Goal: Answer question/provide support

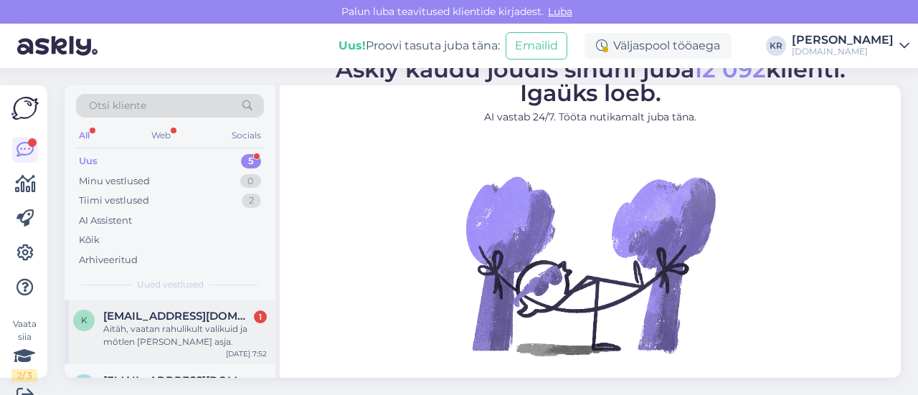
click at [139, 328] on div "Aitäh, vaatan rahulikult valikuid ja mõtlen [PERSON_NAME] asja." at bounding box center [185, 336] width 164 height 26
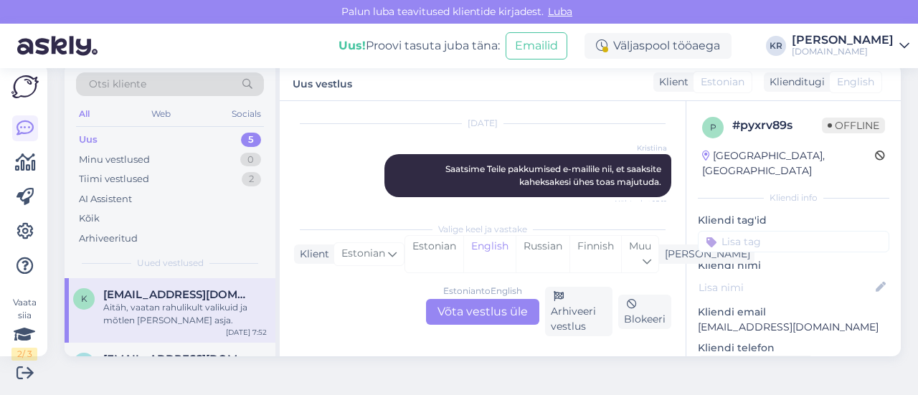
scroll to position [896, 0]
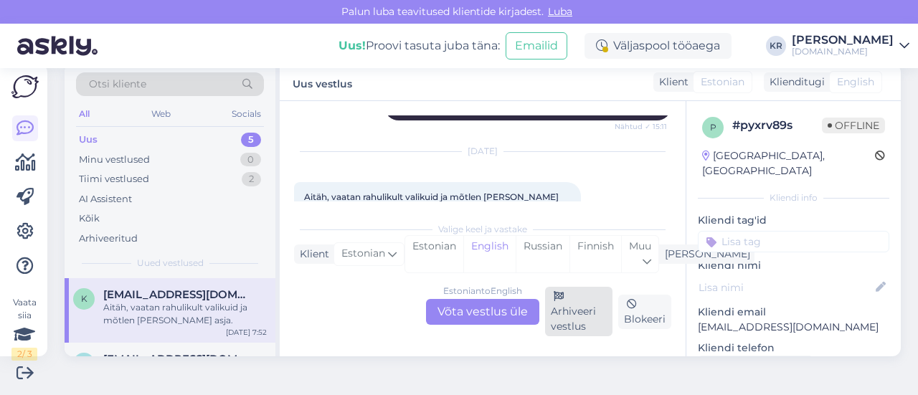
click at [567, 305] on div "Arhiveeri vestlus" at bounding box center [578, 311] width 67 height 49
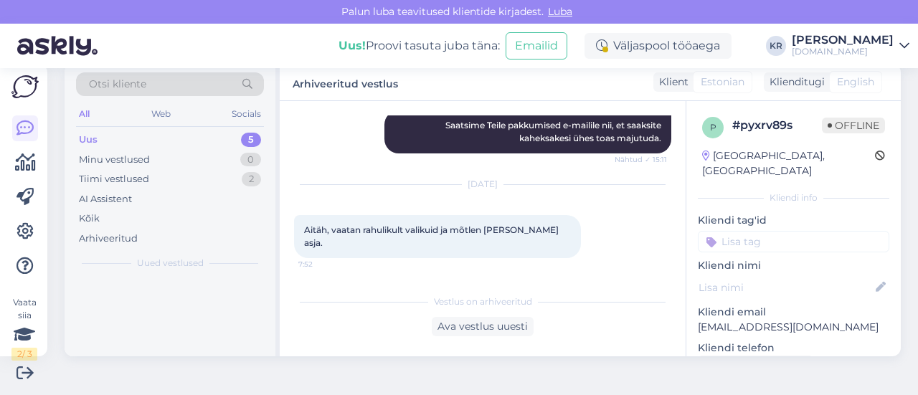
scroll to position [823, 0]
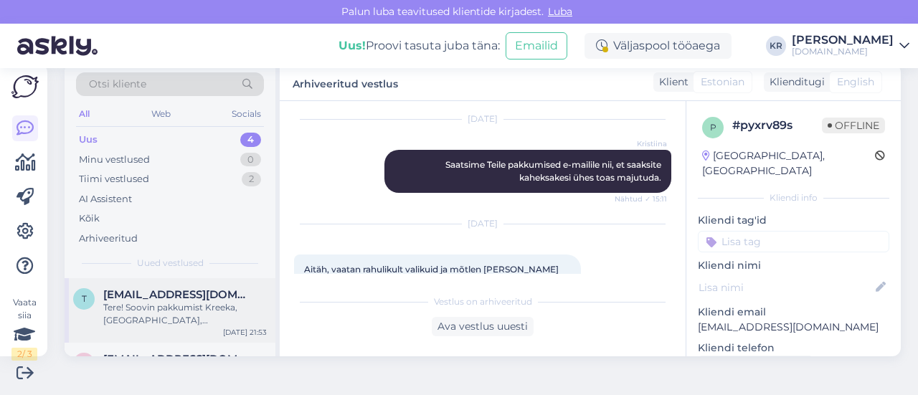
click at [192, 313] on div "Tere! Soovin pakkumist Kreeka,[GEOGRAPHIC_DATA],[GEOGRAPHIC_DATA] 3 täiskasvanu…" at bounding box center [185, 314] width 164 height 26
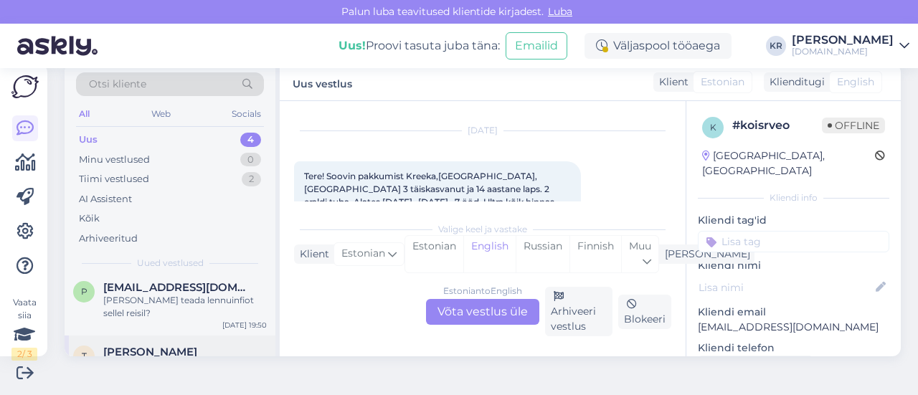
scroll to position [166, 0]
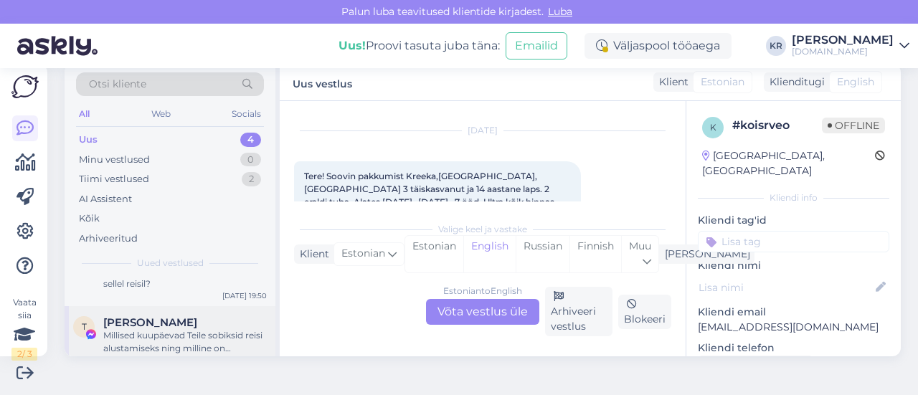
click at [182, 329] on div "Millised kuupäevad Teile sobiksid reisi alustamiseks ning milline on maksimaaln…" at bounding box center [185, 342] width 164 height 26
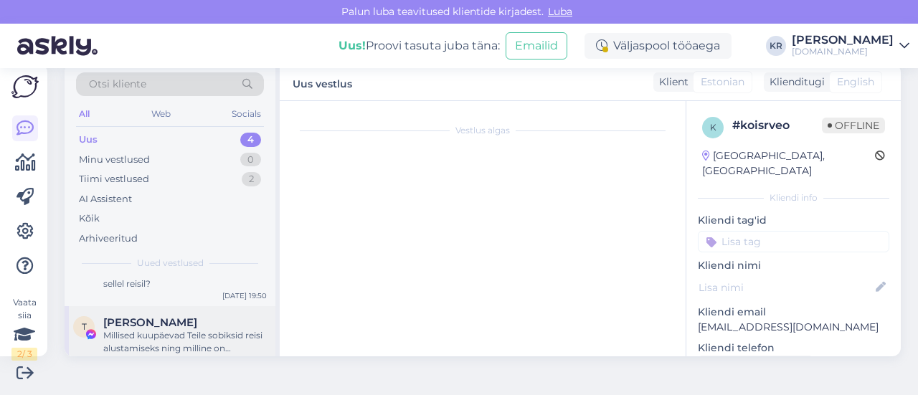
scroll to position [420, 0]
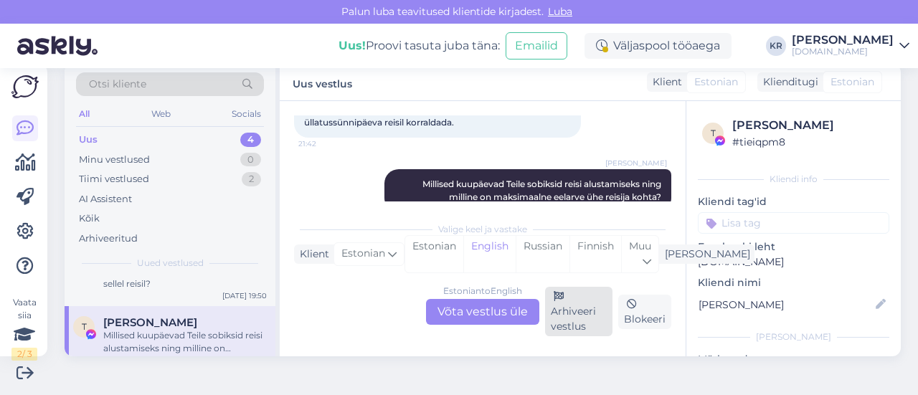
click at [573, 312] on div "Arhiveeri vestlus" at bounding box center [578, 311] width 67 height 49
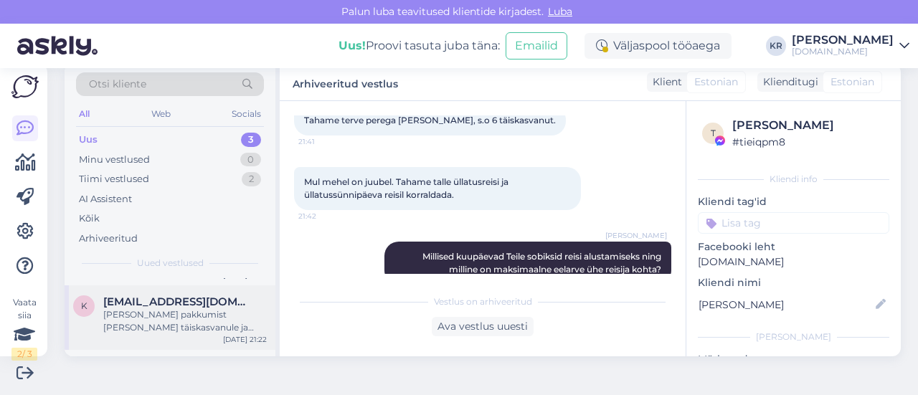
scroll to position [101, 0]
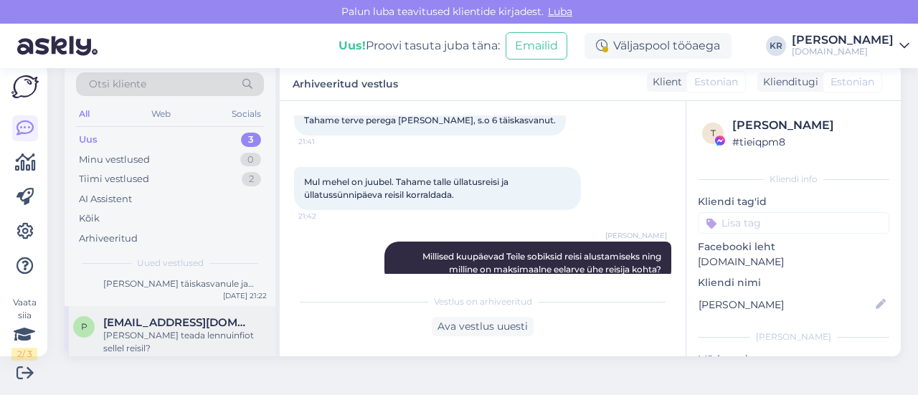
click at [178, 323] on span "[EMAIL_ADDRESS][DOMAIN_NAME]" at bounding box center [177, 322] width 149 height 13
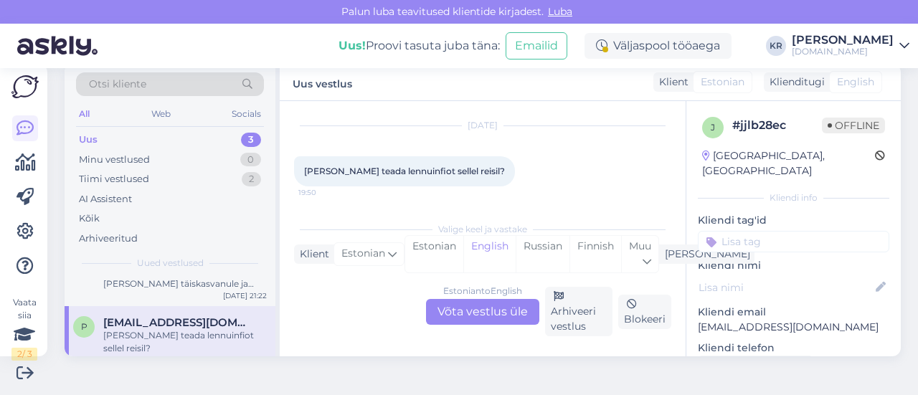
scroll to position [29, 0]
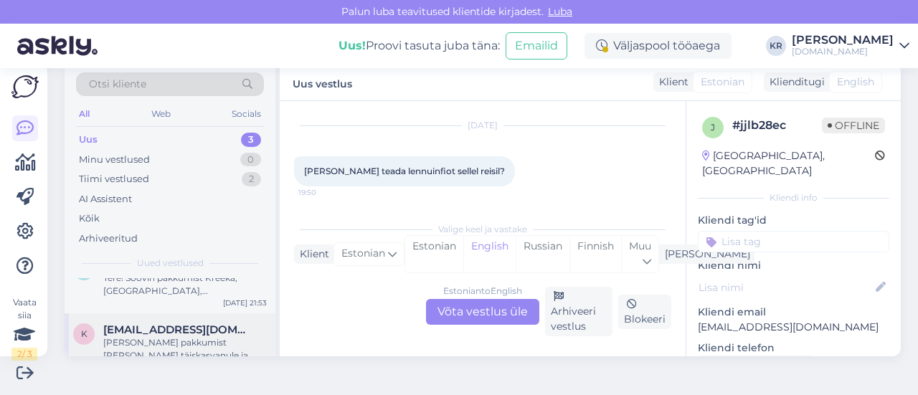
click at [183, 346] on div "[PERSON_NAME] pakkumist [PERSON_NAME] täiskasvanule ja ühele kahe aastasele lap…" at bounding box center [185, 349] width 164 height 26
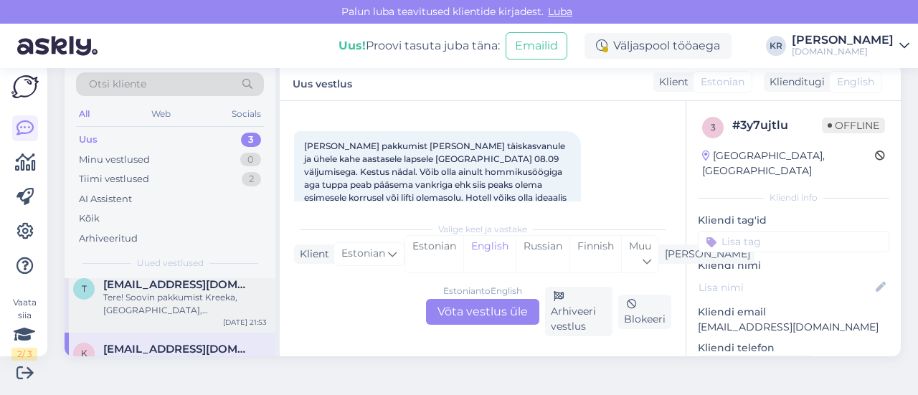
scroll to position [0, 0]
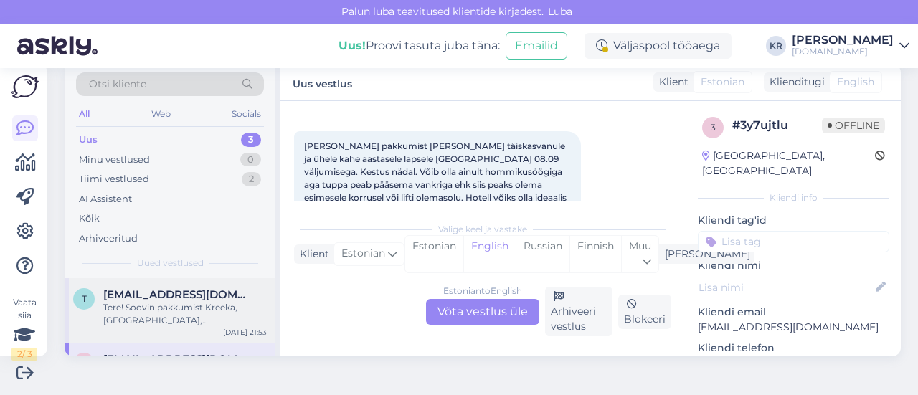
click at [209, 301] on div "Tere! Soovin pakkumist Kreeka,[GEOGRAPHIC_DATA],[GEOGRAPHIC_DATA] 3 täiskasvanu…" at bounding box center [185, 314] width 164 height 26
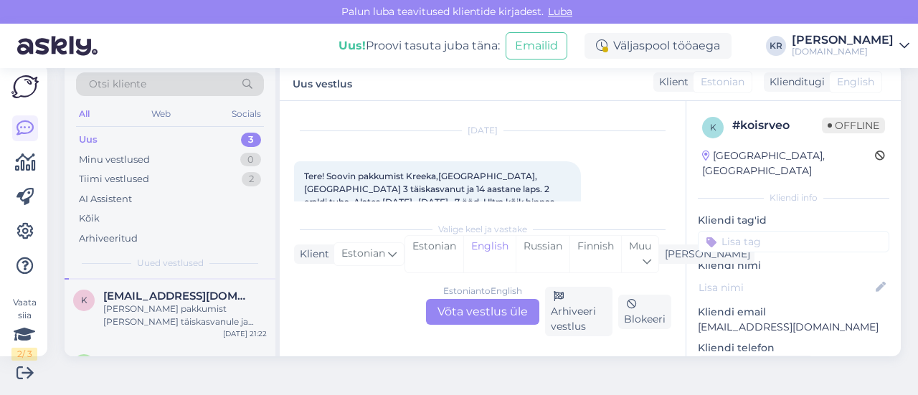
scroll to position [101, 0]
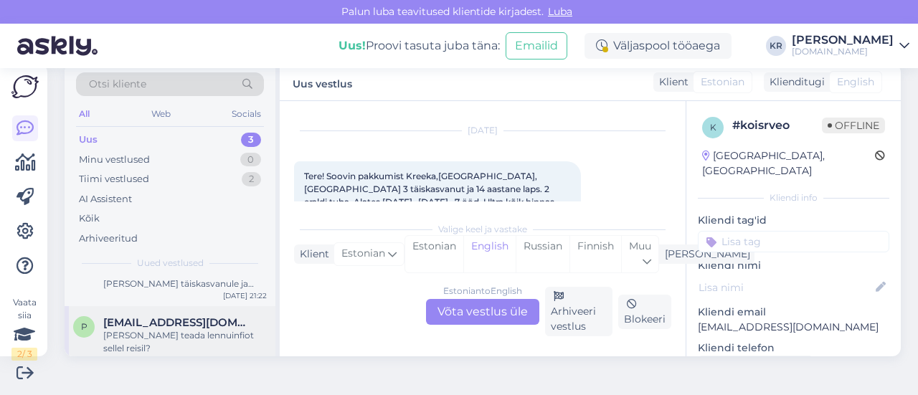
click at [205, 324] on span "[EMAIL_ADDRESS][DOMAIN_NAME]" at bounding box center [177, 322] width 149 height 13
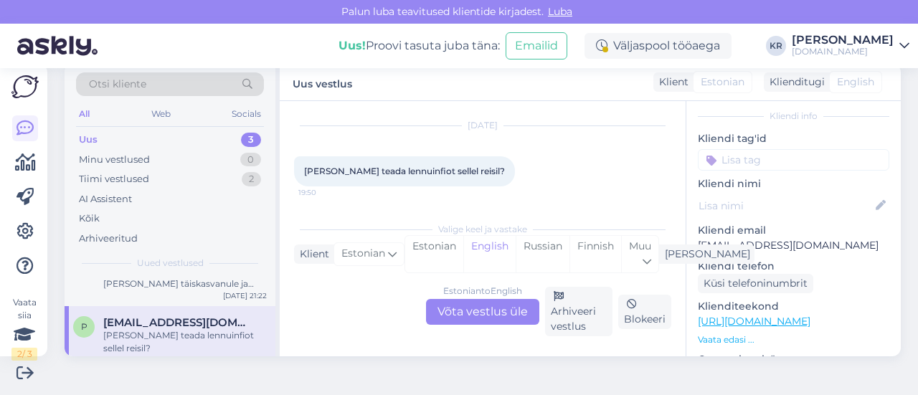
scroll to position [143, 0]
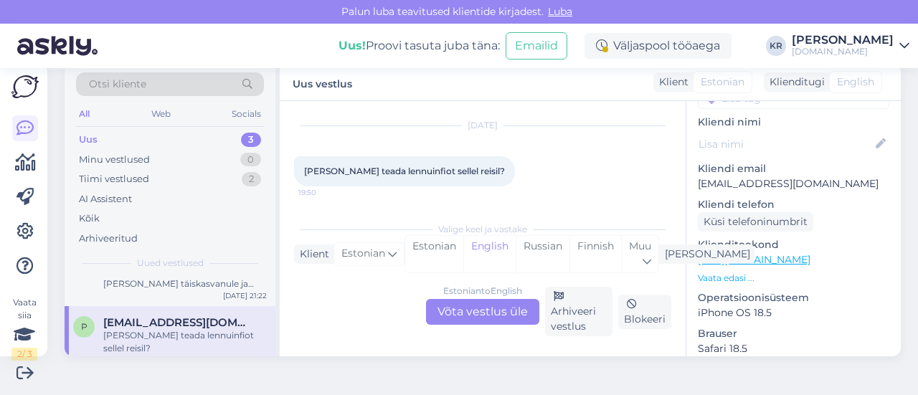
click at [773, 253] on link "[URL][DOMAIN_NAME]" at bounding box center [754, 259] width 113 height 13
click at [458, 309] on div "Estonian to English Võta vestlus üle" at bounding box center [482, 312] width 113 height 26
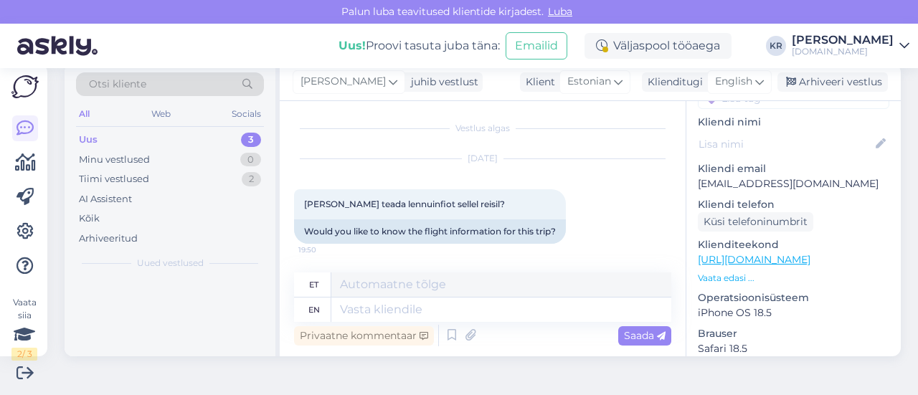
scroll to position [0, 0]
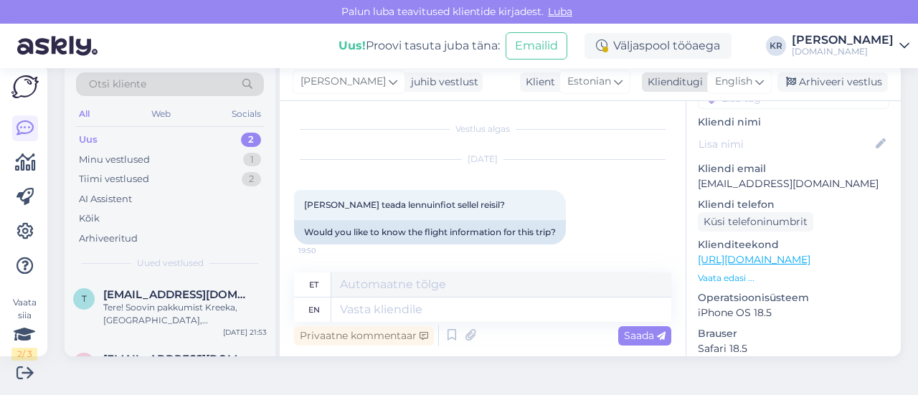
click at [734, 81] on span "English" at bounding box center [733, 82] width 37 height 16
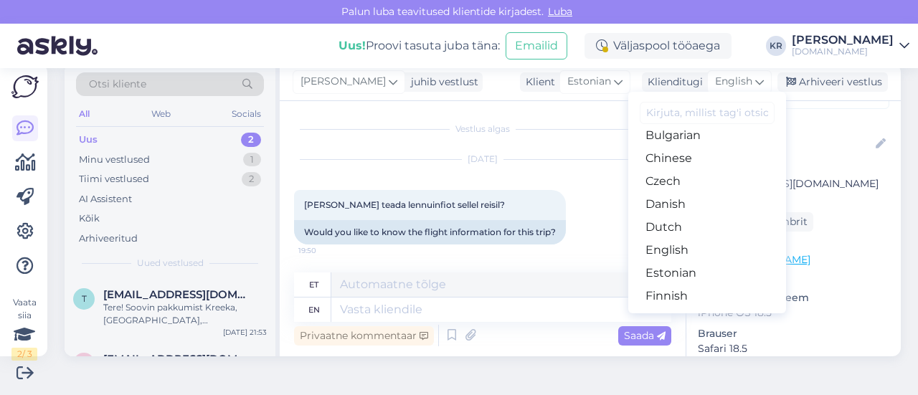
scroll to position [143, 0]
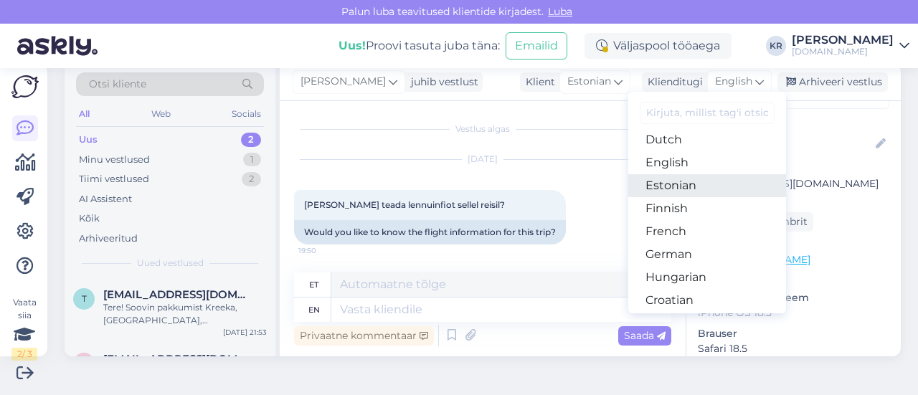
click at [672, 185] on link "Estonian" at bounding box center [707, 185] width 158 height 23
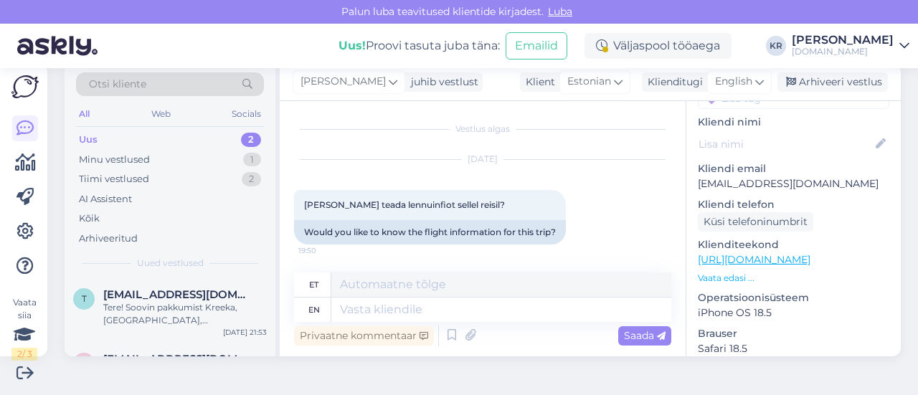
scroll to position [0, 0]
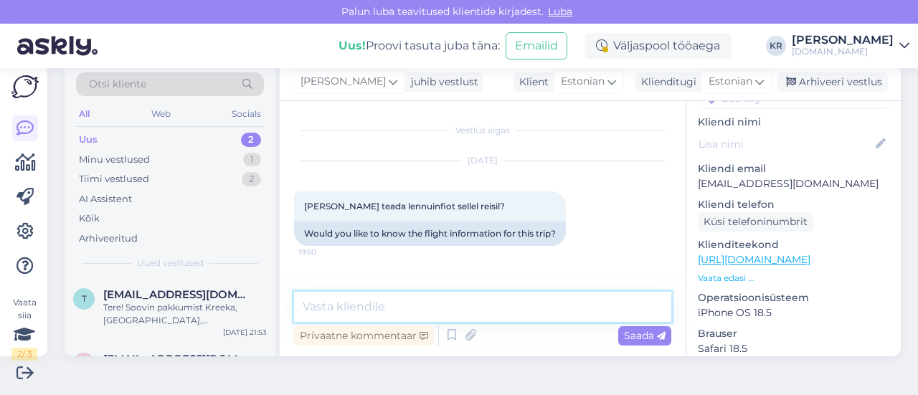
click at [404, 303] on textarea at bounding box center [482, 307] width 377 height 30
type textarea "Tere!"
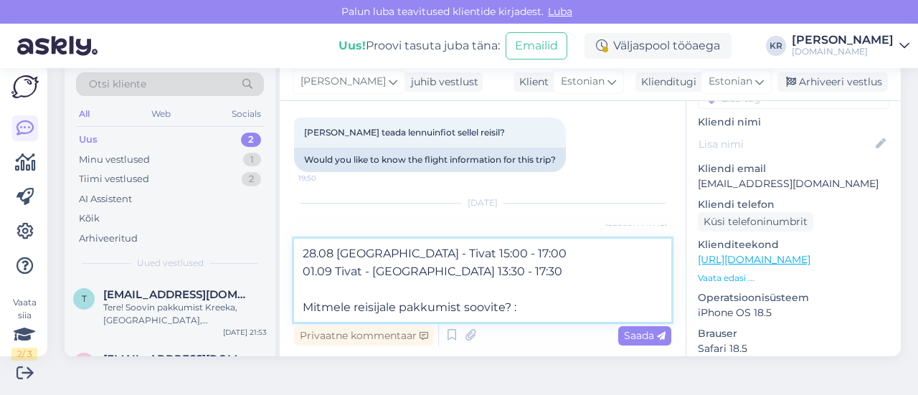
type textarea "28.08 [GEOGRAPHIC_DATA] - Tivat 15:00 - 17:00 01.09 Tivat - [GEOGRAPHIC_DATA] 1…"
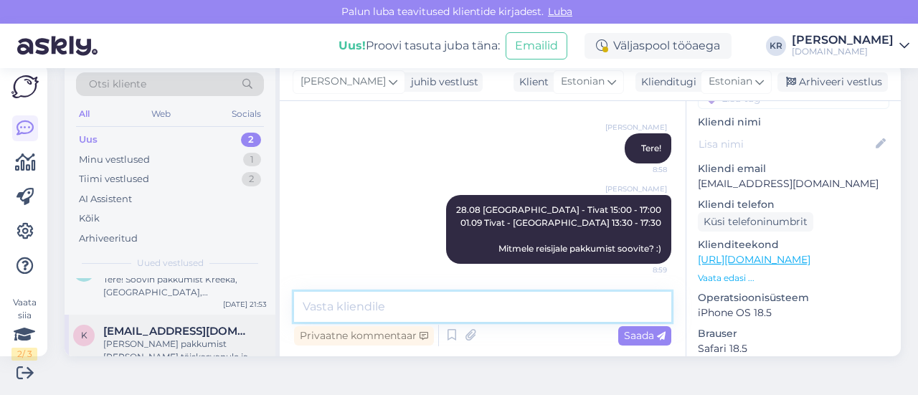
scroll to position [49, 0]
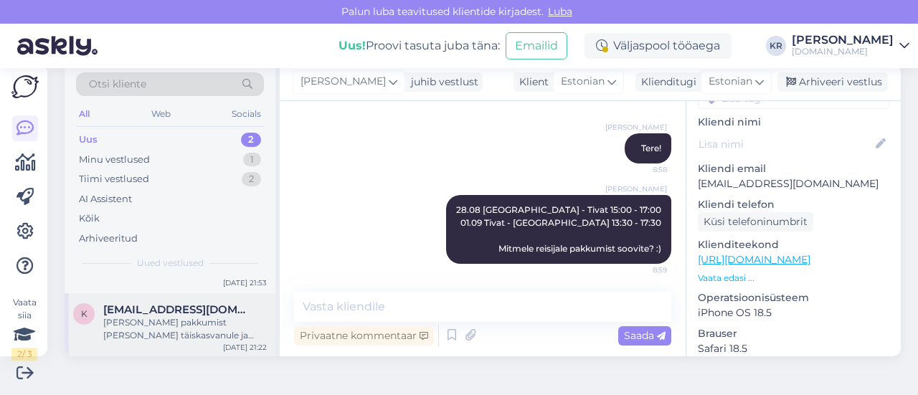
click at [167, 339] on div "[PERSON_NAME] pakkumist [PERSON_NAME] täiskasvanule ja ühele kahe aastasele lap…" at bounding box center [185, 329] width 164 height 26
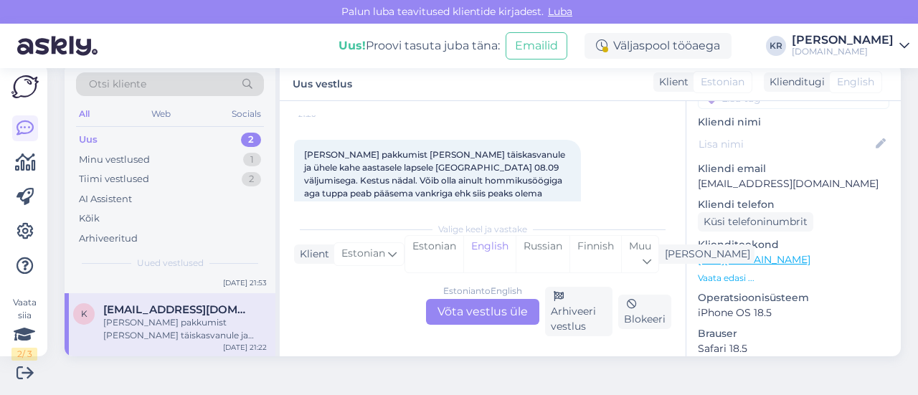
scroll to position [174, 0]
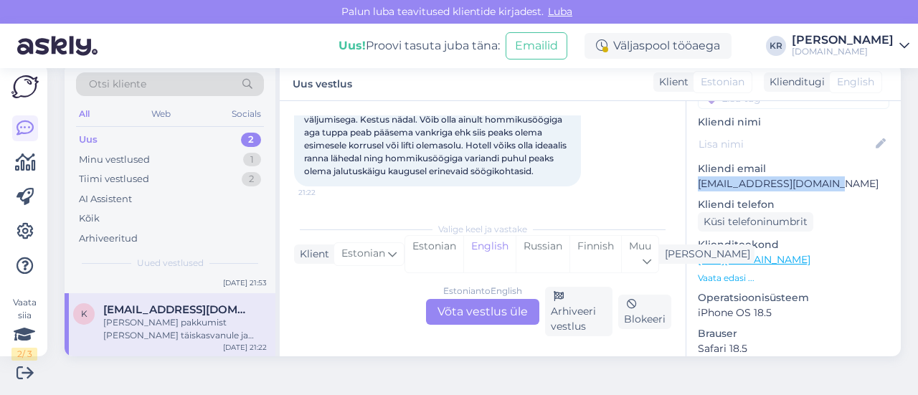
drag, startPoint x: 823, startPoint y: 164, endPoint x: 674, endPoint y: 163, distance: 149.2
click at [686, 163] on div "3 # 3y7ujtlu Offline [GEOGRAPHIC_DATA], [GEOGRAPHIC_DATA] Kliendi info Kliendi …" at bounding box center [793, 228] width 215 height 255
copy p "[EMAIL_ADDRESS][DOMAIN_NAME]"
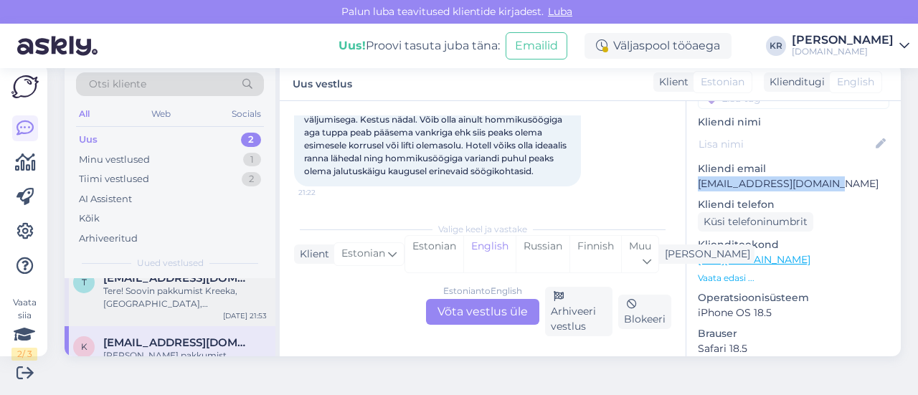
scroll to position [0, 0]
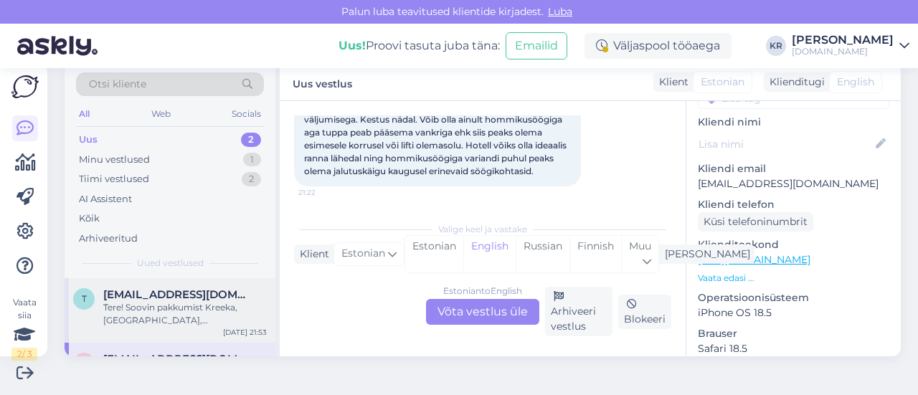
click at [174, 314] on div "Tere! Soovin pakkumist Kreeka,[GEOGRAPHIC_DATA],[GEOGRAPHIC_DATA] 3 täiskasvanu…" at bounding box center [185, 314] width 164 height 26
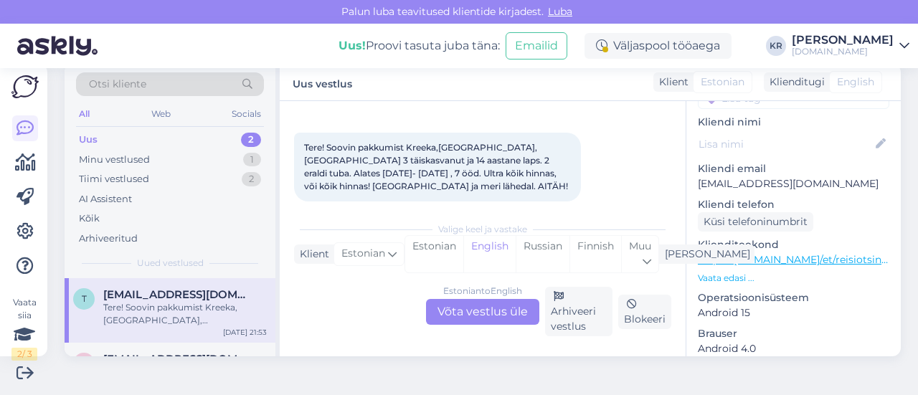
scroll to position [74, 0]
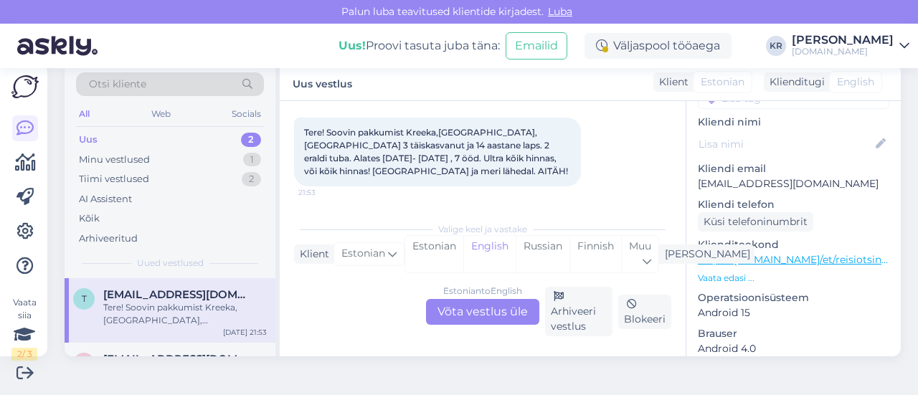
click at [481, 311] on div "Estonian to English Võta vestlus üle" at bounding box center [482, 312] width 113 height 26
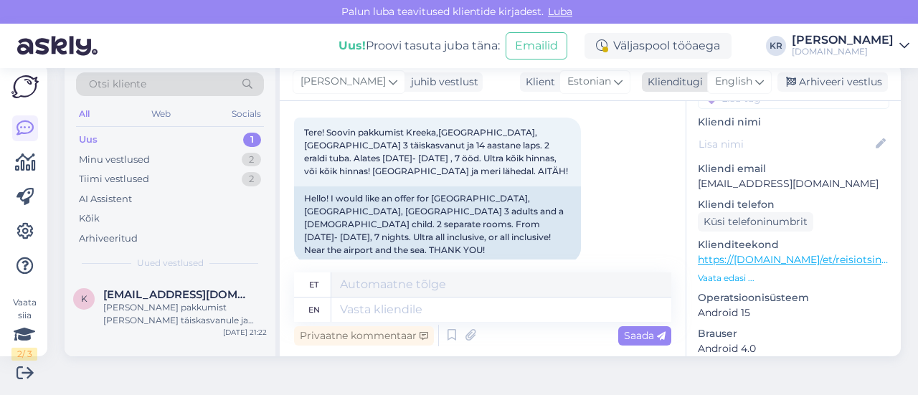
click at [744, 76] on div "English" at bounding box center [739, 81] width 65 height 23
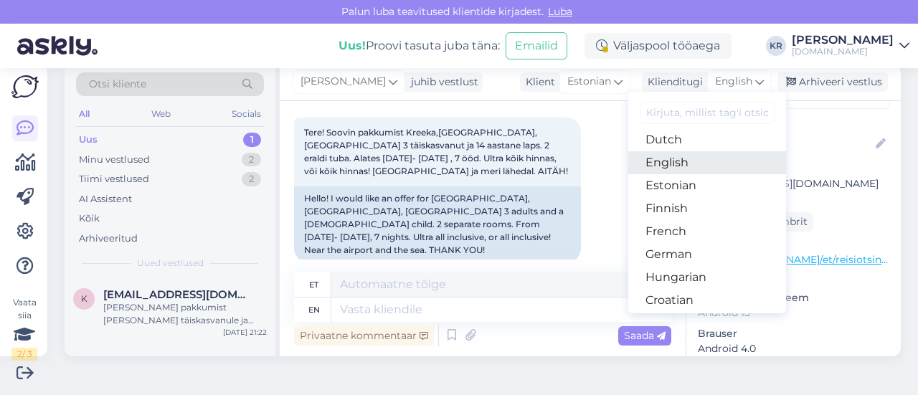
click at [677, 164] on link "English" at bounding box center [707, 162] width 158 height 23
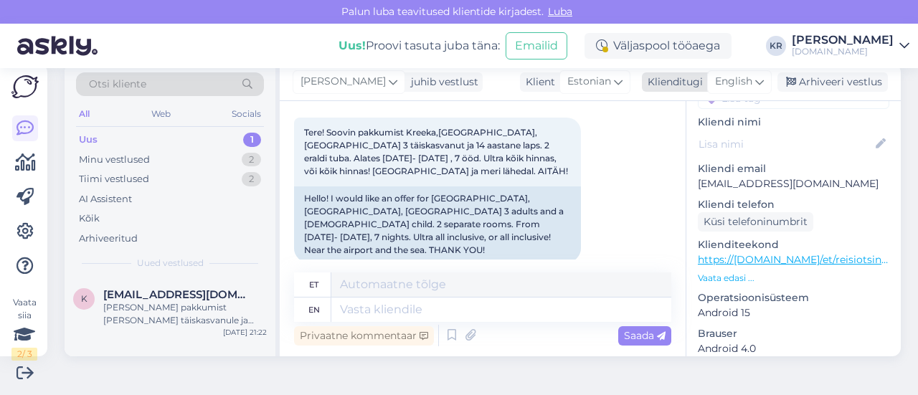
click at [719, 79] on span "English" at bounding box center [733, 82] width 37 height 16
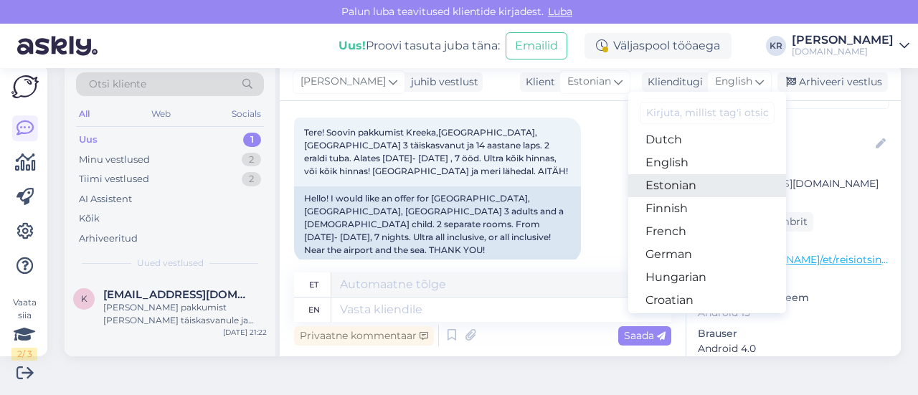
click at [688, 184] on link "Estonian" at bounding box center [707, 185] width 158 height 23
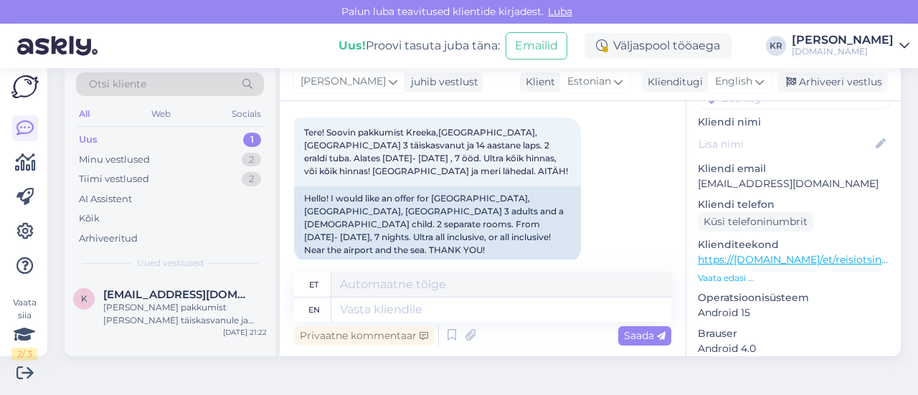
scroll to position [60, 0]
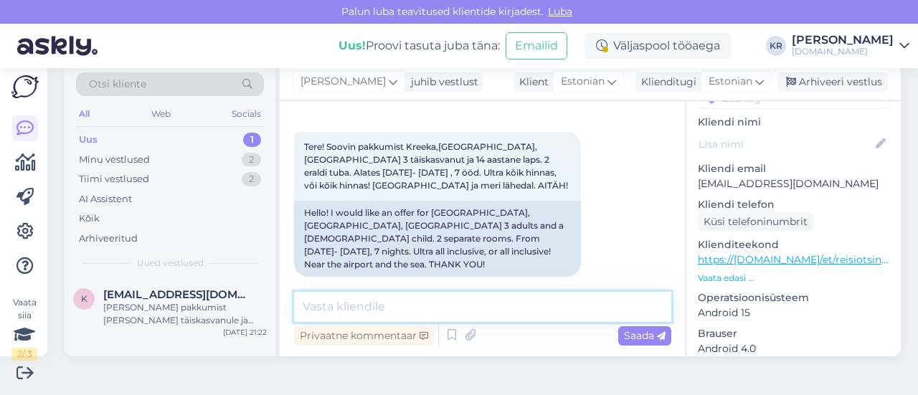
click at [431, 306] on textarea at bounding box center [482, 307] width 377 height 30
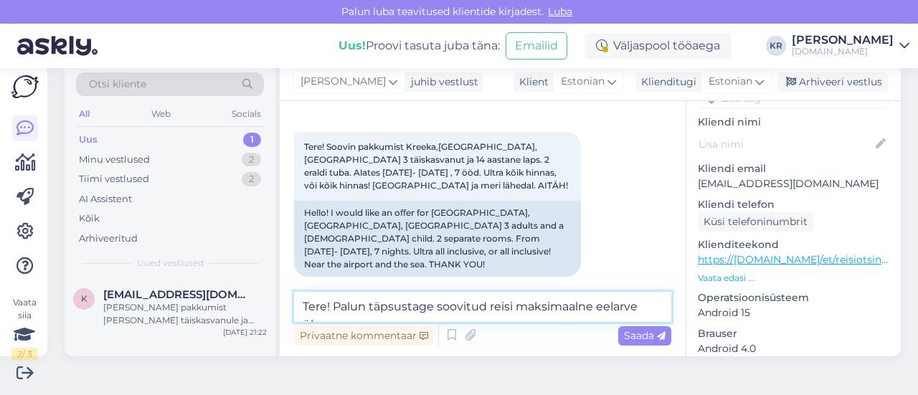
scroll to position [74, 0]
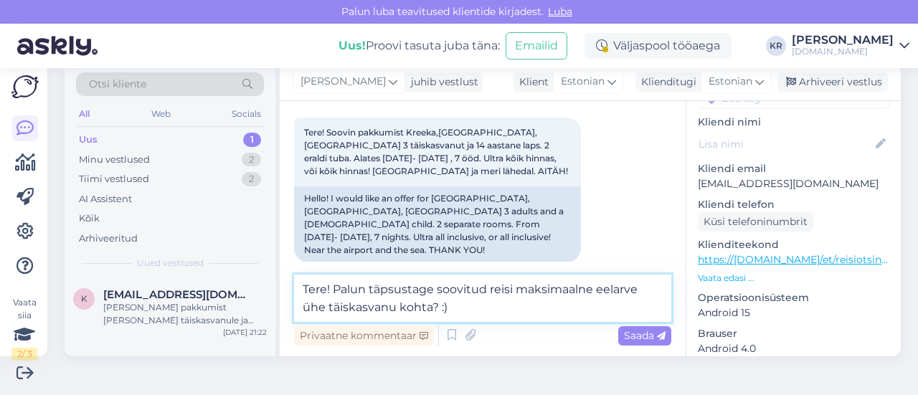
click at [471, 309] on textarea "Tere! Palun täpsustage soovitud reisi maksimaalne eelarve ühe täiskasvanu kohta…" at bounding box center [482, 298] width 377 height 47
type textarea "Tere! Palun täpsustage soovitud reisi maksimaalne eelarve ühe täiskasvanu kohta…"
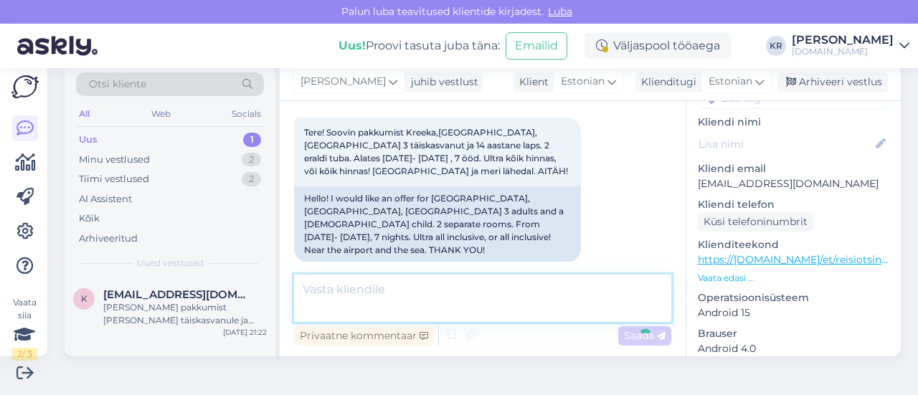
scroll to position [164, 0]
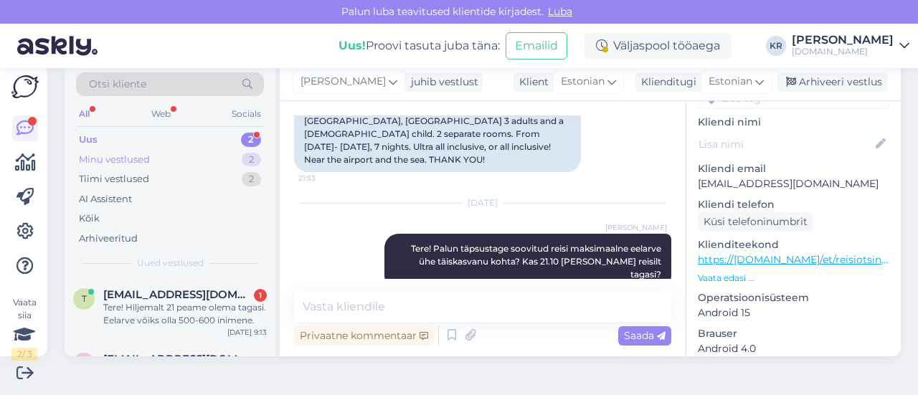
click at [162, 157] on div "Minu vestlused 2" at bounding box center [170, 160] width 188 height 20
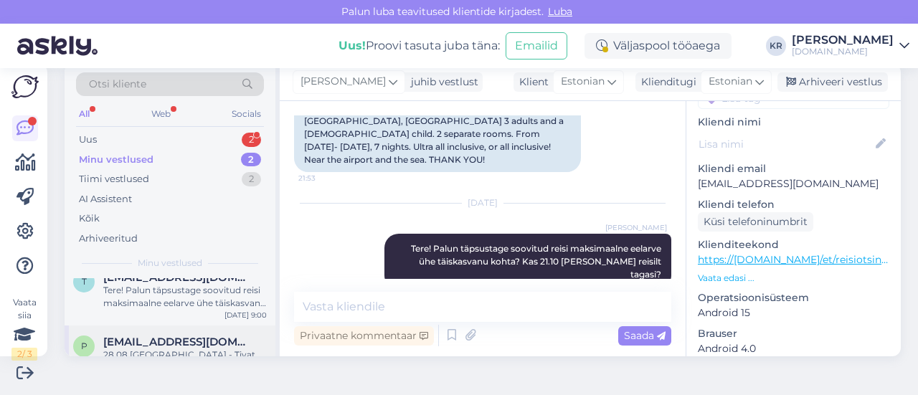
scroll to position [0, 0]
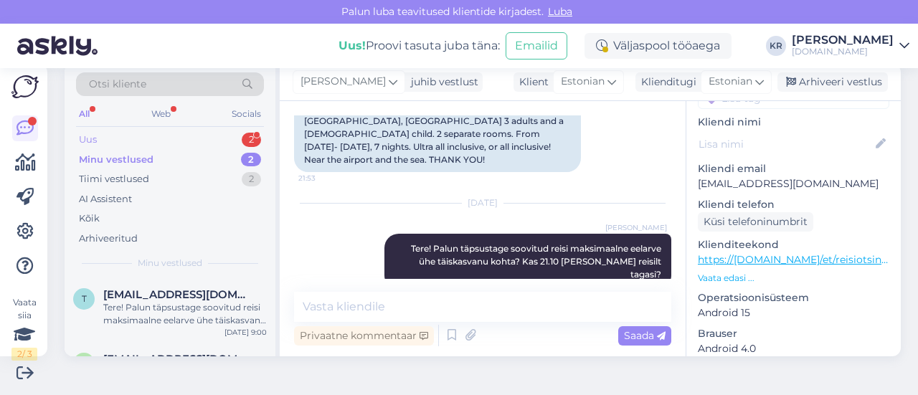
click at [150, 138] on div "Uus 2" at bounding box center [170, 140] width 188 height 20
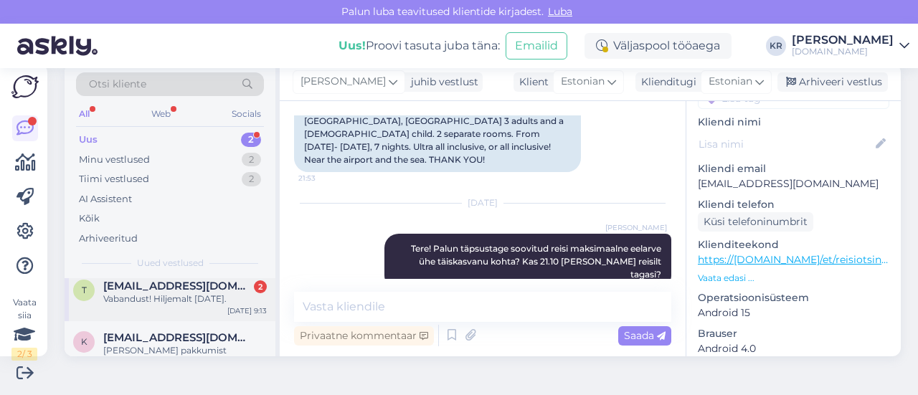
scroll to position [37, 0]
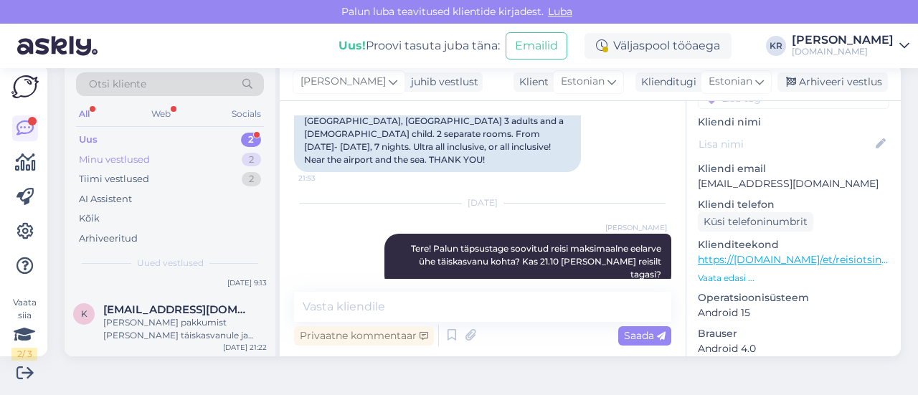
click at [166, 158] on div "Minu vestlused 2" at bounding box center [170, 160] width 188 height 20
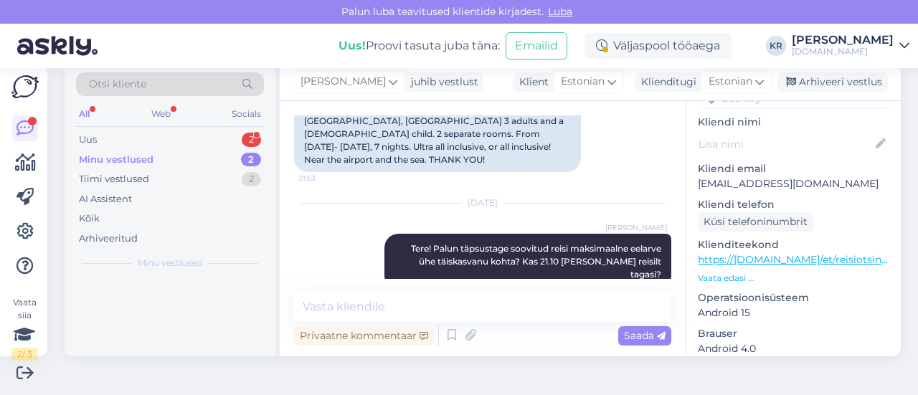
scroll to position [0, 0]
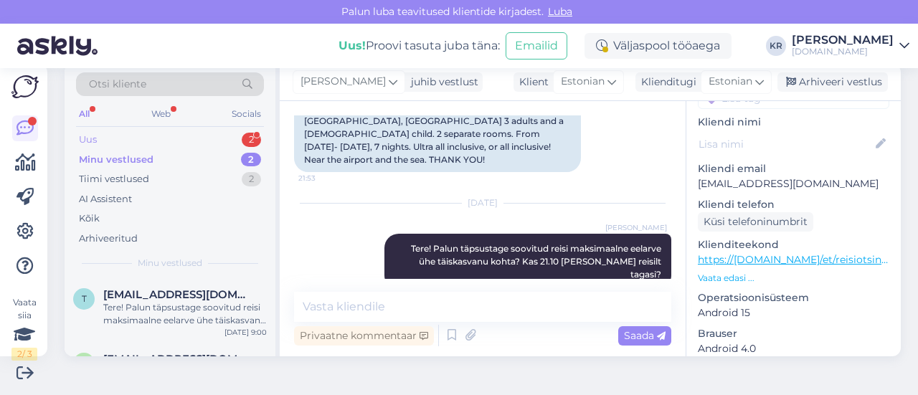
click at [148, 140] on div "Uus 2" at bounding box center [170, 140] width 188 height 20
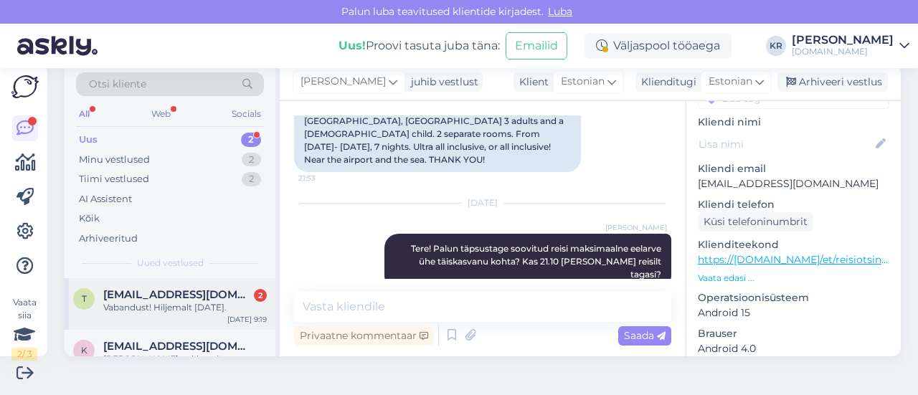
click at [216, 321] on div "t [EMAIL_ADDRESS][DOMAIN_NAME] 2 Vabandust! Hiljemalt [DATE]. [DATE] 9:19" at bounding box center [170, 304] width 211 height 52
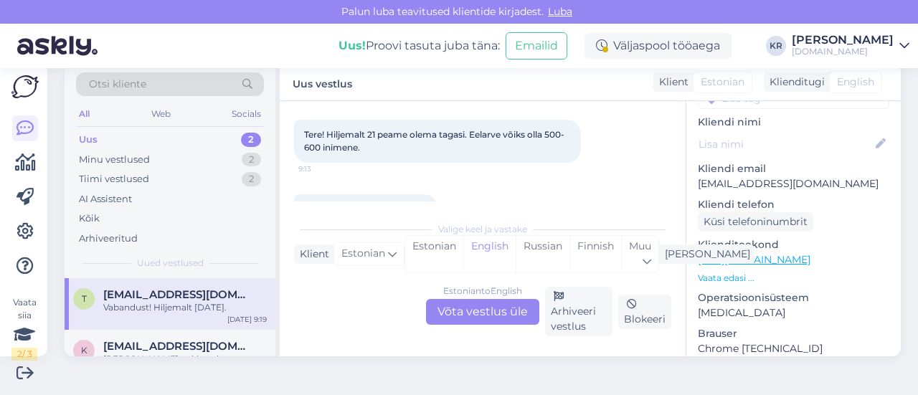
scroll to position [110, 0]
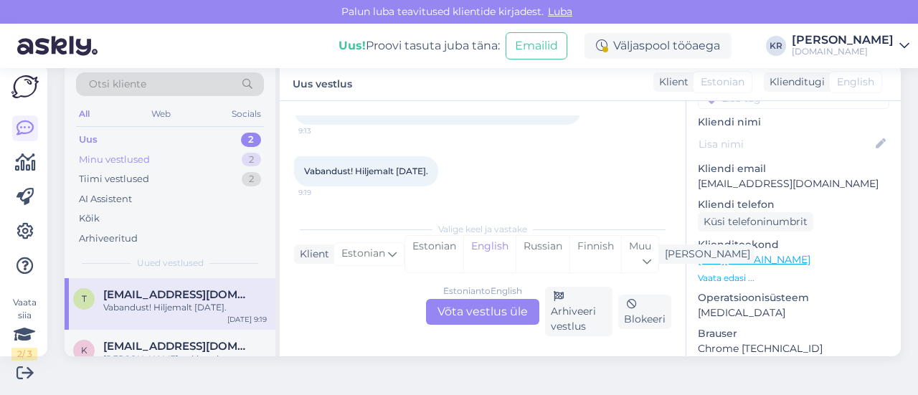
click at [161, 161] on div "Minu vestlused 2" at bounding box center [170, 160] width 188 height 20
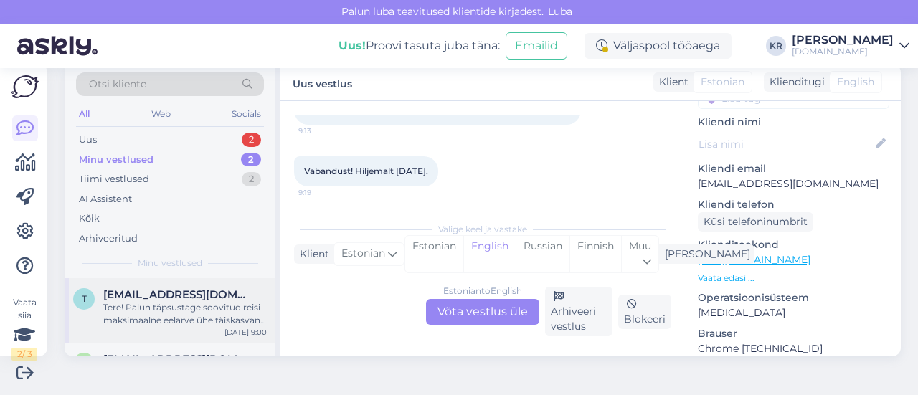
click at [174, 298] on span "[EMAIL_ADDRESS][DOMAIN_NAME]" at bounding box center [177, 294] width 149 height 13
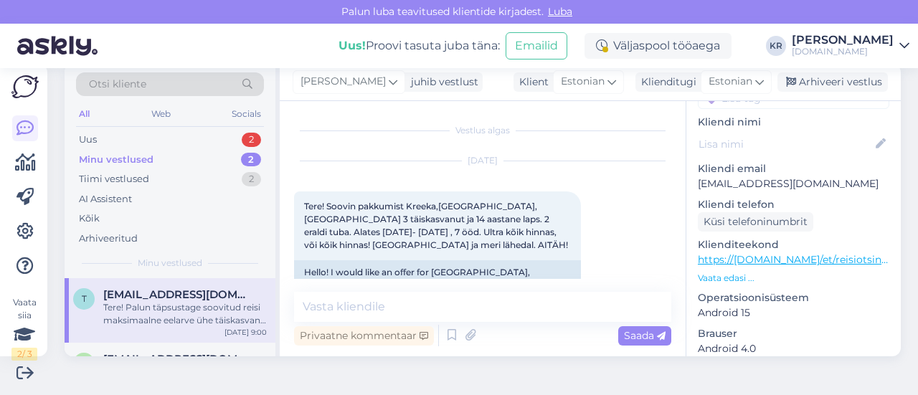
scroll to position [72, 0]
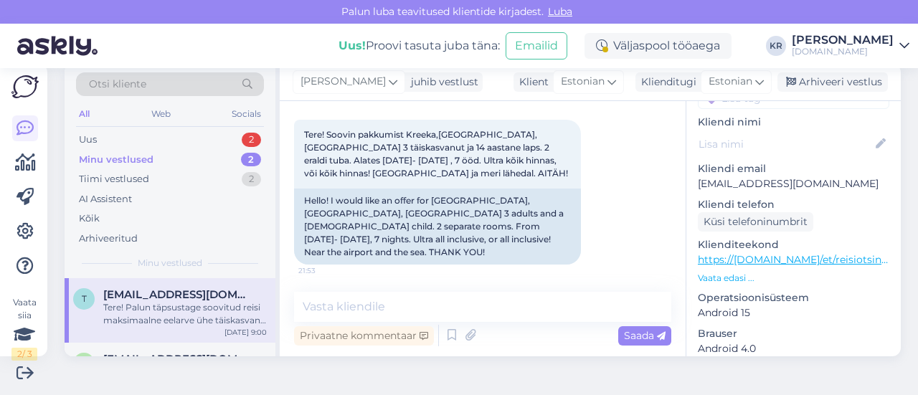
drag, startPoint x: 783, startPoint y: 169, endPoint x: 694, endPoint y: 166, distance: 89.7
click at [686, 163] on div "k # koisrveo Offline [GEOGRAPHIC_DATA], [GEOGRAPHIC_DATA] Kliendi info Kliendi …" at bounding box center [793, 260] width 214 height 605
copy p "[EMAIL_ADDRESS][DOMAIN_NAME]"
click at [171, 138] on div "Uus 2" at bounding box center [170, 140] width 188 height 20
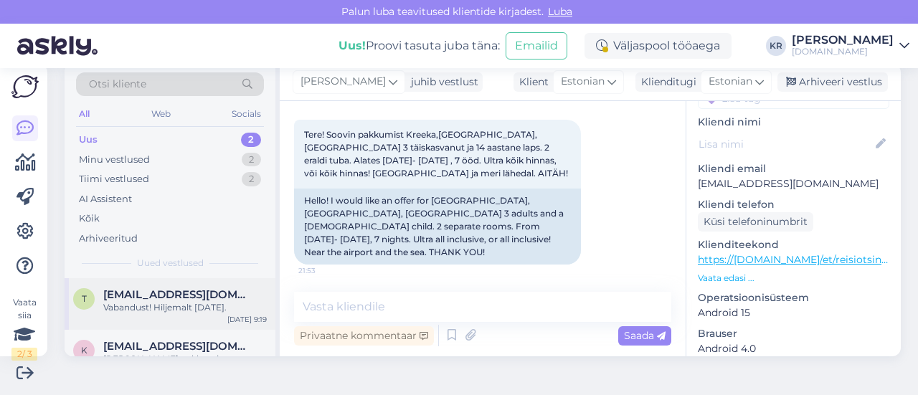
click at [149, 295] on span "[EMAIL_ADDRESS][DOMAIN_NAME]" at bounding box center [177, 294] width 149 height 13
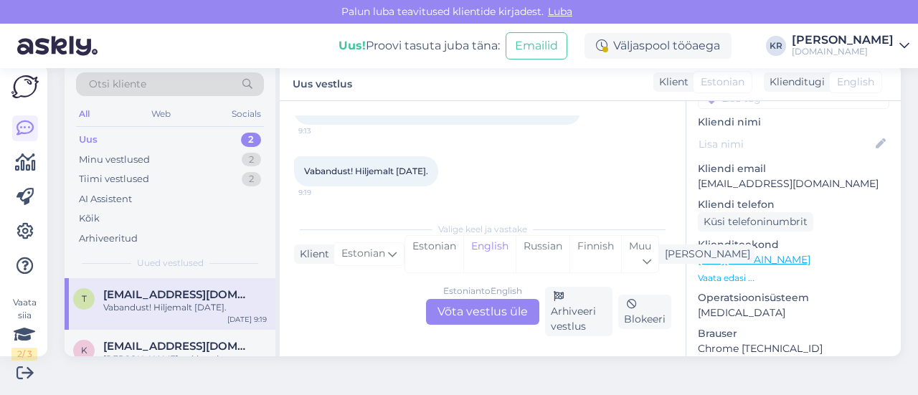
click at [482, 311] on div "Estonian to English Võta vestlus üle" at bounding box center [482, 312] width 113 height 26
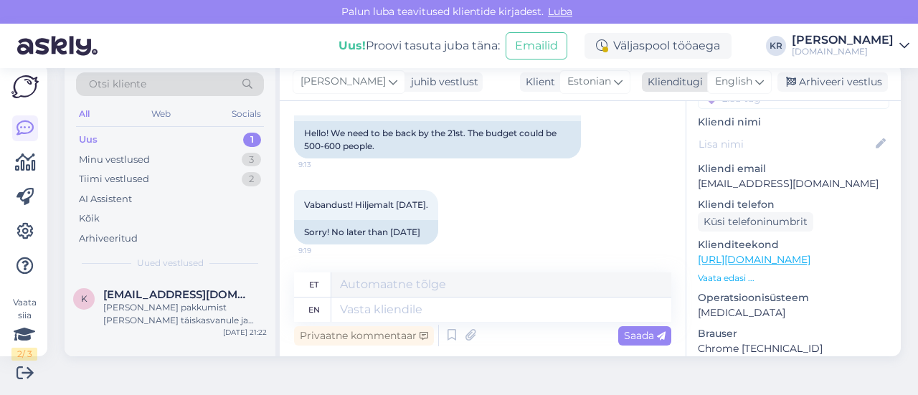
click at [732, 84] on span "English" at bounding box center [733, 82] width 37 height 16
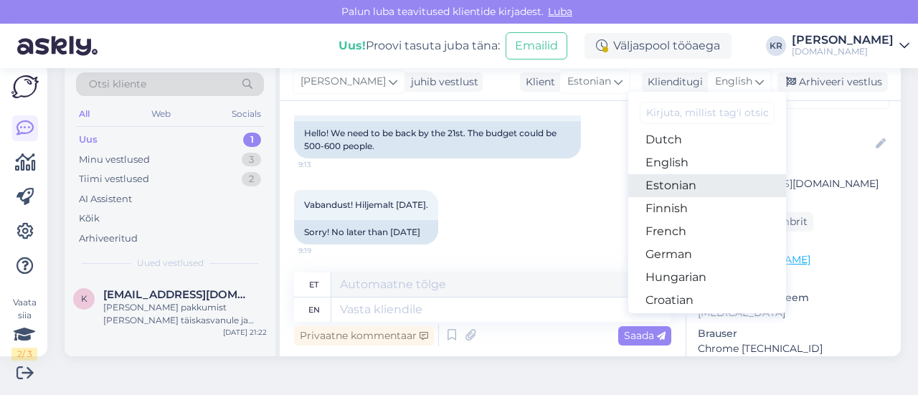
click at [674, 184] on link "Estonian" at bounding box center [707, 185] width 158 height 23
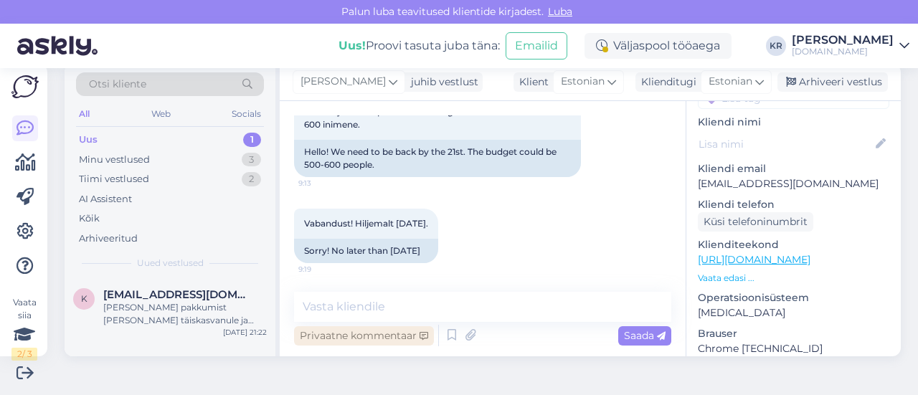
scroll to position [94, 0]
click at [392, 308] on textarea at bounding box center [482, 307] width 377 height 30
type textarea "V"
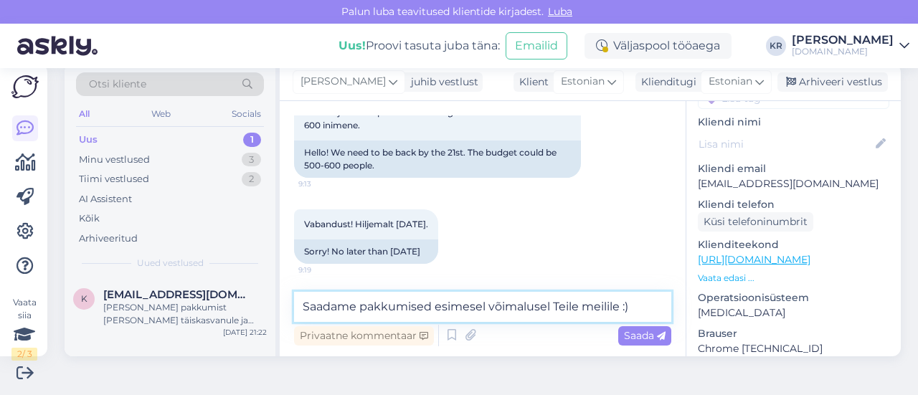
click at [306, 306] on textarea "Saadame pakkumised esimesel võimalusel Teile meilile :)" at bounding box center [482, 307] width 377 height 30
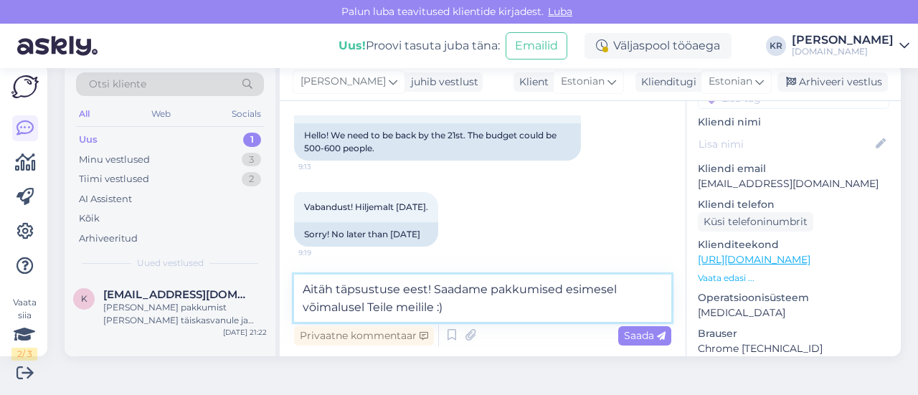
click at [491, 311] on textarea "Aitäh täpsustuse eest! Saadame pakkumised esimesel võimalusel Teile meilile :)" at bounding box center [482, 298] width 377 height 47
type textarea "Aitäh täpsustuse eest! Saadame pakkumised esimesel võimalusel Teile meilile :)"
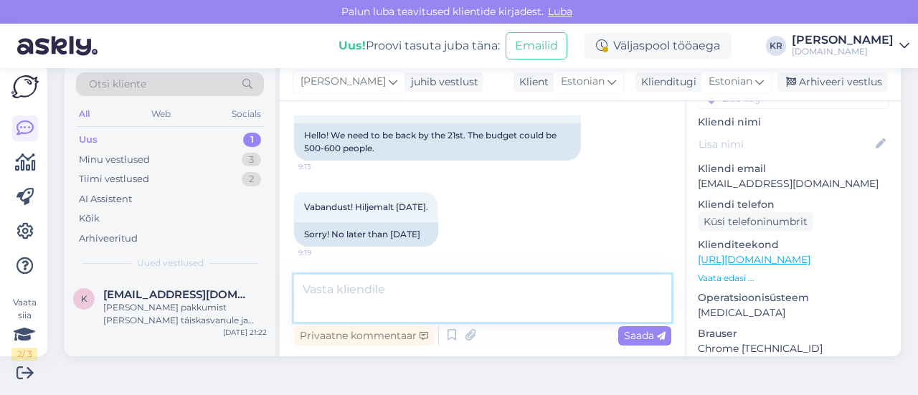
scroll to position [169, 0]
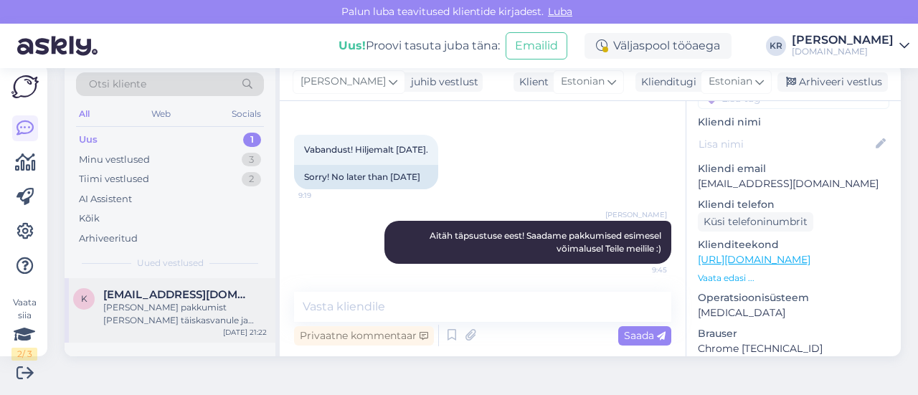
click at [191, 311] on div "[PERSON_NAME] pakkumist [PERSON_NAME] täiskasvanule ja ühele kahe aastasele lap…" at bounding box center [185, 314] width 164 height 26
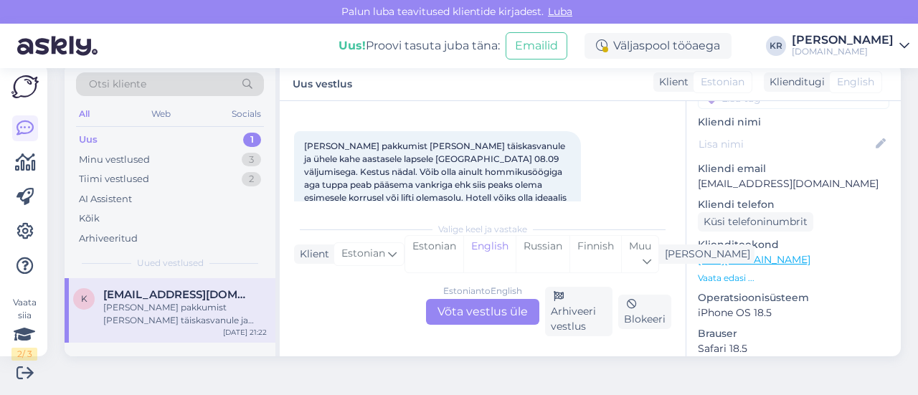
scroll to position [174, 0]
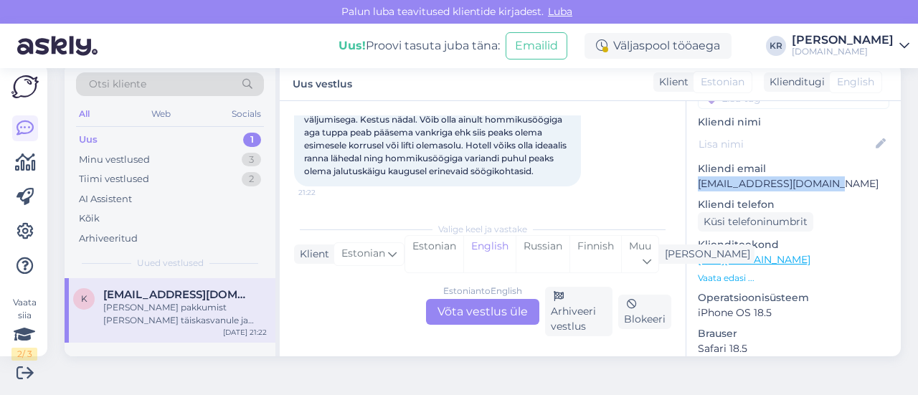
drag, startPoint x: 808, startPoint y: 170, endPoint x: 684, endPoint y: 168, distance: 123.4
click at [686, 168] on div "3 # 3y7ujtlu Offline [GEOGRAPHIC_DATA], [GEOGRAPHIC_DATA] Kliendi info Kliendi …" at bounding box center [793, 260] width 214 height 605
copy p "[EMAIL_ADDRESS][DOMAIN_NAME]"
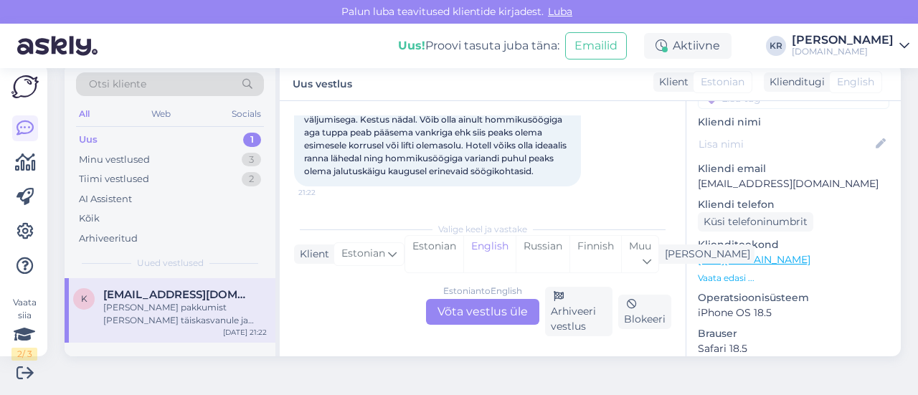
click at [516, 305] on div "Estonian to English Võta vestlus üle" at bounding box center [482, 312] width 113 height 26
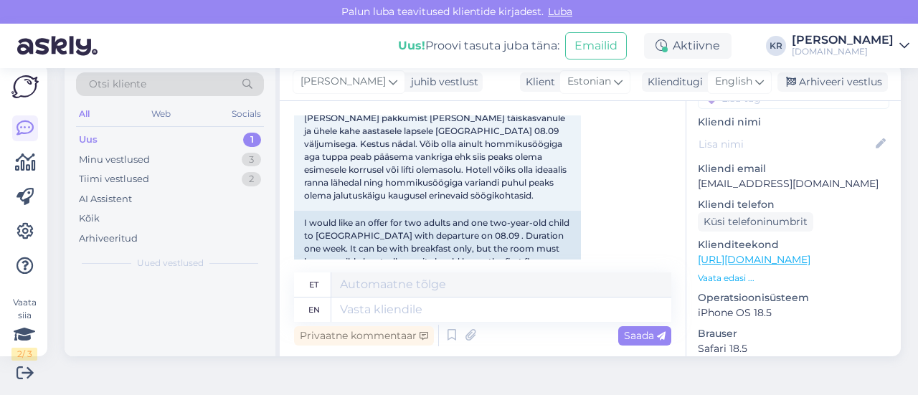
scroll to position [199, 0]
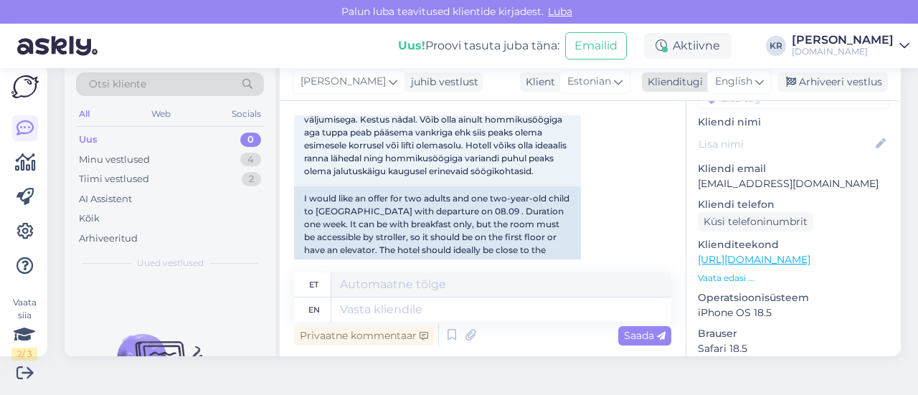
click at [733, 81] on span "English" at bounding box center [733, 82] width 37 height 16
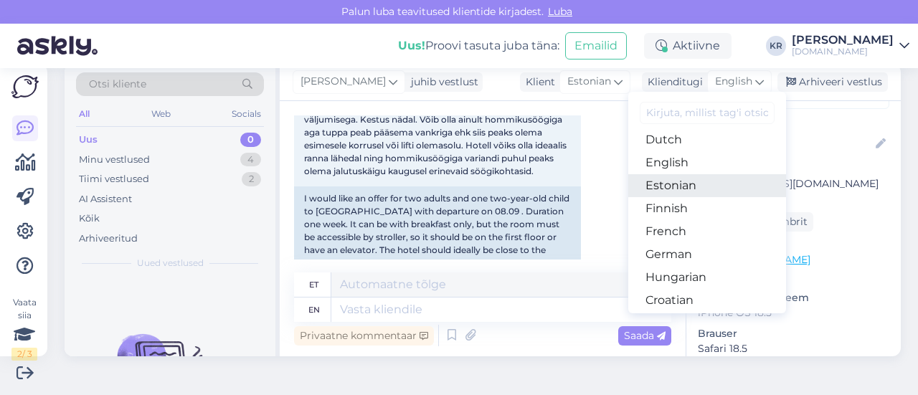
click at [681, 185] on link "Estonian" at bounding box center [707, 185] width 158 height 23
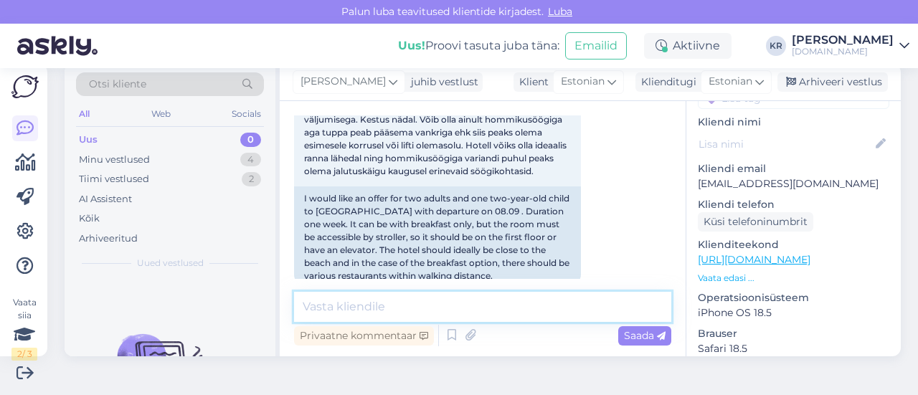
click at [445, 301] on textarea at bounding box center [482, 307] width 377 height 30
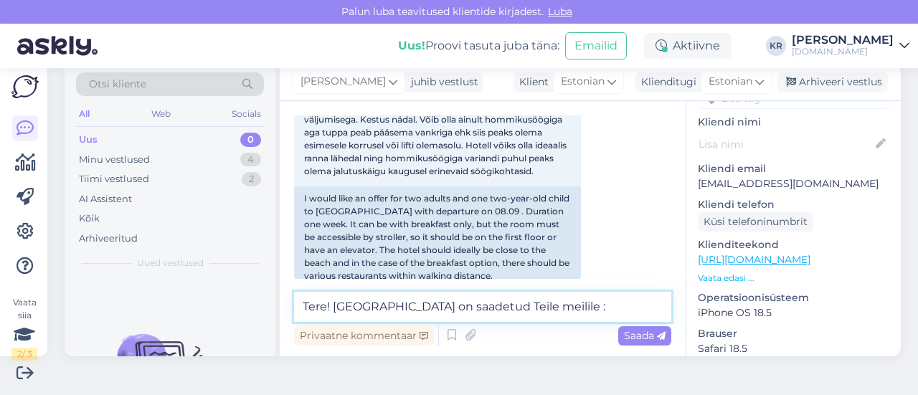
type textarea "Tere! [GEOGRAPHIC_DATA] on saadetud Teile [GEOGRAPHIC_DATA] :)"
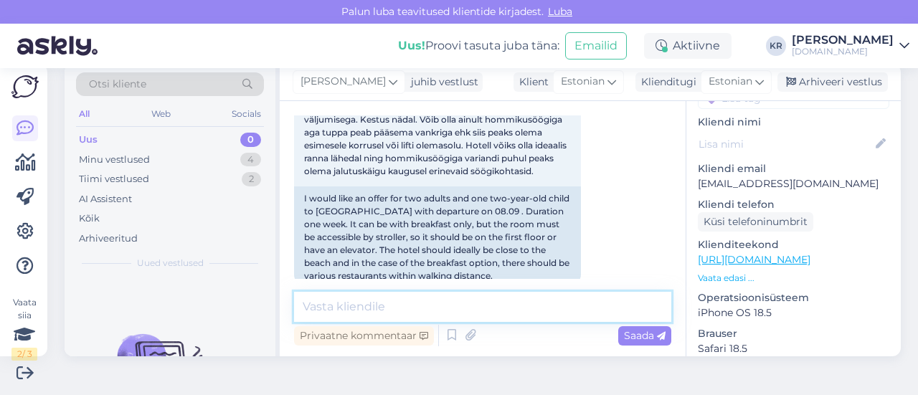
scroll to position [315, 0]
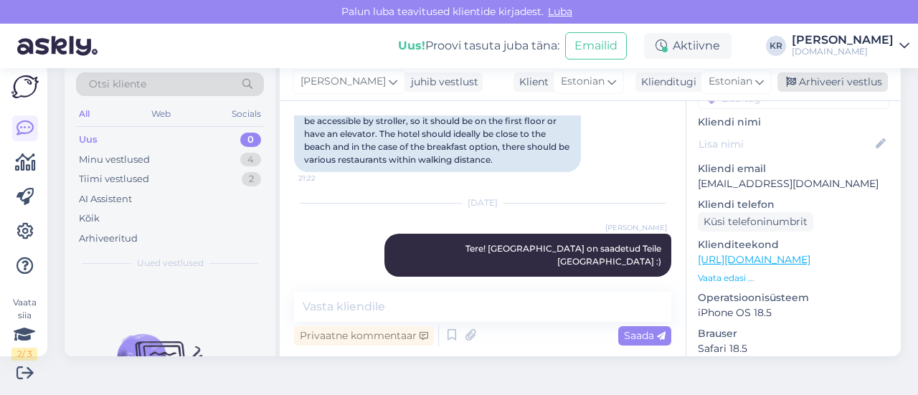
click at [809, 78] on div "Arhiveeri vestlus" at bounding box center [832, 81] width 110 height 19
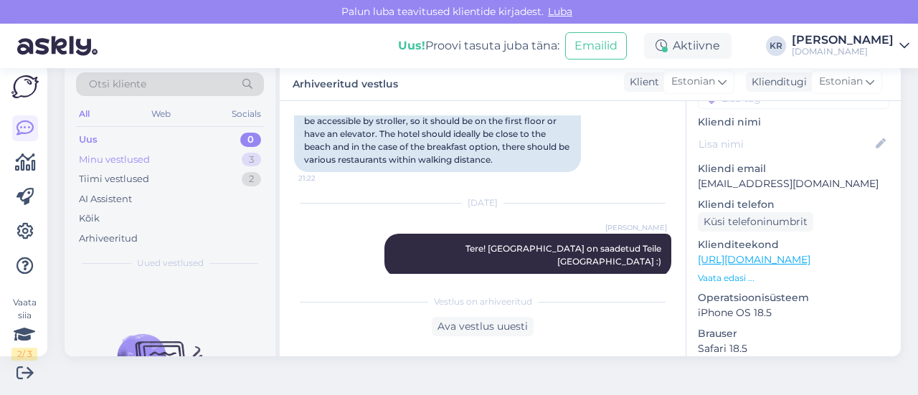
click at [198, 160] on div "Minu vestlused 3" at bounding box center [170, 160] width 188 height 20
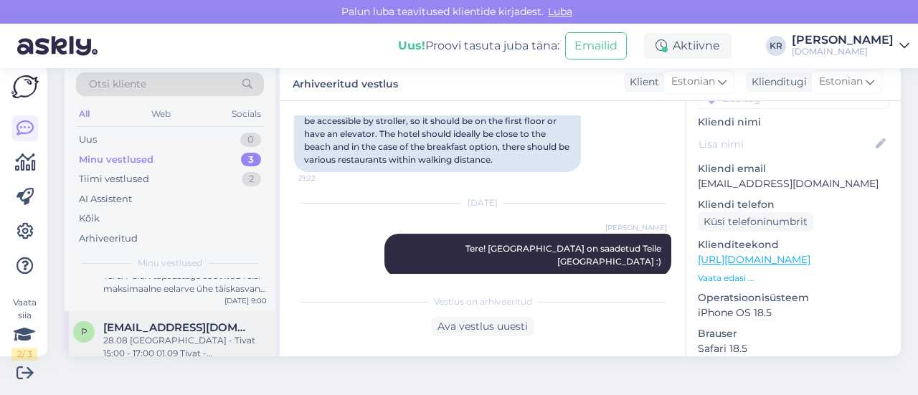
scroll to position [114, 0]
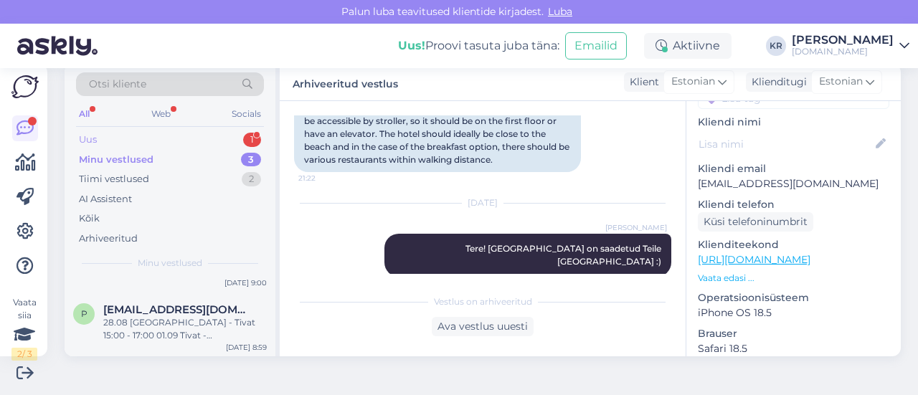
click at [184, 141] on div "Uus 1" at bounding box center [170, 140] width 188 height 20
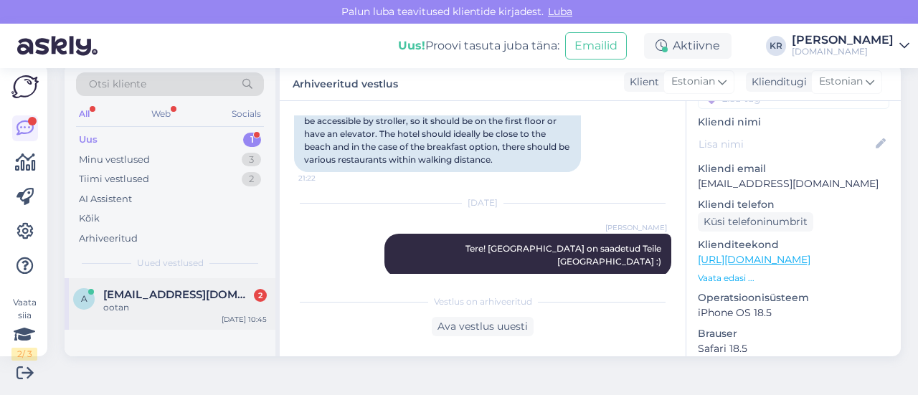
click at [199, 307] on div "ootan" at bounding box center [185, 307] width 164 height 13
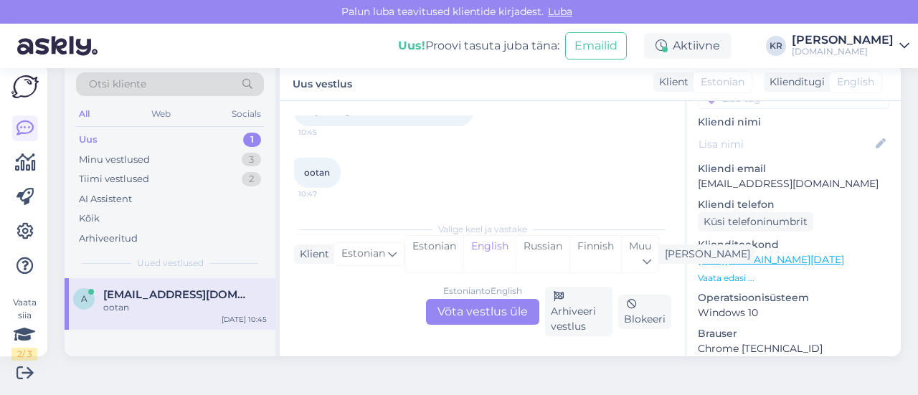
scroll to position [110, 0]
click at [494, 312] on div "Estonian to English Võta vestlus üle" at bounding box center [482, 312] width 113 height 26
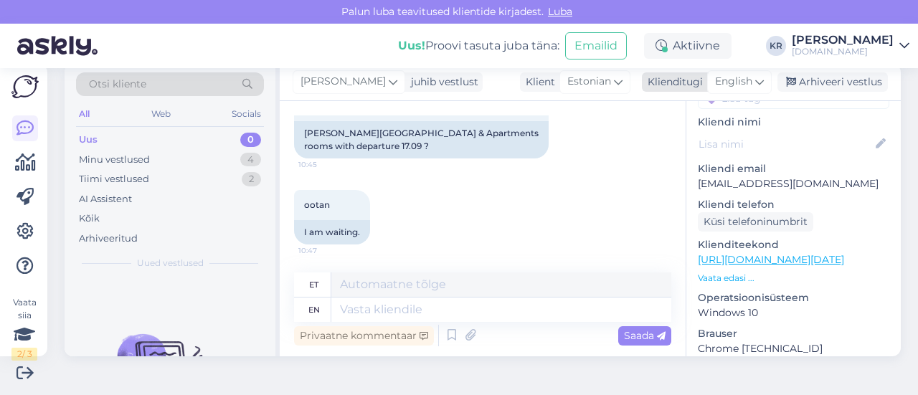
click at [755, 81] on icon at bounding box center [759, 82] width 9 height 16
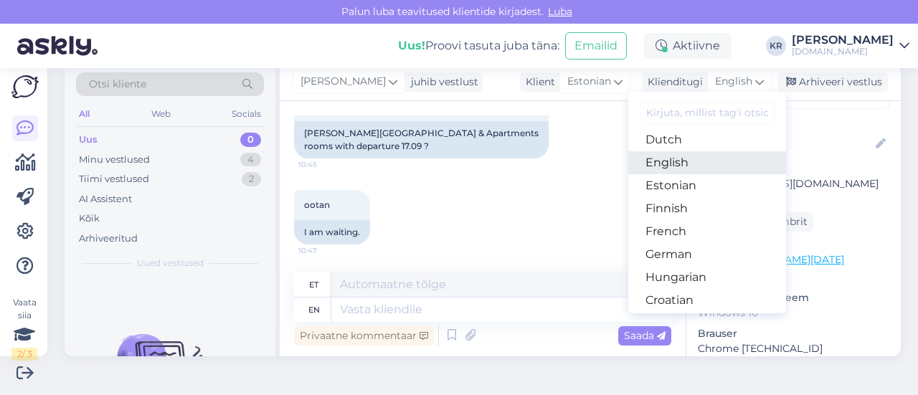
click at [696, 161] on link "English" at bounding box center [707, 162] width 158 height 23
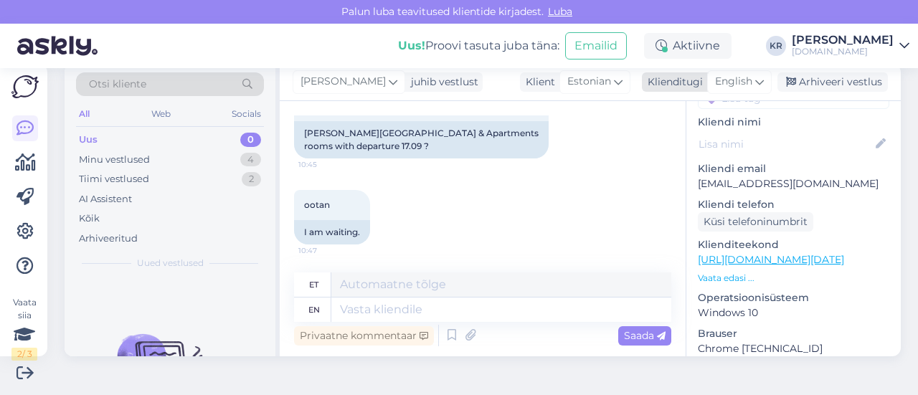
click at [743, 86] on div "English" at bounding box center [739, 81] width 65 height 23
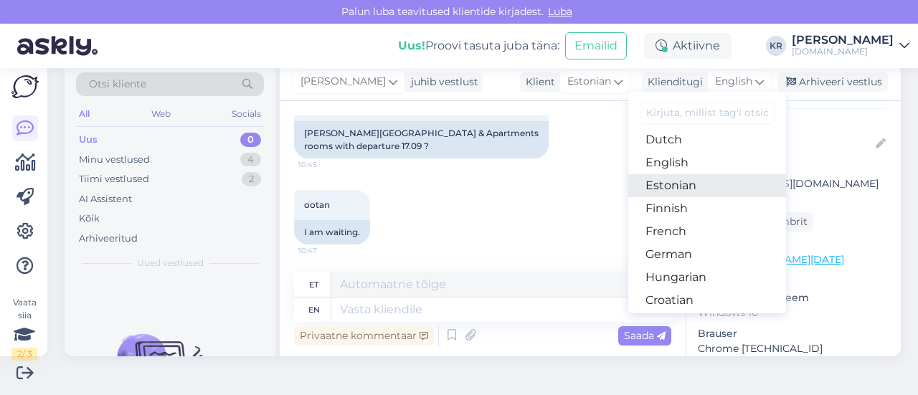
drag, startPoint x: 683, startPoint y: 187, endPoint x: 666, endPoint y: 192, distance: 17.2
click at [682, 187] on link "Estonian" at bounding box center [707, 185] width 158 height 23
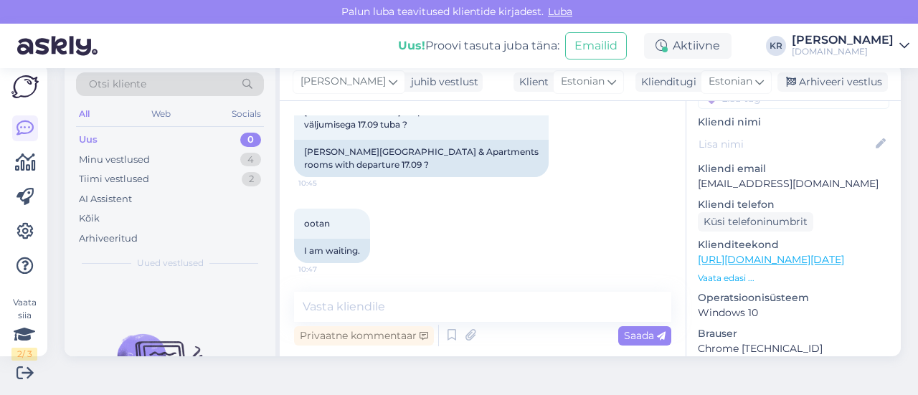
scroll to position [94, 0]
click at [416, 306] on textarea at bounding box center [482, 307] width 377 height 30
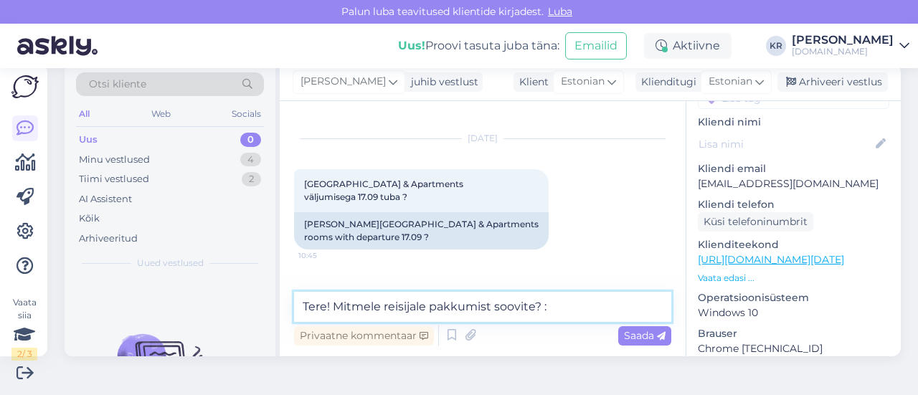
type textarea "Tere! Mitmele reisijale pakkumist soovite? :)"
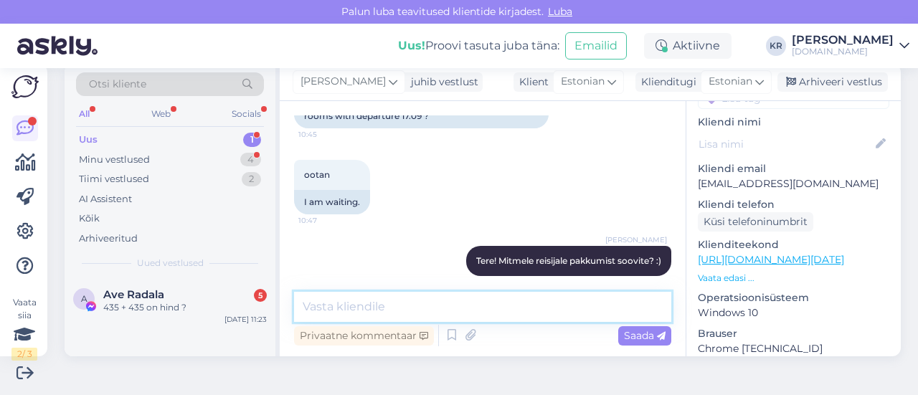
scroll to position [217, 0]
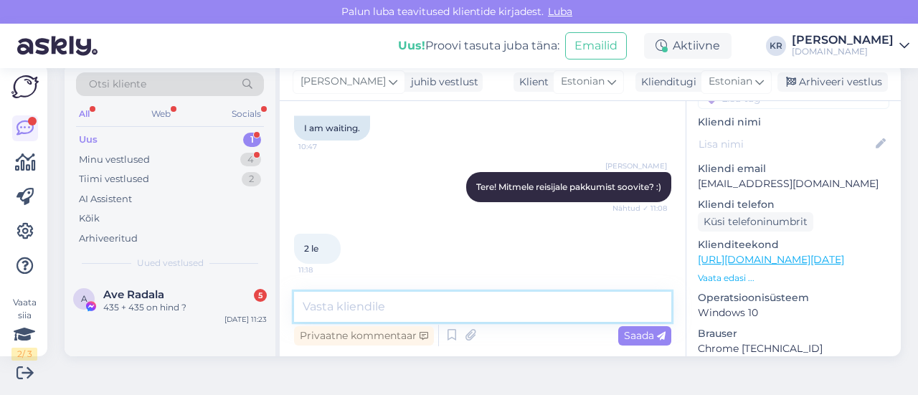
click at [389, 308] on textarea at bounding box center [482, 307] width 377 height 30
type textarea "H"
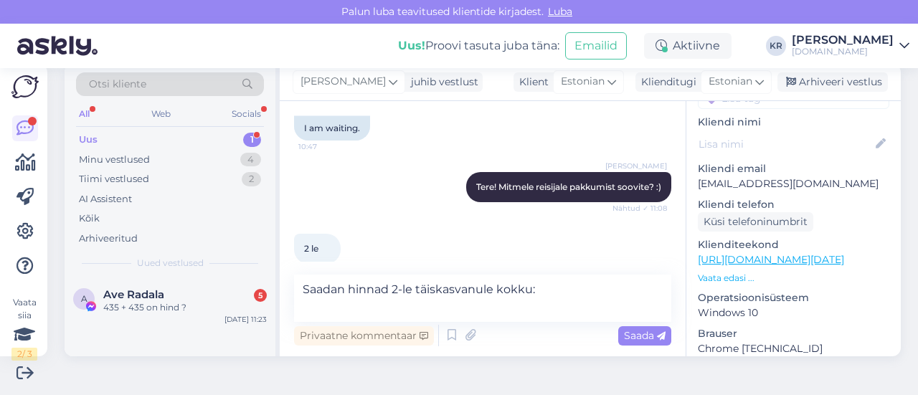
click at [802, 253] on link "[URL][DOMAIN_NAME][DATE]" at bounding box center [771, 259] width 146 height 13
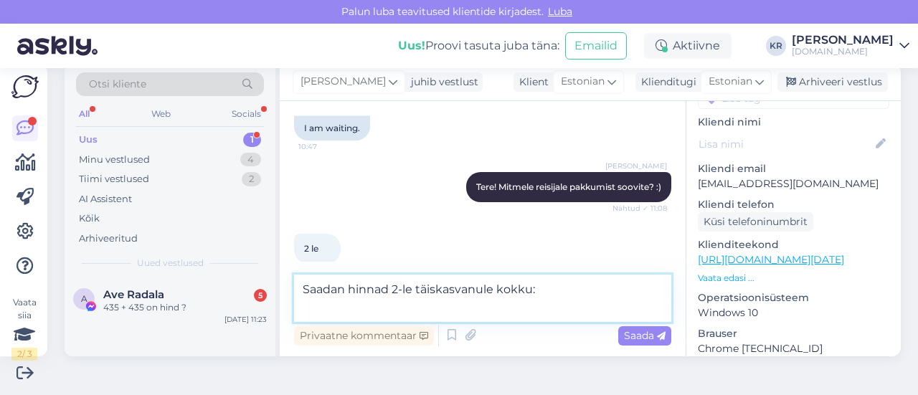
drag, startPoint x: 294, startPoint y: 300, endPoint x: 55, endPoint y: 268, distance: 241.6
click at [55, 269] on div "Vaata siia 2 / 3 Võimalused Veendu, et Askly loob sulle väärtust. Sulge Ühenda …" at bounding box center [459, 231] width 918 height 327
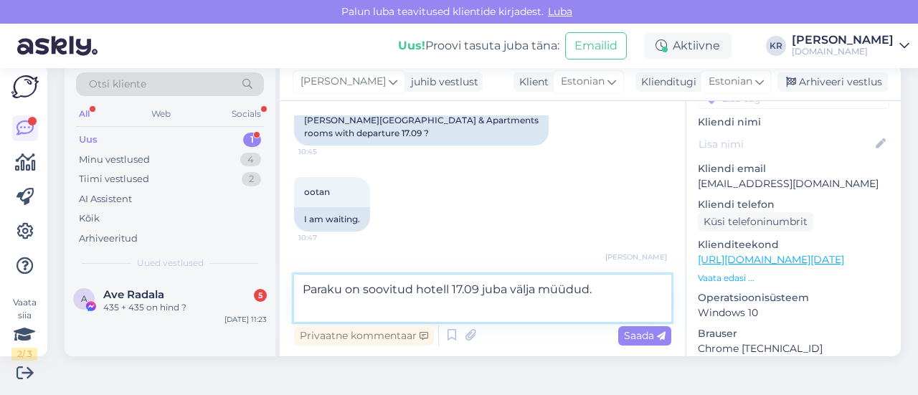
scroll to position [74, 0]
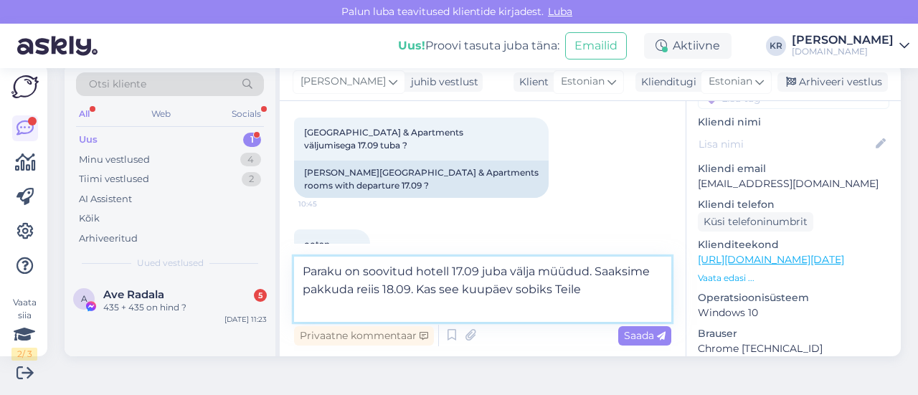
type textarea "Paraku on soovitud hotell 17.09 juba välja müüdud. Saaksime pakkuda reiis 18.09…"
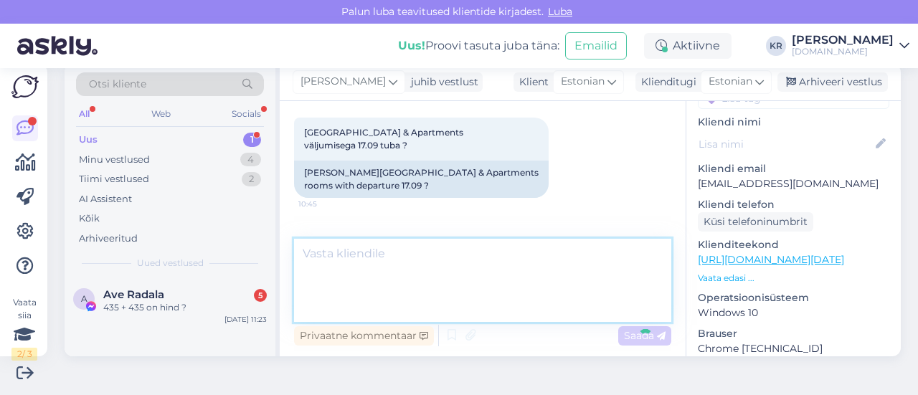
scroll to position [292, 0]
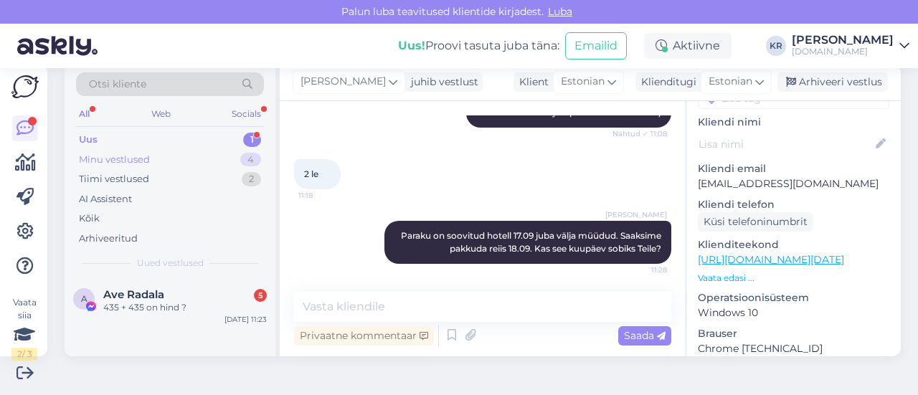
click at [184, 154] on div "Minu vestlused 4" at bounding box center [170, 160] width 188 height 20
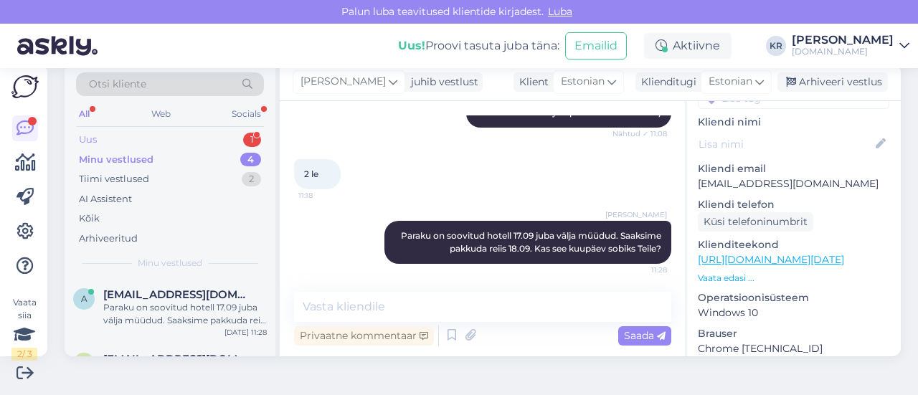
click at [169, 138] on div "Uus 1" at bounding box center [170, 140] width 188 height 20
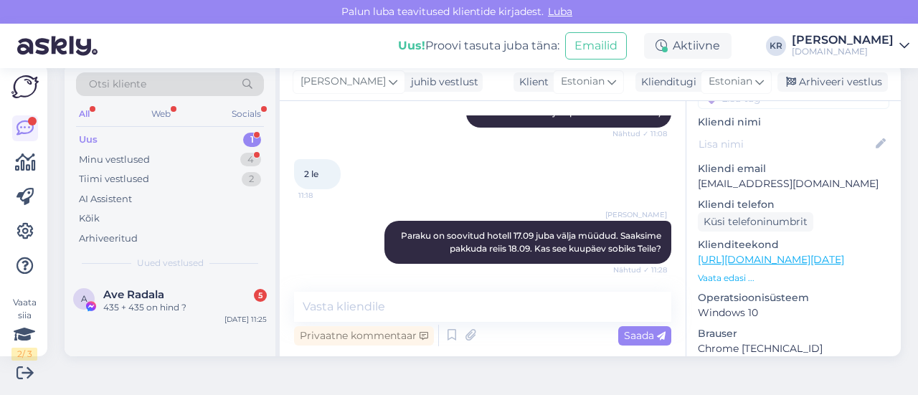
scroll to position [477, 0]
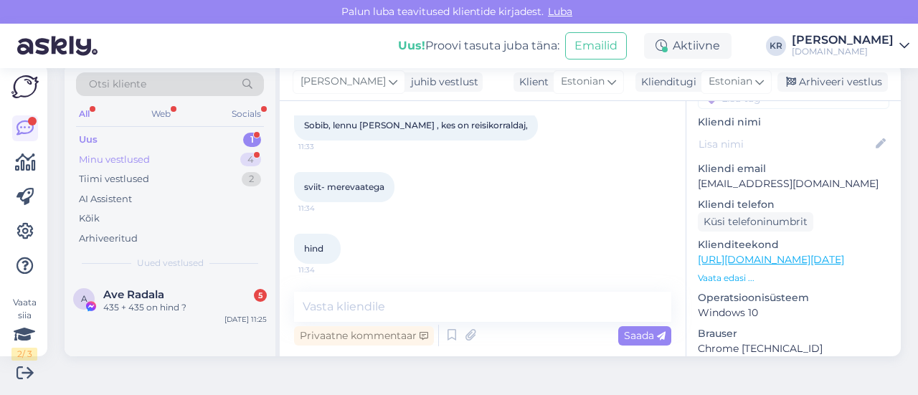
click at [138, 153] on div "Minu vestlused" at bounding box center [114, 160] width 71 height 14
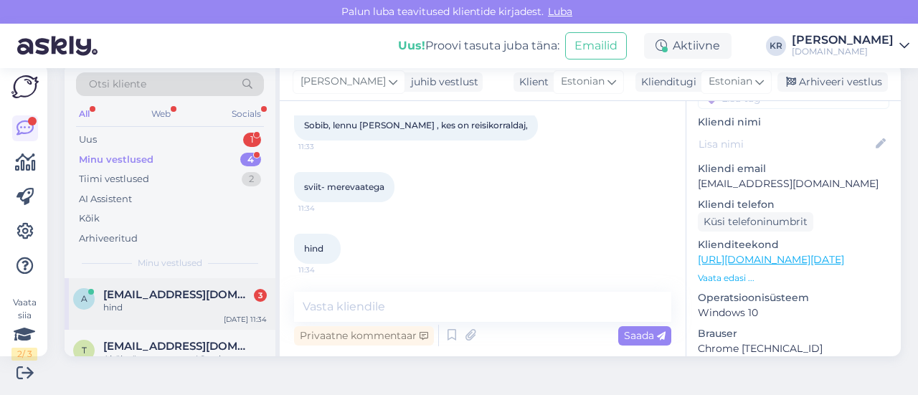
click at [189, 315] on div "a [EMAIL_ADDRESS][DOMAIN_NAME] 3 hind [DATE] 11:34" at bounding box center [170, 304] width 211 height 52
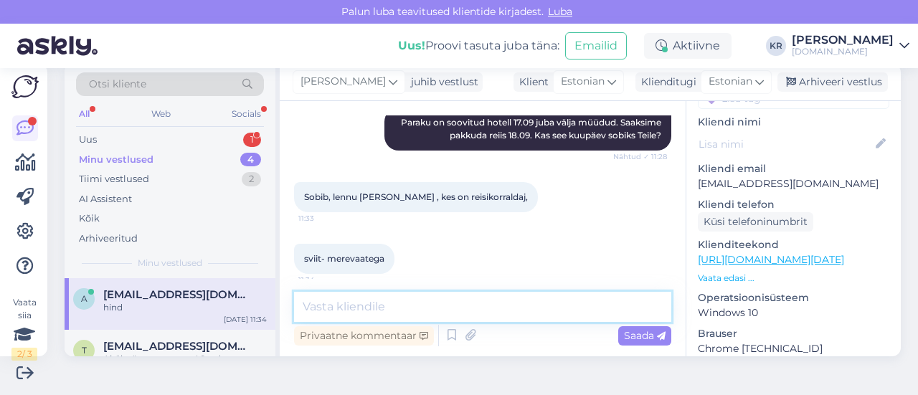
click at [412, 302] on textarea at bounding box center [482, 307] width 377 height 30
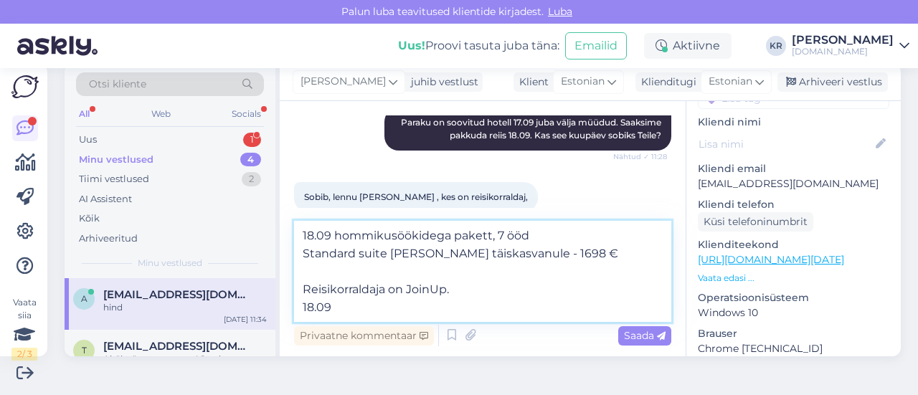
drag, startPoint x: 328, startPoint y: 308, endPoint x: 310, endPoint y: 312, distance: 18.4
click at [310, 312] on textarea "18.09 hommikusöökidega pakett, 7 ööd Standard suite [PERSON_NAME] täiskasvanule…" at bounding box center [482, 271] width 377 height 101
click at [378, 310] on textarea "18.09 hommikusöökidega pakett, 7 ööd Standard suite [PERSON_NAME] täiskasvanule…" at bounding box center [482, 271] width 377 height 101
click at [379, 285] on textarea "18.09 hommikusöökidega pakett, 7 ööd Standard suite [PERSON_NAME] täiskasvanule…" at bounding box center [482, 271] width 377 height 101
click at [369, 316] on textarea "18.09 hommikusöökidega pakett, 7 ööd Standard suite [PERSON_NAME] täiskasvanule…" at bounding box center [482, 271] width 377 height 101
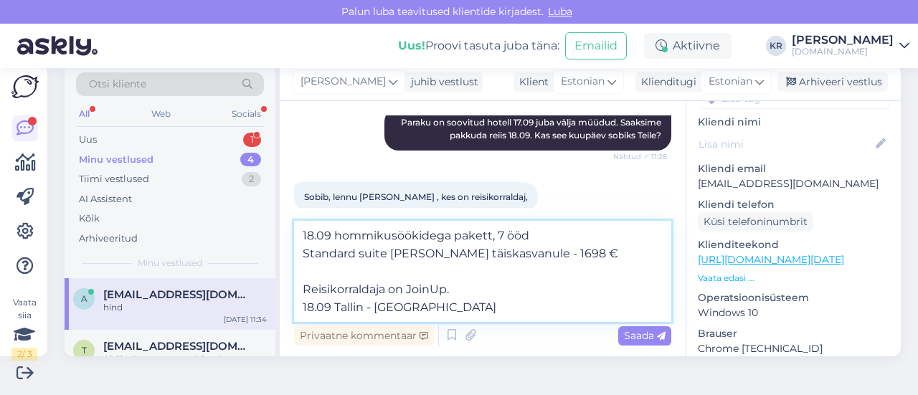
click at [361, 305] on textarea "18.09 hommikusöökidega pakett, 7 ööd Standard suite [PERSON_NAME] täiskasvanule…" at bounding box center [482, 271] width 377 height 101
click at [450, 307] on textarea "18.09 hommikusöökidega pakett, 7 ööd Standard suite [PERSON_NAME] täiskasvanule…" at bounding box center [482, 271] width 377 height 101
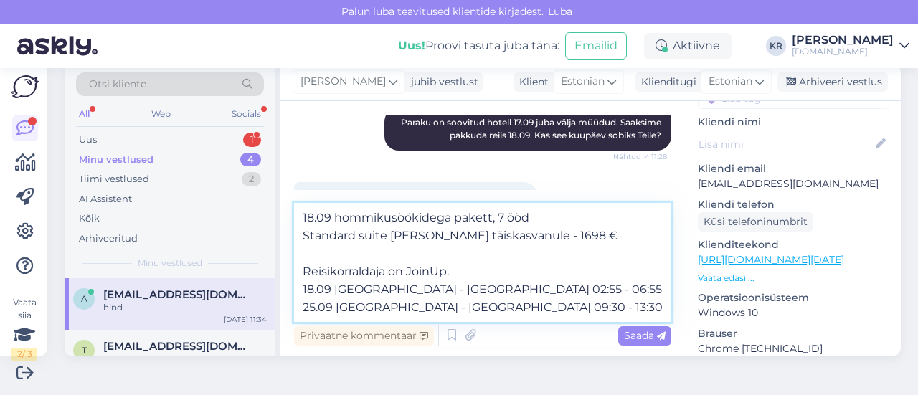
click at [407, 288] on textarea "18.09 hommikusöökidega pakett, 7 ööd Standard suite [PERSON_NAME] täiskasvanule…" at bounding box center [482, 262] width 377 height 119
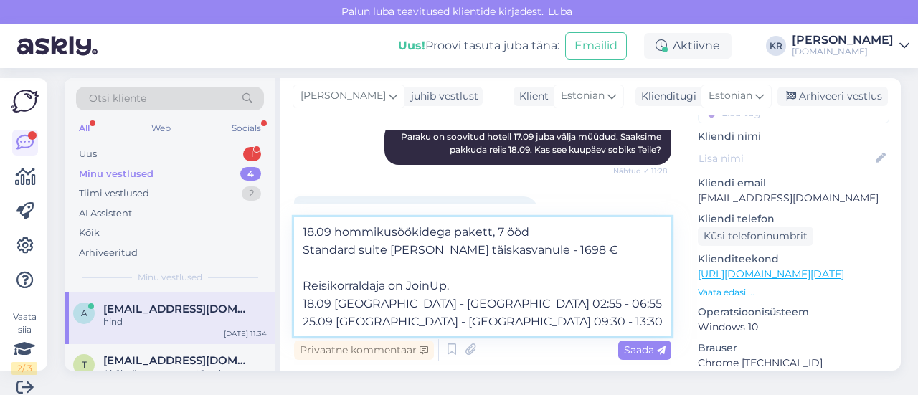
scroll to position [0, 0]
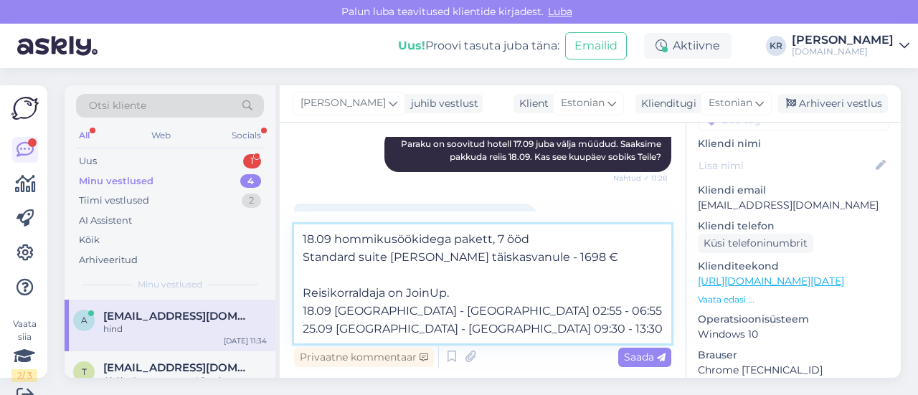
click at [337, 240] on textarea "18.09 hommikusöökidega pakett, 7 ööd Standard suite [PERSON_NAME] täiskasvanule…" at bounding box center [482, 283] width 377 height 119
paste textarea "[GEOGRAPHIC_DATA] 3*+"
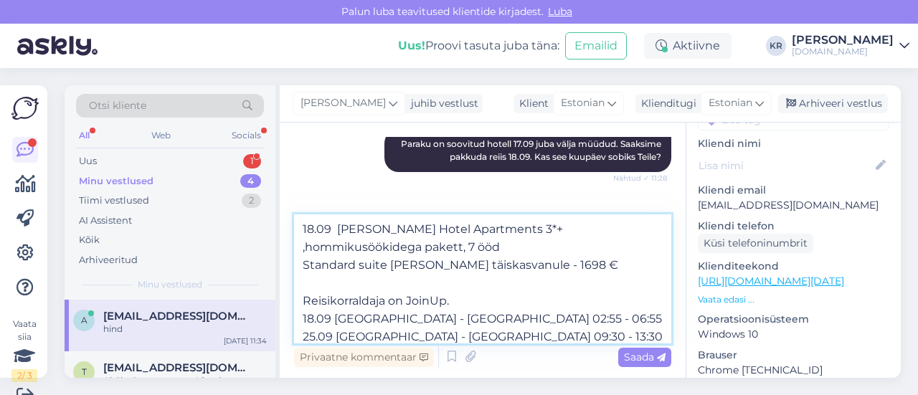
type textarea "18.09 [PERSON_NAME] Hotel Apartments 3*+ , hommikusöökidega pakett, 7 ööd Stand…"
click at [509, 247] on textarea "18.09 [PERSON_NAME] Hotel Apartments 3*+ , hommikusöökidega pakett, 7 ööd Stand…" at bounding box center [482, 278] width 377 height 129
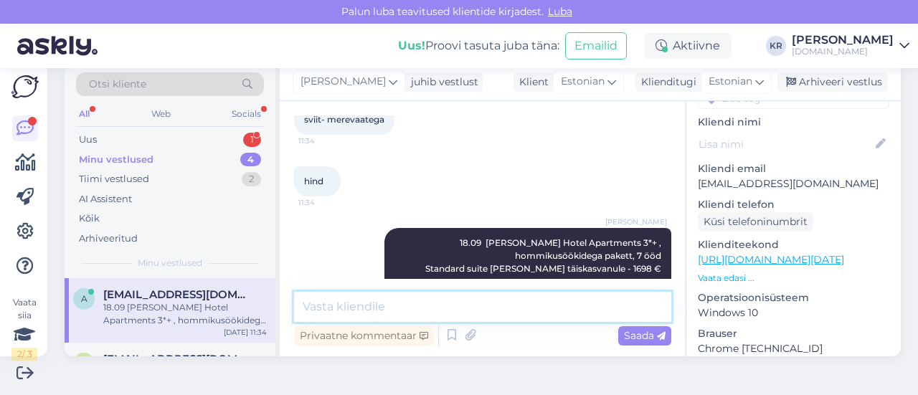
scroll to position [616, 0]
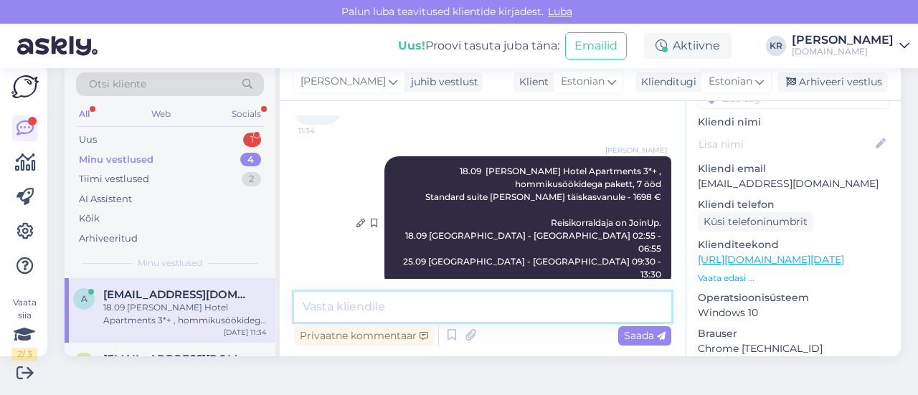
paste textarea "Master Suite Sea View"
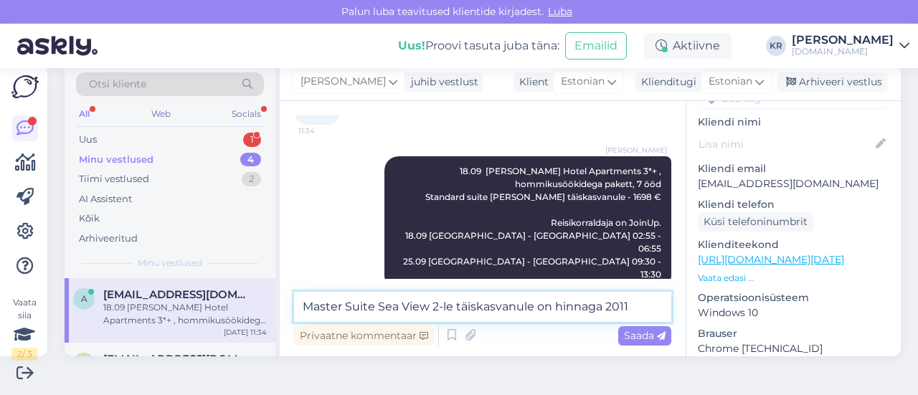
type textarea "Master Suite Sea View 2-le täiskasvanule on hinnaga 2011 €"
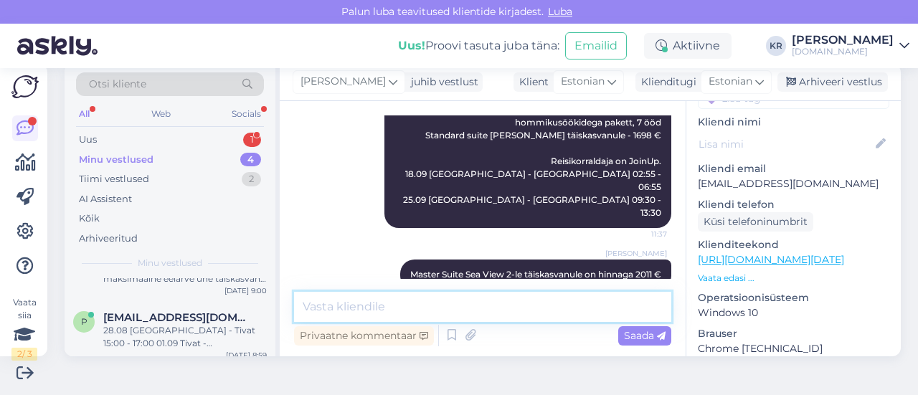
scroll to position [179, 0]
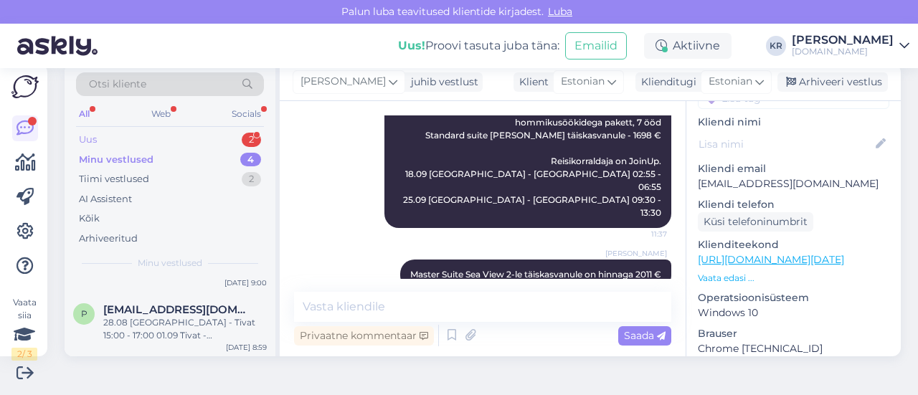
click at [142, 138] on div "Uus 2" at bounding box center [170, 140] width 188 height 20
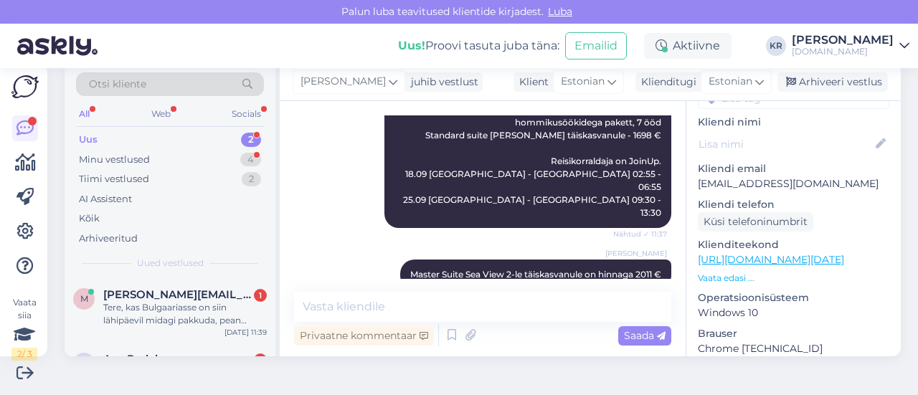
scroll to position [739, 0]
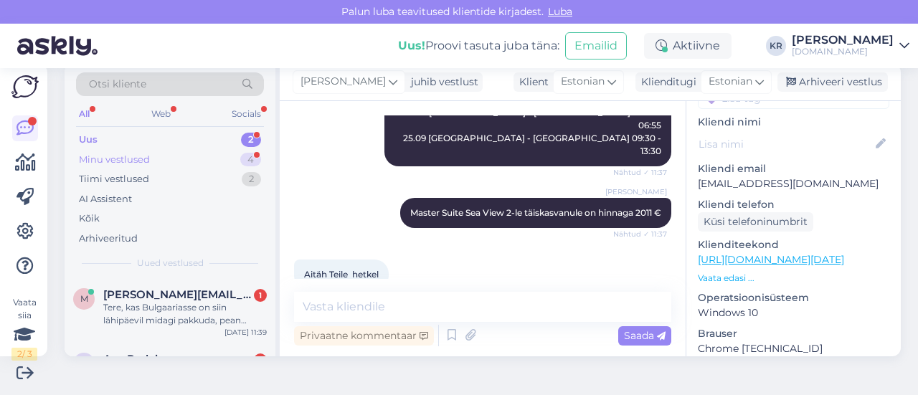
click at [191, 159] on div "Minu vestlused 4" at bounding box center [170, 160] width 188 height 20
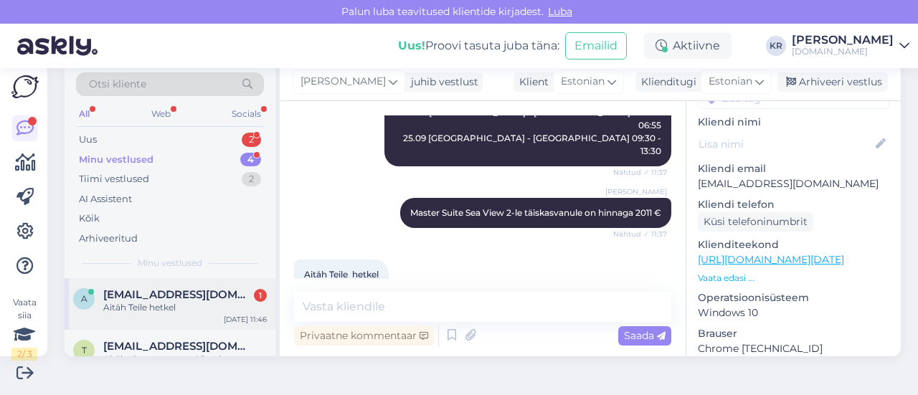
click at [209, 312] on div "Aitäh Teile hetkel" at bounding box center [185, 307] width 164 height 13
click at [156, 136] on div "Uus 2" at bounding box center [170, 140] width 188 height 20
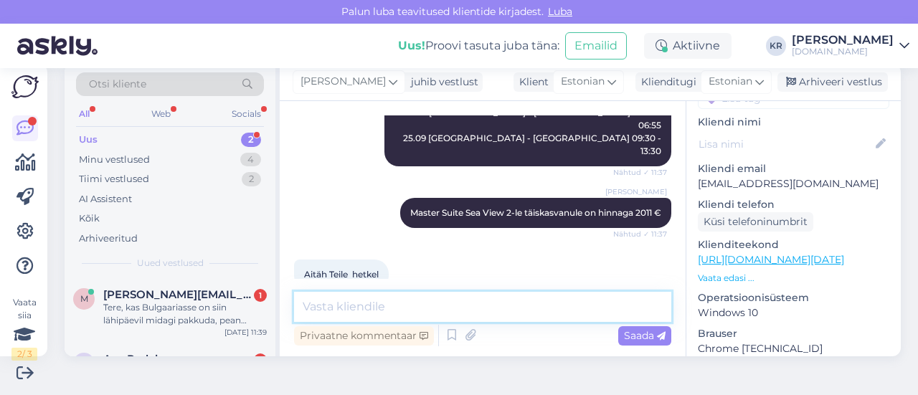
click at [460, 306] on textarea at bounding box center [482, 307] width 377 height 30
type textarea "Kas see [PERSON_NAME] sobilik? :)"
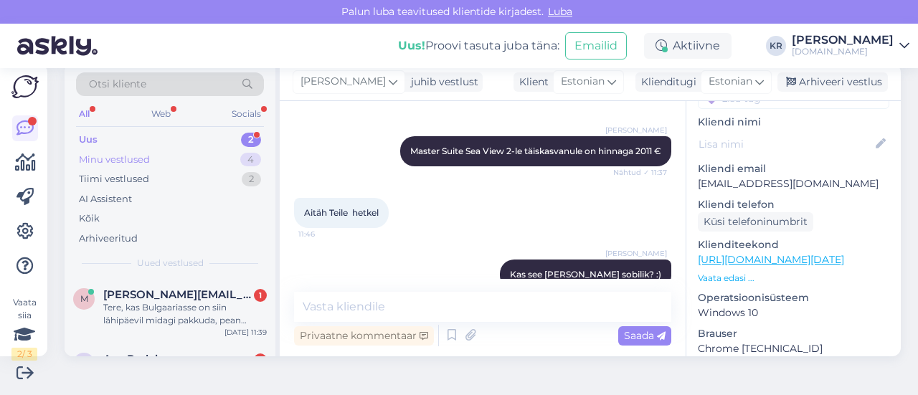
click at [158, 154] on div "Minu vestlused 4" at bounding box center [170, 160] width 188 height 20
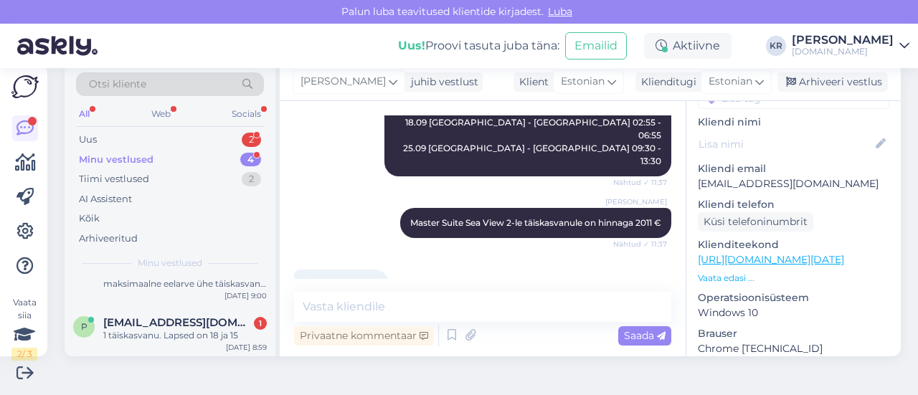
scroll to position [863, 0]
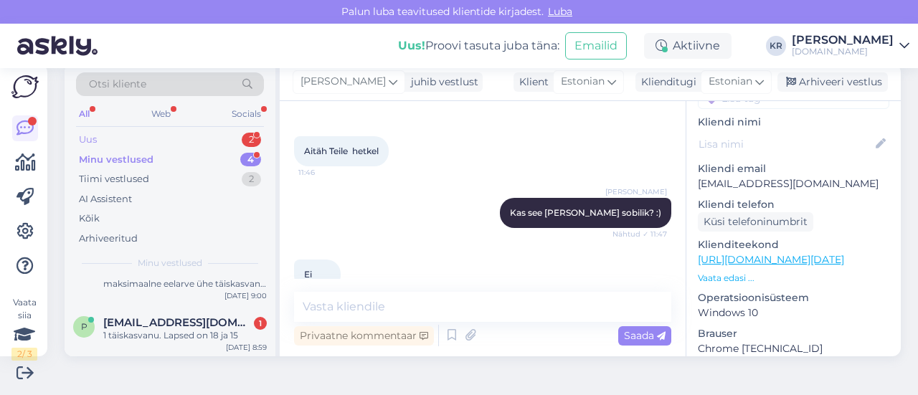
click at [204, 138] on div "Uus 2" at bounding box center [170, 140] width 188 height 20
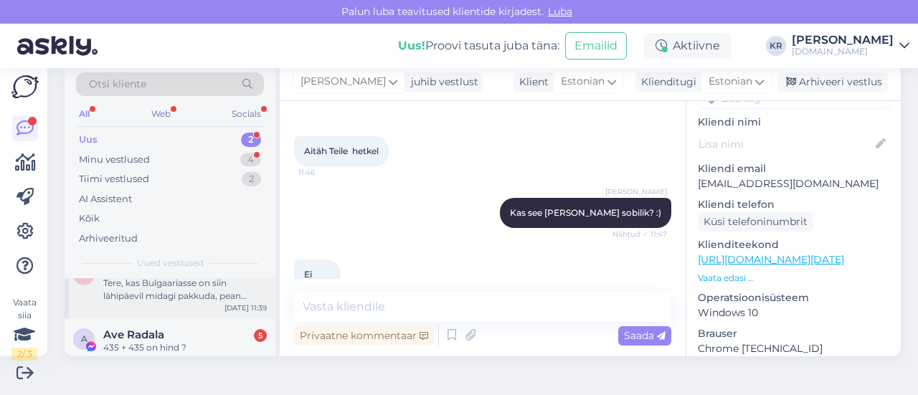
scroll to position [37, 0]
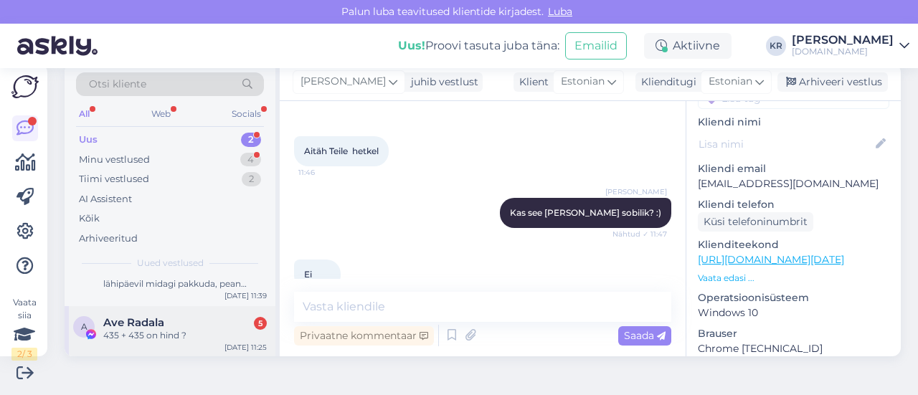
click at [195, 332] on div "435 + 435 on hind ?" at bounding box center [185, 335] width 164 height 13
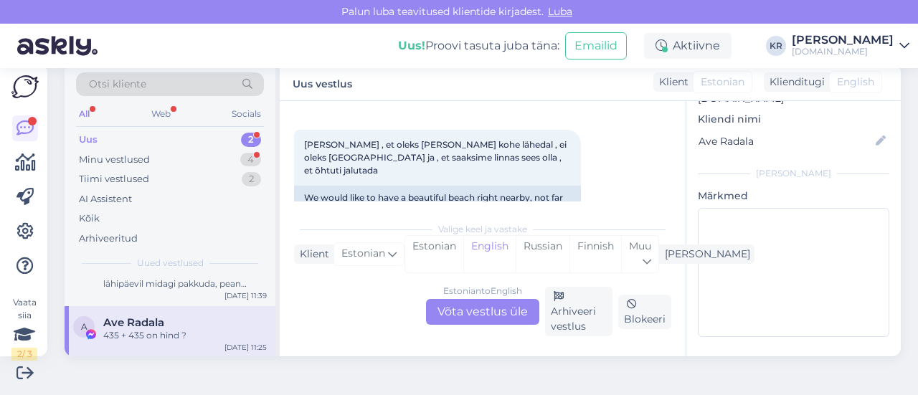
scroll to position [4383, 0]
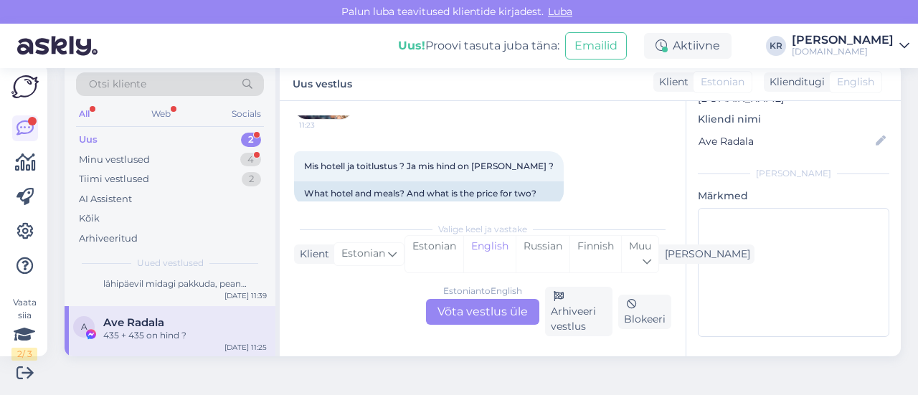
click at [326, 119] on img at bounding box center [323, 90] width 57 height 57
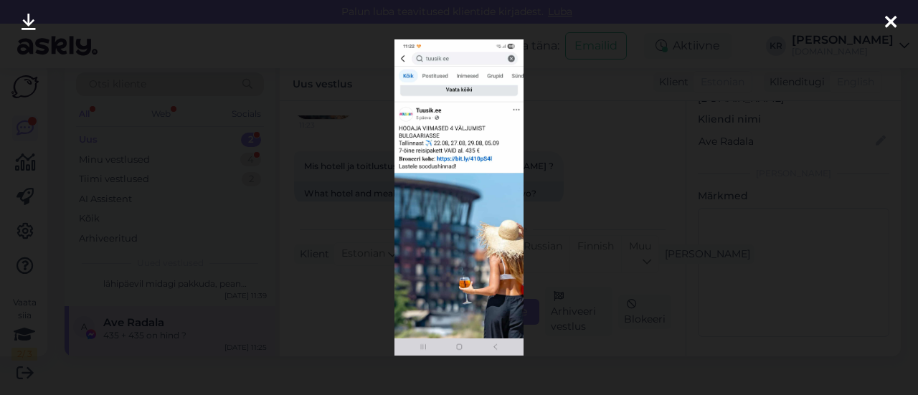
click at [889, 20] on icon at bounding box center [890, 23] width 11 height 19
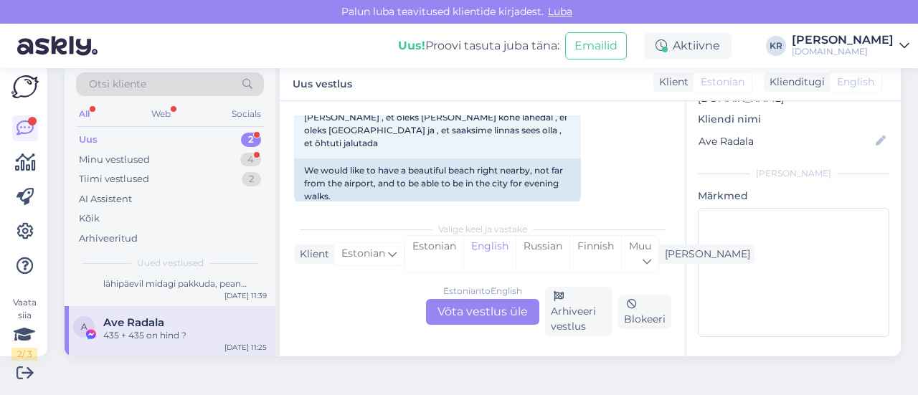
scroll to position [4742, 0]
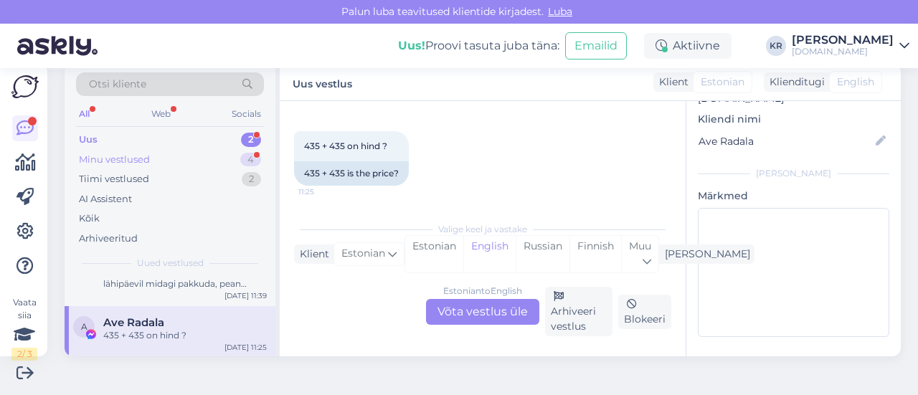
click at [149, 166] on div "Minu vestlused 4" at bounding box center [170, 160] width 188 height 20
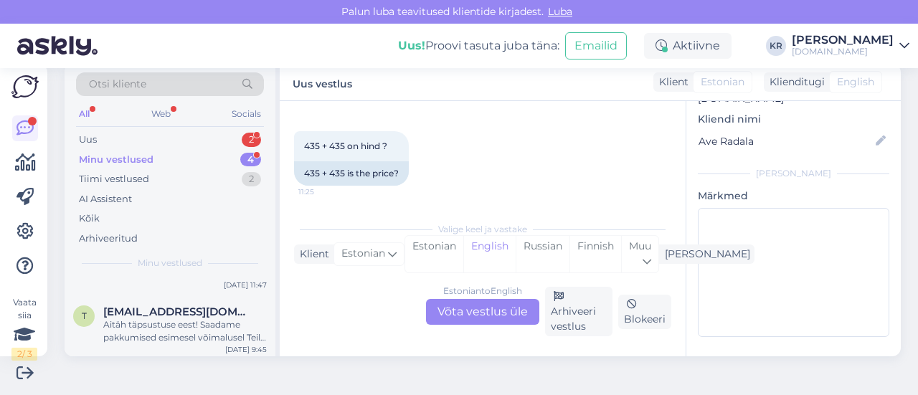
scroll to position [0, 0]
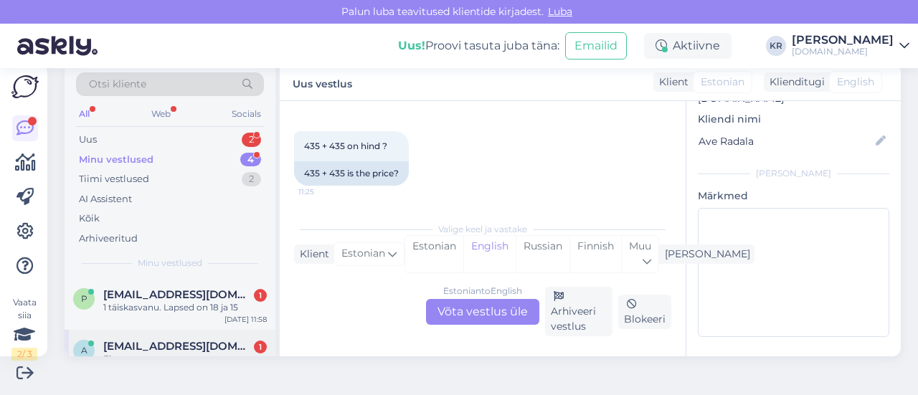
click at [151, 341] on span "[EMAIL_ADDRESS][DOMAIN_NAME]" at bounding box center [177, 346] width 149 height 13
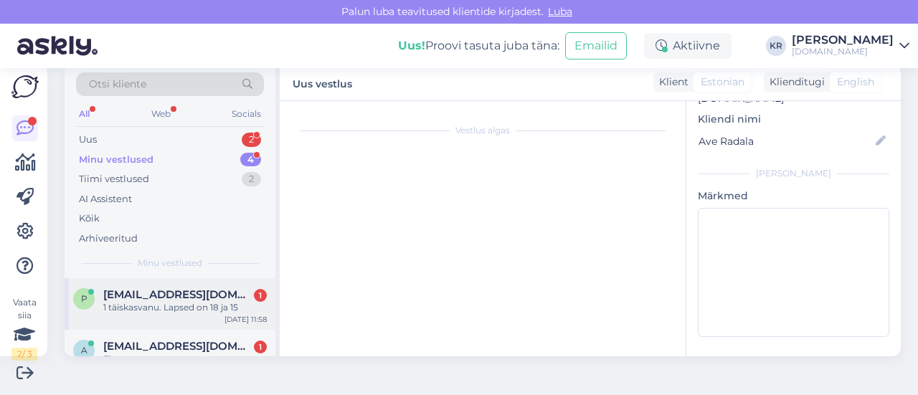
scroll to position [143, 0]
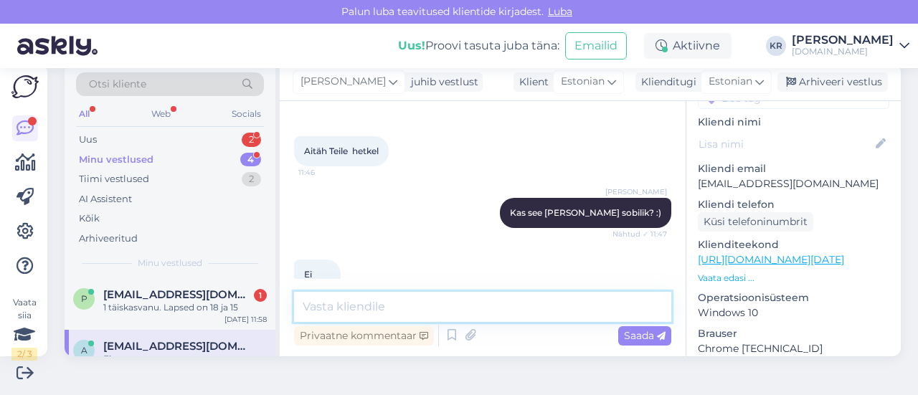
click at [380, 304] on textarea at bounding box center [482, 307] width 377 height 30
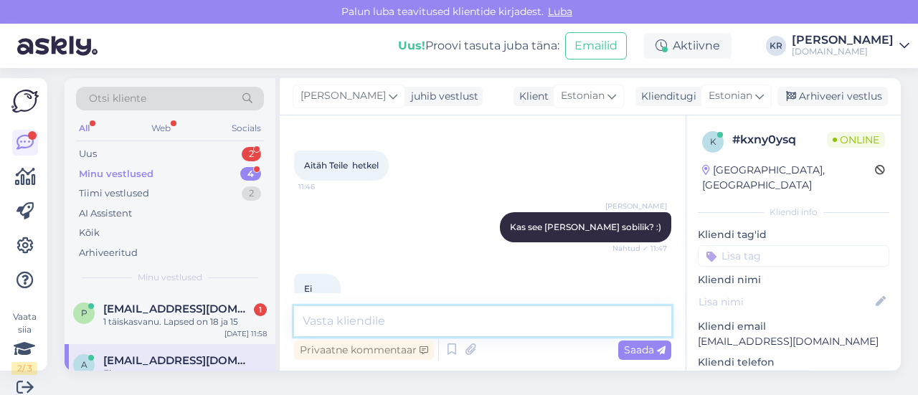
scroll to position [0, 0]
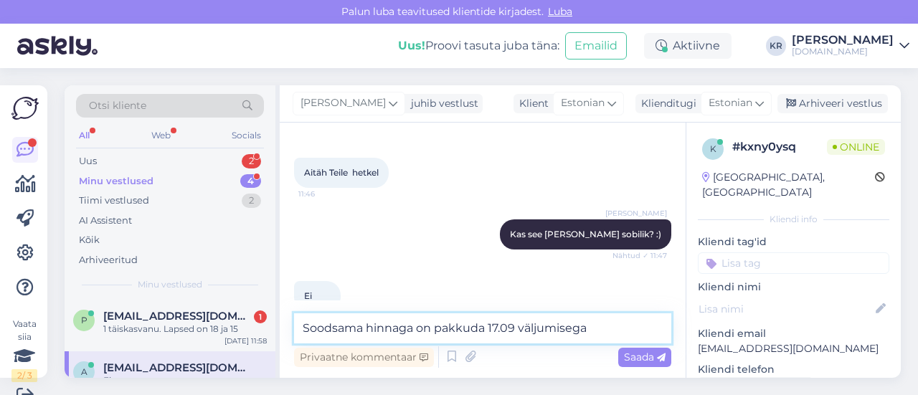
paste textarea "MALIA HOLIDAYS BY CHC GROUP 3*"
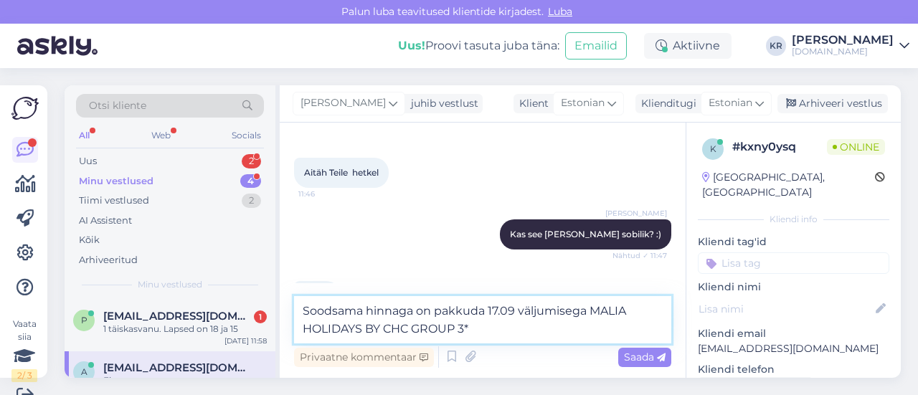
drag, startPoint x: 402, startPoint y: 320, endPoint x: 489, endPoint y: 332, distance: 88.3
click at [489, 332] on textarea "Soodsama hinnaga on pakkuda 17.09 väljumisega MALIA HOLIDAYS BY CHC GROUP 3*" at bounding box center [482, 319] width 377 height 47
click at [592, 305] on textarea "Soodsama hinnaga on pakkuda 17.09 väljumisega MALIA HOLIDAYS 3* hotelli." at bounding box center [482, 319] width 377 height 47
type textarea "Soodsama hinnaga on pakkuda 17.09 väljumisega näiteks MALIA HOLIDAYS 3* hotelli."
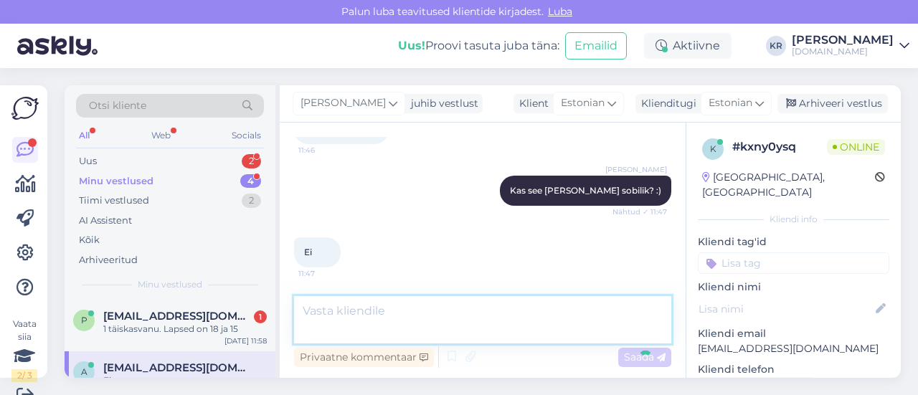
scroll to position [22, 0]
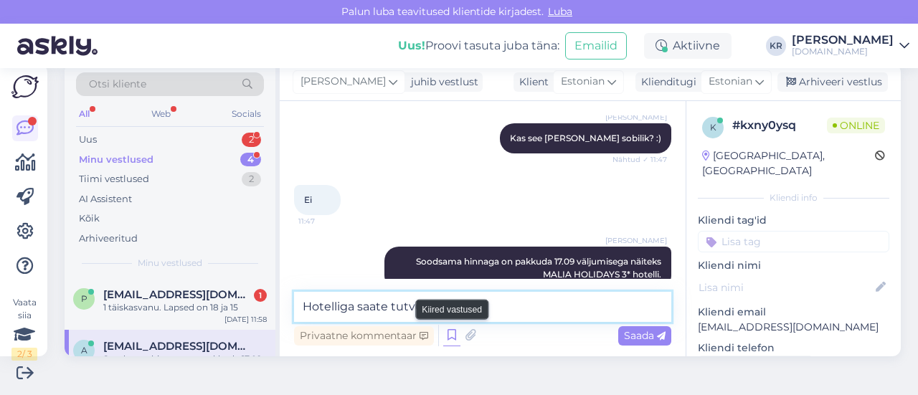
paste textarea "[URL][DOMAIN_NAME]"
type textarea "Hotelliga saate tutvuda siin - [URL][DOMAIN_NAME]"
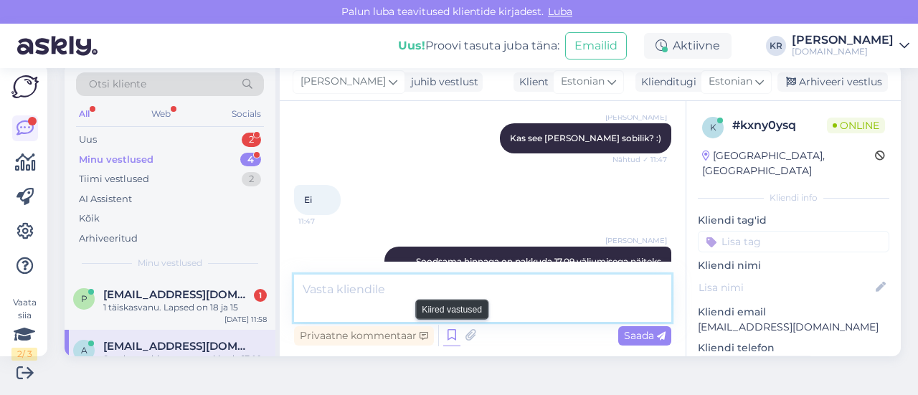
scroll to position [1012, 0]
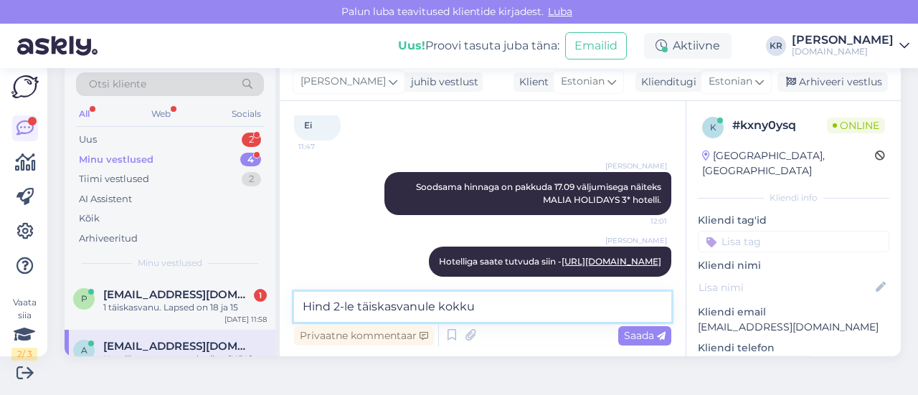
paste textarea "Standard Garden View"
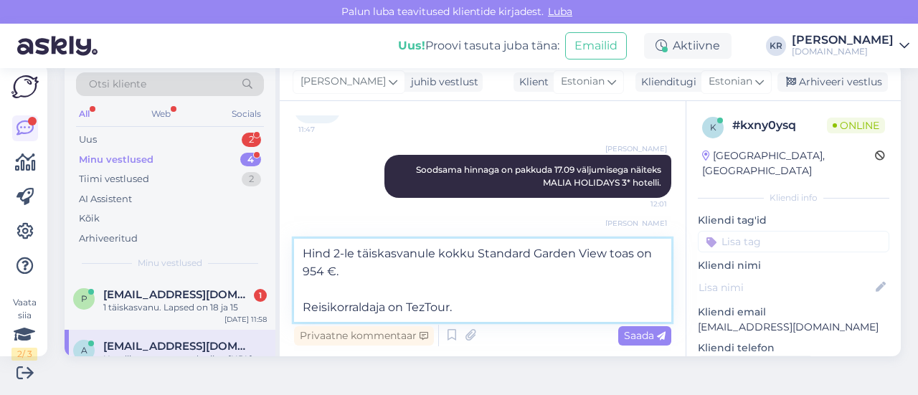
click at [479, 251] on textarea "Hind 2-le täiskasvanule kokku Standard Garden View toas on 954 €. Reisikorralda…" at bounding box center [482, 280] width 377 height 83
click at [541, 253] on textarea "Hind 2-le täiskasvanule kokku standard Garden View toas on 954 €. Reisikorralda…" at bounding box center [482, 280] width 377 height 83
click at [581, 250] on textarea "Hind 2-le täiskasvanule kokku standard garden View toas on 954 €. Reisikorralda…" at bounding box center [482, 280] width 377 height 83
click at [351, 280] on textarea "Hind 2-le täiskasvanule kokku standard garden view toas on 954 €. Reisikorralda…" at bounding box center [482, 280] width 377 height 83
type textarea "Hind 2-le täiskasvanule kokku standard garden view toas on 954 € // superior ga…"
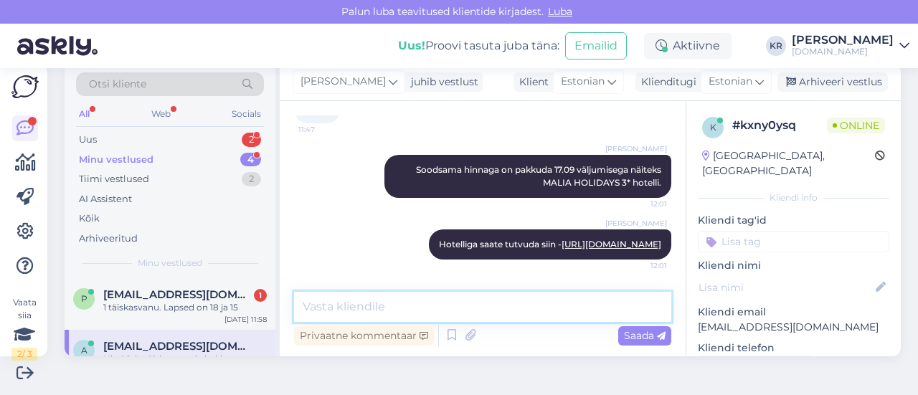
scroll to position [1112, 0]
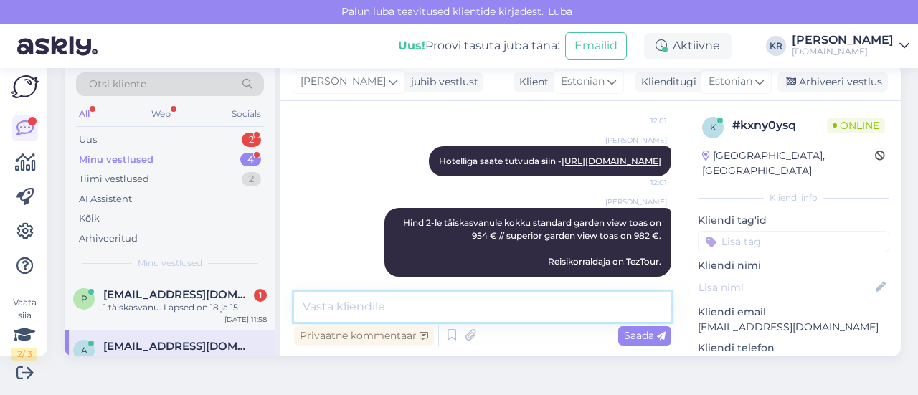
click at [494, 302] on textarea at bounding box center [482, 307] width 377 height 30
type textarea "Kas see [PERSON_NAME] [PERSON_NAME]? :)"
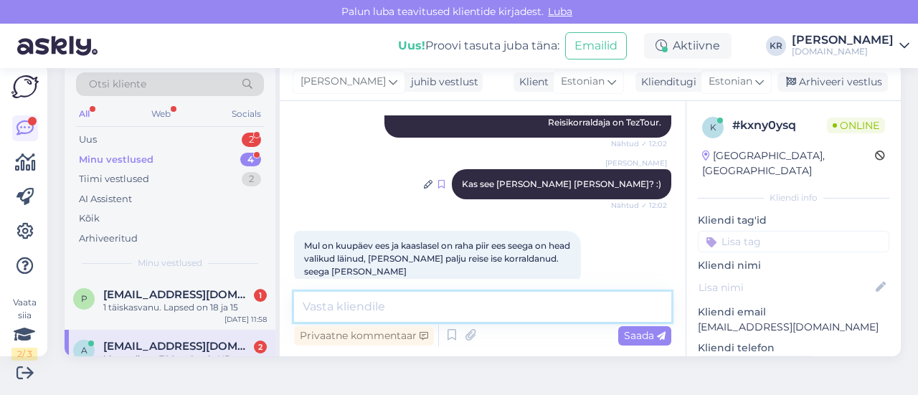
scroll to position [1323, 0]
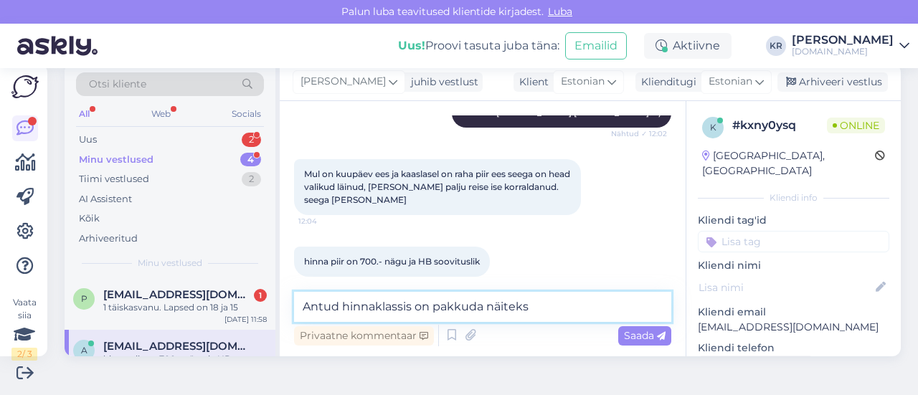
paste textarea "CENTRAL HERSONISSOS HOTEL 3*"
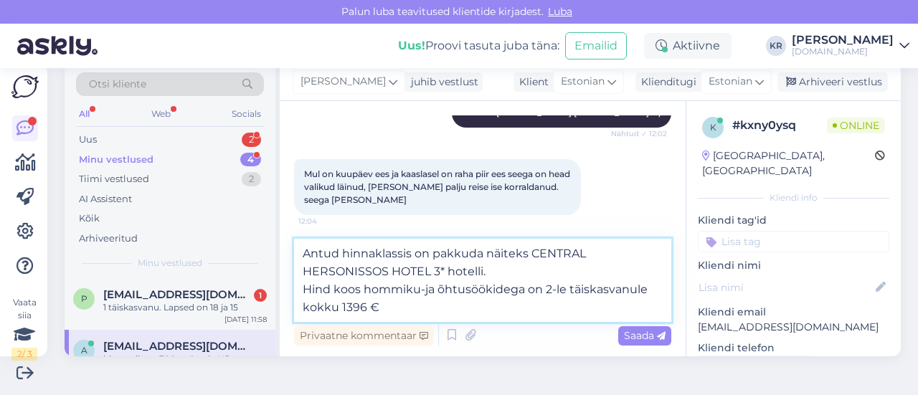
click at [339, 308] on textarea "Antud hinnaklassis on pakkuda näiteks CENTRAL HERSONISSOS HOTEL 3* hotelli. Hin…" at bounding box center [482, 280] width 377 height 83
click at [474, 309] on textarea "Antud hinnaklassis on pakkuda näiteks CENTRAL HERSONISSOS HOTEL 3* hotelli. [PE…" at bounding box center [482, 280] width 377 height 83
type textarea "Antud hinnaklassis on pakkuda näiteks CENTRAL HERSONISSOS HOTEL 3* hotelli. [PE…"
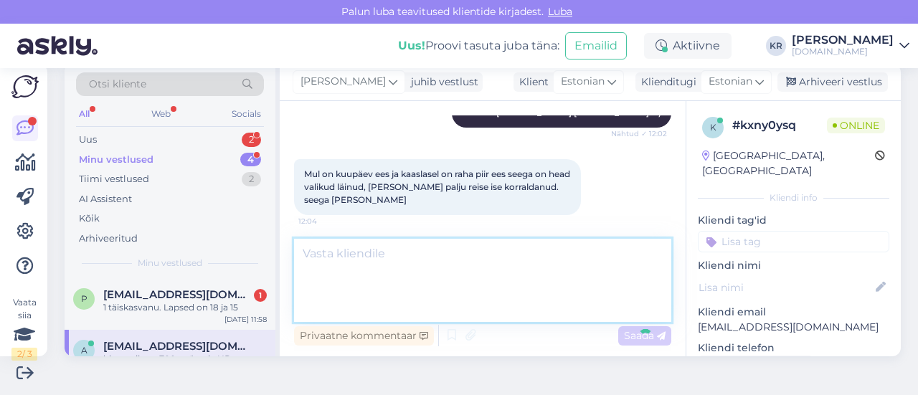
scroll to position [1424, 0]
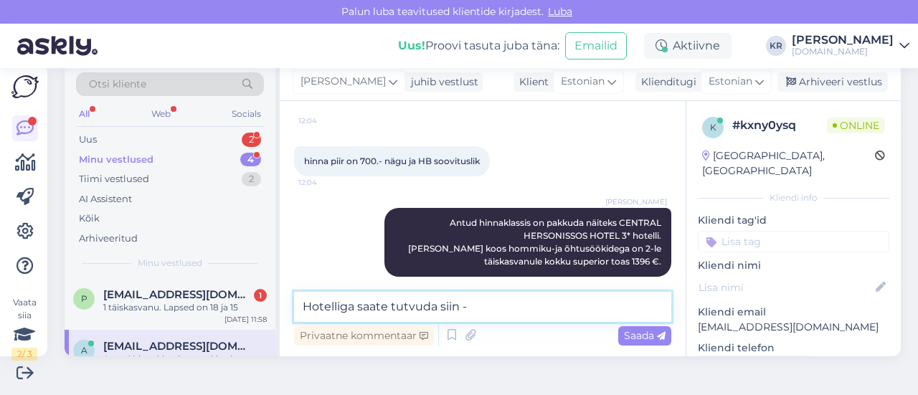
paste textarea "[URL][DOMAIN_NAME]"
type textarea "Hotelliga saate tutvuda siin - [URL][DOMAIN_NAME]"
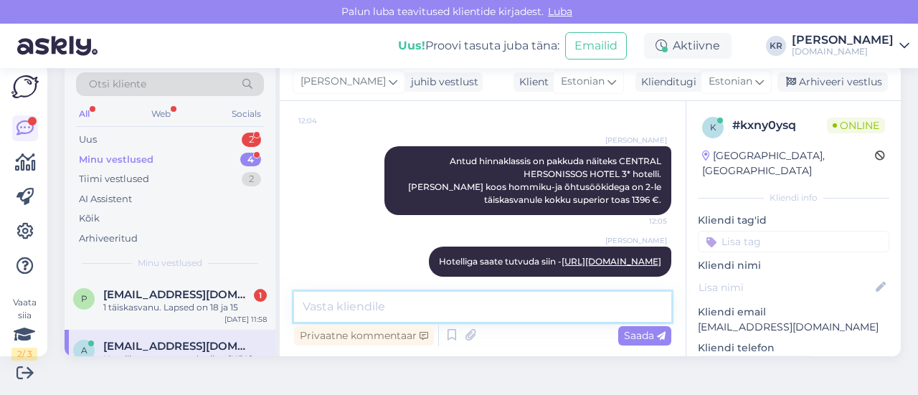
click at [480, 306] on textarea at bounding box center [482, 307] width 377 height 30
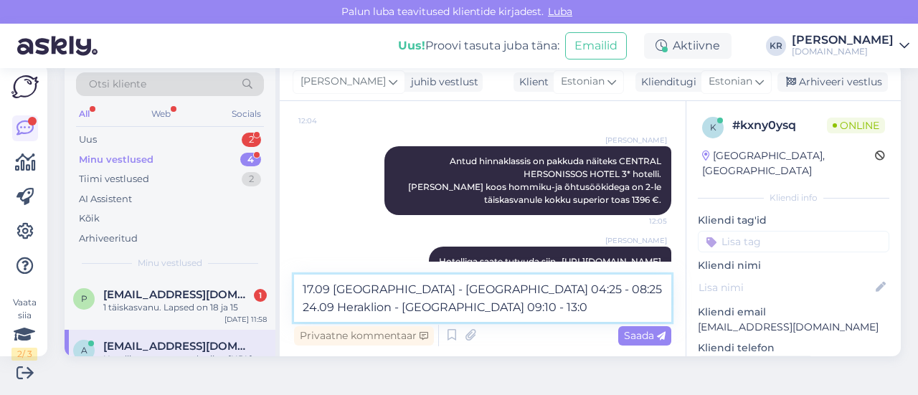
type textarea "17.09 [GEOGRAPHIC_DATA] - [GEOGRAPHIC_DATA] 04:25 - 08:25 24.09 [GEOGRAPHIC_DAT…"
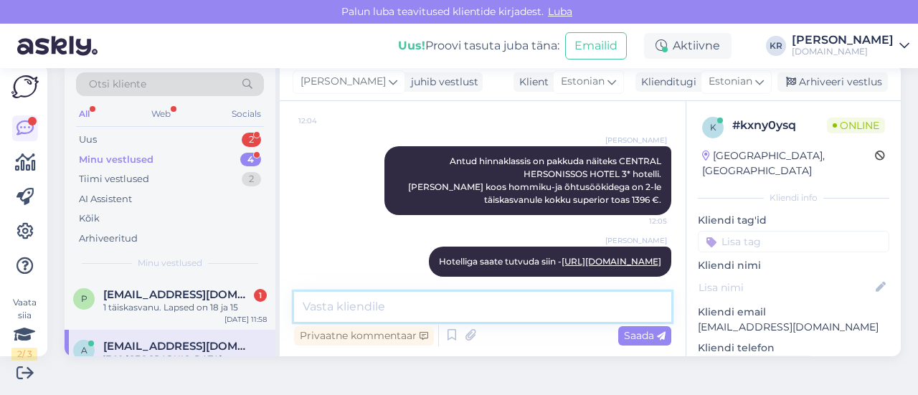
scroll to position [1560, 0]
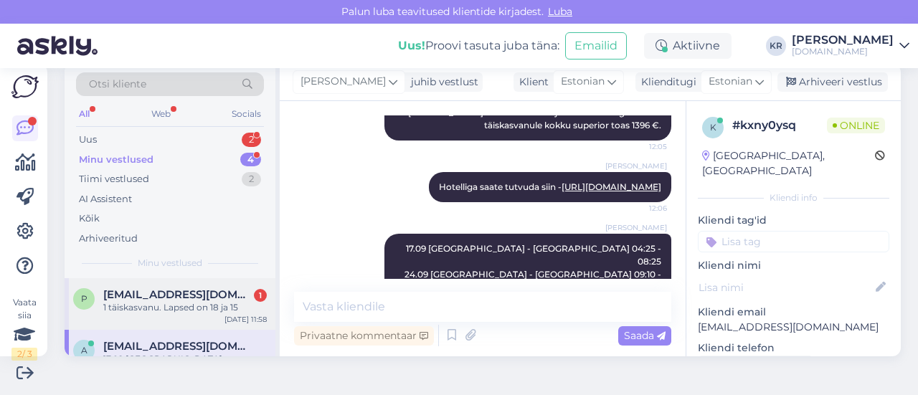
click at [184, 305] on div "1 täiskasvanu. Lapsed on 18 ja 15" at bounding box center [185, 307] width 164 height 13
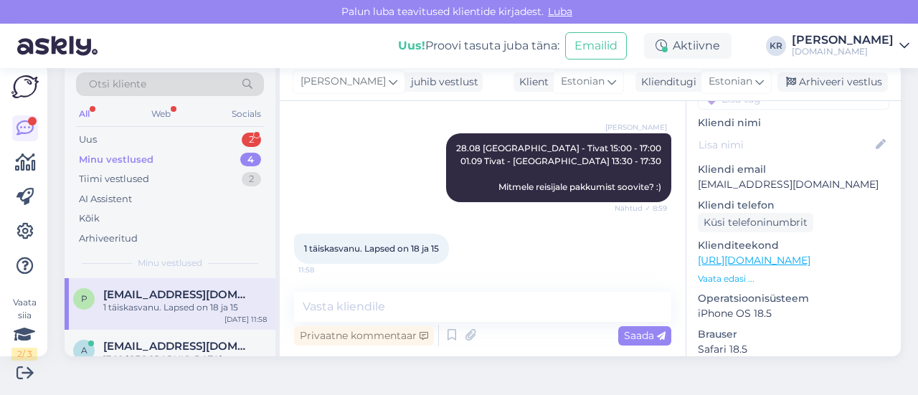
scroll to position [143, 0]
click at [762, 253] on link "[URL][DOMAIN_NAME]" at bounding box center [754, 259] width 113 height 13
click at [740, 253] on link "[URL][DOMAIN_NAME]" at bounding box center [754, 259] width 113 height 13
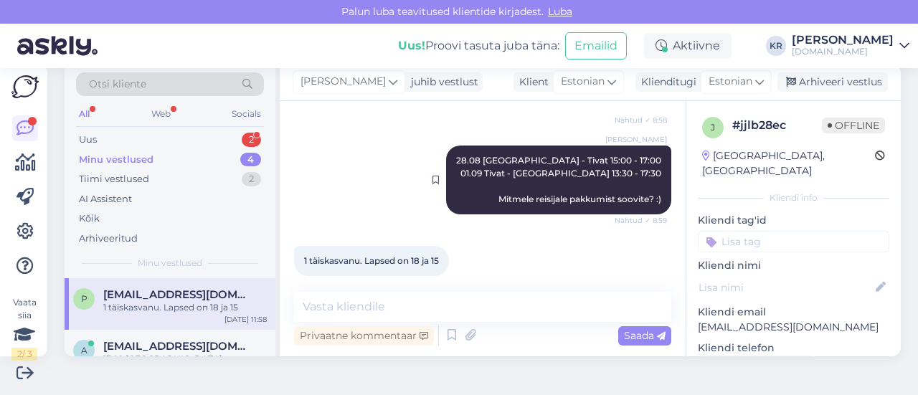
scroll to position [236, 0]
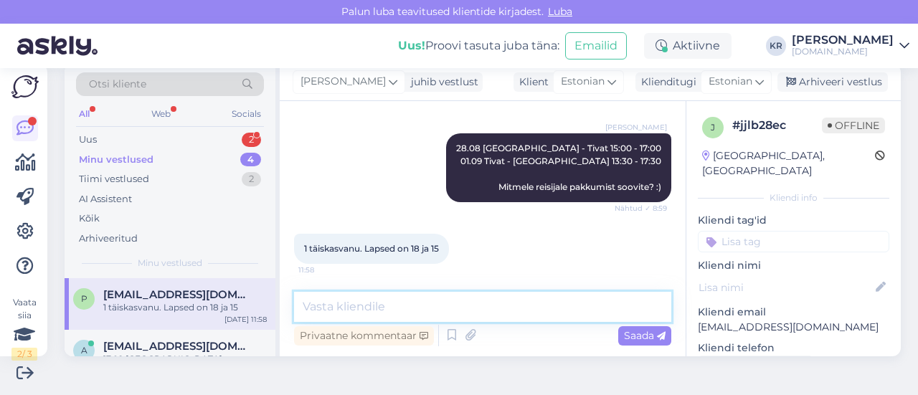
click at [417, 306] on textarea at bounding box center [482, 307] width 377 height 30
type textarea "M"
type textarea "Palun täpsustage, milline hotell Teile huvi pakub? :)"
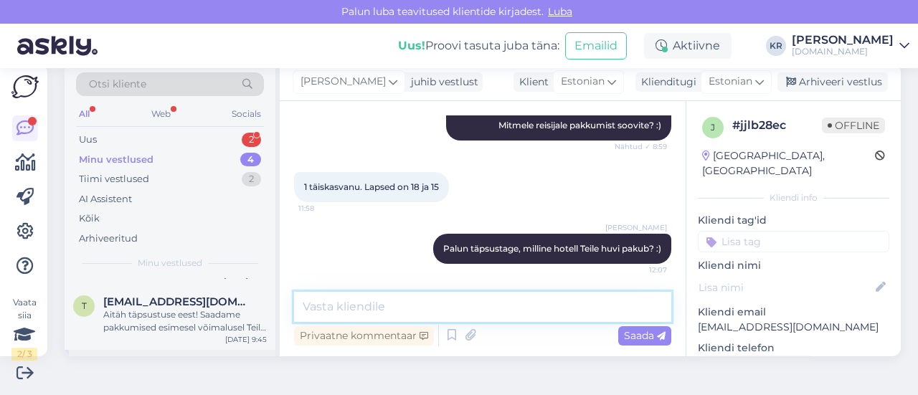
scroll to position [179, 0]
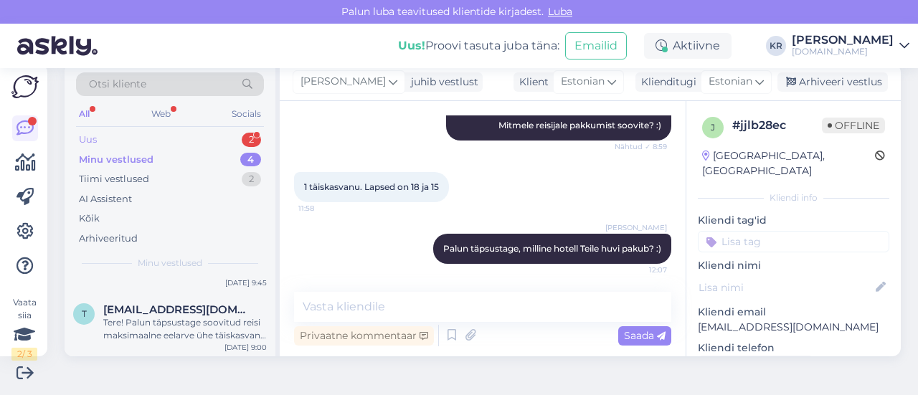
click at [157, 141] on div "Uus 2" at bounding box center [170, 140] width 188 height 20
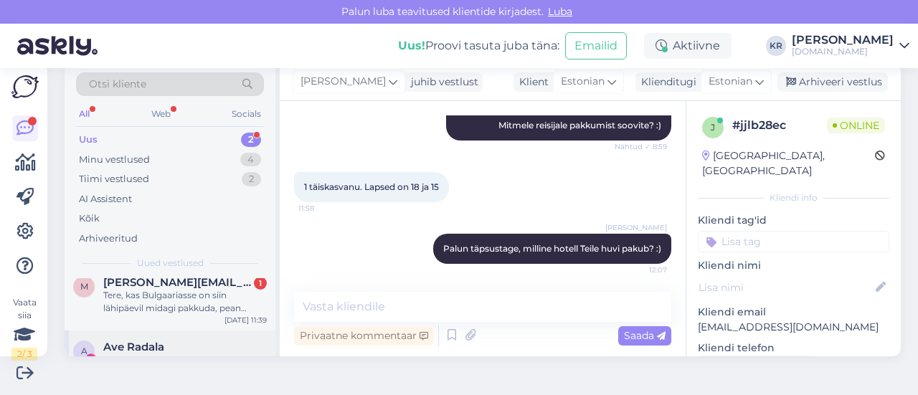
scroll to position [0, 0]
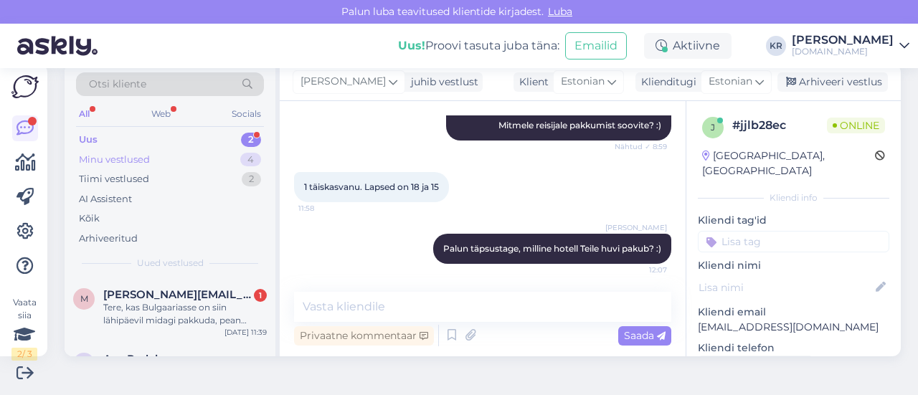
click at [148, 160] on div "Minu vestlused" at bounding box center [114, 160] width 71 height 14
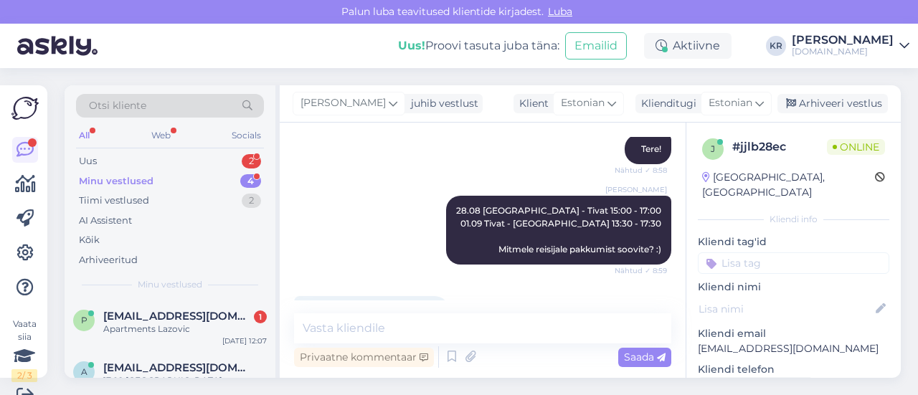
scroll to position [359, 0]
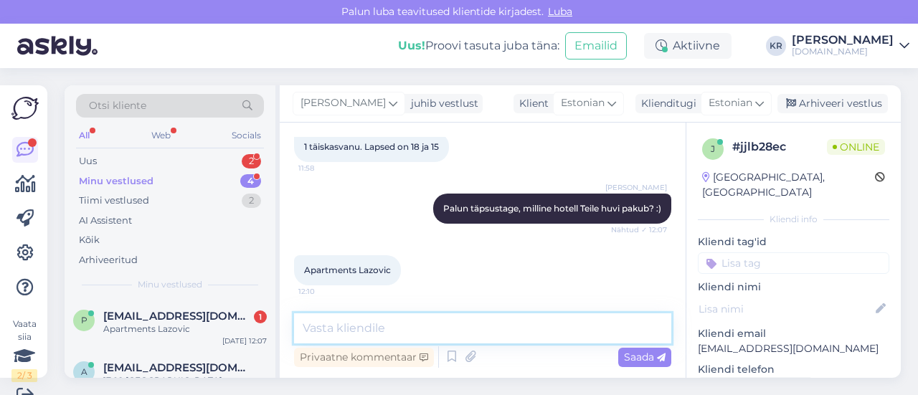
click at [353, 333] on textarea at bounding box center [482, 328] width 377 height 30
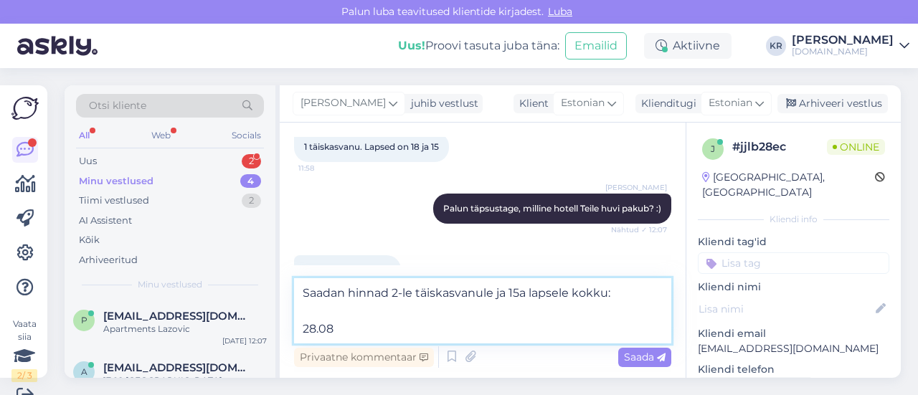
paste textarea "Apartments Lazovic Apt/3*"
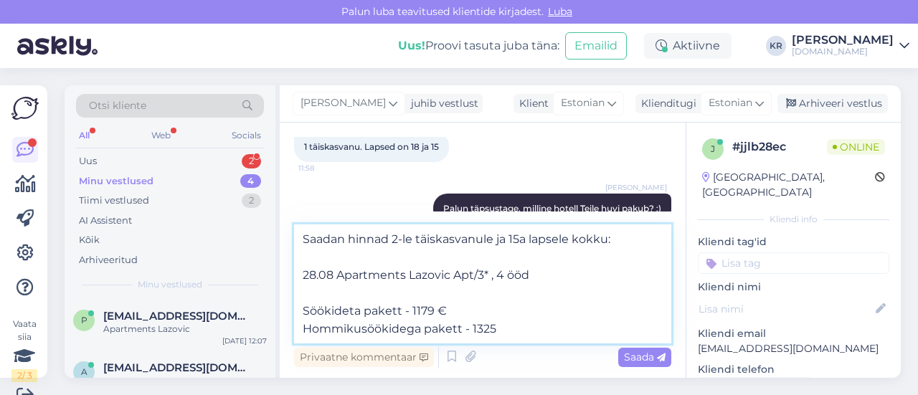
type textarea "Saadan hinnad 2-le täiskasvanule ja 15a lapsele kokku: 28.08 Apartments Lazovic…"
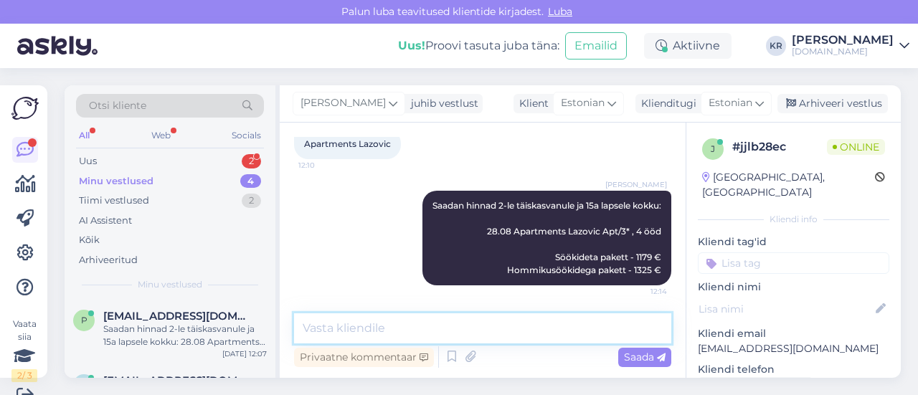
scroll to position [22, 0]
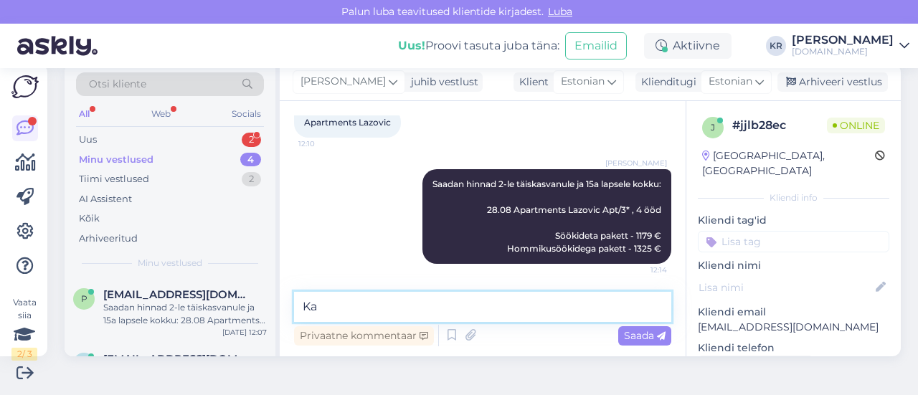
type textarea "K"
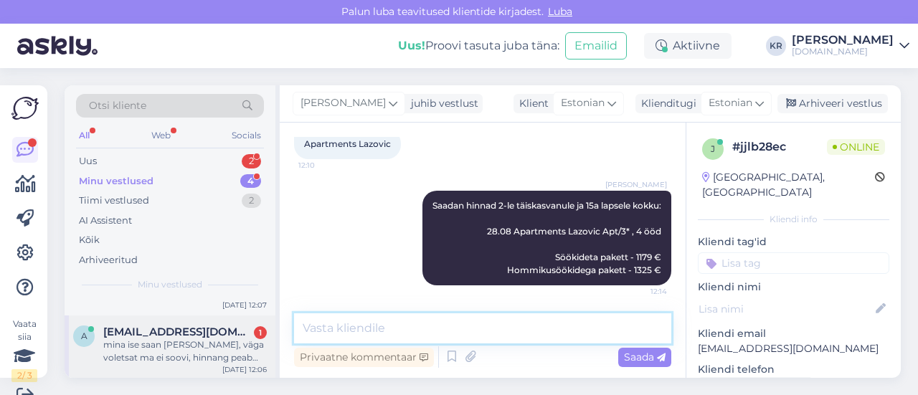
scroll to position [72, 0]
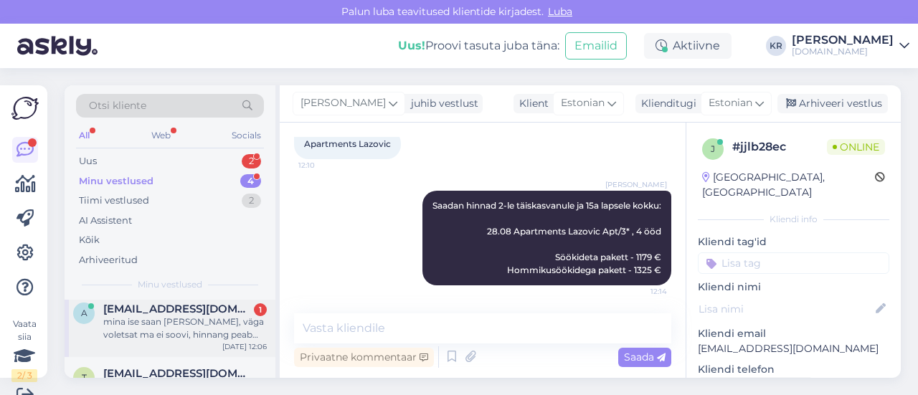
click at [194, 336] on div "mina ise saan [PERSON_NAME], väga voletsat ma ei soovi, hinnang peab [PERSON_NA…" at bounding box center [185, 329] width 164 height 26
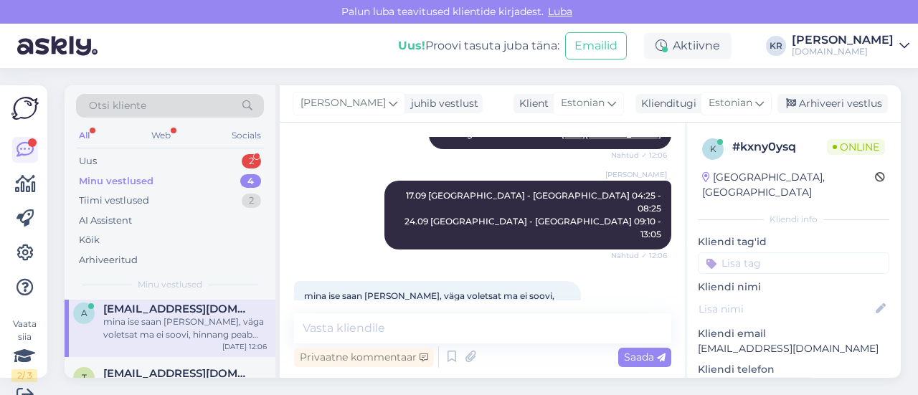
scroll to position [22, 0]
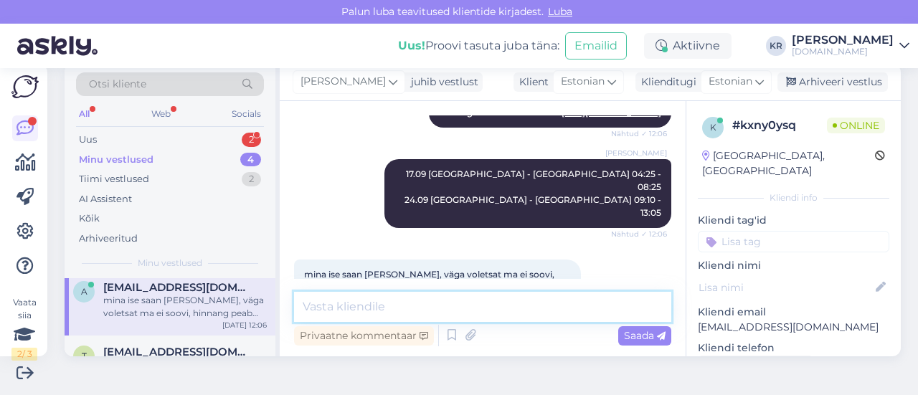
click at [491, 302] on textarea at bounding box center [482, 307] width 377 height 30
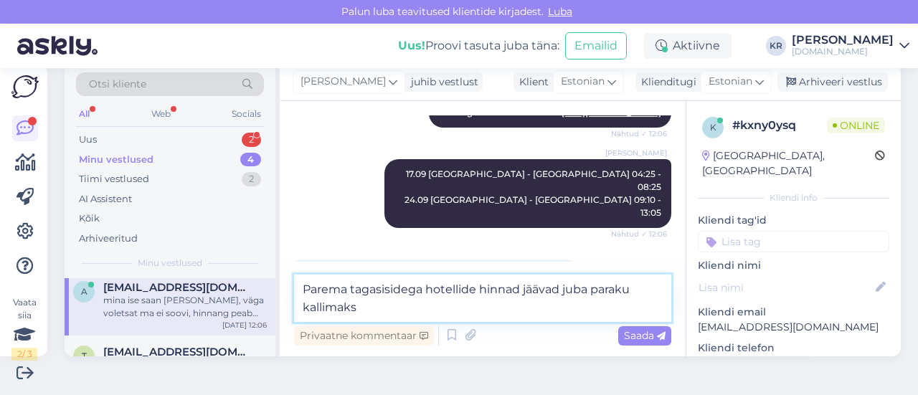
type textarea "Parema tagasisidega hotellide hinnad jäävad juba paraku kallimaks."
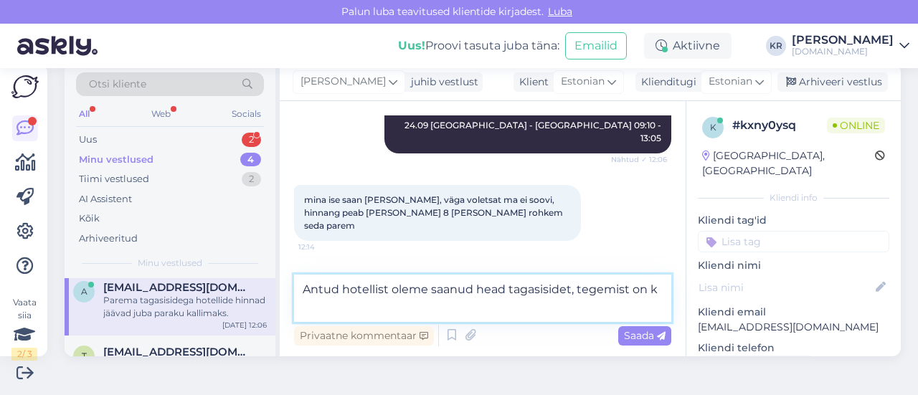
scroll to position [1726, 0]
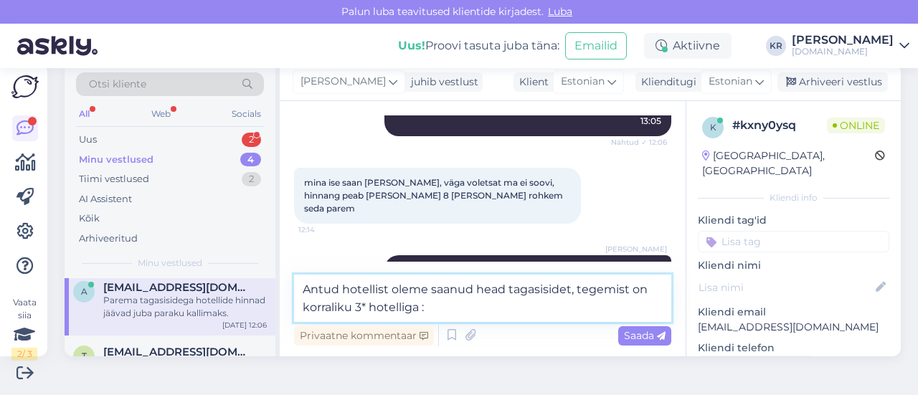
type textarea "Antud hotellist oleme saanud head tagasisidet, tegemist on korraliku 3* hotelli…"
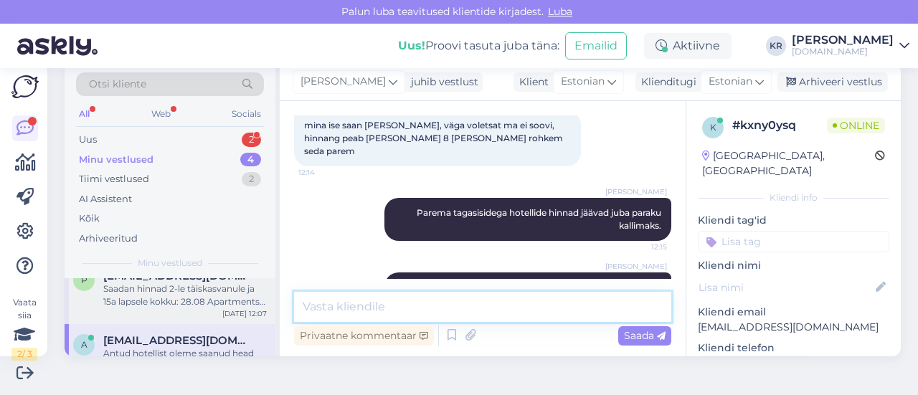
scroll to position [0, 0]
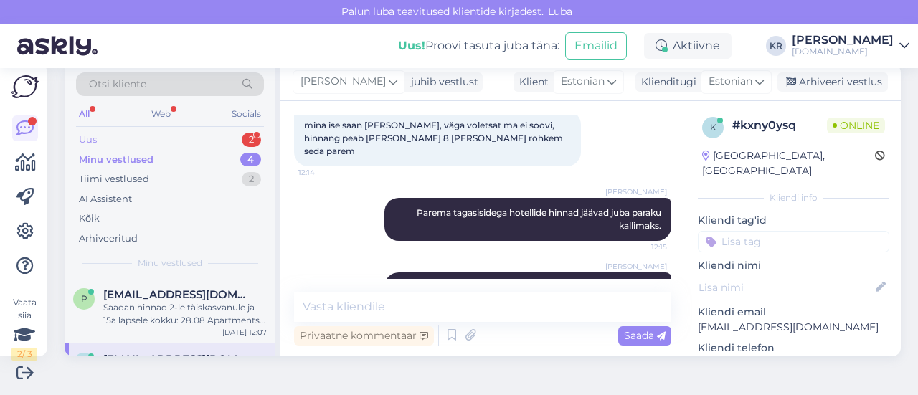
click at [151, 143] on div "Uus 2" at bounding box center [170, 140] width 188 height 20
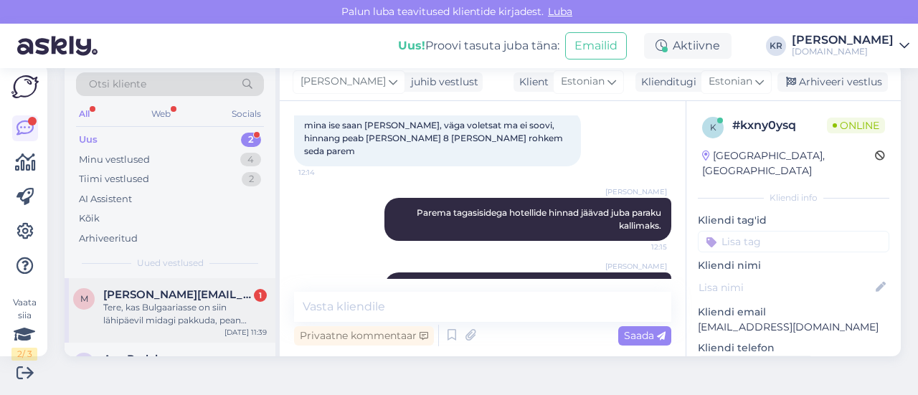
click at [191, 316] on div "Tere, kas Bulgaariasse on siin lähipäevil midagi pakkuda, pean tagasi olema 27.…" at bounding box center [185, 314] width 164 height 26
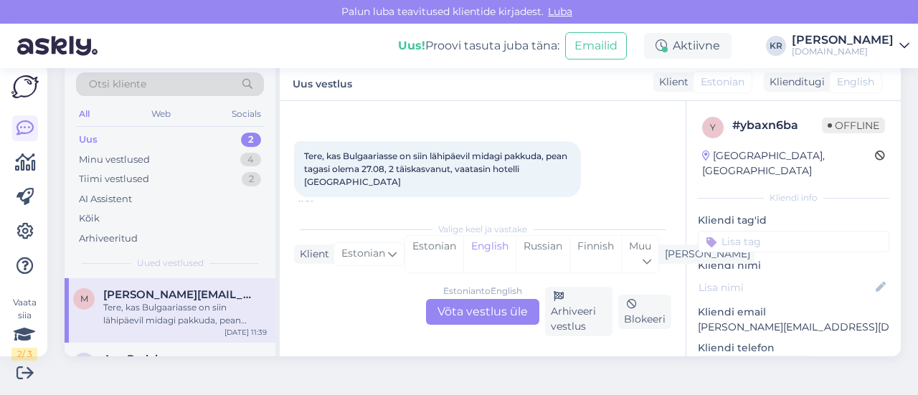
scroll to position [61, 0]
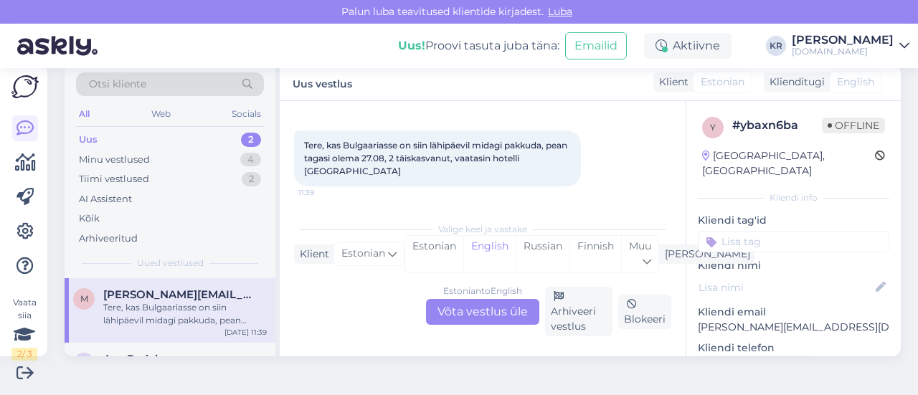
click at [481, 311] on div "Estonian to English Võta vestlus üle" at bounding box center [482, 312] width 113 height 26
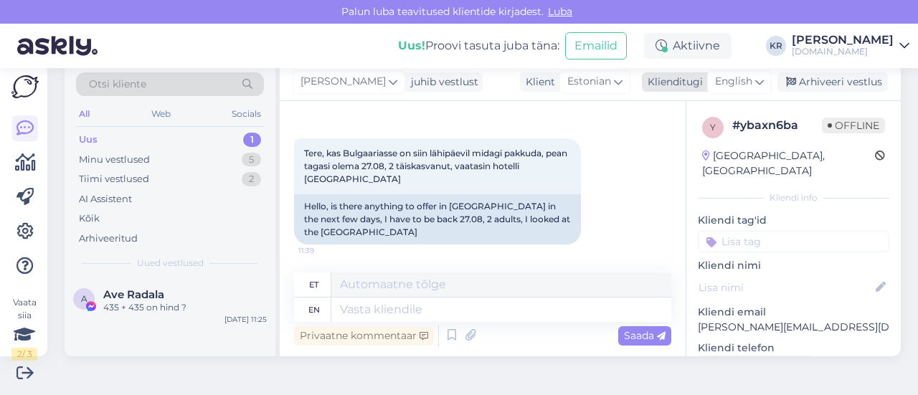
click at [755, 78] on icon at bounding box center [759, 82] width 9 height 16
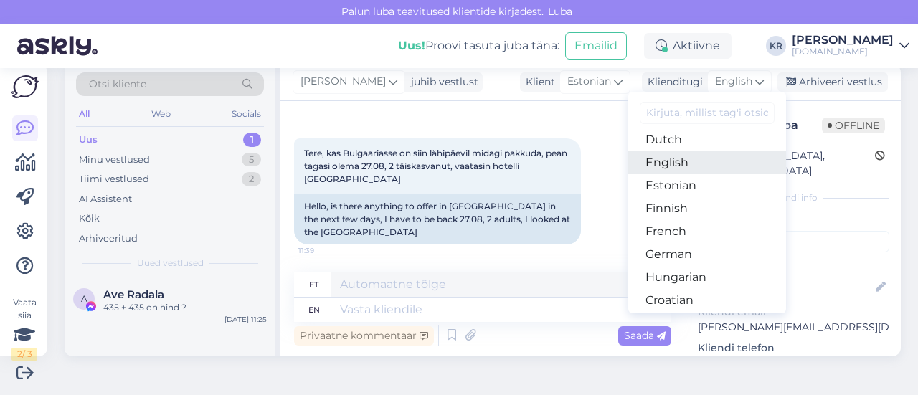
click at [696, 162] on link "English" at bounding box center [707, 162] width 158 height 23
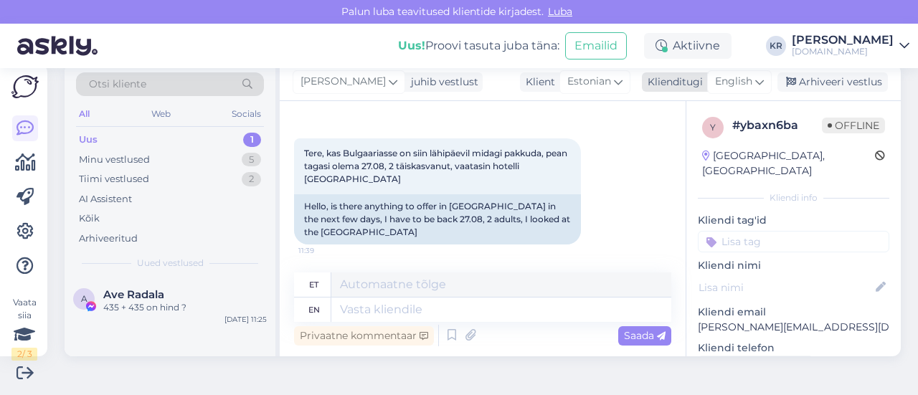
drag, startPoint x: 709, startPoint y: 84, endPoint x: 721, endPoint y: 127, distance: 44.7
click at [715, 84] on span "English" at bounding box center [733, 82] width 37 height 16
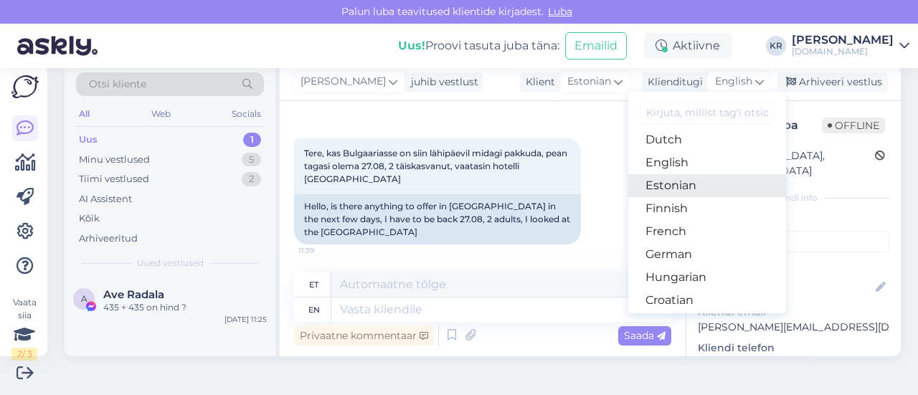
click at [701, 181] on link "Estonian" at bounding box center [707, 185] width 158 height 23
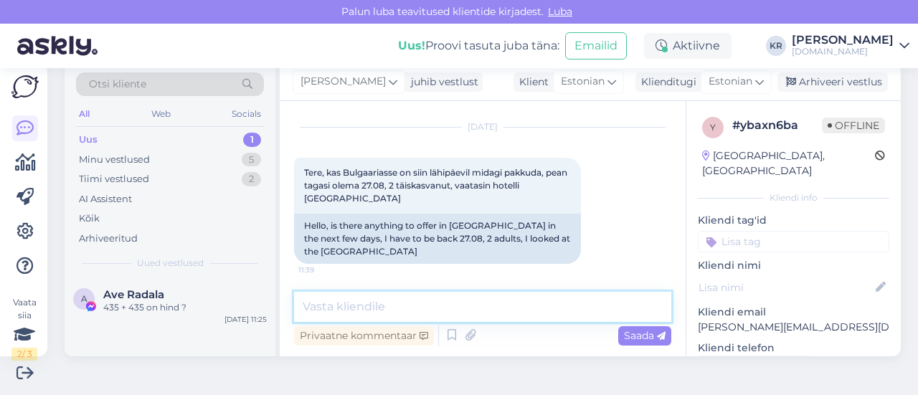
click at [417, 303] on textarea at bounding box center [482, 307] width 377 height 30
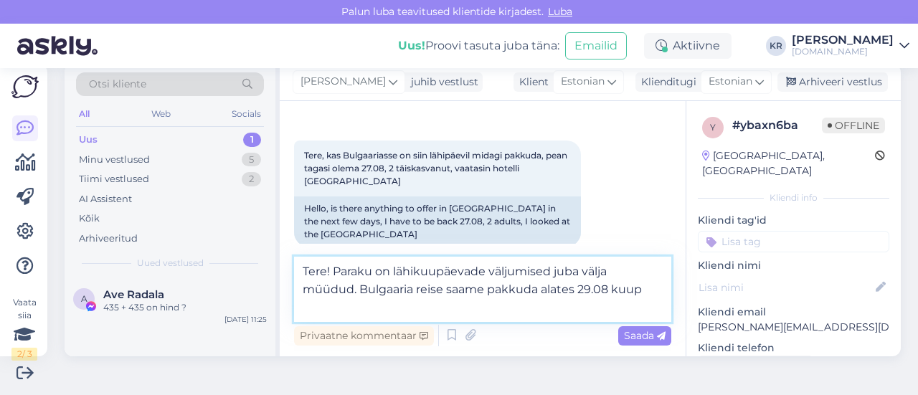
scroll to position [61, 0]
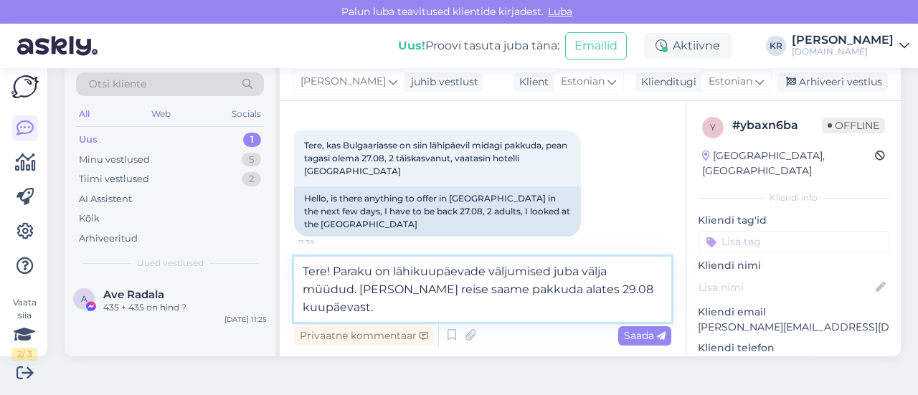
type textarea "Tere! Paraku on lähikuupäevade väljumised juba välja müüdud. [PERSON_NAME] reis…"
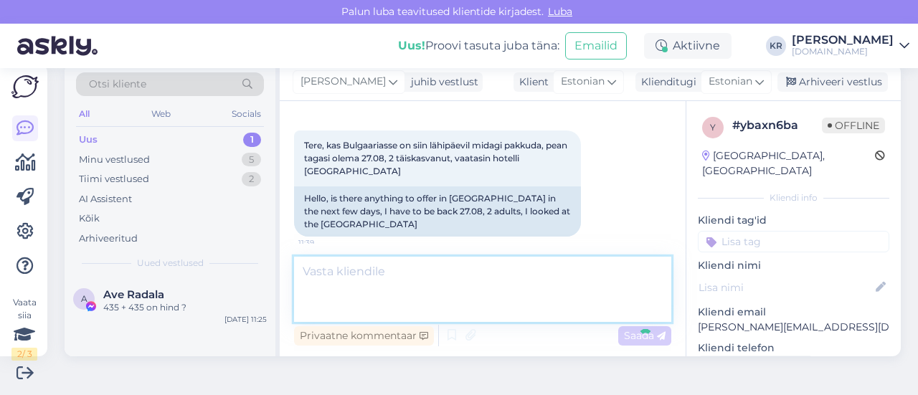
scroll to position [121, 0]
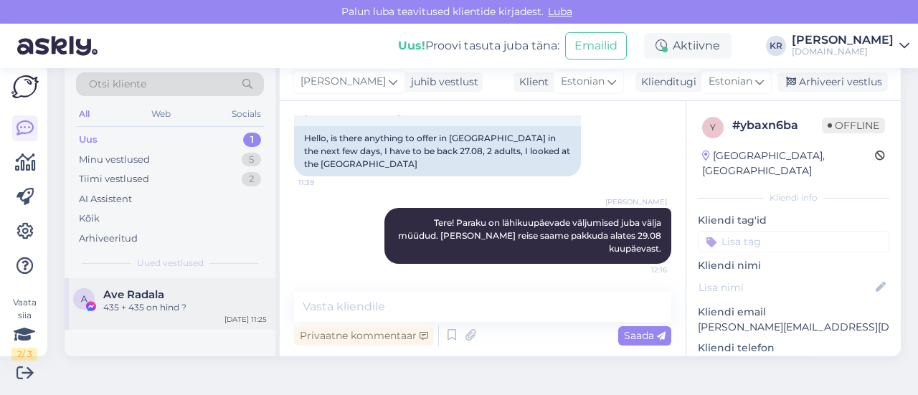
click at [183, 307] on div "435 + 435 on hind ?" at bounding box center [185, 307] width 164 height 13
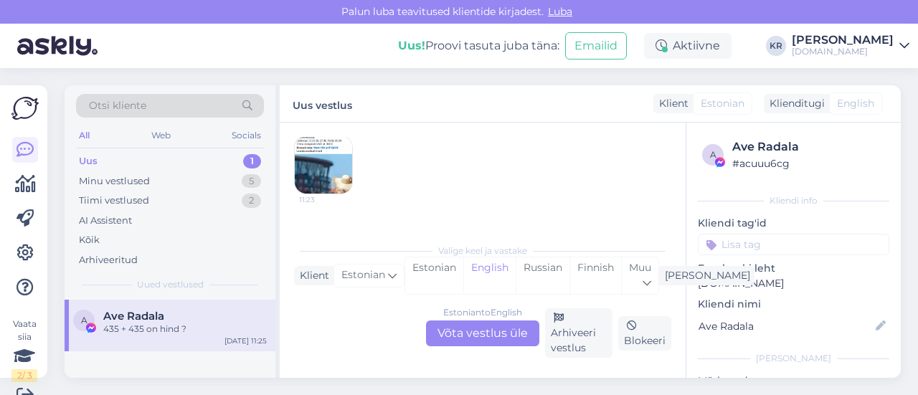
scroll to position [4312, 0]
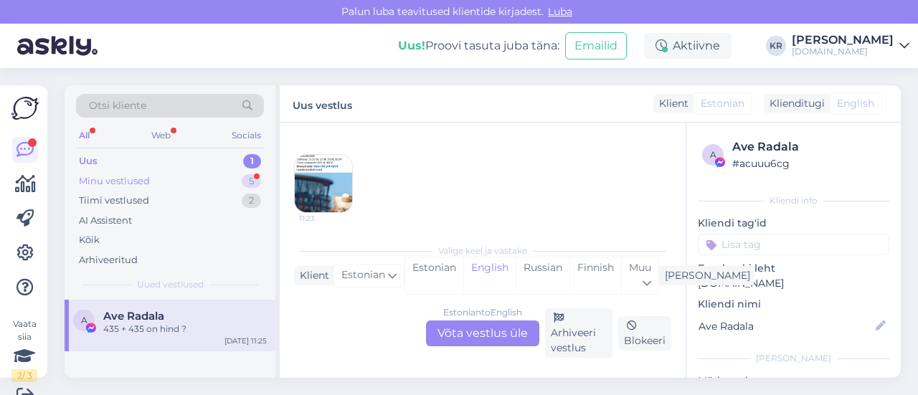
click at [155, 179] on div "Minu vestlused 5" at bounding box center [170, 181] width 188 height 20
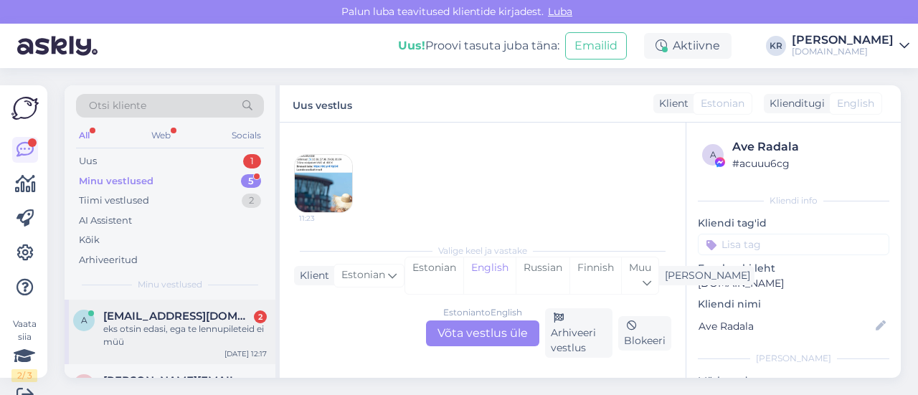
click at [209, 315] on div "[EMAIL_ADDRESS][DOMAIN_NAME] 2" at bounding box center [185, 316] width 164 height 13
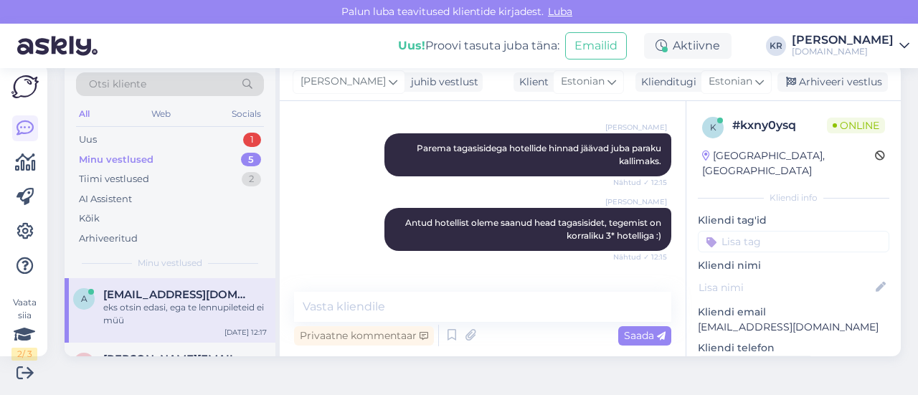
scroll to position [1920, 0]
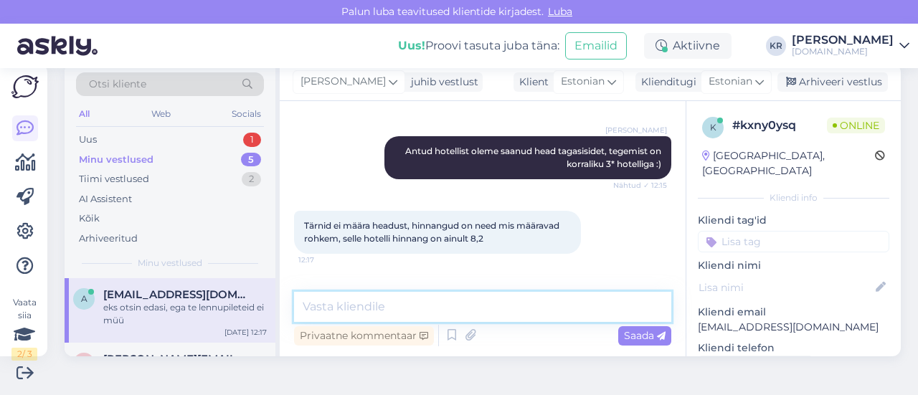
click at [410, 315] on textarea at bounding box center [482, 307] width 377 height 30
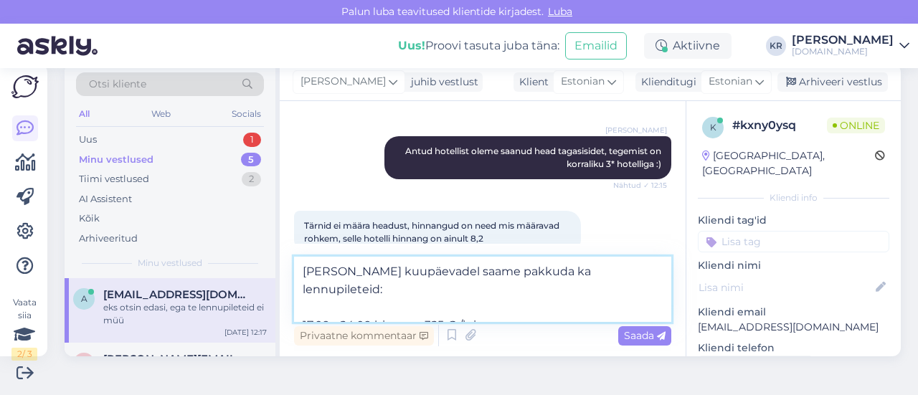
click at [443, 308] on textarea "[PERSON_NAME] kuupäevadel saame pakkuda ka lennupileteid: 17.09 - 24.09 hinnaga…" at bounding box center [482, 289] width 377 height 65
type textarea "[PERSON_NAME] kuupäevadel saame pakkuda ka lennupileteid: 17.09 - 24.09 hinnaga…"
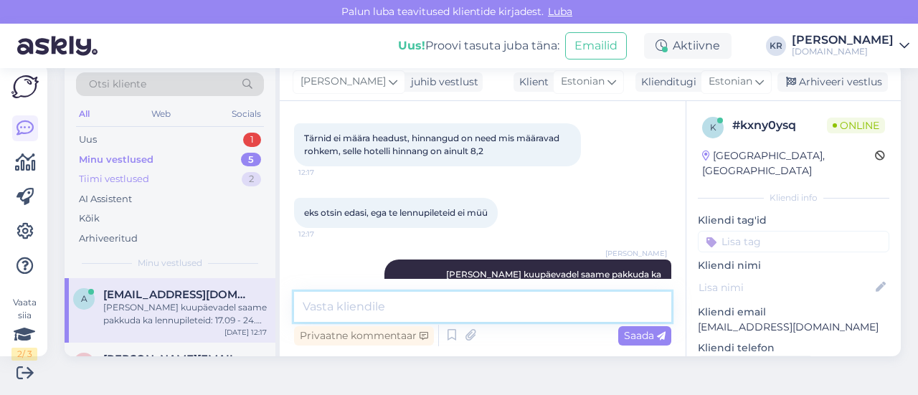
scroll to position [0, 0]
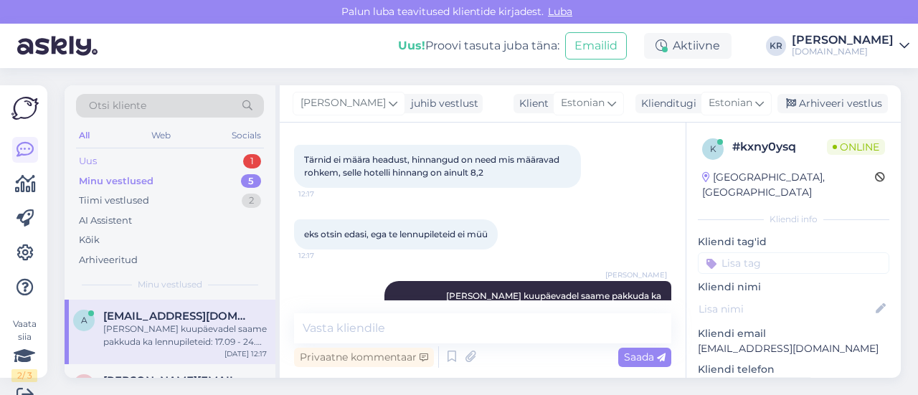
click at [161, 157] on div "Uus 1" at bounding box center [170, 161] width 188 height 20
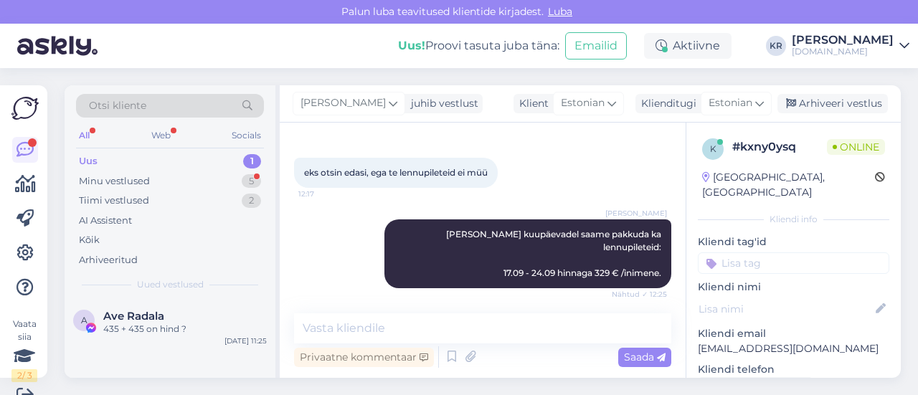
scroll to position [22, 0]
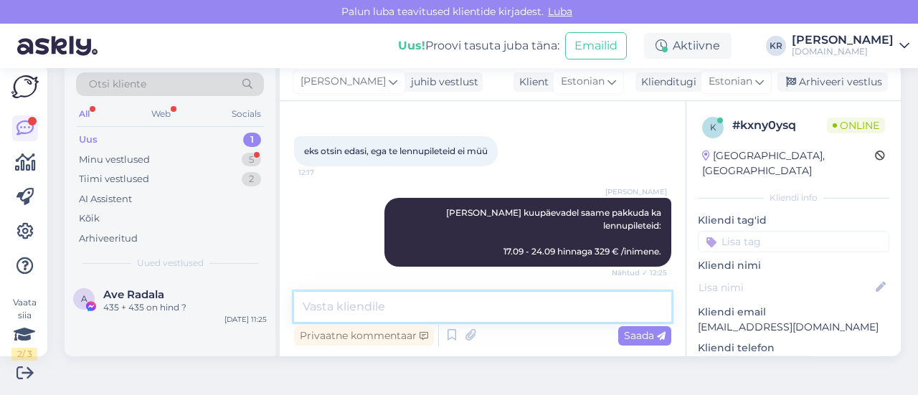
click at [426, 302] on textarea at bounding box center [482, 307] width 377 height 30
type textarea "S"
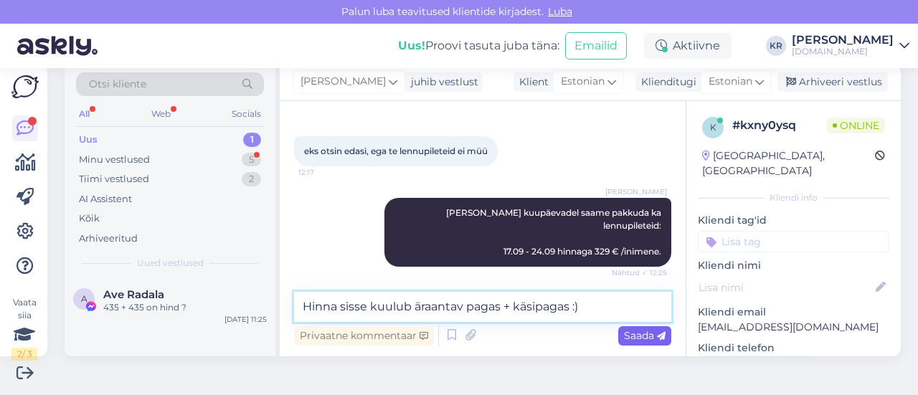
type textarea "Hinna sisse kuulub äraantav pagas + käsipagas :)"
click at [624, 340] on span "Saada" at bounding box center [645, 335] width 42 height 13
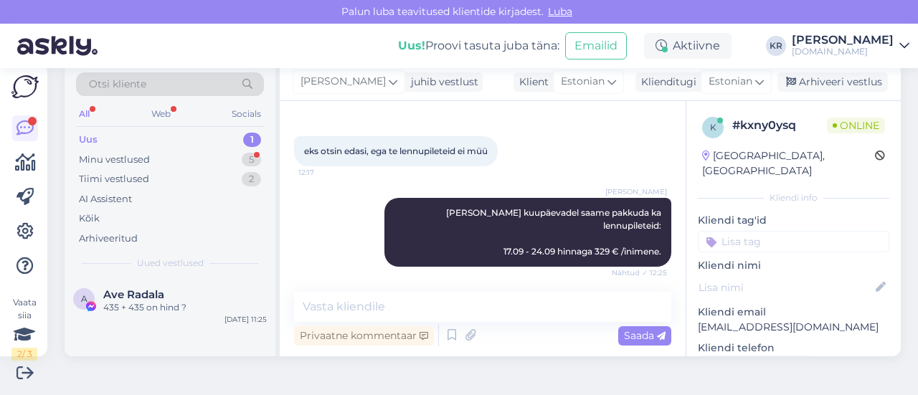
scroll to position [2131, 0]
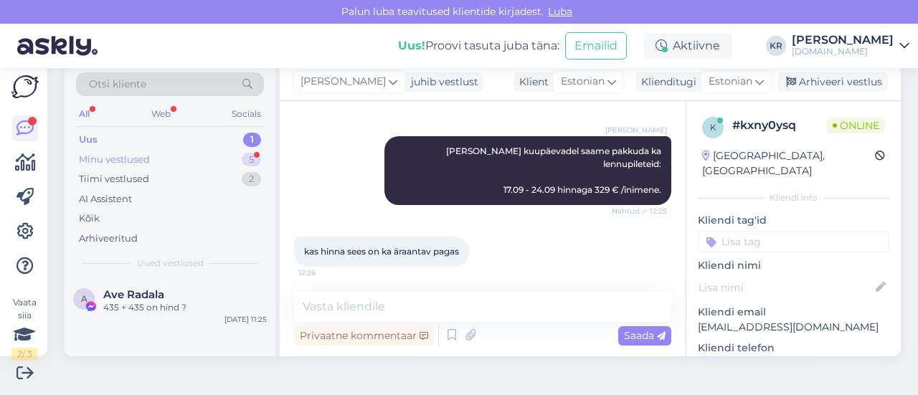
click at [168, 162] on div "Minu vestlused 5" at bounding box center [170, 160] width 188 height 20
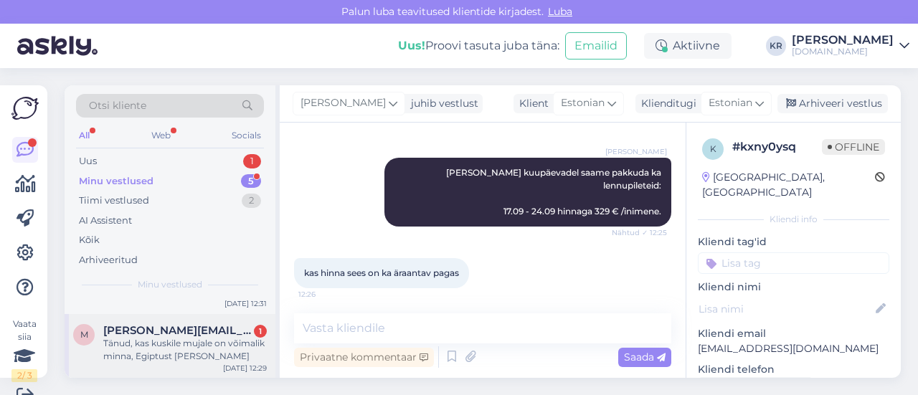
scroll to position [72, 0]
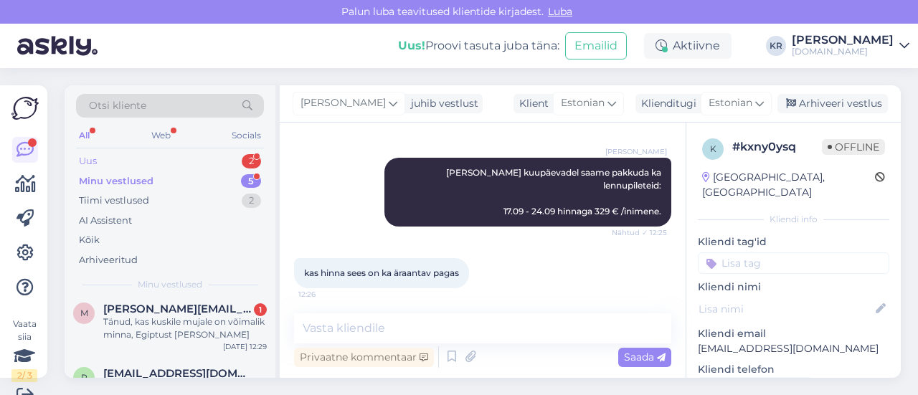
click at [135, 158] on div "Uus 2" at bounding box center [170, 161] width 188 height 20
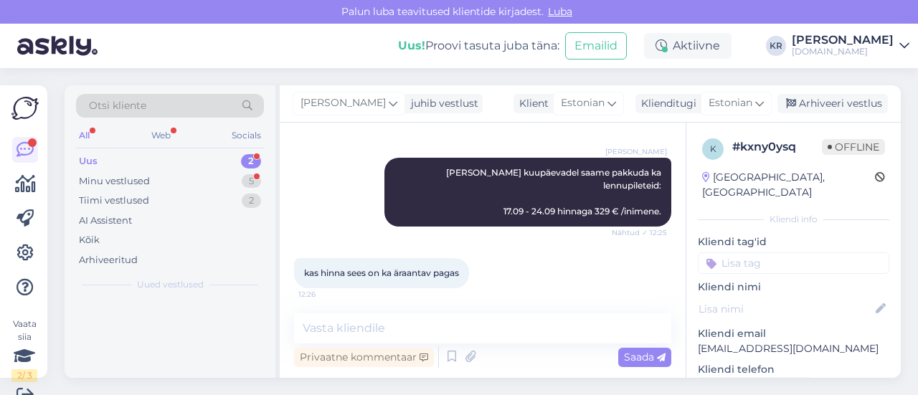
scroll to position [0, 0]
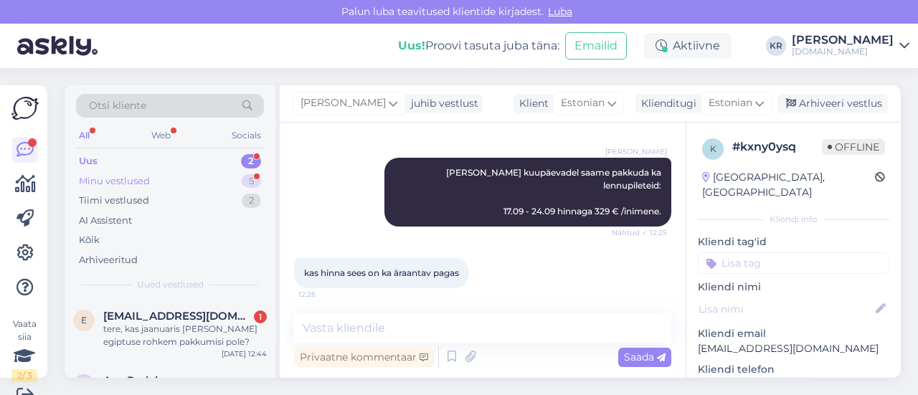
click at [176, 181] on div "Minu vestlused 5" at bounding box center [170, 181] width 188 height 20
click at [141, 153] on div "Uus 2" at bounding box center [170, 161] width 188 height 20
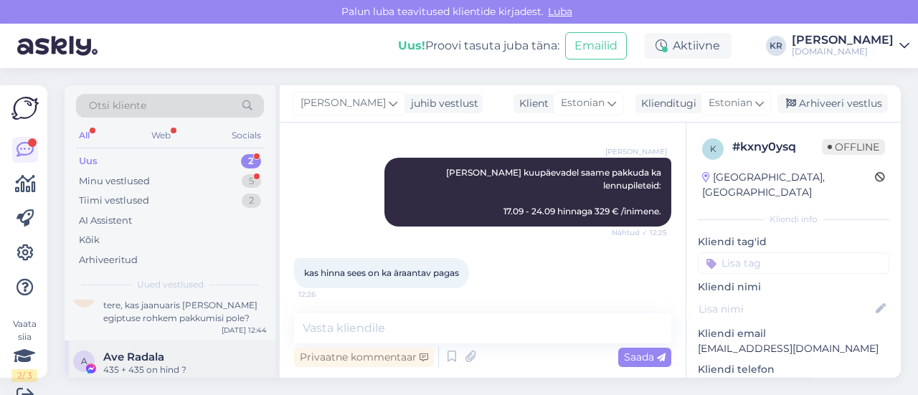
scroll to position [37, 0]
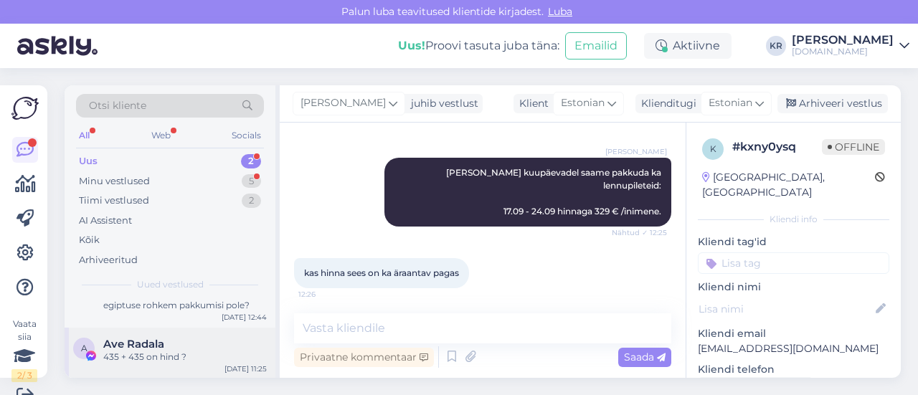
click at [176, 344] on div "Ave Radala" at bounding box center [185, 344] width 164 height 13
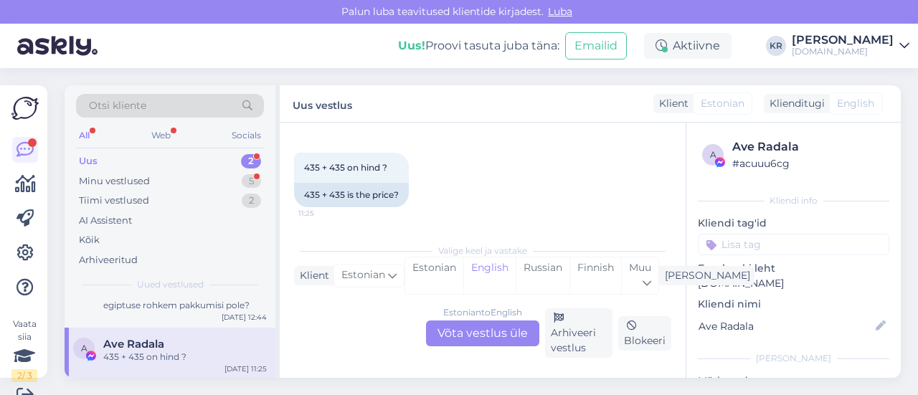
scroll to position [22, 0]
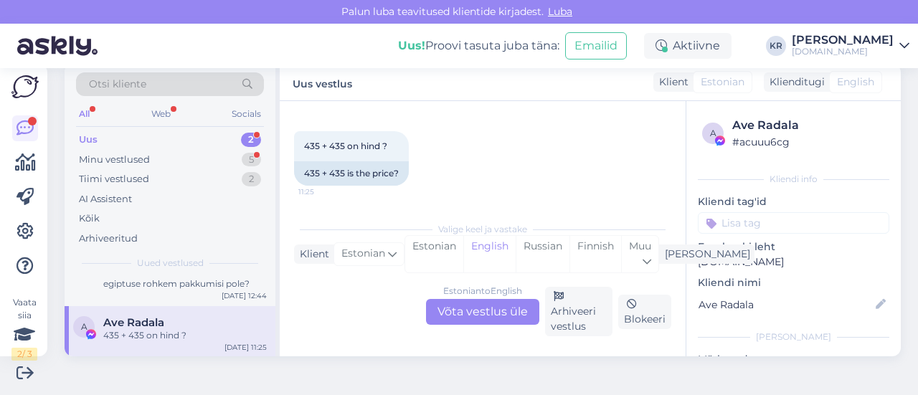
click at [493, 312] on div "Estonian to English Võta vestlus üle" at bounding box center [482, 312] width 113 height 26
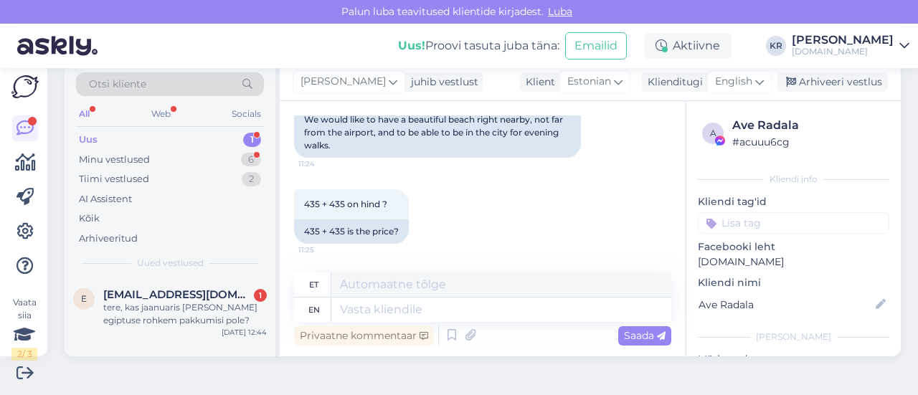
scroll to position [0, 0]
click at [739, 80] on span "English" at bounding box center [733, 82] width 37 height 16
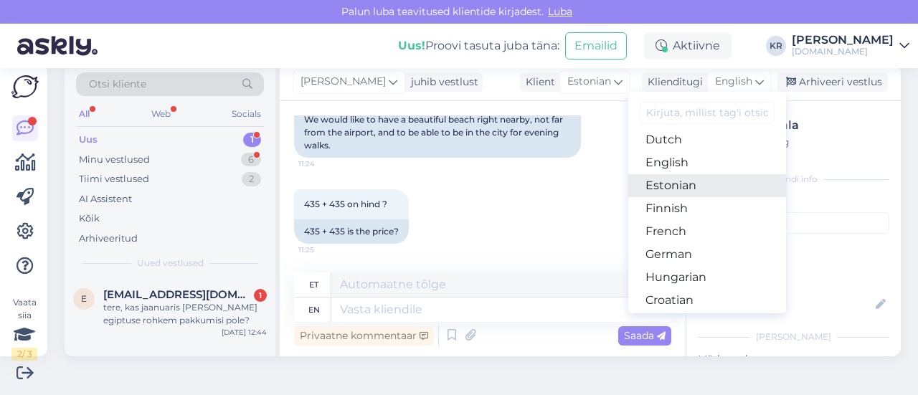
click at [671, 183] on link "Estonian" at bounding box center [707, 185] width 158 height 23
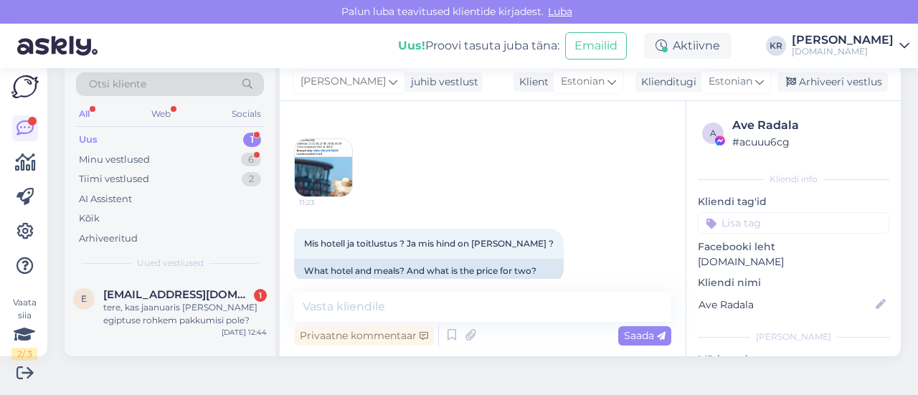
scroll to position [4378, 0]
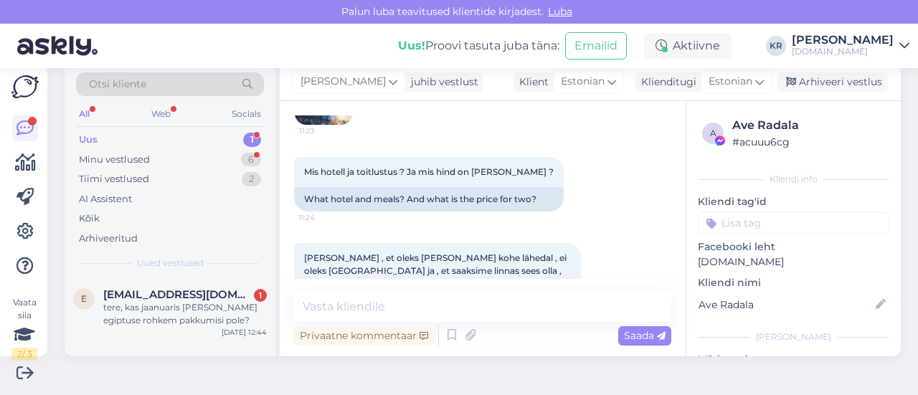
click at [344, 125] on img at bounding box center [323, 95] width 57 height 57
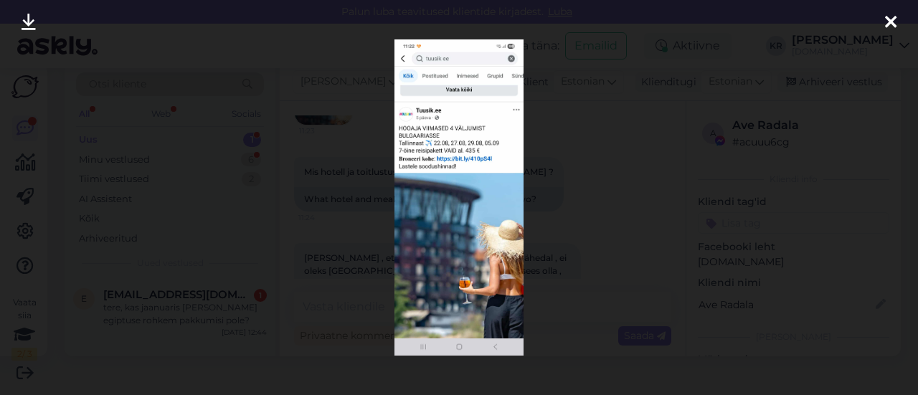
click at [617, 74] on div at bounding box center [459, 197] width 918 height 395
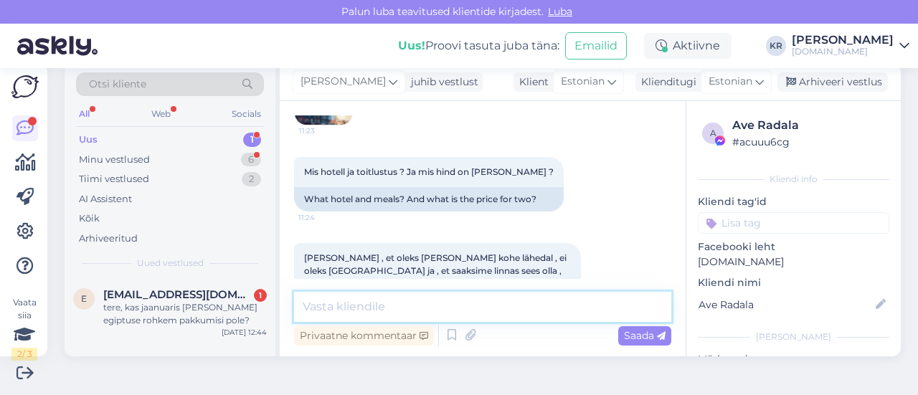
click at [436, 308] on textarea at bounding box center [482, 307] width 377 height 30
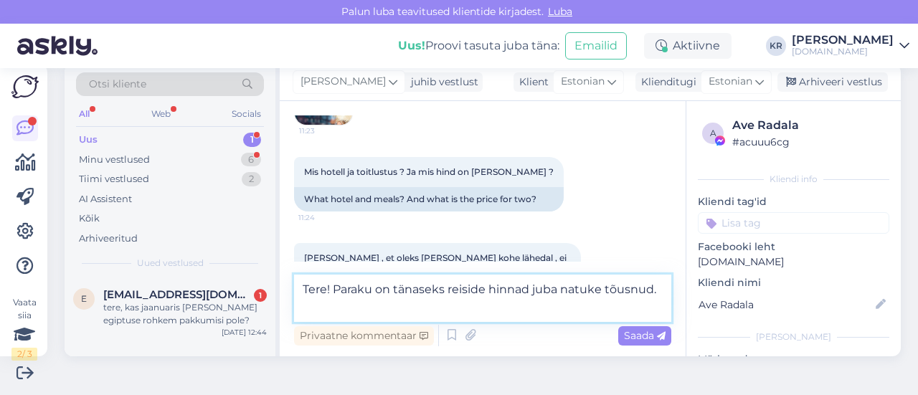
click at [447, 290] on textarea "Tere! Paraku on tänaseks reiside hinnad juba natuke tõusnud." at bounding box center [482, 298] width 377 height 47
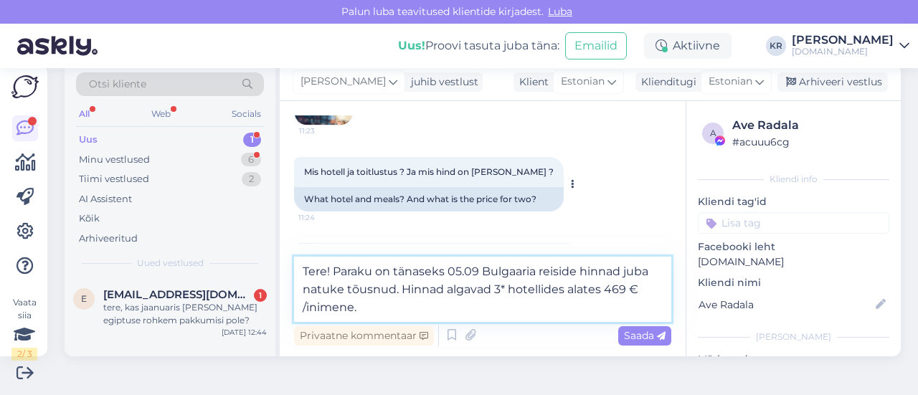
scroll to position [4521, 0]
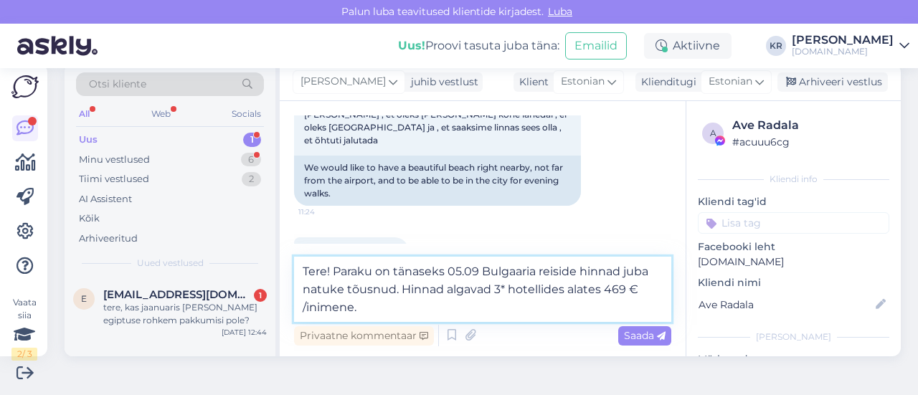
click at [568, 289] on textarea "Tere! Paraku on tänaseks 05.09 Bulgaaria reiside hinnad juba natuke tõusnud. Hi…" at bounding box center [482, 289] width 377 height 65
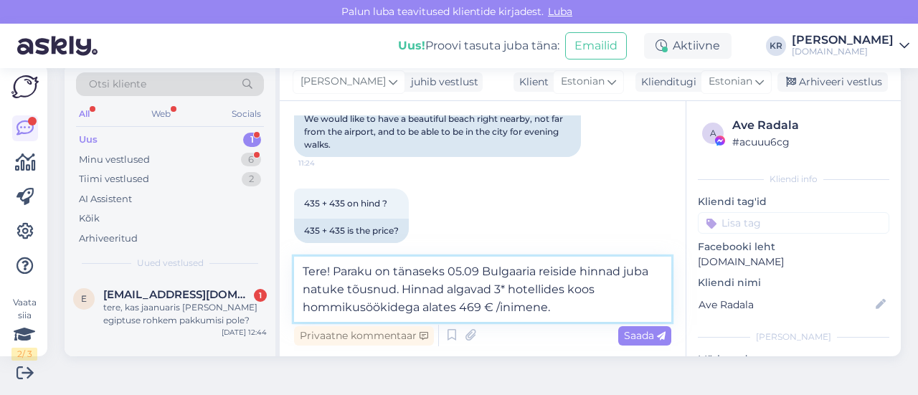
scroll to position [4593, 0]
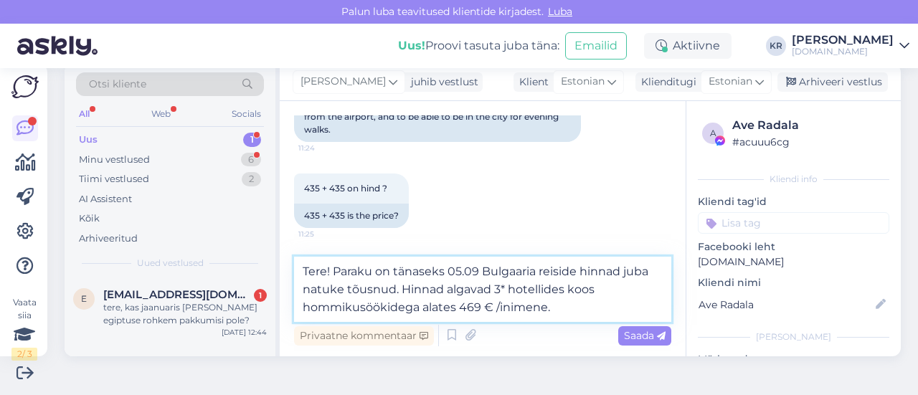
drag, startPoint x: 483, startPoint y: 308, endPoint x: 459, endPoint y: 308, distance: 24.4
click at [459, 308] on textarea "Tere! Paraku on tänaseks 05.09 Bulgaaria reiside hinnad juba natuke tõusnud. Hi…" at bounding box center [482, 289] width 377 height 65
click at [582, 303] on textarea "Tere! Paraku on tänaseks 05.09 Bulgaaria reiside hinnad juba natuke tõusnud. Hi…" at bounding box center [482, 289] width 377 height 65
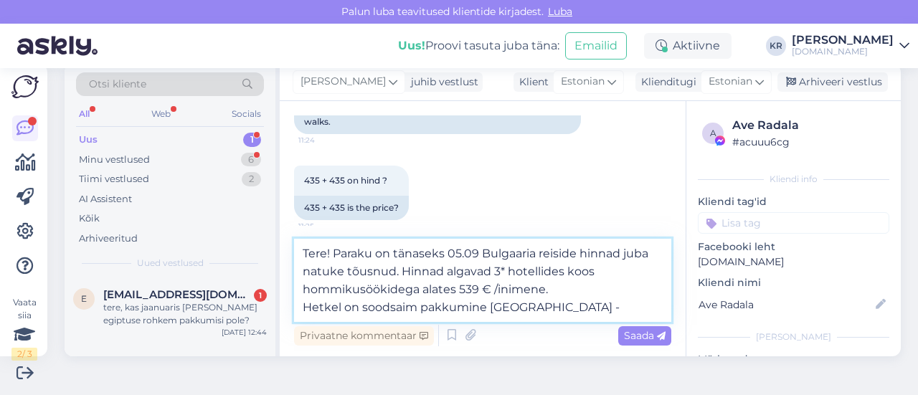
paste textarea "[URL][DOMAIN_NAME]"
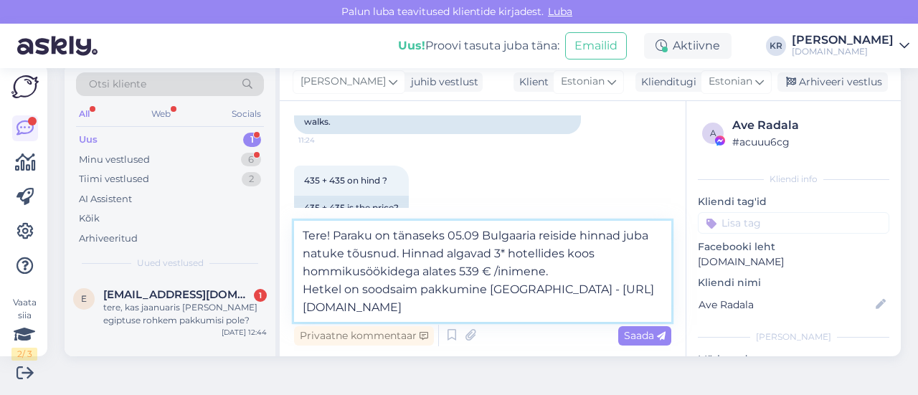
click at [534, 285] on textarea "Tere! Paraku on tänaseks 05.09 Bulgaaria reiside hinnad juba natuke tõusnud. Hi…" at bounding box center [482, 271] width 377 height 101
type textarea "Tere! Paraku on tänaseks 05.09 Bulgaaria reiside hinnad juba natuke tõusnud. Hi…"
click at [549, 312] on textarea "Tere! Paraku on tänaseks 05.09 Bulgaaria reiside hinnad juba natuke tõusnud. Hi…" at bounding box center [482, 271] width 377 height 101
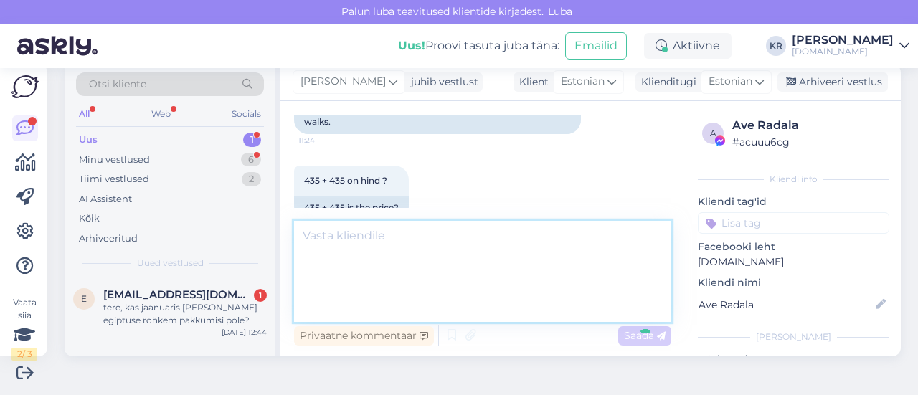
scroll to position [4778, 0]
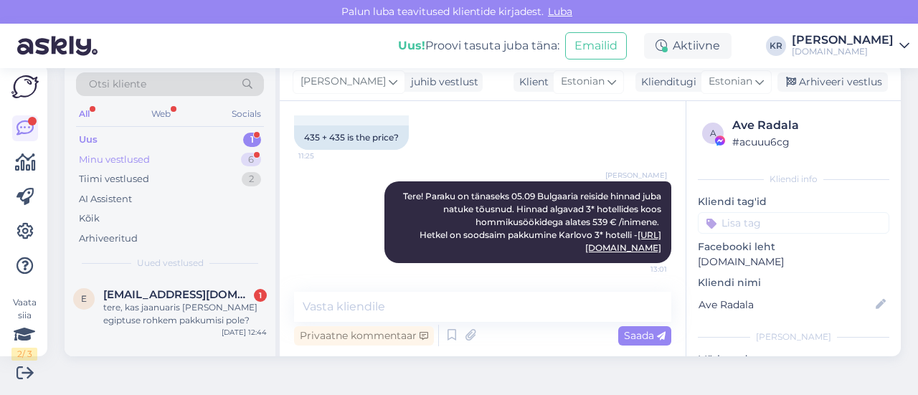
click at [197, 156] on div "Minu vestlused 6" at bounding box center [170, 160] width 188 height 20
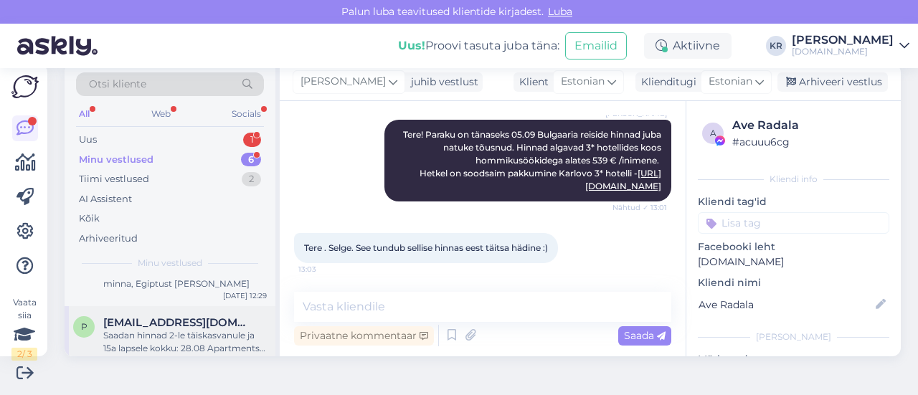
scroll to position [143, 0]
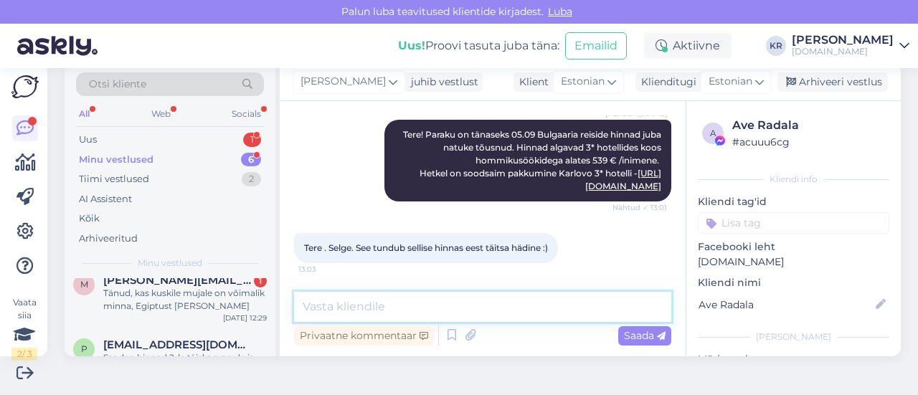
click at [478, 312] on textarea at bounding box center [482, 307] width 377 height 30
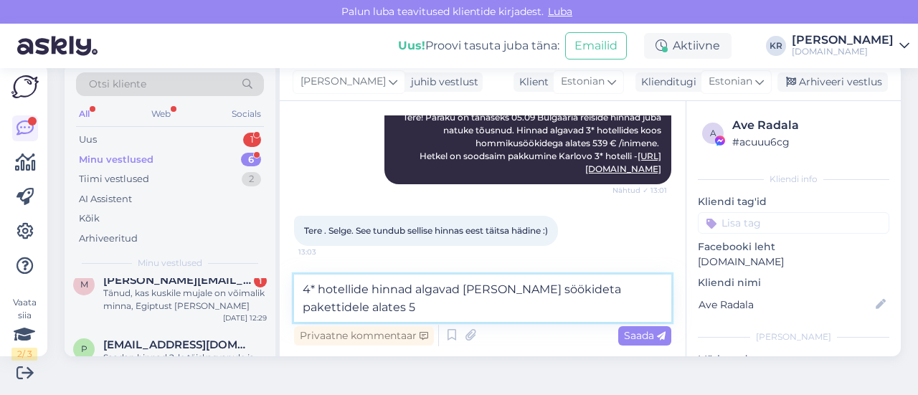
scroll to position [4849, 0]
type textarea "4* hotellide hinnad algavad [PERSON_NAME] söökideta pakettidele alates 575 € /i…"
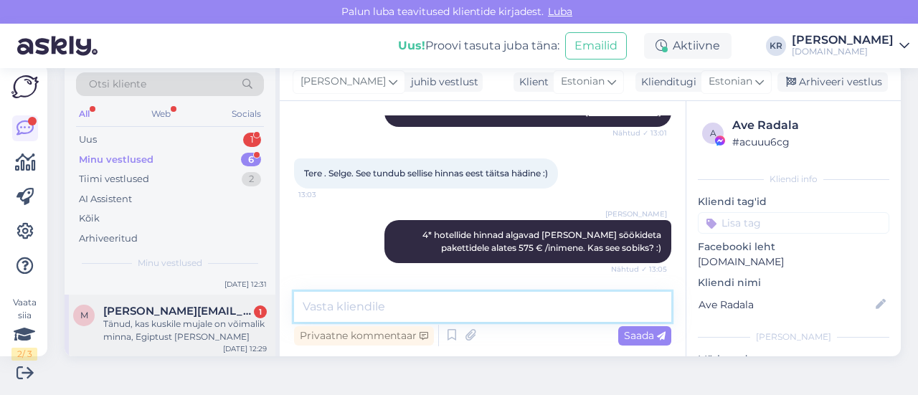
scroll to position [143, 0]
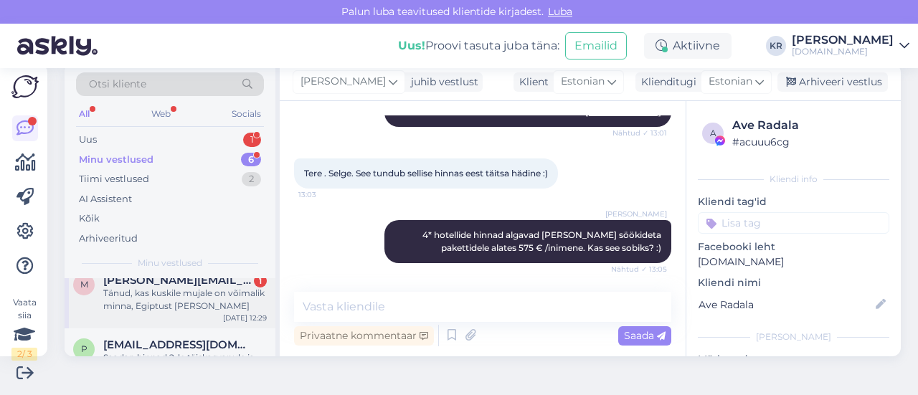
click at [198, 303] on div "Tänud, kas kuskile mujale on võimalik minna, Egiptust [PERSON_NAME]" at bounding box center [185, 300] width 164 height 26
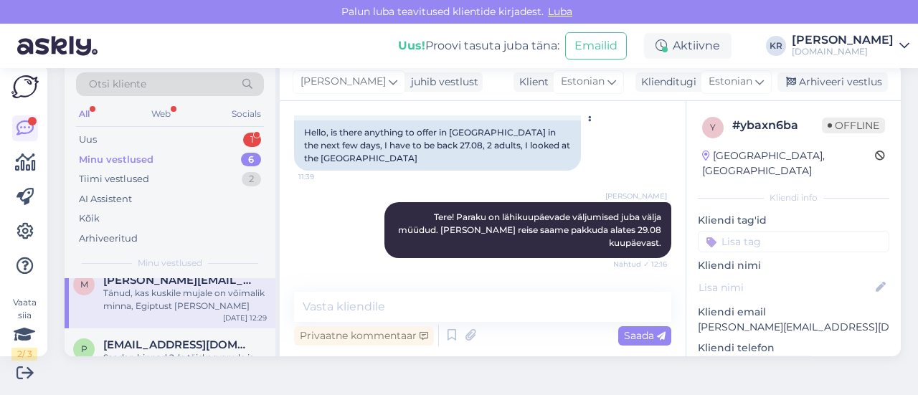
scroll to position [196, 0]
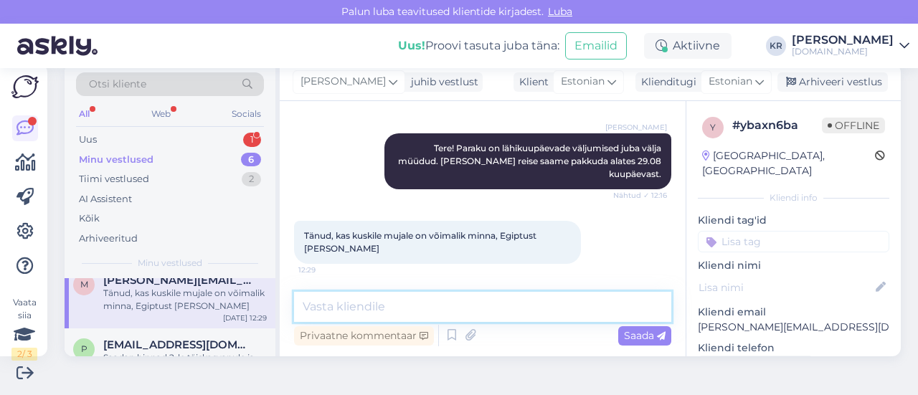
click at [413, 310] on textarea at bounding box center [482, 307] width 377 height 30
click at [435, 304] on textarea "23.08 saame pakkuda 3-[PERSON_NAME] reise" at bounding box center [482, 307] width 377 height 30
click at [572, 308] on textarea "23.08 saame pakkuda 4-[PERSON_NAME] reise" at bounding box center [482, 307] width 377 height 30
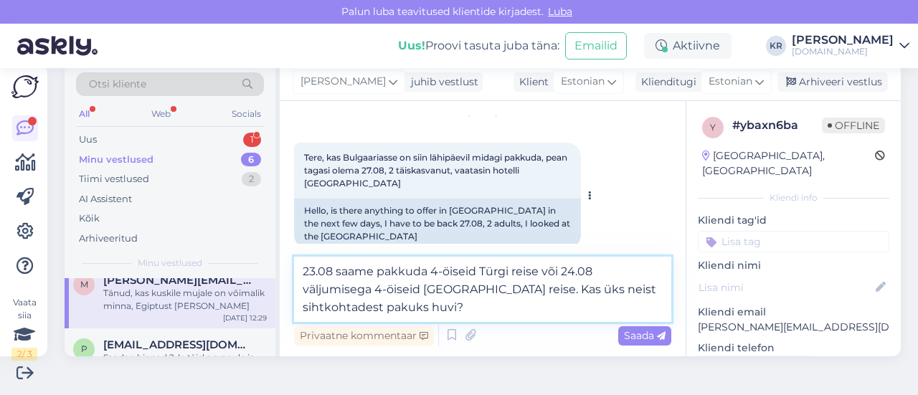
scroll to position [72, 0]
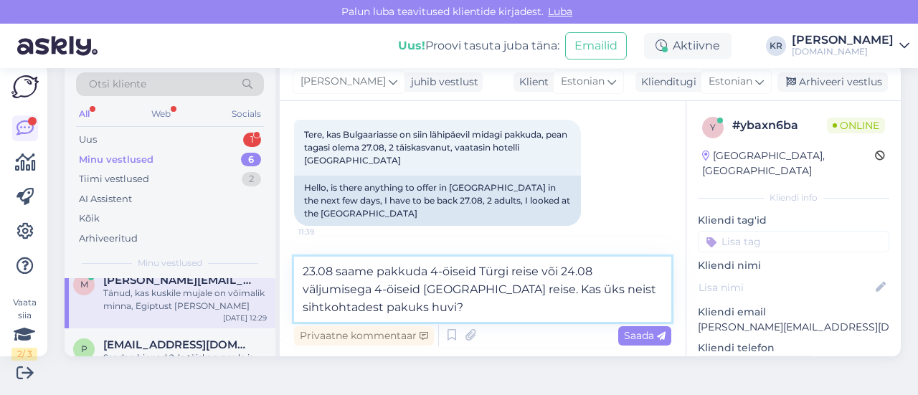
drag, startPoint x: 476, startPoint y: 311, endPoint x: 536, endPoint y: 271, distance: 72.4
click at [538, 270] on textarea "23.08 saame pakkuda 4-öiseid Türgi reise või 24.08 väljumisega 4-öiseid [GEOGRA…" at bounding box center [482, 289] width 377 height 65
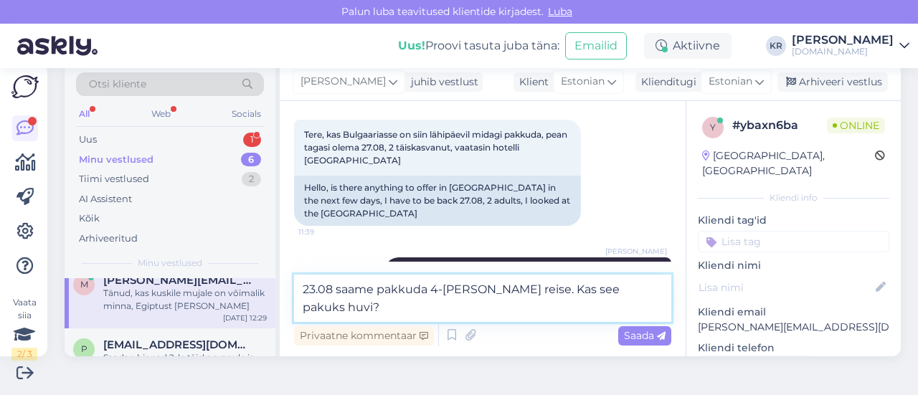
type textarea "23.08 saame pakkuda 4-[PERSON_NAME] reise. Kas see pakuks huvi?"
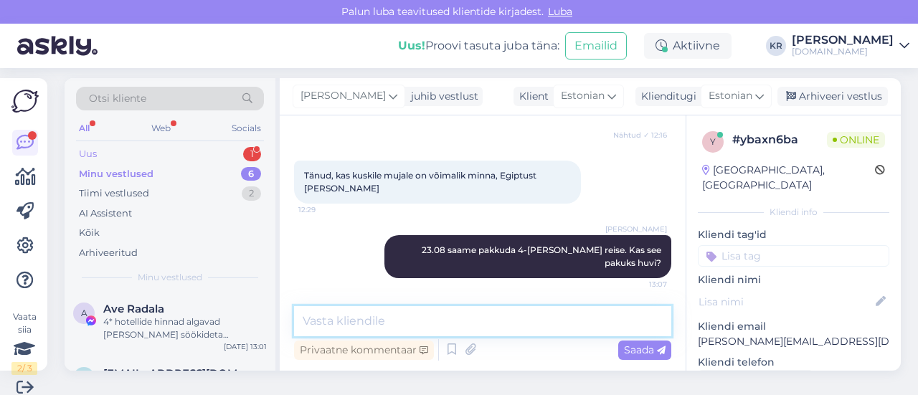
scroll to position [0, 0]
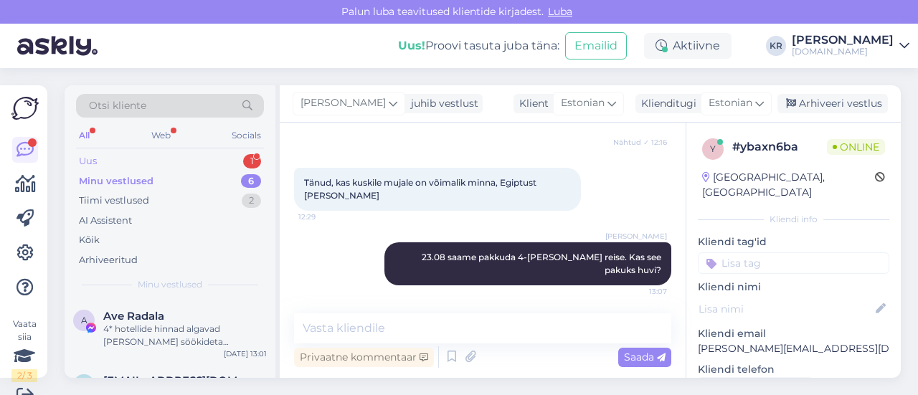
click at [112, 164] on div "Uus 1" at bounding box center [170, 161] width 188 height 20
click at [146, 180] on div "Minu vestlused" at bounding box center [114, 181] width 71 height 14
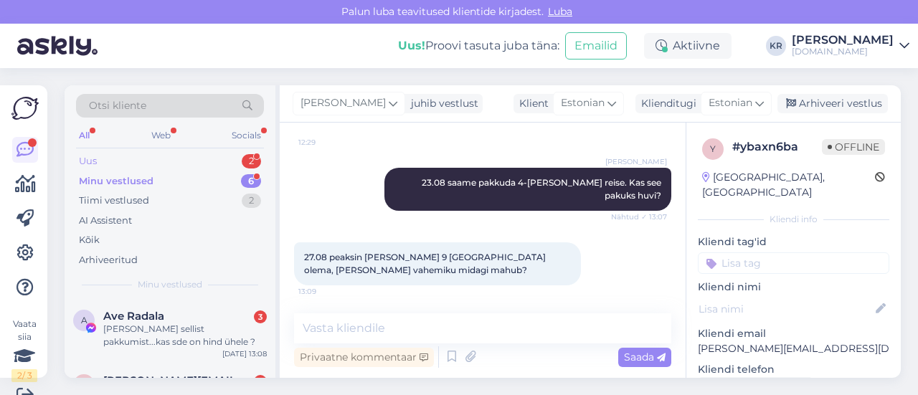
click at [150, 160] on div "Uus 2" at bounding box center [170, 161] width 188 height 20
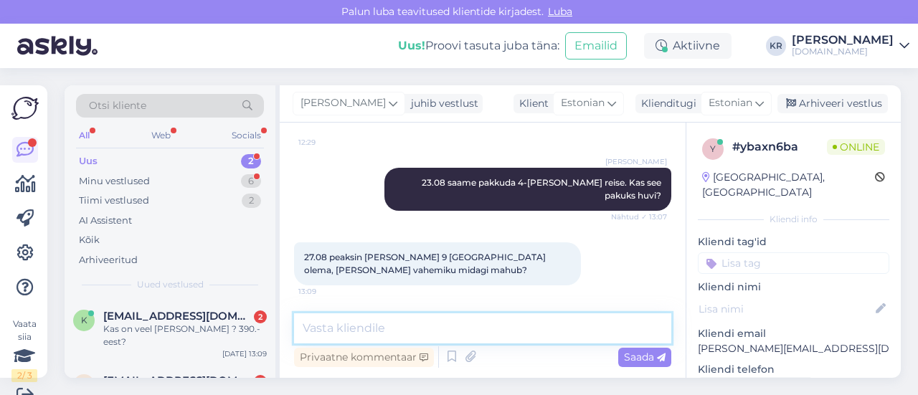
click at [468, 331] on textarea at bounding box center [482, 328] width 377 height 30
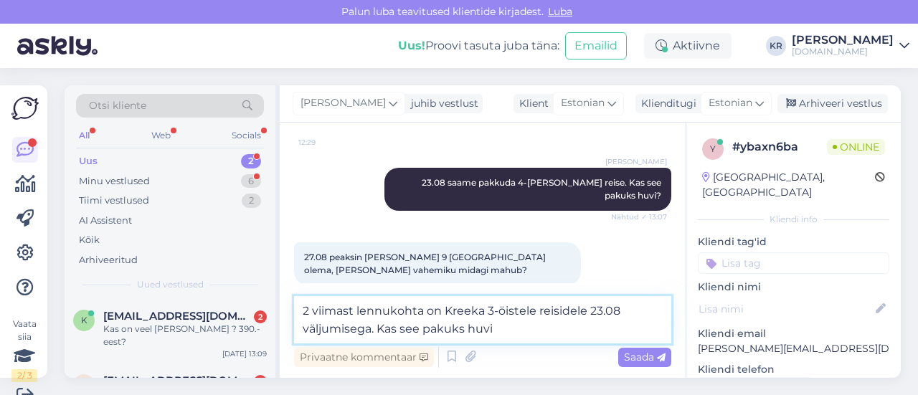
type textarea "2 viimast lennukohta on Kreeka 3-öistele reisidele 23.08 väljumisega. Kas see p…"
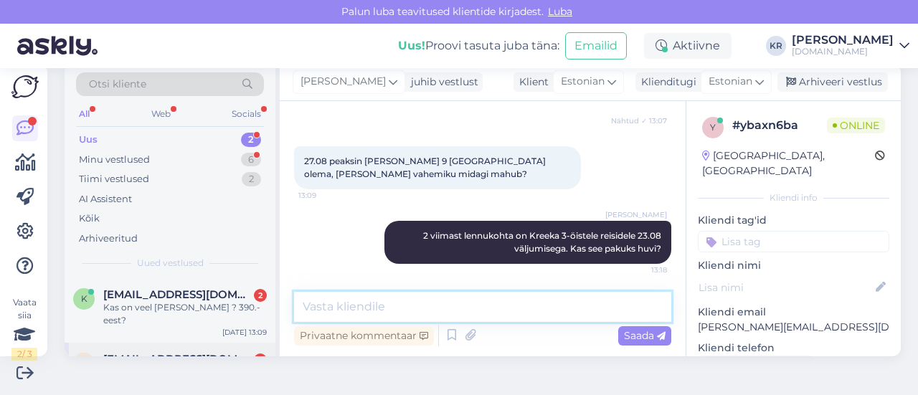
scroll to position [37, 0]
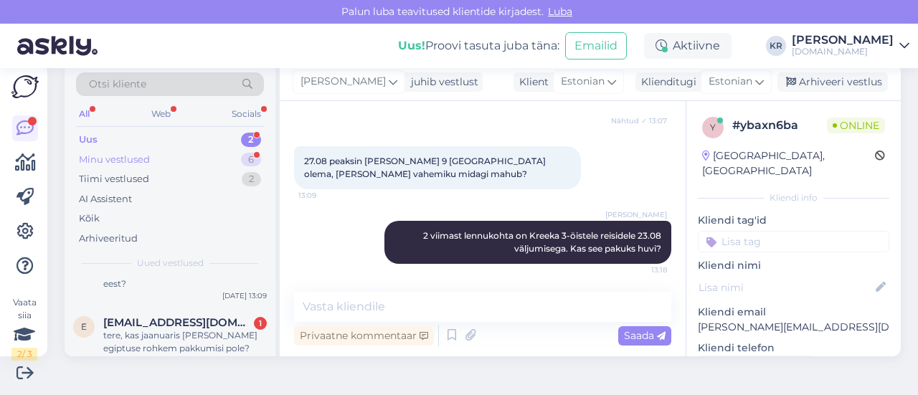
click at [198, 159] on div "Minu vestlused 6" at bounding box center [170, 160] width 188 height 20
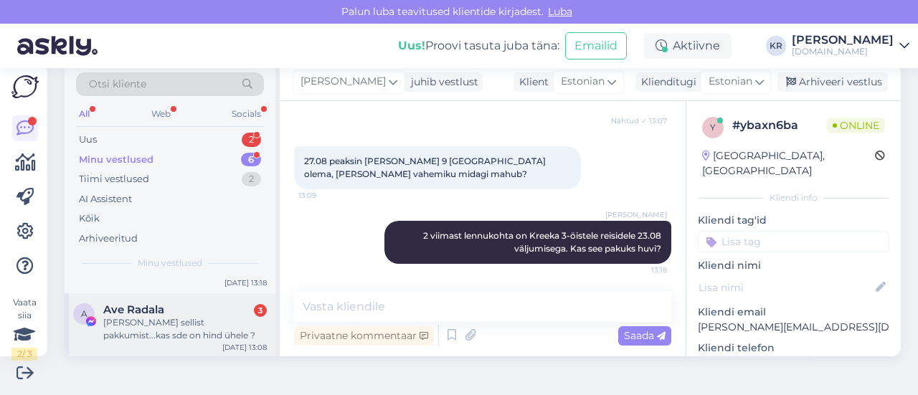
scroll to position [72, 0]
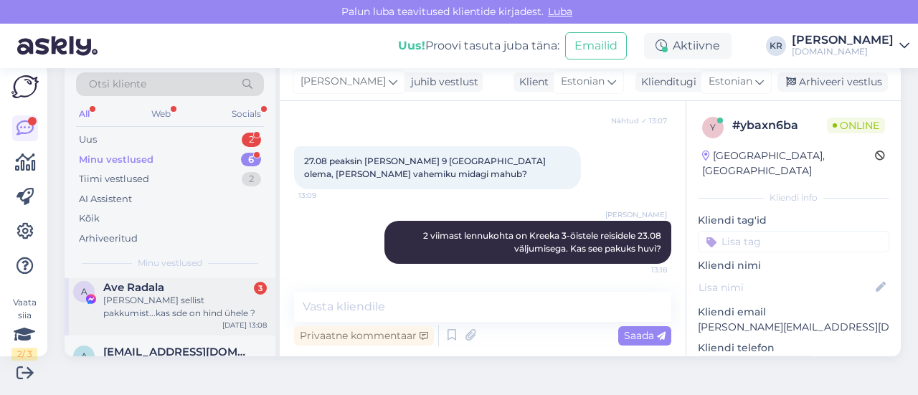
click at [194, 303] on div "[PERSON_NAME] sellist pakkumist...kas sde on hind ühele ?" at bounding box center [185, 307] width 164 height 26
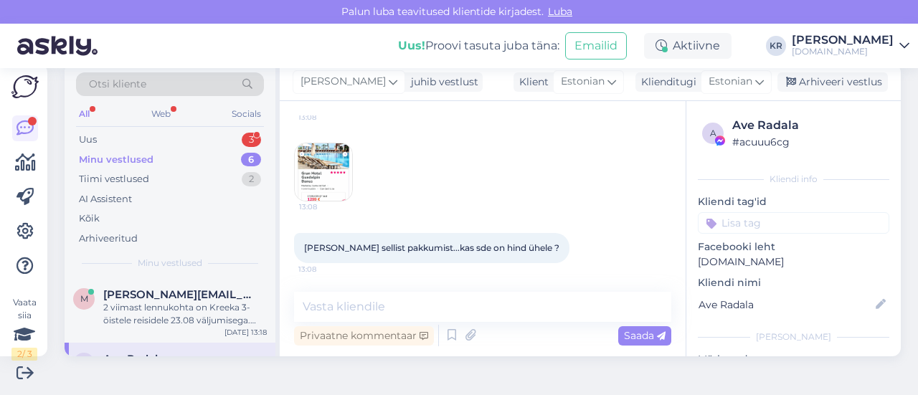
scroll to position [5094, 0]
click at [348, 201] on img at bounding box center [323, 171] width 57 height 57
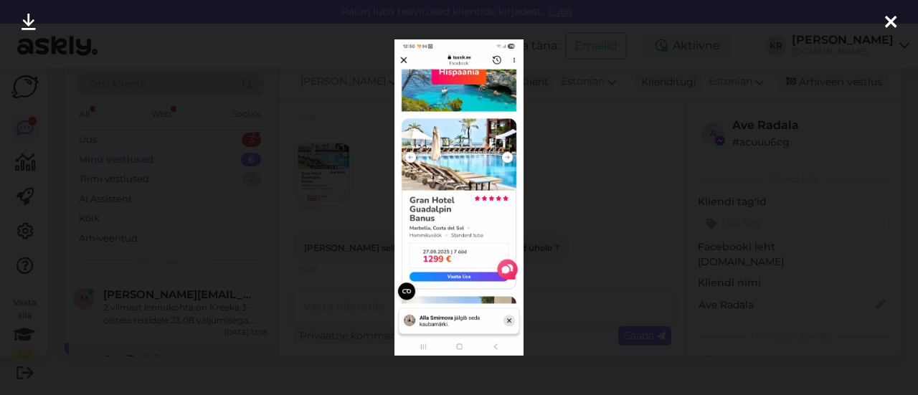
click at [892, 19] on icon at bounding box center [890, 23] width 11 height 19
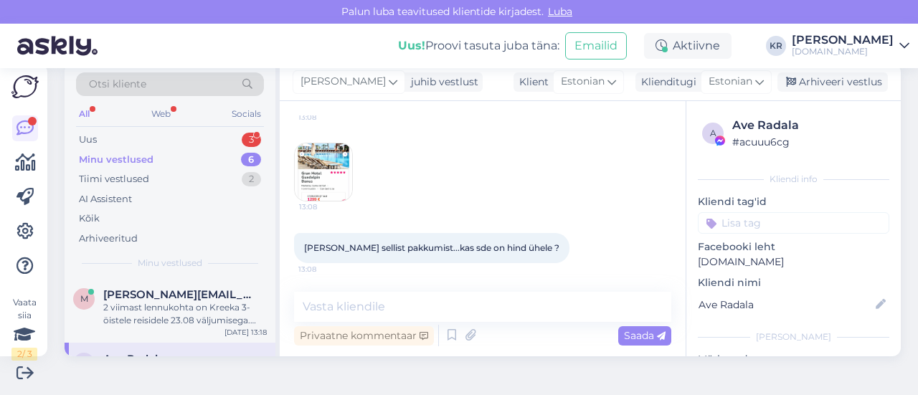
scroll to position [5166, 0]
click at [333, 180] on img at bounding box center [323, 171] width 57 height 57
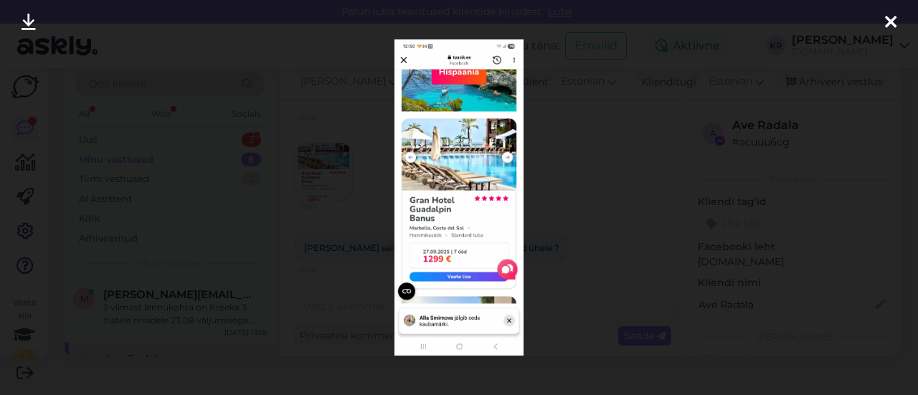
drag, startPoint x: 899, startPoint y: 22, endPoint x: 637, endPoint y: 226, distance: 332.7
click at [899, 22] on div at bounding box center [890, 22] width 29 height 45
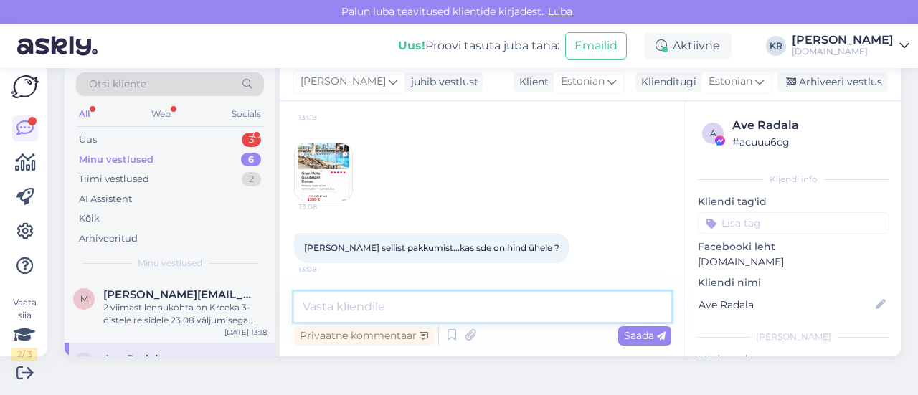
click at [453, 302] on textarea at bounding box center [482, 307] width 377 height 30
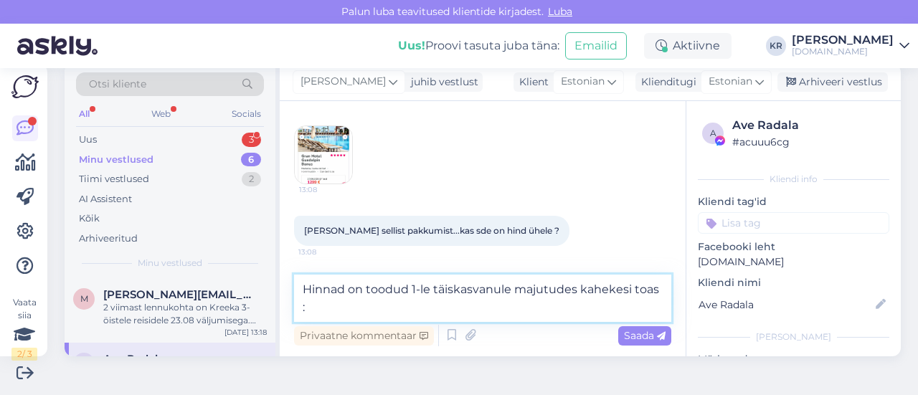
type textarea "Hinnad on toodud 1-le täiskasvanule majutudes kahekesi toas :)"
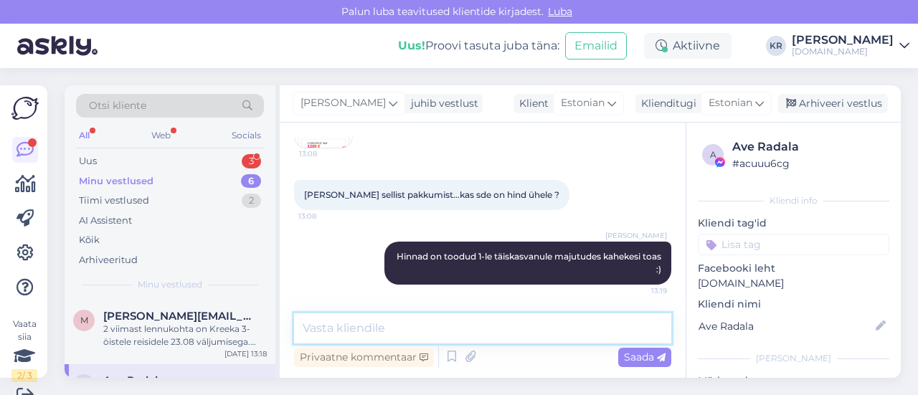
scroll to position [5097, 0]
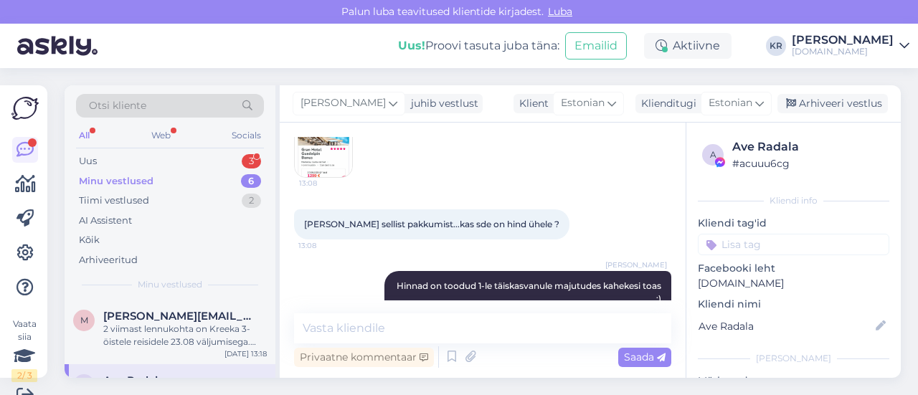
click at [326, 177] on img at bounding box center [323, 148] width 57 height 57
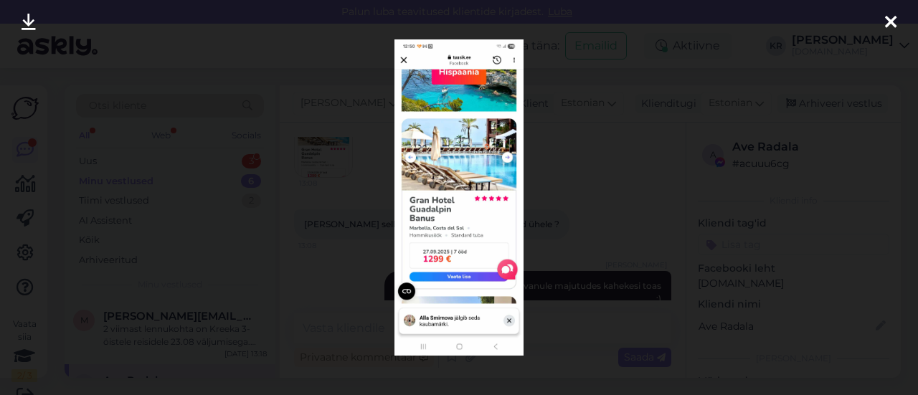
click at [892, 21] on icon at bounding box center [890, 23] width 11 height 19
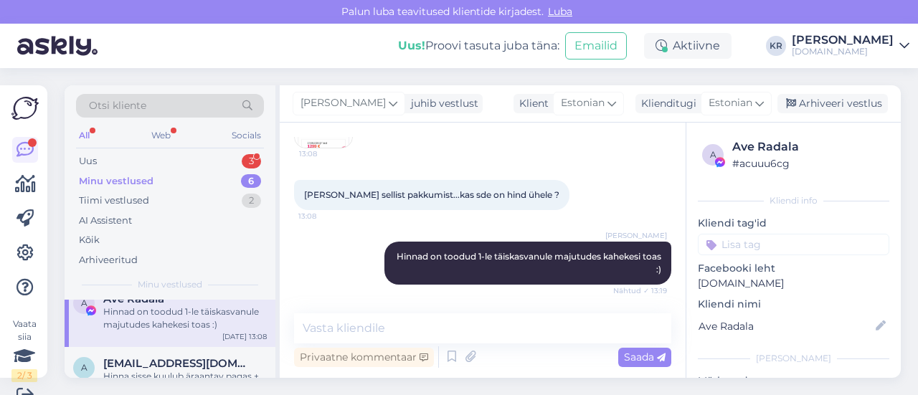
scroll to position [0, 0]
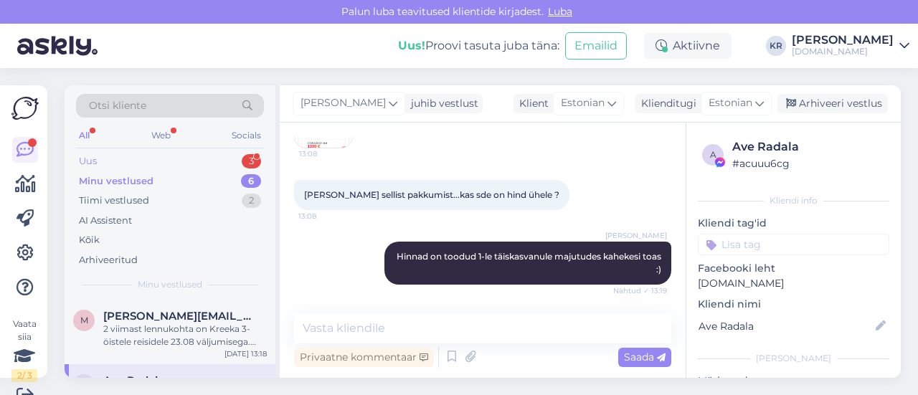
click at [135, 161] on div "Uus 3" at bounding box center [170, 161] width 188 height 20
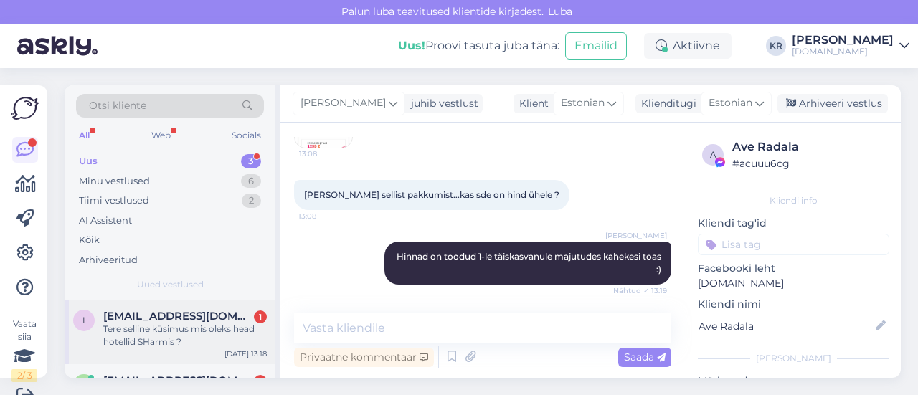
scroll to position [101, 0]
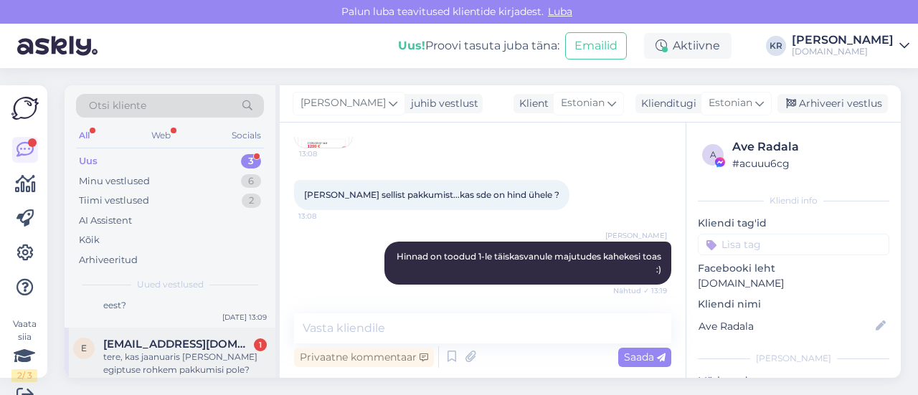
click at [202, 351] on div "tere, kas jaanuaris [PERSON_NAME] egiptuse rohkem pakkumisi pole?" at bounding box center [185, 364] width 164 height 26
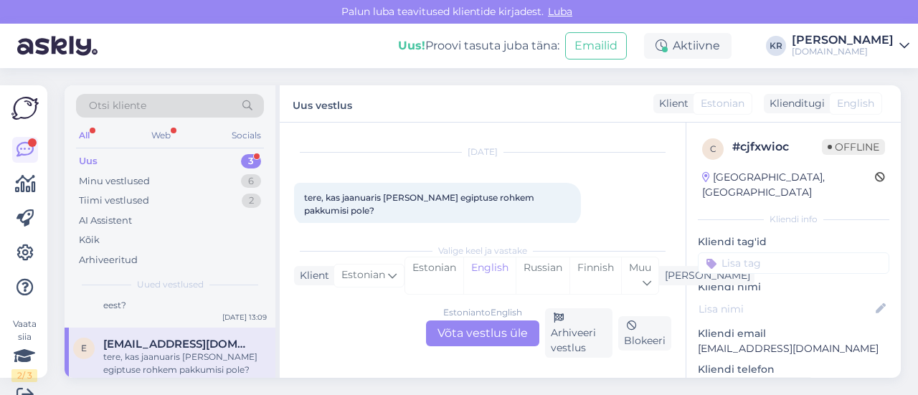
scroll to position [22, 0]
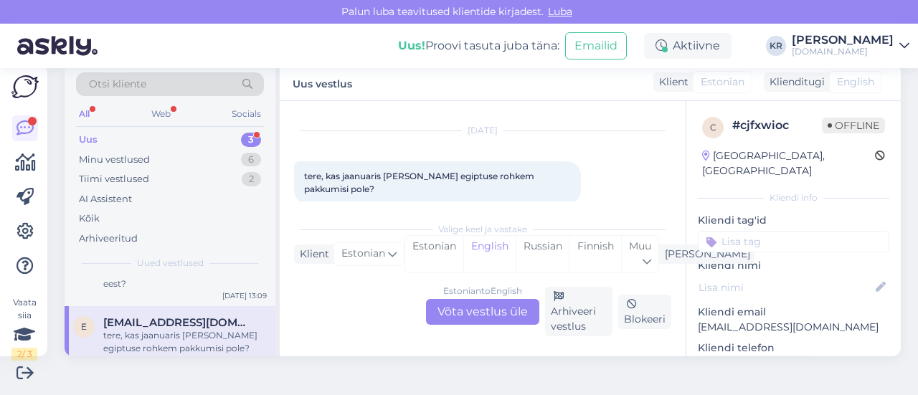
click at [498, 306] on div "Estonian to English Võta vestlus üle" at bounding box center [482, 312] width 113 height 26
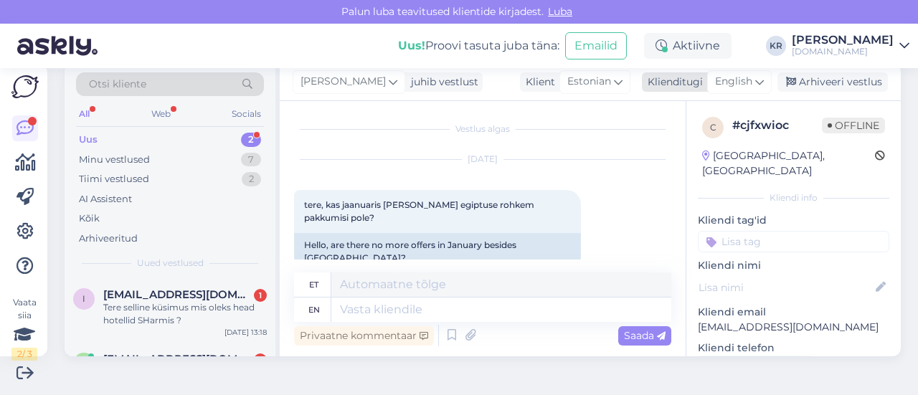
click at [755, 81] on icon at bounding box center [759, 82] width 9 height 16
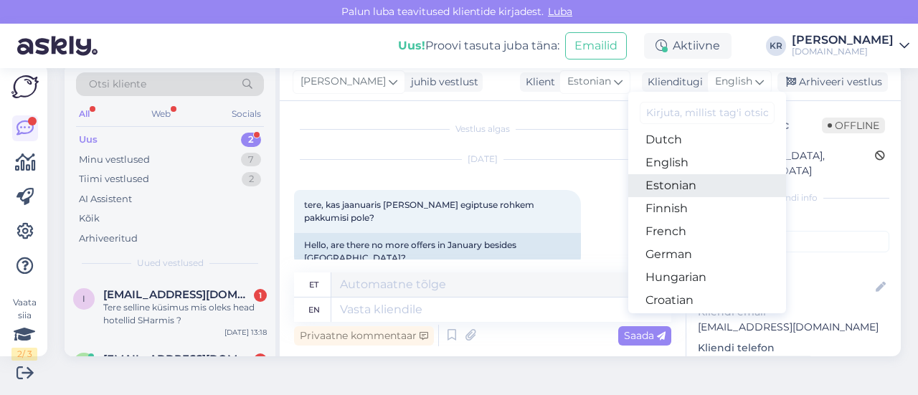
click at [681, 189] on link "Estonian" at bounding box center [707, 185] width 158 height 23
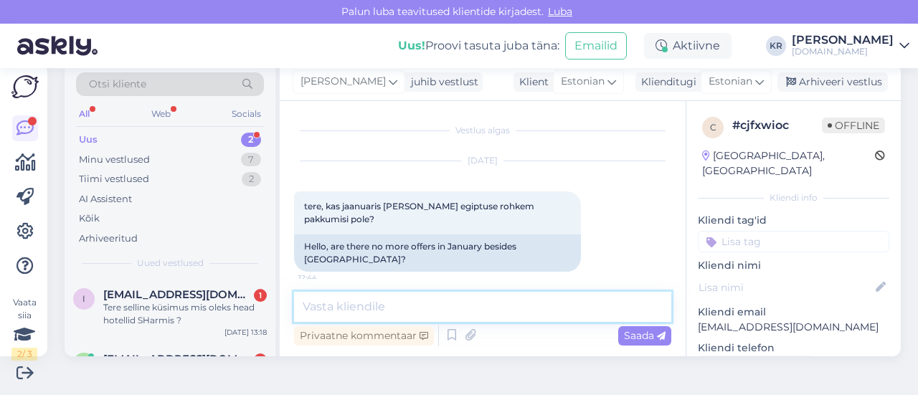
click at [410, 312] on textarea at bounding box center [482, 307] width 377 height 30
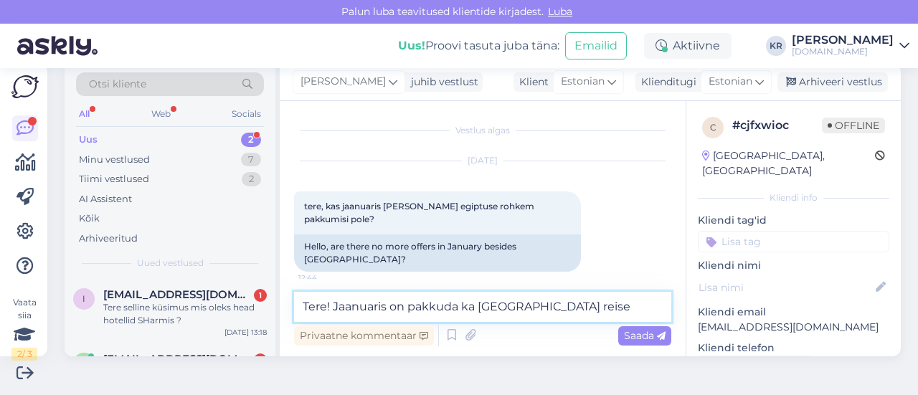
click at [482, 305] on textarea "Tere! Jaanuaris on pakkuda ka [GEOGRAPHIC_DATA] reise" at bounding box center [482, 307] width 377 height 30
click at [609, 305] on textarea "Tere! Jaanuaris on pakkuda ka näiteks [GEOGRAPHIC_DATA] reise" at bounding box center [482, 307] width 377 height 30
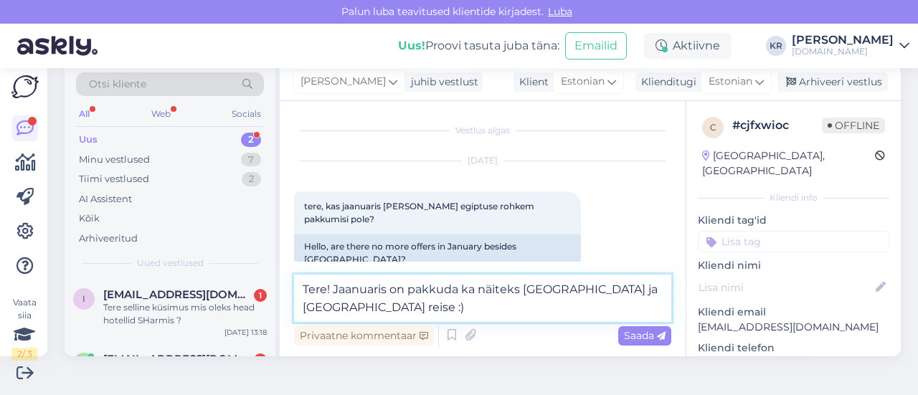
click at [542, 304] on textarea "Tere! Jaanuaris on pakkuda ka näiteks [GEOGRAPHIC_DATA] ja [GEOGRAPHIC_DATA] re…" at bounding box center [482, 298] width 377 height 47
click at [571, 289] on textarea "Tere! Jaanuaris on pakkuda ka näiteks [GEOGRAPHIC_DATA] ja [GEOGRAPHIC_DATA] re…" at bounding box center [482, 298] width 377 height 47
type textarea "Tere! Jaanuaris on pakkuda ka näiteks [GEOGRAPHIC_DATA], [GEOGRAPHIC_DATA] ja […"
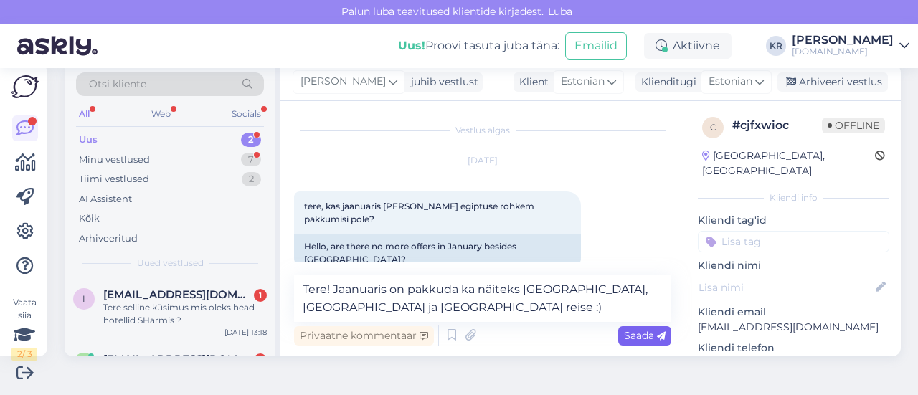
click at [641, 333] on span "Saada" at bounding box center [645, 335] width 42 height 13
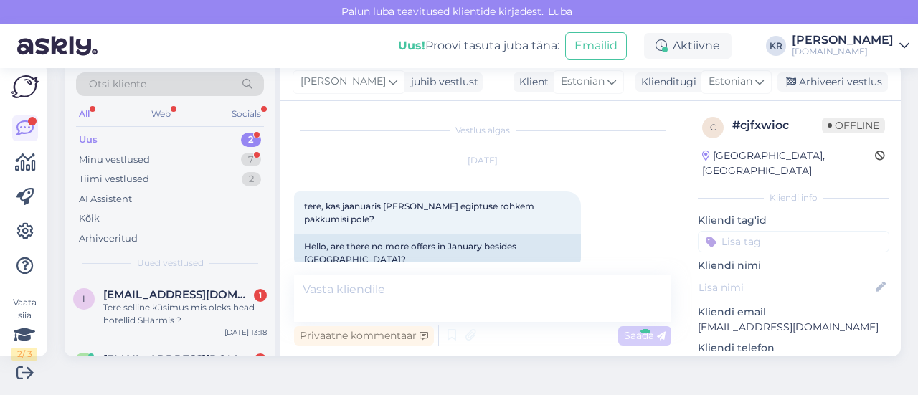
scroll to position [57, 0]
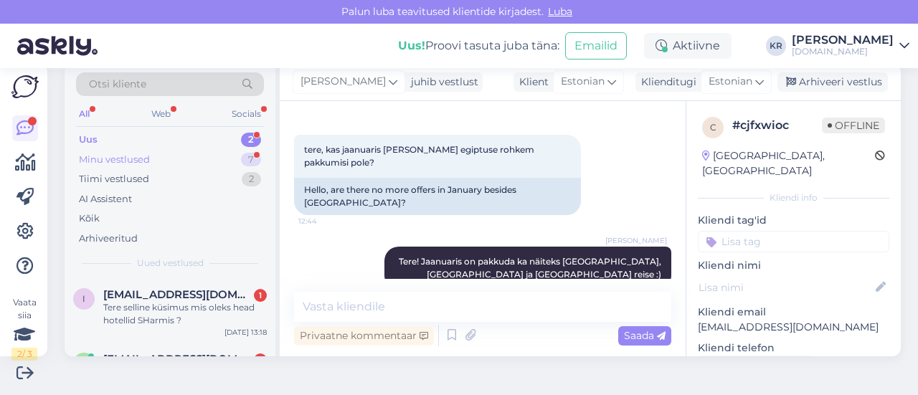
click at [201, 158] on div "Minu vestlused 7" at bounding box center [170, 160] width 188 height 20
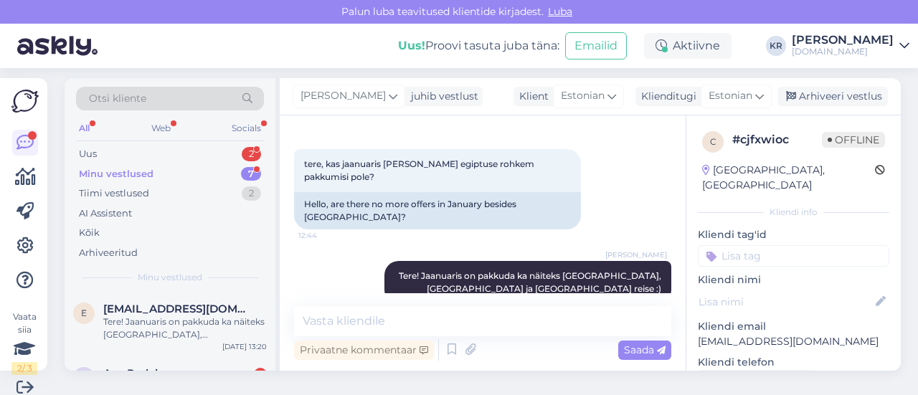
scroll to position [0, 0]
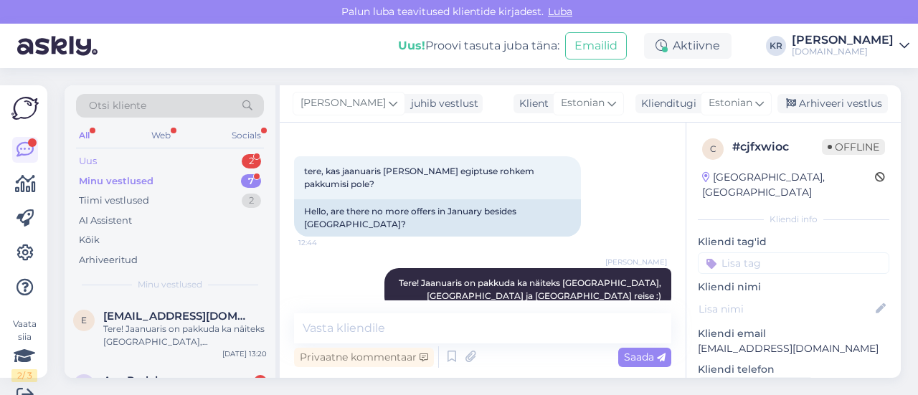
click at [167, 158] on div "Uus 2" at bounding box center [170, 161] width 188 height 20
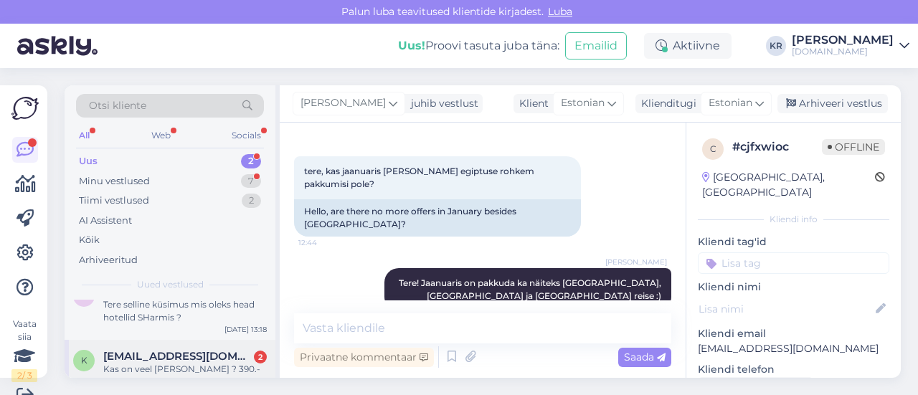
scroll to position [37, 0]
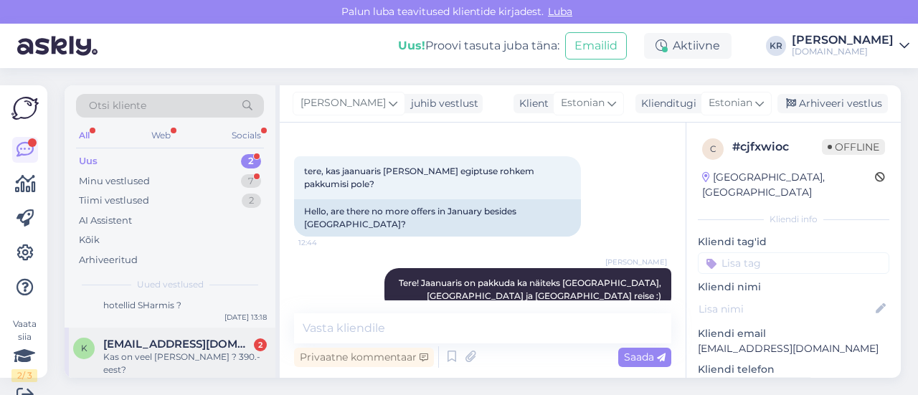
click at [191, 364] on div "k [EMAIL_ADDRESS][DOMAIN_NAME] 2 Kas on veel [PERSON_NAME] ? 390.- eest? [DATE]…" at bounding box center [170, 360] width 211 height 65
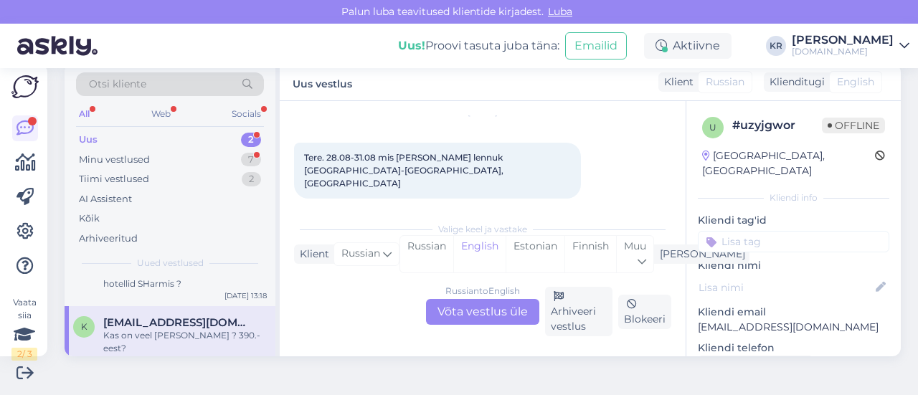
scroll to position [72, 0]
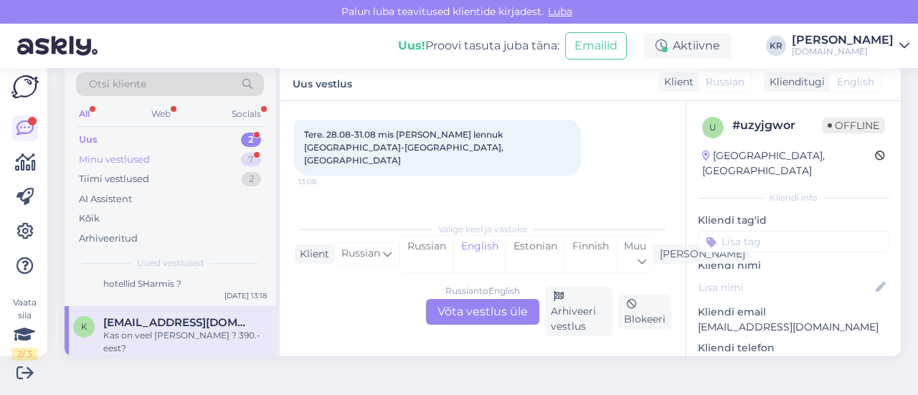
click at [191, 158] on div "Minu vestlused 7" at bounding box center [170, 160] width 188 height 20
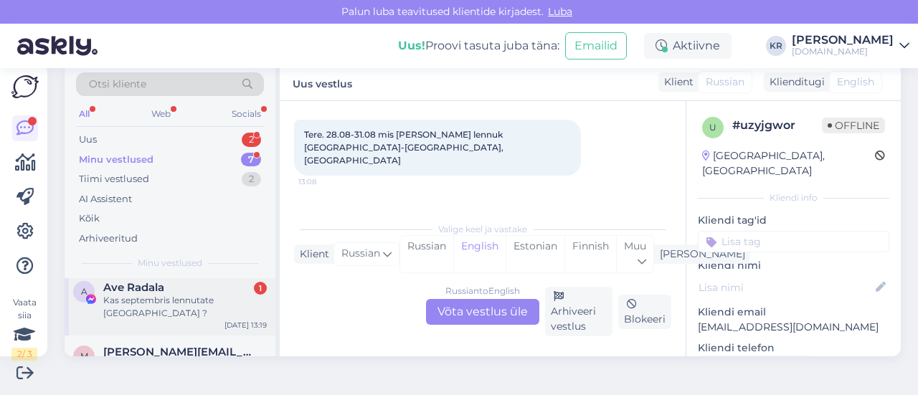
click at [188, 301] on div "Kas septembris lennutate [GEOGRAPHIC_DATA] ?" at bounding box center [185, 307] width 164 height 26
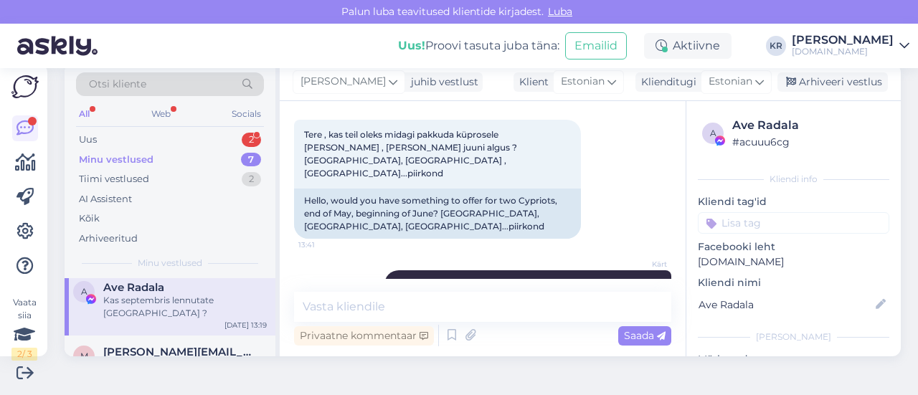
scroll to position [5302, 0]
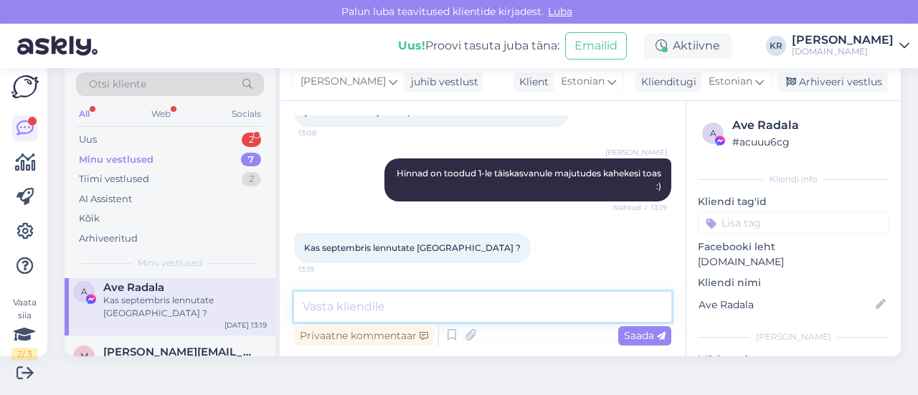
click at [501, 302] on textarea at bounding box center [482, 307] width 377 height 30
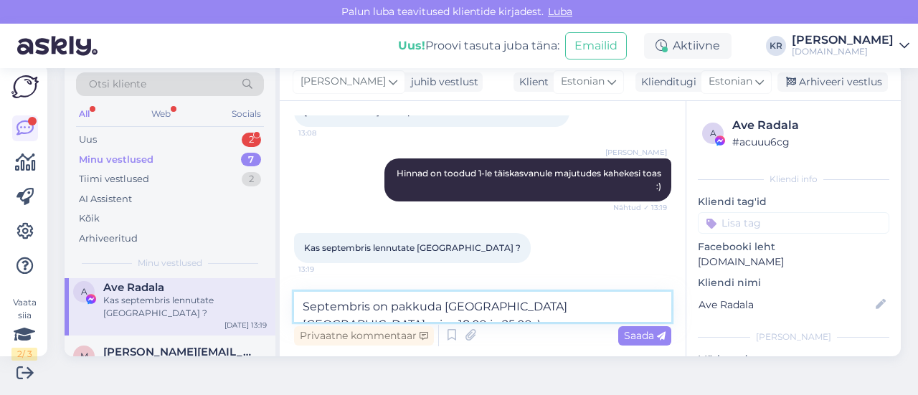
click at [501, 308] on textarea "Septembris on pakkuda [GEOGRAPHIC_DATA] [GEOGRAPHIC_DATA] reise 18.09 ja 25.09 …" at bounding box center [482, 307] width 377 height 30
type textarea "Septembris on pakkuda Itaalia [GEOGRAPHIC_DATA] reise 18.09 ja 25.09 :)"
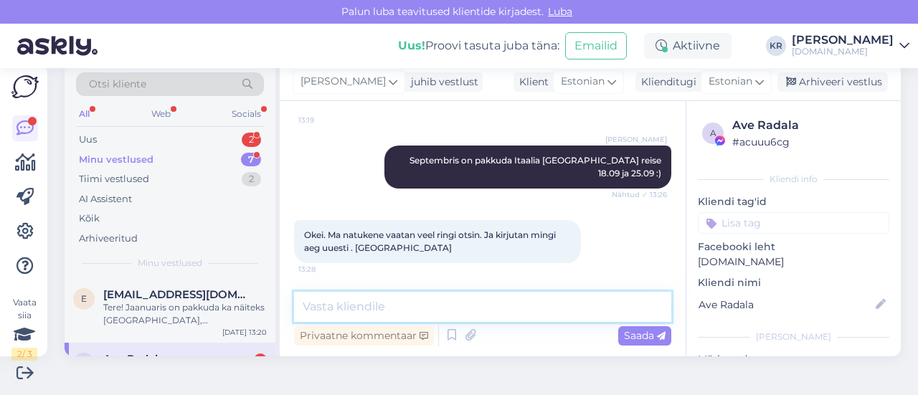
scroll to position [5438, 0]
click at [410, 302] on textarea at bounding box center [482, 307] width 377 height 30
type textarea "T"
type textarea "K"
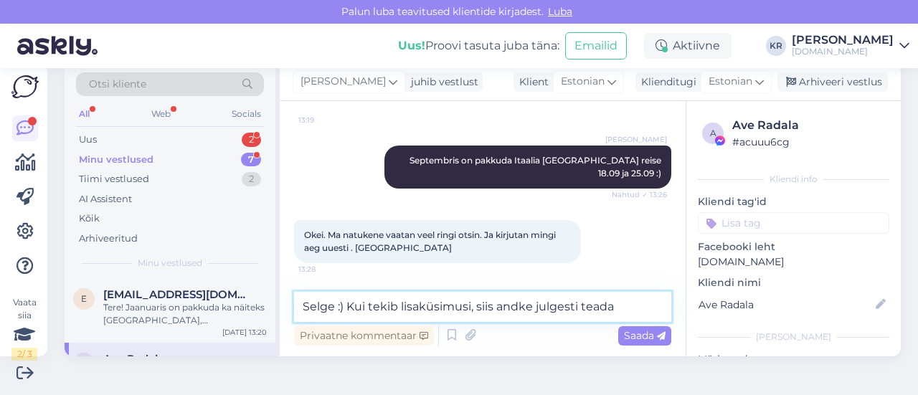
type textarea "Selge :) Kui tekib lisaküsimusi, siis andke julgesti teada."
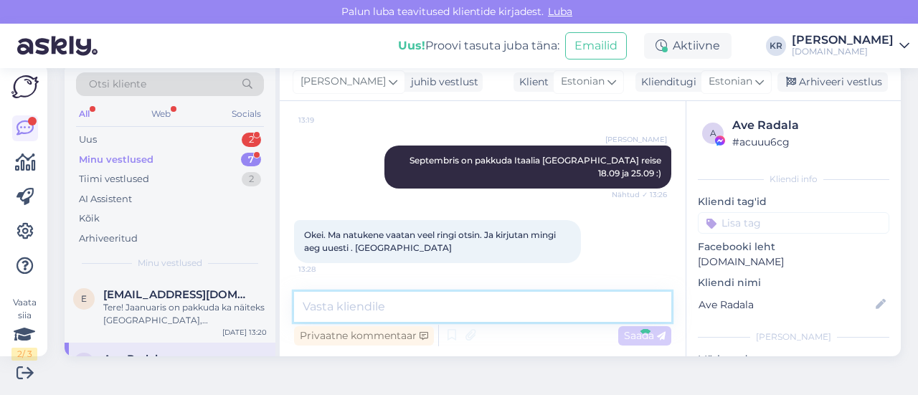
scroll to position [5500, 0]
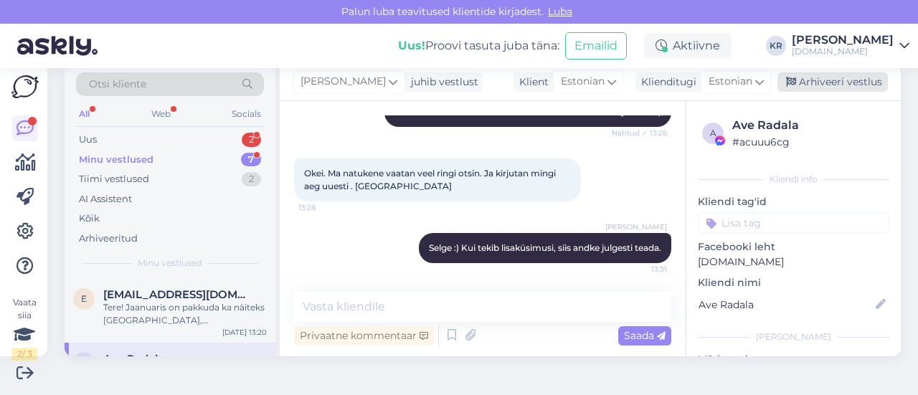
click at [797, 85] on div "Arhiveeri vestlus" at bounding box center [832, 81] width 110 height 19
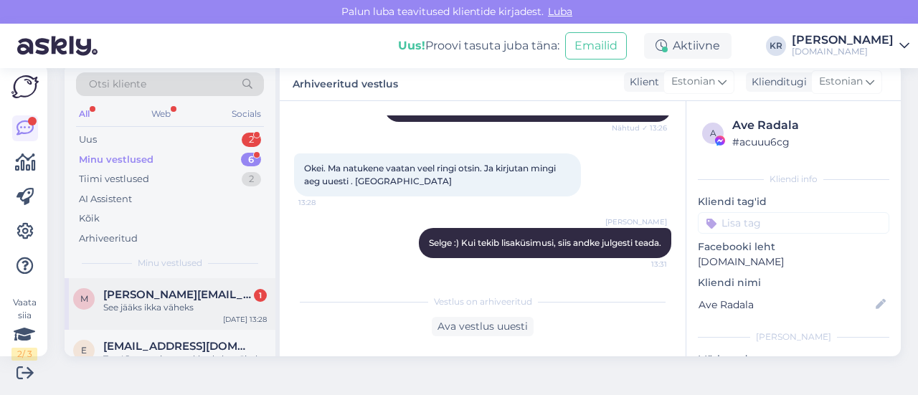
click at [174, 318] on div "m [PERSON_NAME][EMAIL_ADDRESS][DOMAIN_NAME] 1 See jääks ikka väheks [DATE] 13:28" at bounding box center [170, 304] width 211 height 52
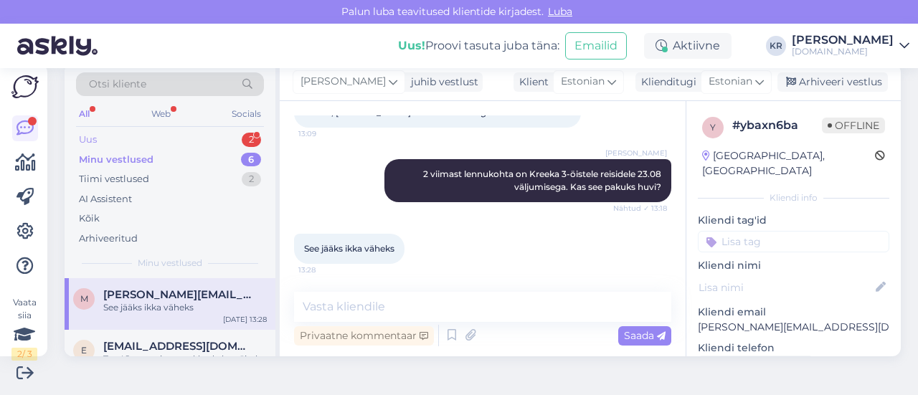
click at [186, 142] on div "Uus 2" at bounding box center [170, 140] width 188 height 20
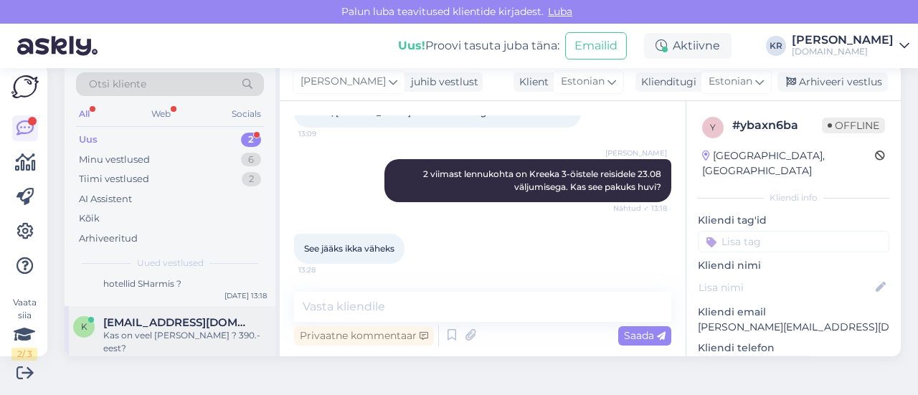
scroll to position [0, 0]
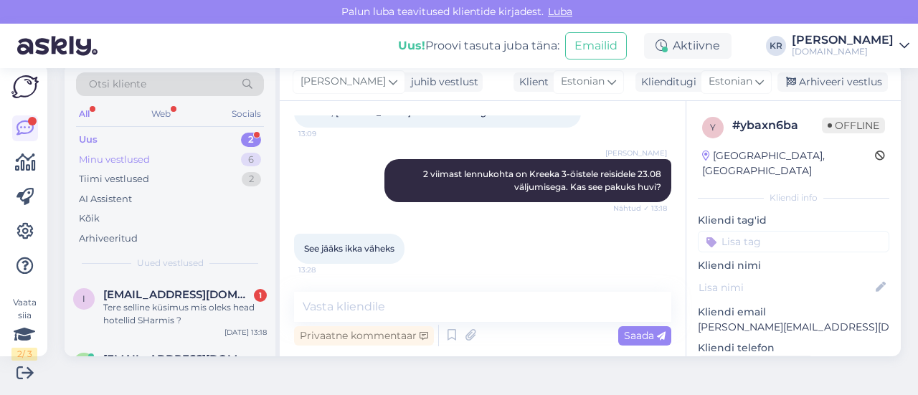
click at [151, 160] on div "Minu vestlused 6" at bounding box center [170, 160] width 188 height 20
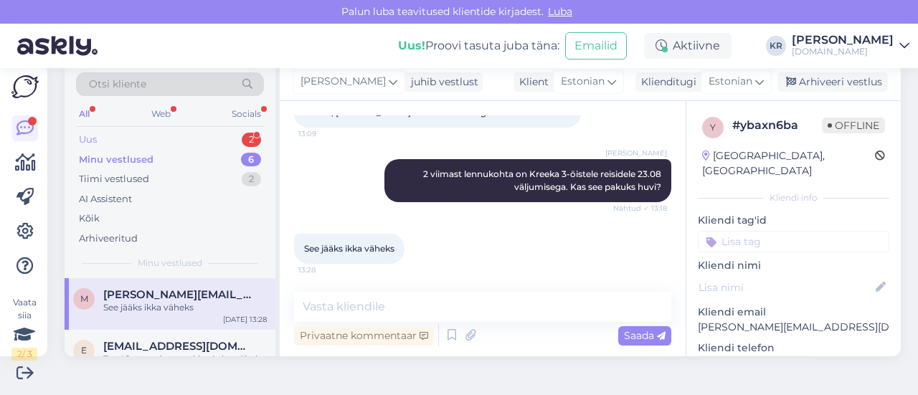
click at [154, 143] on div "Uus 2" at bounding box center [170, 140] width 188 height 20
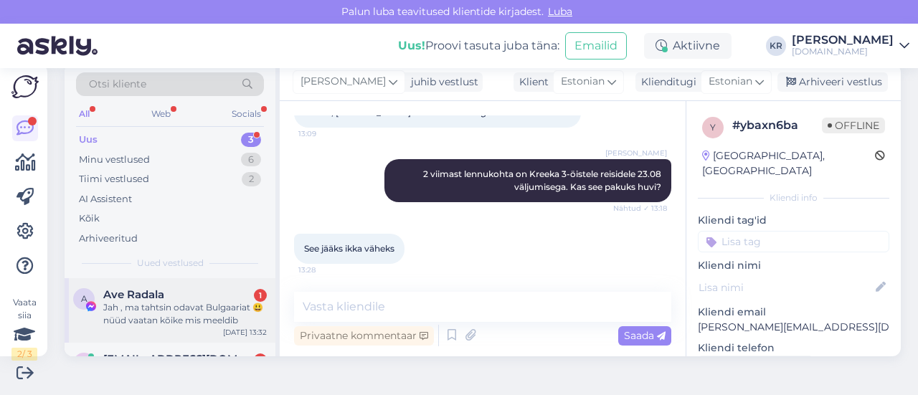
click at [205, 323] on div "Jah , ma tahtsin odavat Bulgaariat 😃nüüd vaatan kõike mis meeldib" at bounding box center [185, 314] width 164 height 26
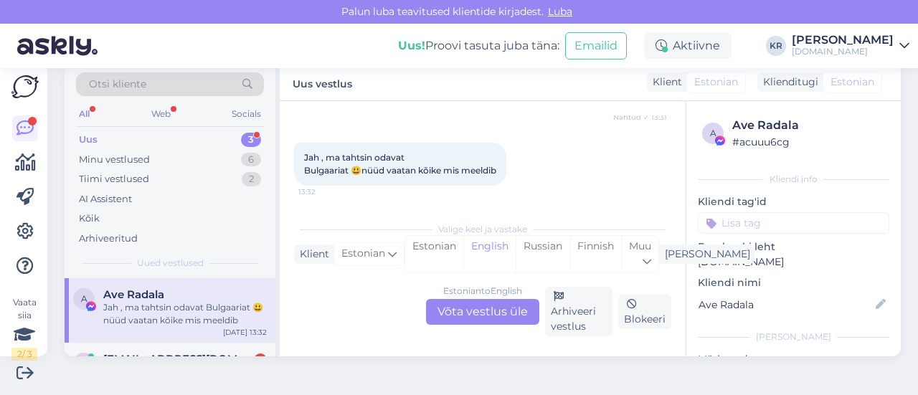
scroll to position [5652, 0]
click at [154, 151] on div "Minu vestlused 6" at bounding box center [170, 160] width 188 height 20
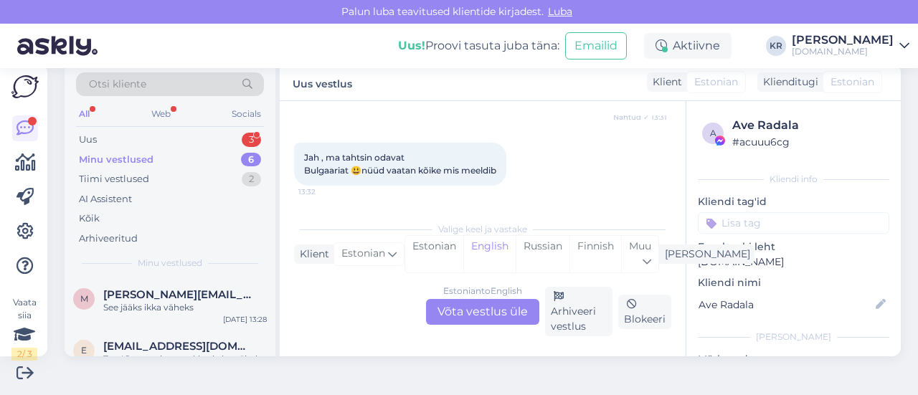
scroll to position [0, 0]
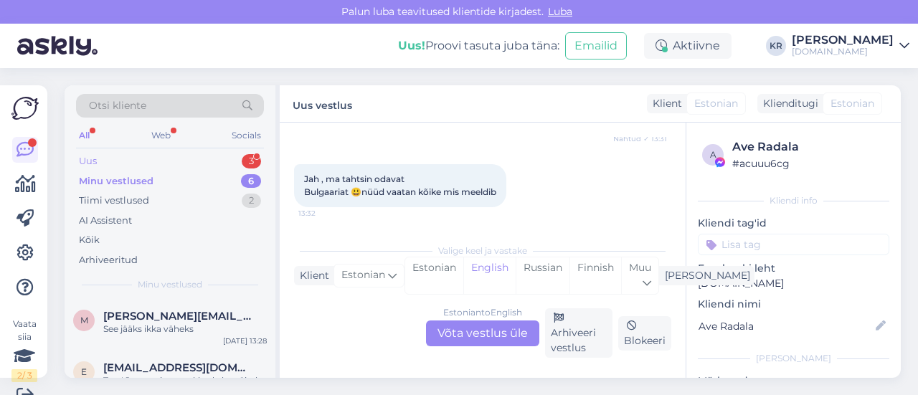
click at [148, 165] on div "Uus 3" at bounding box center [170, 161] width 188 height 20
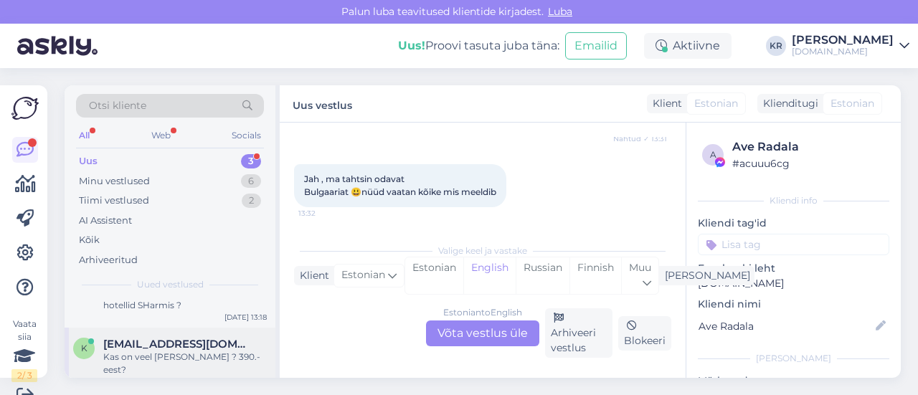
scroll to position [29, 0]
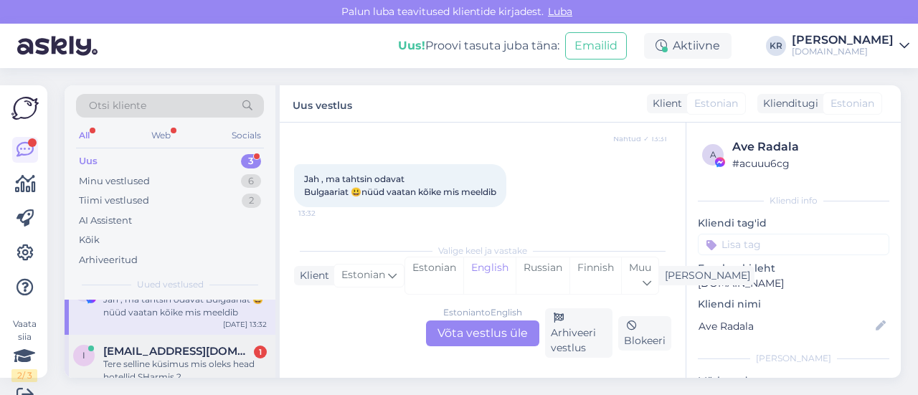
click at [199, 358] on div "Tere selline küsimus mis oleks head hotellid SHarmis ?" at bounding box center [185, 371] width 164 height 26
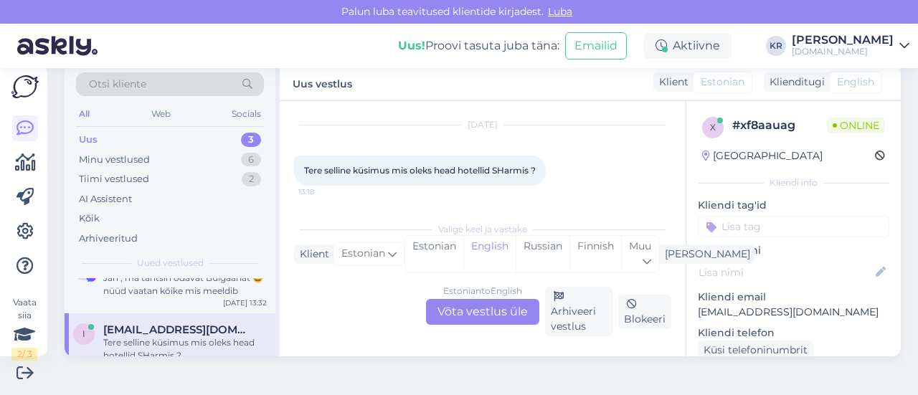
scroll to position [101, 0]
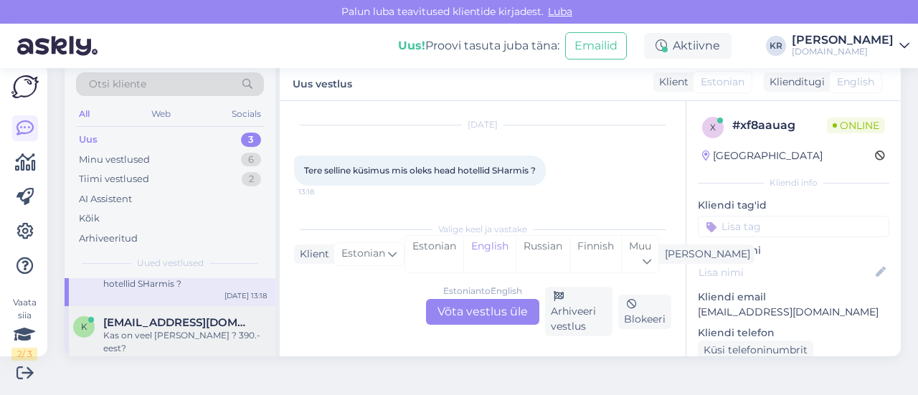
click at [191, 324] on span "[EMAIL_ADDRESS][DOMAIN_NAME]" at bounding box center [177, 322] width 149 height 13
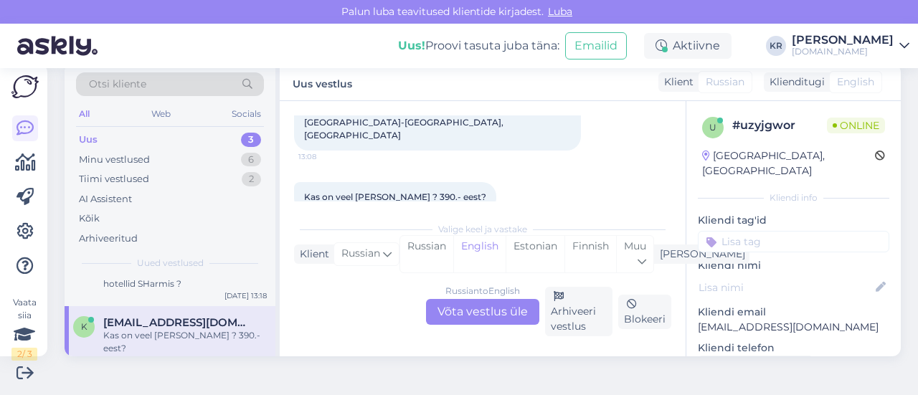
click at [488, 307] on div "Russian to English Võta vestlus üle" at bounding box center [482, 312] width 113 height 26
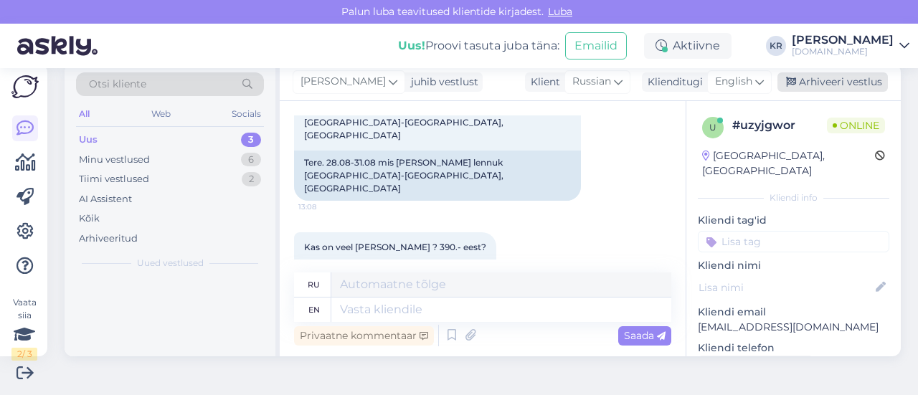
scroll to position [0, 0]
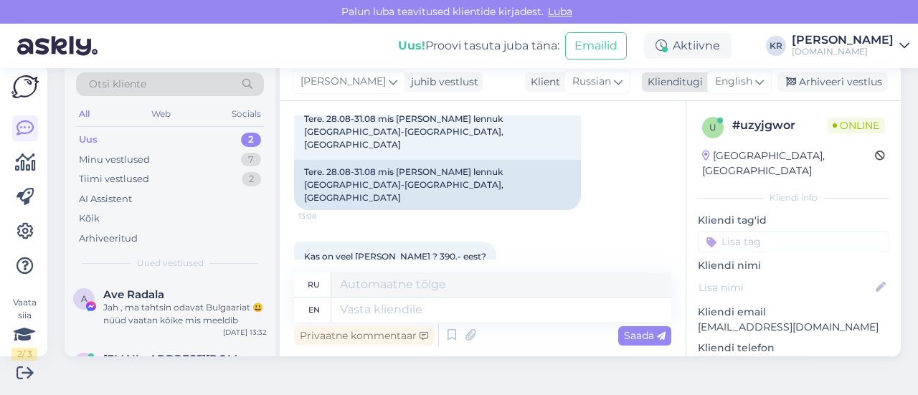
click at [737, 84] on span "English" at bounding box center [733, 82] width 37 height 16
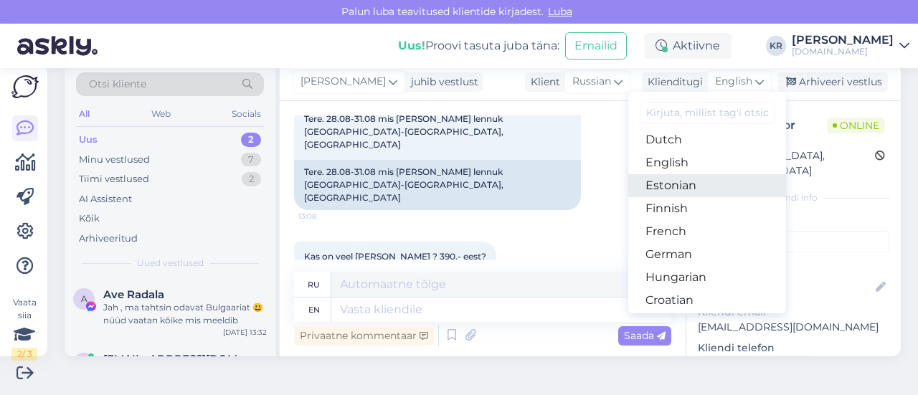
click at [676, 180] on link "Estonian" at bounding box center [707, 185] width 158 height 23
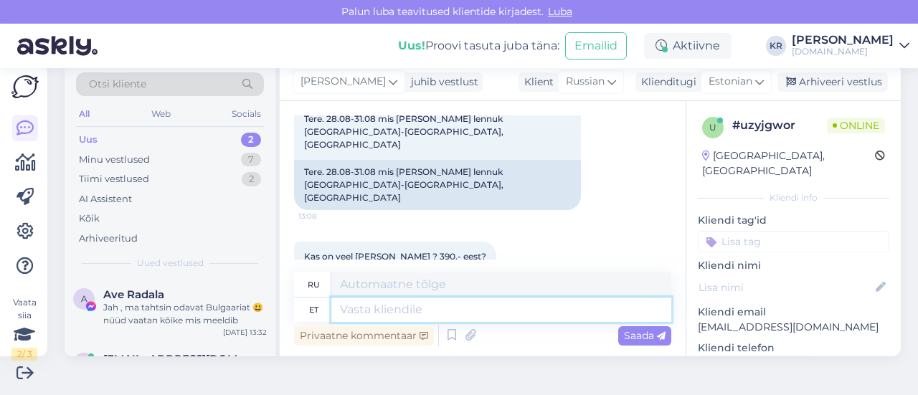
click at [405, 313] on textarea at bounding box center [501, 310] width 340 height 24
type textarea "Tere!"
type textarea "Привет!"
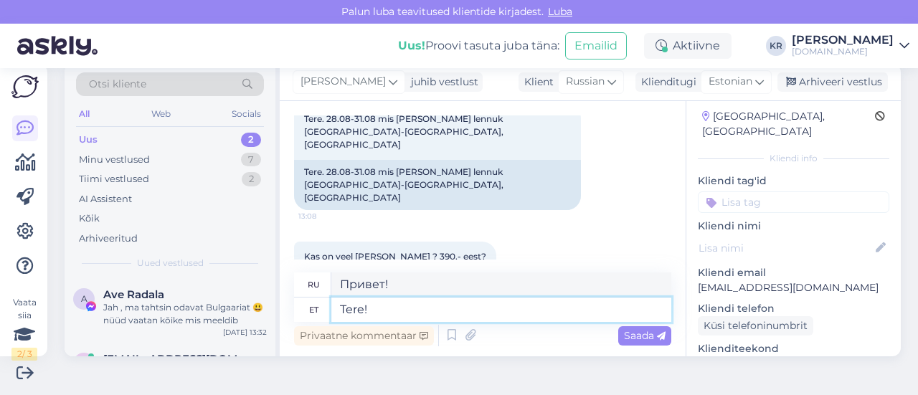
scroll to position [72, 0]
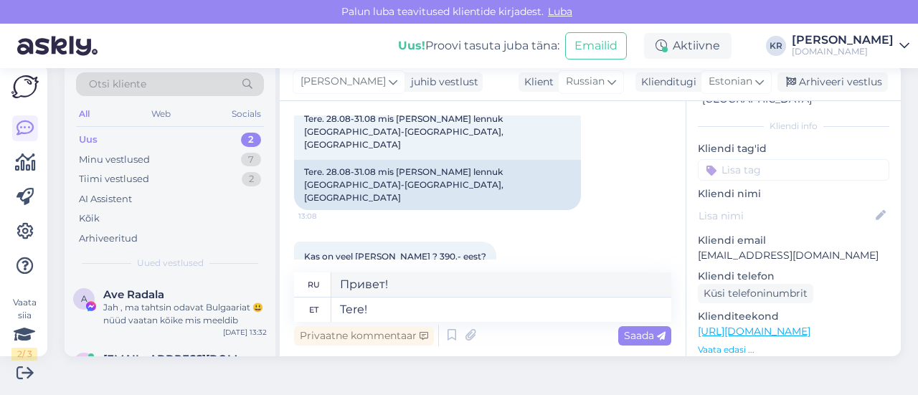
click at [793, 325] on link "[URL][DOMAIN_NAME]" at bounding box center [754, 331] width 113 height 13
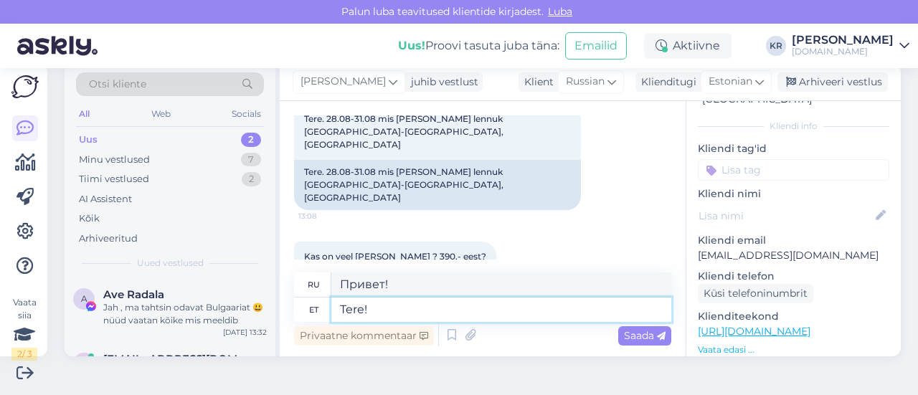
click at [383, 308] on textarea "Tere!" at bounding box center [501, 310] width 340 height 24
type textarea "Tere! Lennuk vä"
type textarea "Привет! Самолет"
type textarea "Tere! Lennuk väljub 28.08"
type textarea "Здравствуйте! Самолет улетает."
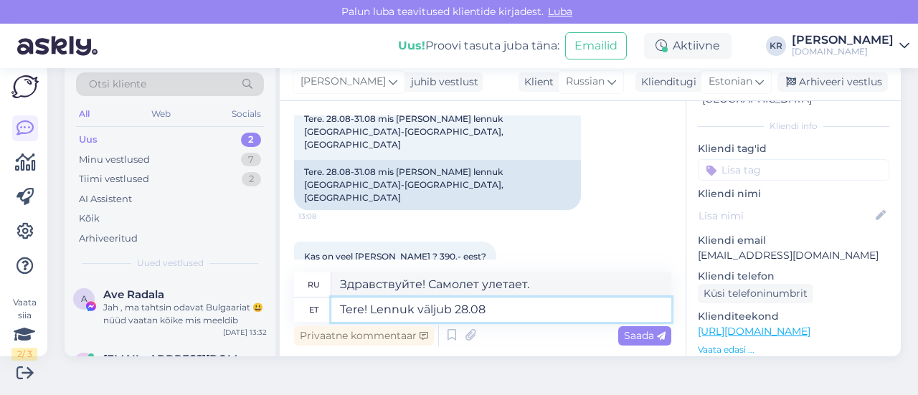
type textarea "Tere! Lennuk väljub 28.08"
type textarea "Здравствуйте! Самолет вылетает 28.08"
type textarea "Tere! Lennuk väljub 28.08 [GEOGRAPHIC_DATA] ke"
type textarea "Здравствуйте! Самолет вылетает 28.08 из [GEOGRAPHIC_DATA]."
type textarea "Tere! Lennuk väljub 28.08 [GEOGRAPHIC_DATA] [PERSON_NAME] 1"
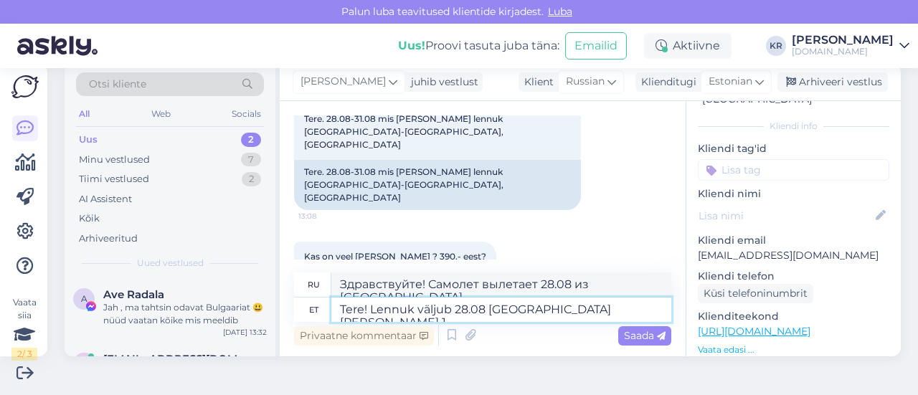
type textarea "Здравствуйте! Самолет вылетает из [GEOGRAPHIC_DATA] 28.08 в"
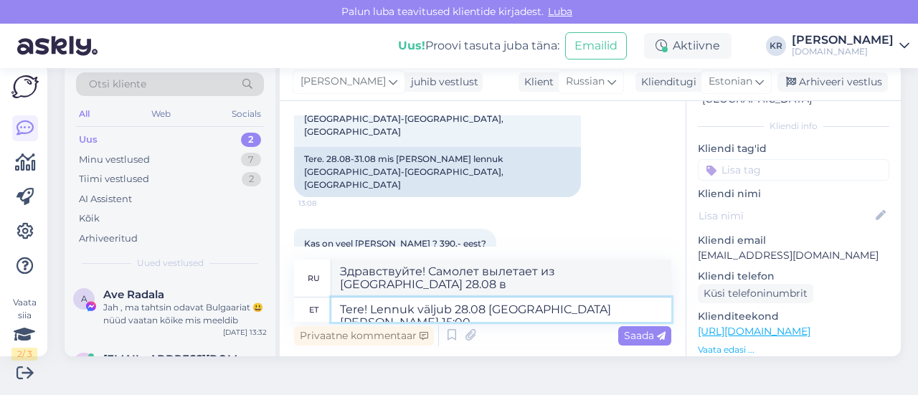
type textarea "Tere! Lennuk väljub 28.08 [GEOGRAPHIC_DATA] [PERSON_NAME] 15:00 n"
type textarea "Здравствуйте! Самолет вылетает из [GEOGRAPHIC_DATA] 28.08 в 15:00."
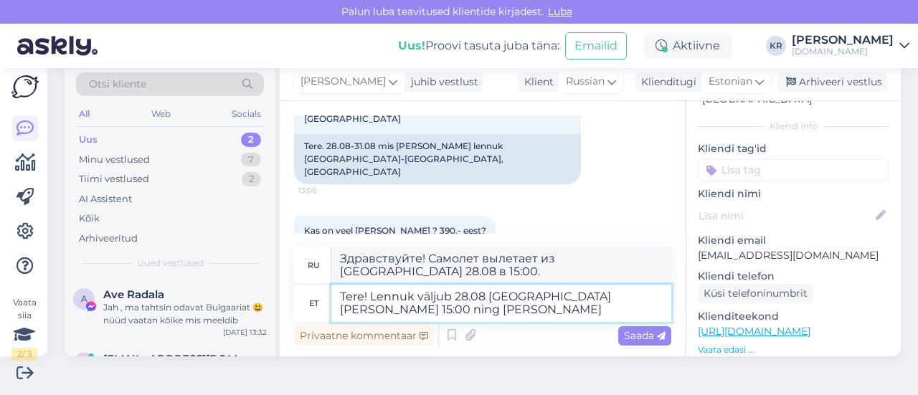
type textarea "Tere! Lennuk väljub 28.08 [GEOGRAPHIC_DATA] [PERSON_NAME] 15:00 ning [PERSON_NA…"
type textarea "Здравствуйте! Самолет вылетает из [GEOGRAPHIC_DATA] 28.08 в 15:00 и прибывает"
type textarea "Tere! Lennuk väljub 28.08 [GEOGRAPHIC_DATA] [PERSON_NAME] 15:00 ning [PERSON_NA…"
type textarea "Здравствуйте! Самолет вылетает из [GEOGRAPHIC_DATA] 28.08 в 15:00, и вы прибуде…"
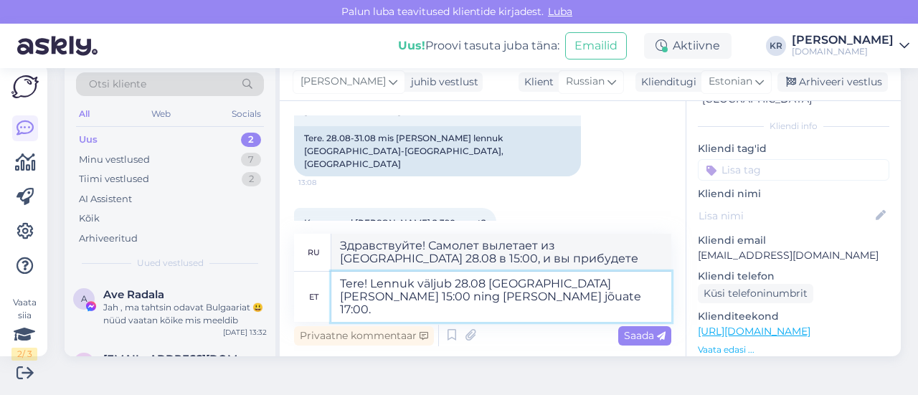
type textarea "Tere! Lennuk väljub 28.08 [GEOGRAPHIC_DATA] [PERSON_NAME] 15:00 ning [PERSON_NA…"
type textarea "Здравствуйте! Самолет вылетает из [GEOGRAPHIC_DATA] 28.08 в 15:00, а вы прибуде…"
type textarea "Tere! Lennuk väljub 28.08 [GEOGRAPHIC_DATA] [PERSON_NAME] 15:00 ning [PERSON_NA…"
type textarea "Здравствуйте! Самолет вылетает из [GEOGRAPHIC_DATA] 28.08 в 15:00, а прибывает …"
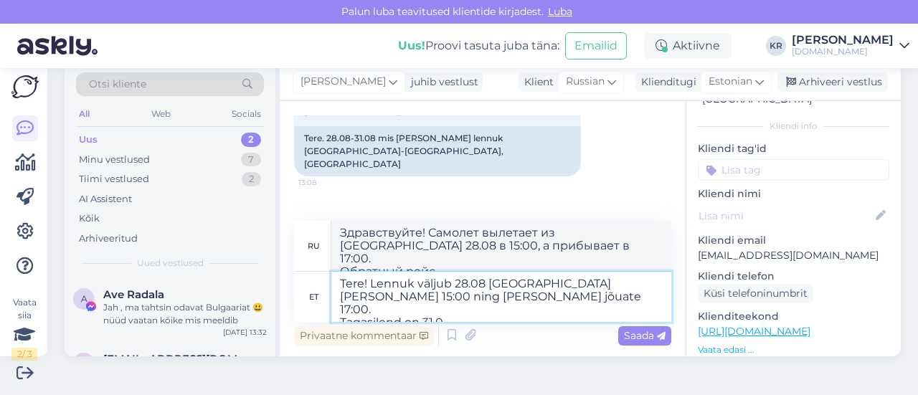
type textarea "Tere! Lennuk väljub 28.08 [GEOGRAPHIC_DATA] [PERSON_NAME] 15:00 ning [PERSON_NA…"
type textarea "Здравствуйте! Самолет вылетает из [GEOGRAPHIC_DATA] 28.08 в 15:00, а прибывает …"
type textarea "Tere! Lennuk väljub 28.08 [GEOGRAPHIC_DATA] [PERSON_NAME] 15:00 ning [PERSON_NA…"
type textarea "Здравствуйте! Самолет вылетает из [GEOGRAPHIC_DATA] 28.08 в 15:00, прибываете в…"
type textarea "Tere! Lennuk väljub 28.08 [GEOGRAPHIC_DATA] [PERSON_NAME] 15:00 ning [PERSON_NA…"
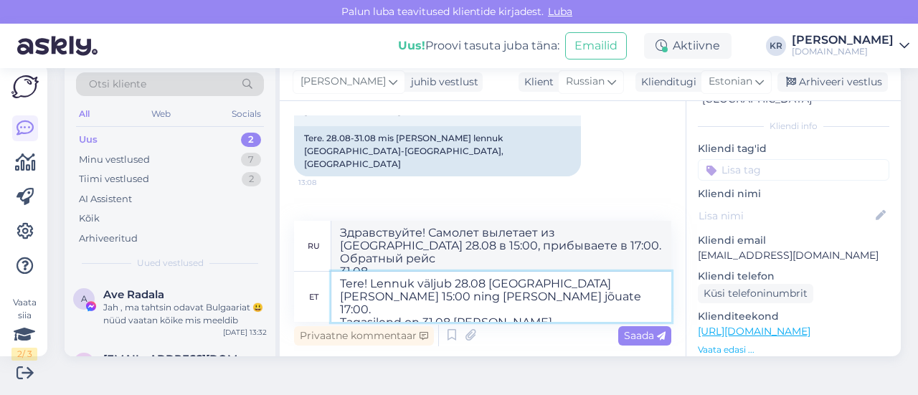
type textarea "Здравствуйте! Самолет вылетает из [GEOGRAPHIC_DATA] 28.08 в 15:00, а прибываете…"
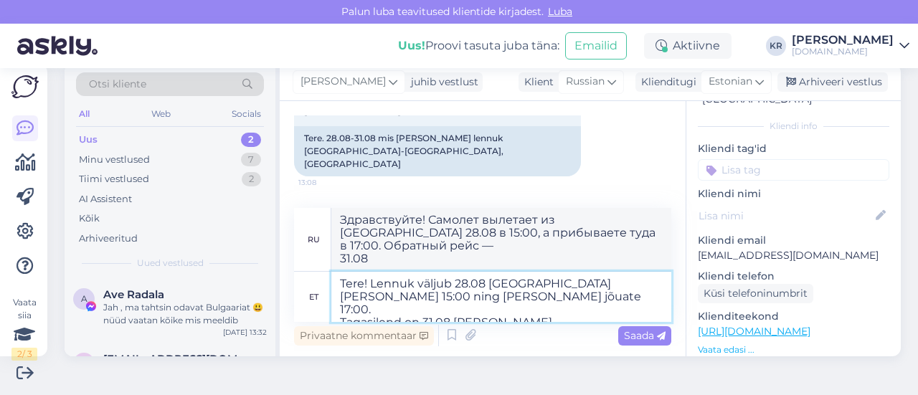
drag, startPoint x: 425, startPoint y: 309, endPoint x: 495, endPoint y: 311, distance: 69.6
click at [495, 313] on textarea "Tere! Lennuk väljub 28.08 [GEOGRAPHIC_DATA] [PERSON_NAME] 15:00 ning [PERSON_NA…" at bounding box center [501, 297] width 340 height 50
type textarea "Tere! Lennuk väljub 28.08 [GEOGRAPHIC_DATA] [PERSON_NAME] 15:00 ning [PERSON_NA…"
type textarea "Здравствуйте! Самолет вылетает из [GEOGRAPHIC_DATA] 28.08 в 15:00, а прилетает …"
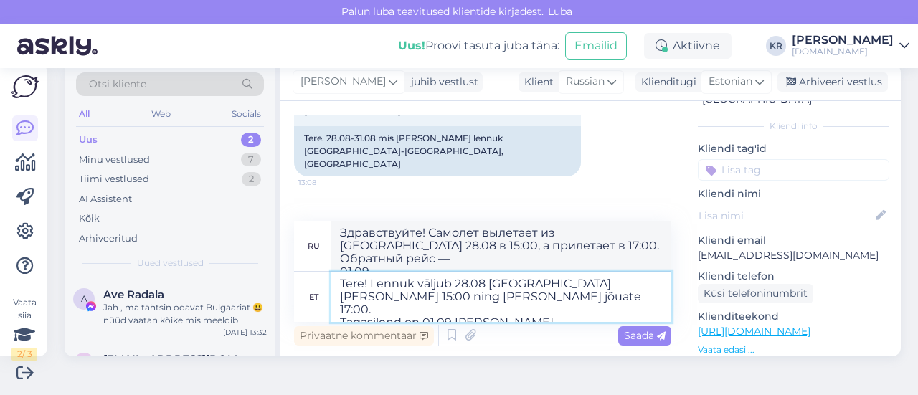
type textarea "Tere! Lennuk väljub 28.08 [GEOGRAPHIC_DATA] [PERSON_NAME] 15:00 ning [PERSON_NA…"
type textarea "Здравствуйте! Самолет вылетает из [GEOGRAPHIC_DATA] 28.08 в 15:00, а прибываете…"
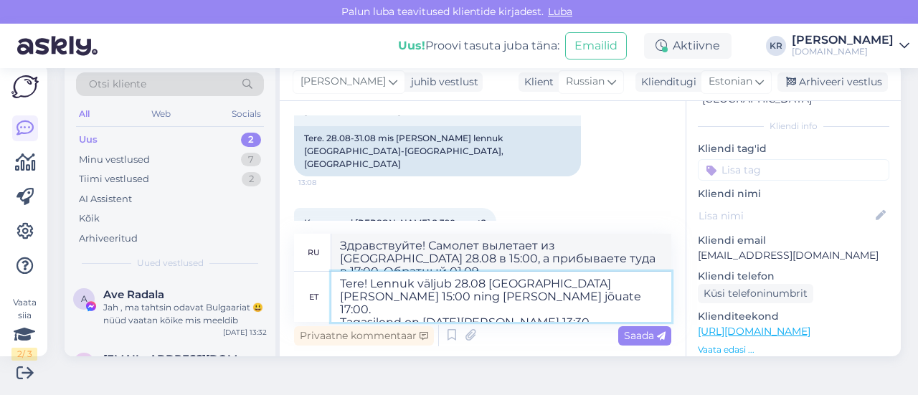
type textarea "Tere! Lennuk väljub 28.08 [GEOGRAPHIC_DATA] [PERSON_NAME] 15:00 ning [PERSON_NA…"
type textarea "Здравствуйте! Самолет вылетает из [GEOGRAPHIC_DATA] 28.08 в 15:00, а прибываете…"
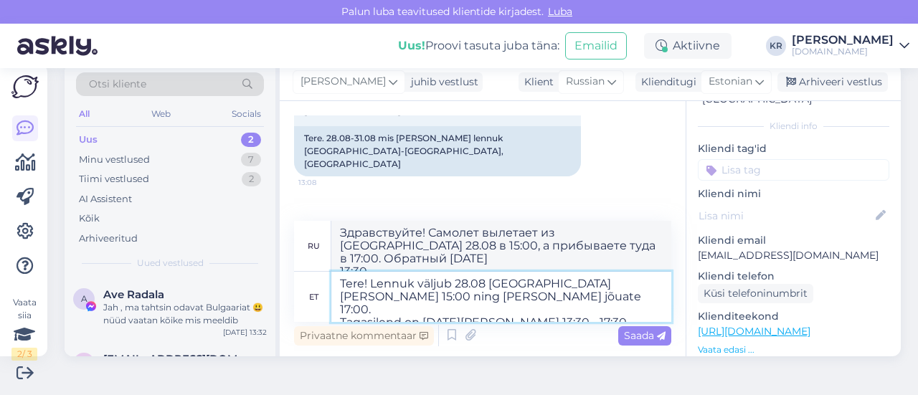
type textarea "Tere! Lennuk väljub 28.08 [GEOGRAPHIC_DATA] [PERSON_NAME] 15:00 ning [PERSON_NA…"
type textarea "Здравствуйте! Самолет вылетает из [GEOGRAPHIC_DATA] 28.08 в 15:00, прибываете в…"
type textarea "Tere! Lennuk väljub 28.08 [GEOGRAPHIC_DATA] [PERSON_NAME] 15:00 ning [PERSON_NA…"
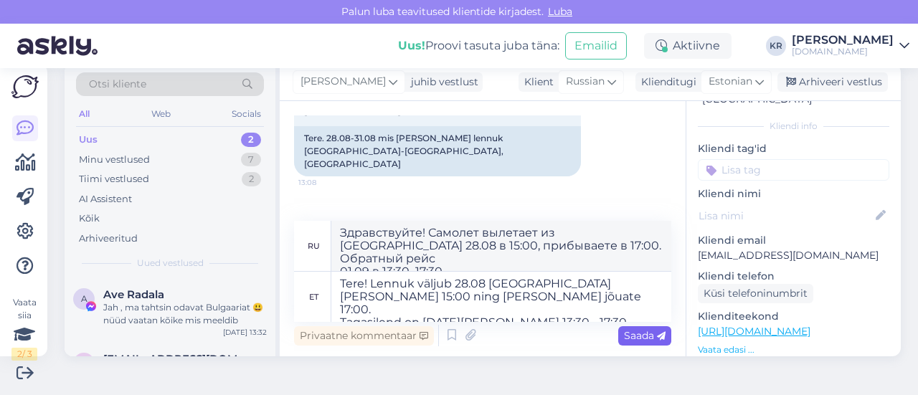
click at [630, 337] on span "Saada" at bounding box center [645, 335] width 42 height 13
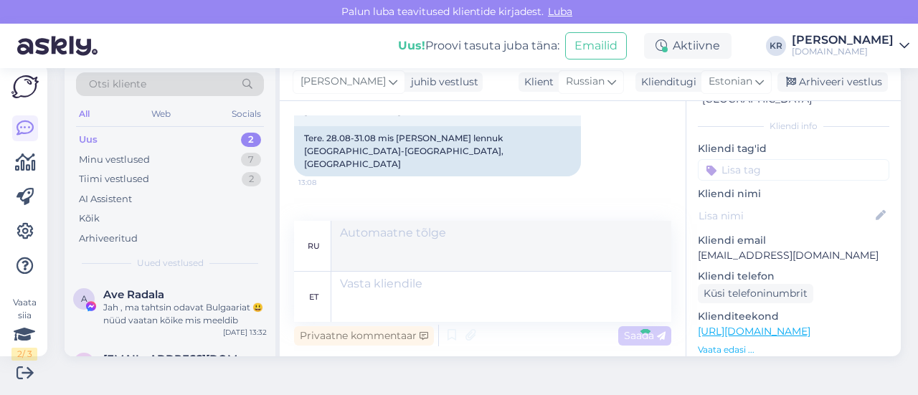
scroll to position [225, 0]
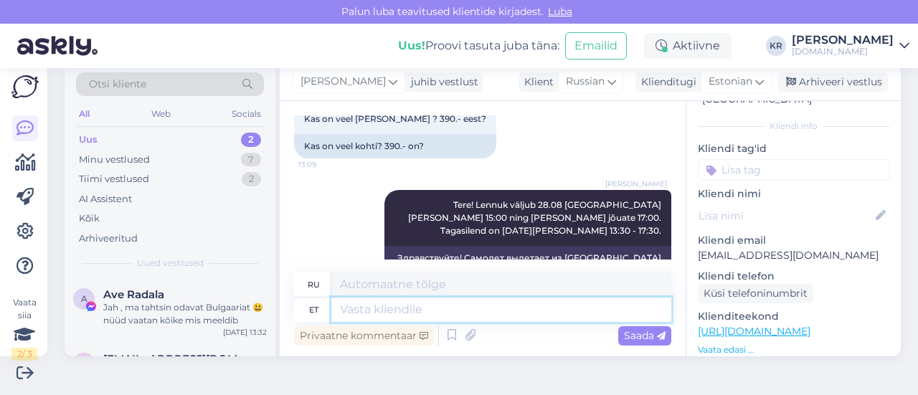
click at [438, 308] on textarea at bounding box center [501, 310] width 340 height 24
type textarea "Double t"
type textarea "Двойной разряд"
type textarea "Double tuba i"
type textarea "Двухместный номер"
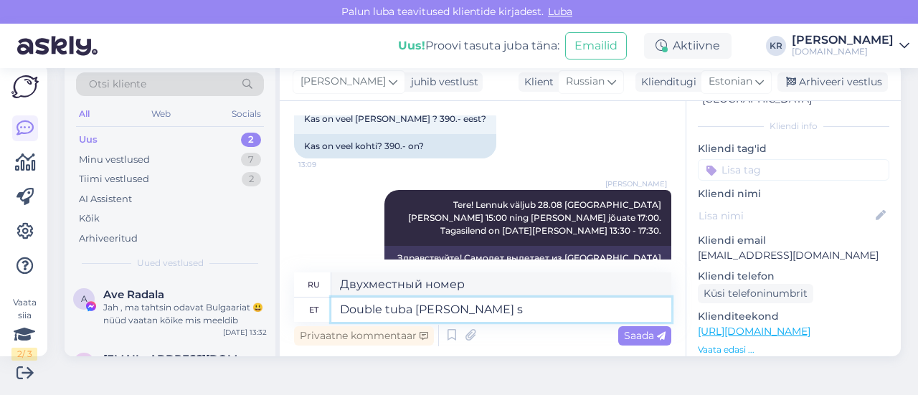
type textarea "Double tuba [PERSON_NAME] sö"
type textarea "Двухместный номер без"
type textarea "Double tuba [PERSON_NAME] söökideta o"
type textarea "Двухместный номер без питания"
type textarea "Double tuba [PERSON_NAME] söökideta on 1-le tä"
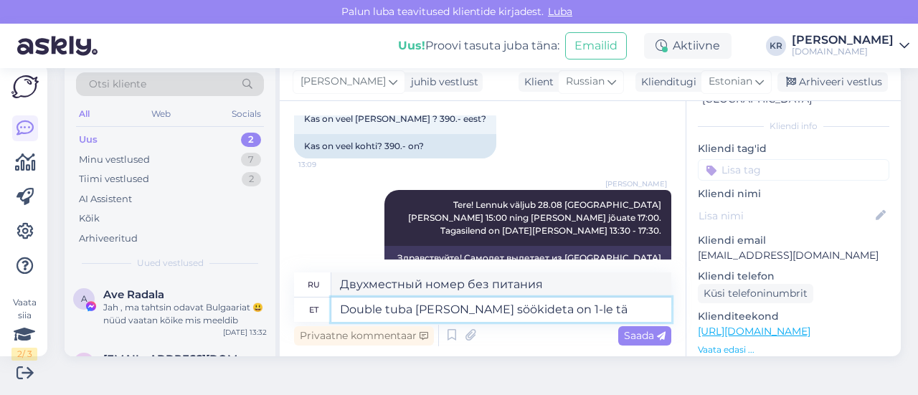
type textarea "Двухместный номер без питания рассчитан на 1 человека."
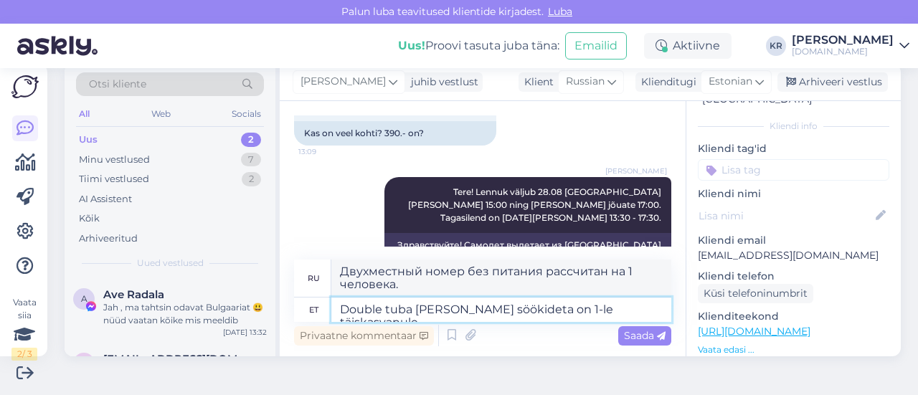
type textarea "Double tuba [PERSON_NAME] söökideta on 1-le täiskasvanule m"
type textarea "Двухместный номер без питания рассчитан на 1 взрослого."
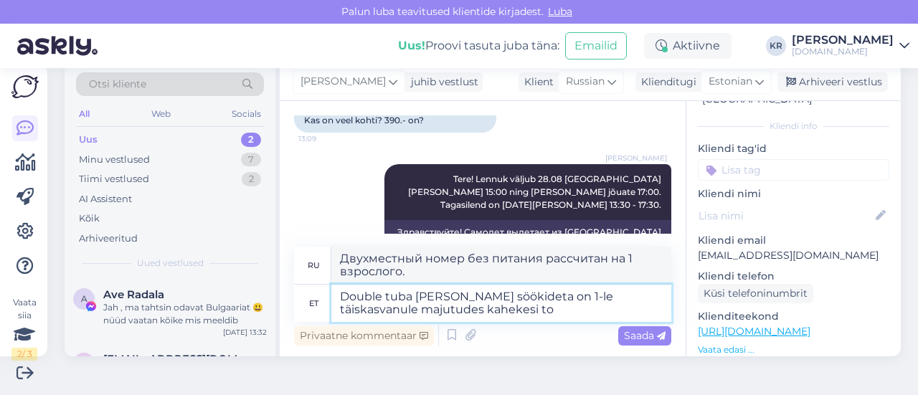
type textarea "Double tuba [PERSON_NAME] söökideta on 1-le täiskasvanule majutudes kahekesi toa"
type textarea "Двухместный номер без питания рассчитан на 1 взрослого при совместном проживани…"
type textarea "Double tuba [PERSON_NAME] söökideta on 1-le täiskasvanule majutudes kahekesi to…"
type textarea "Двухместный номер без питания рассчитан на проживание одного взрослого в номере."
type textarea "Double tuba [PERSON_NAME] söökideta on 1-le täiskasvanule majutudes kahekesi to…"
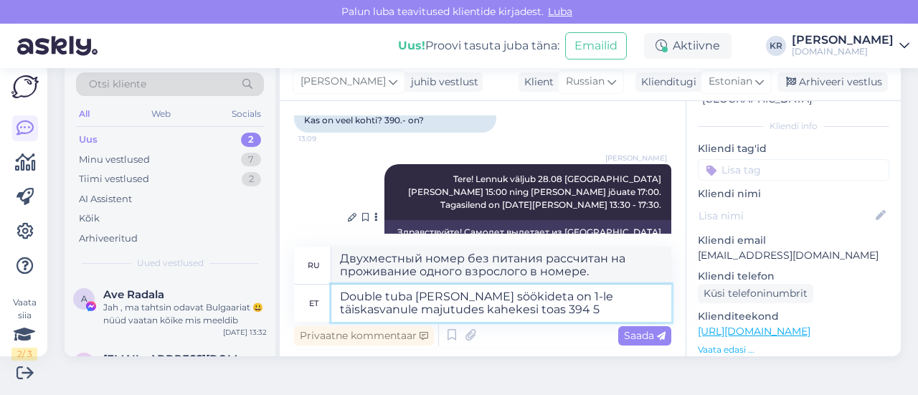
type textarea "Двухместный номер без питания стоит 394 за одного взрослого в номере."
type textarea "Double tuba [PERSON_NAME] söökideta on 1-le täiskasvanule majutudes kahekesi to…"
type textarea "Двухместный номер без питания рассчитан на одного взрослого, проживающего в одн…"
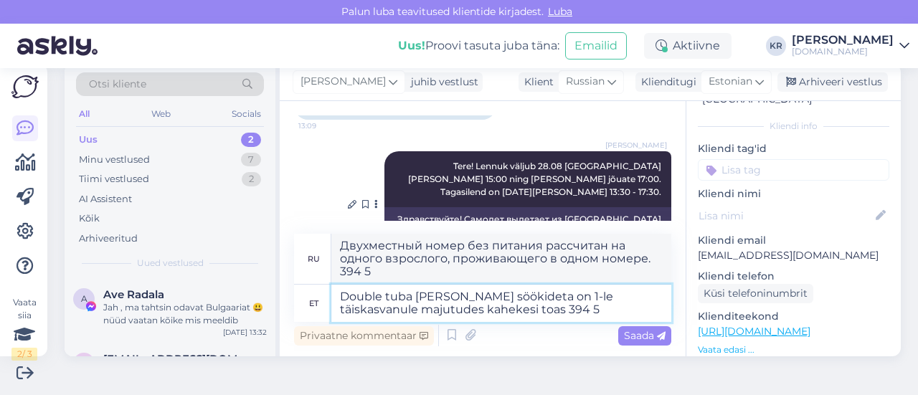
type textarea "Double tuba [PERSON_NAME] söökideta on 1-le täiskasvanule majutudes kahekesi to…"
type textarea "Двухместный номер без питания стоит 394 за одного взрослого в номере."
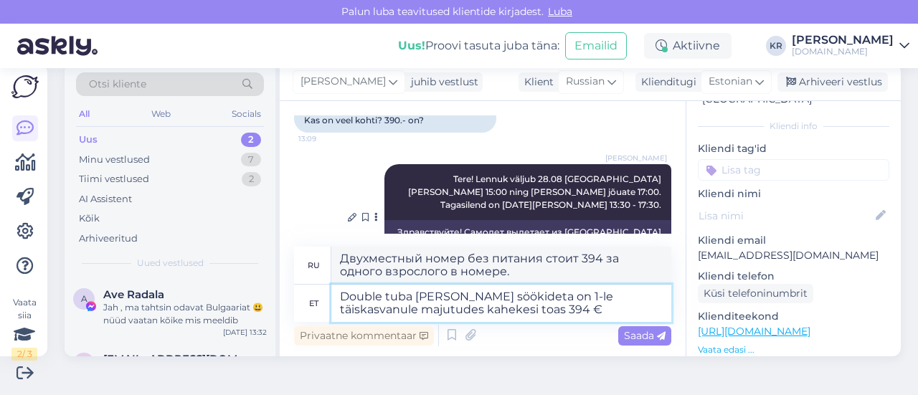
type textarea "Double tuba [PERSON_NAME] söökideta on 1-le täiskasvanule majutudes kahekesi to…"
type textarea "Двухместный номер без питания обойдется в 394 евро за одного взрослого в номере."
type textarea "Double tuba [PERSON_NAME] söökideta on 1-le täiskasvanule majutudes kahekesi to…"
type textarea "Стоимость двухместного номера без питания составляет 394 евро с человека при ра…"
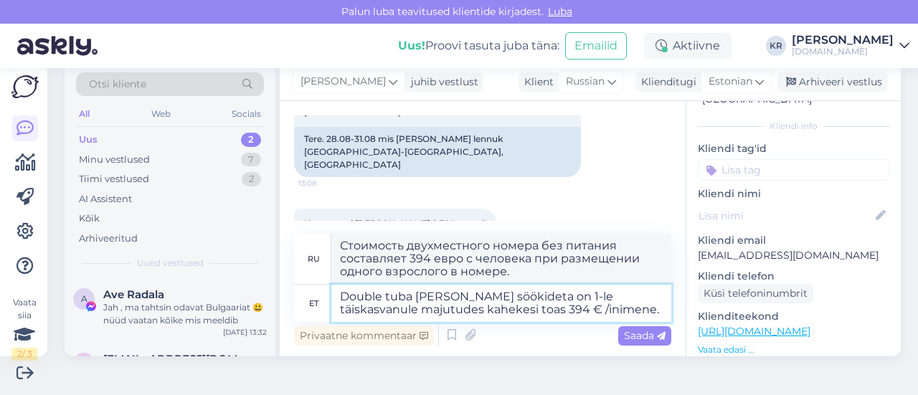
scroll to position [143, 0]
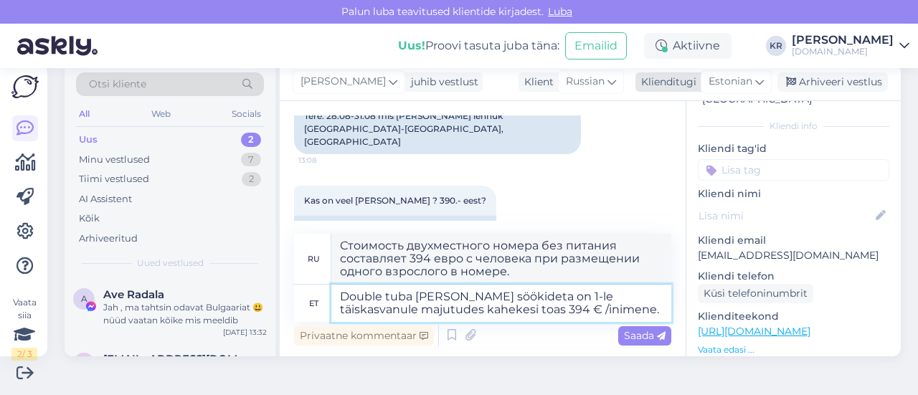
type textarea "Double tuba [PERSON_NAME] söökideta on 1-le täiskasvanule majutudes kahekesi to…"
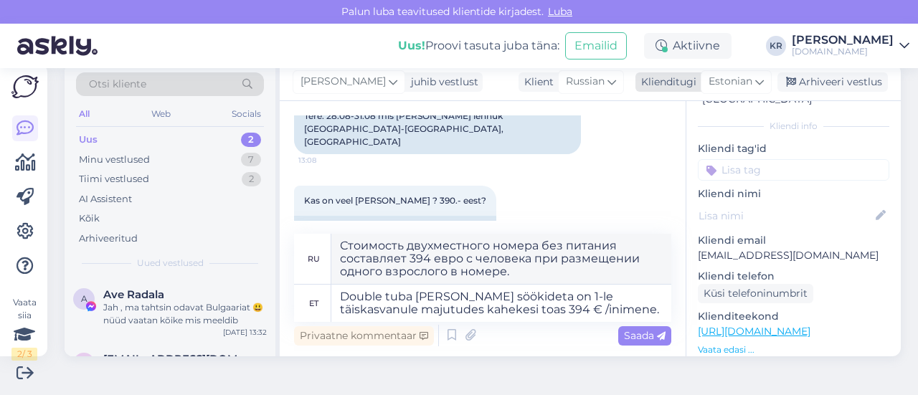
click at [657, 75] on div "Klienditugi" at bounding box center [665, 82] width 61 height 15
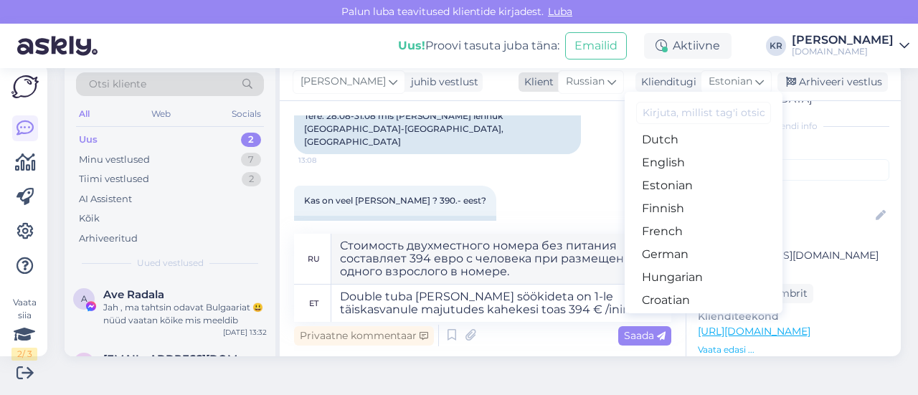
click at [595, 82] on div "Russian" at bounding box center [591, 81] width 66 height 23
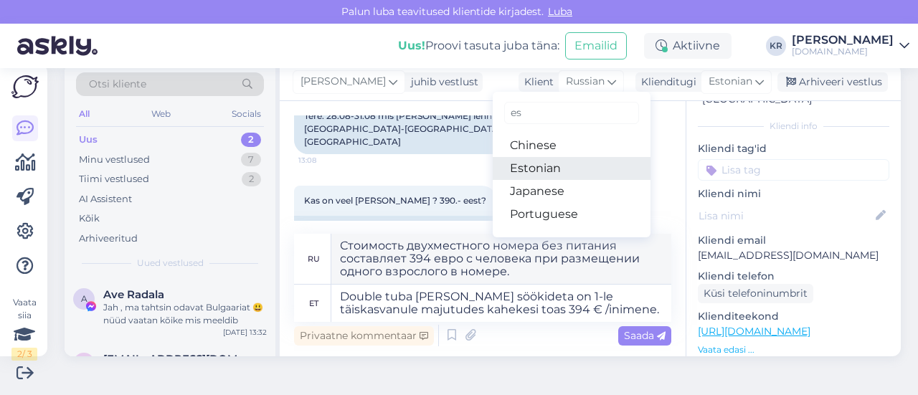
type input "es"
click at [539, 166] on link "Estonian" at bounding box center [572, 168] width 158 height 23
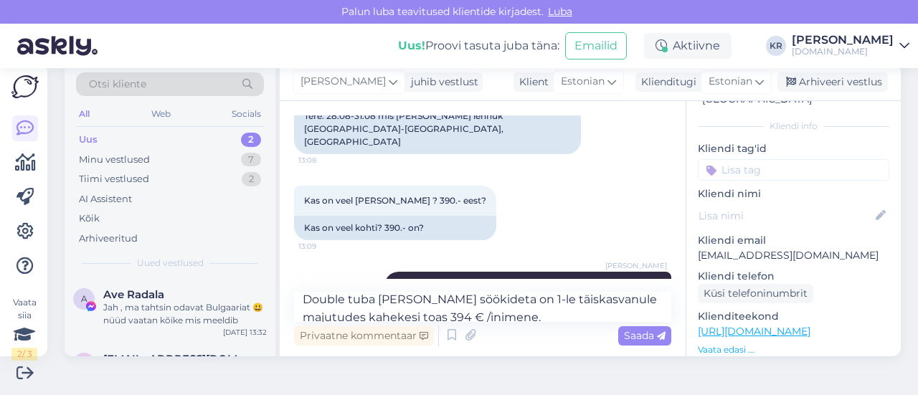
scroll to position [17, 0]
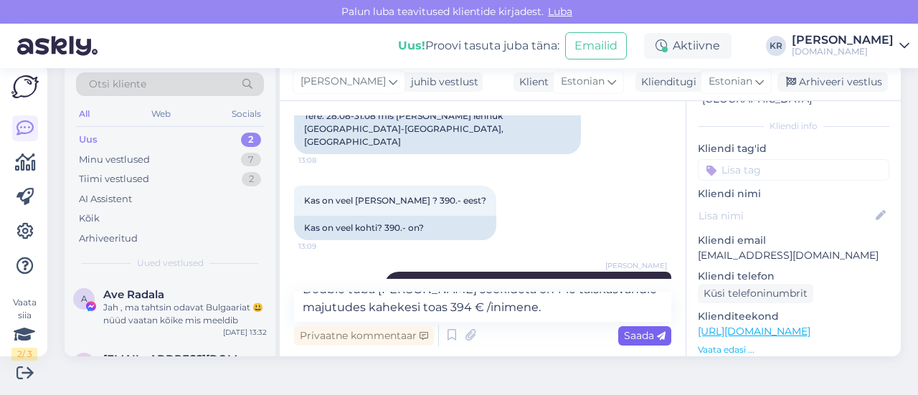
click at [633, 344] on div "Saada" at bounding box center [644, 335] width 53 height 19
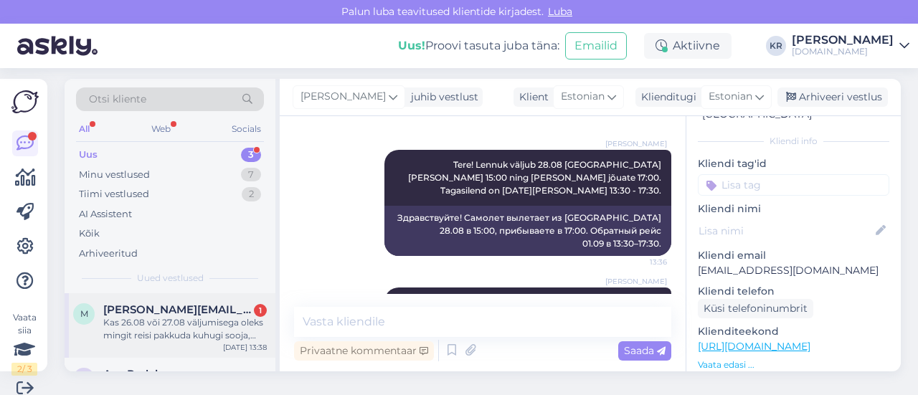
scroll to position [0, 0]
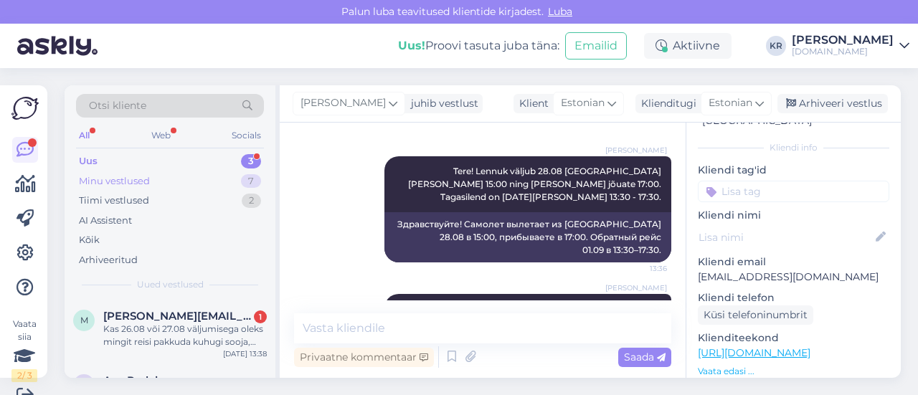
click at [143, 181] on div "Minu vestlused" at bounding box center [114, 181] width 71 height 14
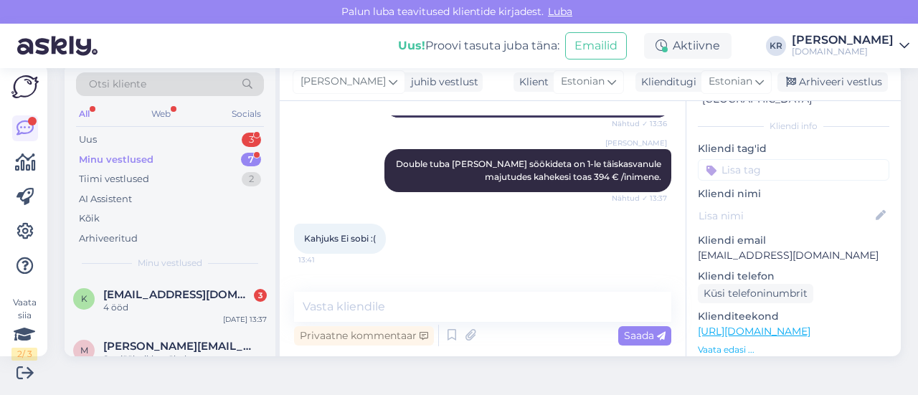
scroll to position [465, 0]
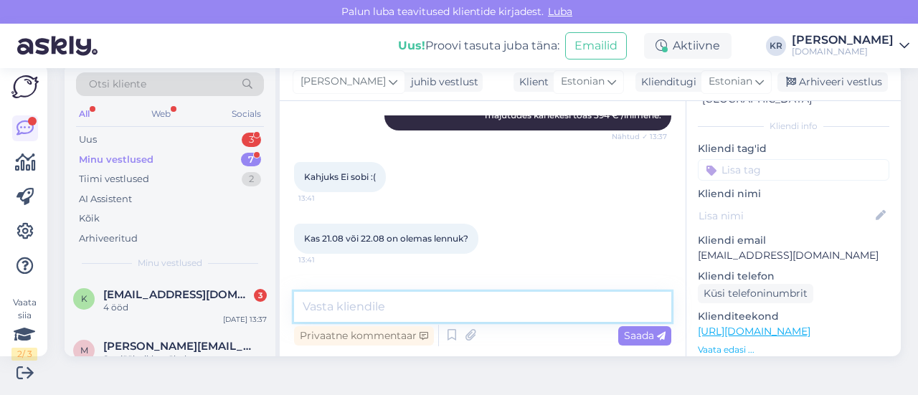
click at [468, 311] on textarea at bounding box center [482, 307] width 377 height 30
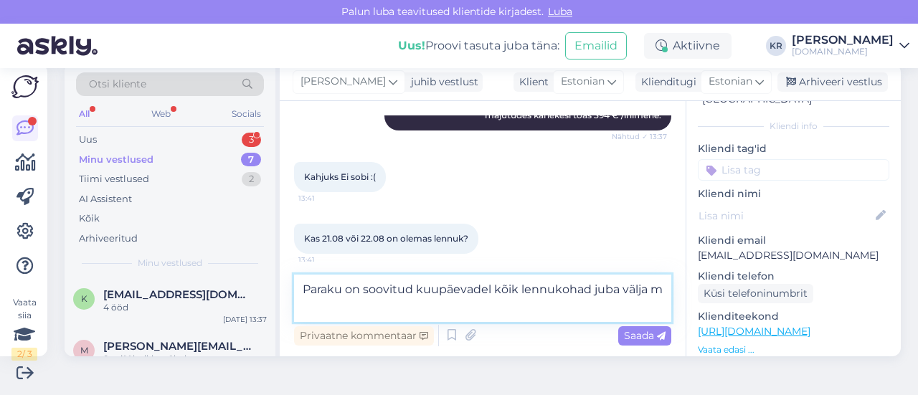
scroll to position [481, 0]
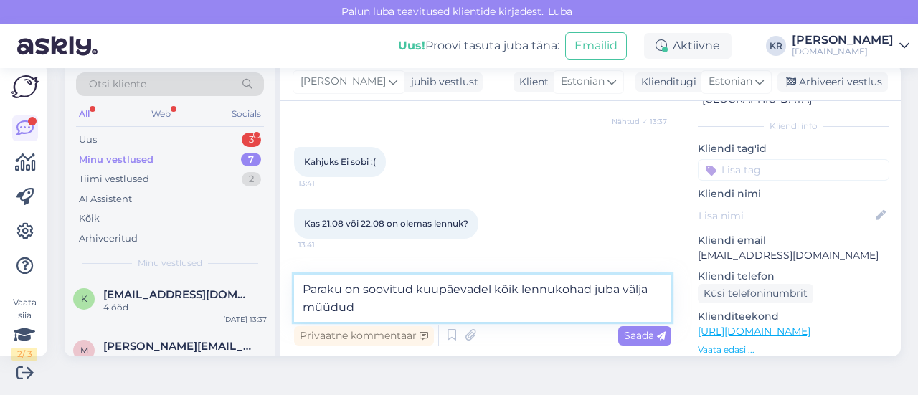
type textarea "Paraku on soovitud kuupäevadel kõik lennukohad juba välja müüdud."
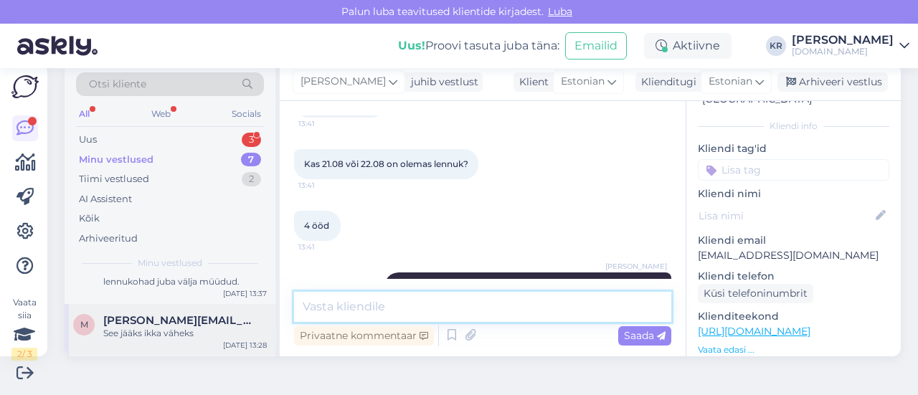
scroll to position [72, 0]
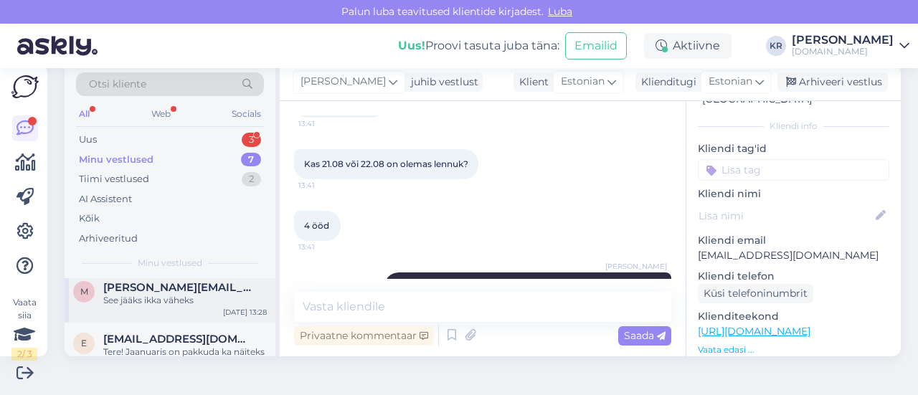
click at [191, 311] on div "m [PERSON_NAME][EMAIL_ADDRESS][DOMAIN_NAME] See jääks ikka väheks [DATE] 13:28" at bounding box center [170, 297] width 211 height 52
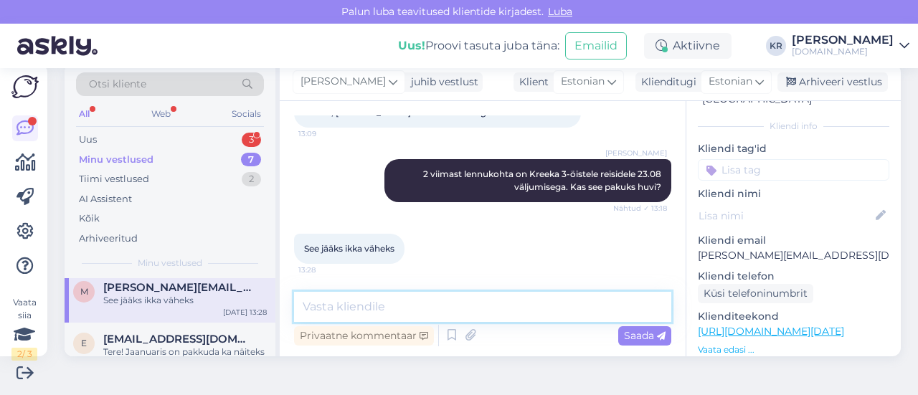
click at [416, 297] on textarea at bounding box center [482, 307] width 377 height 30
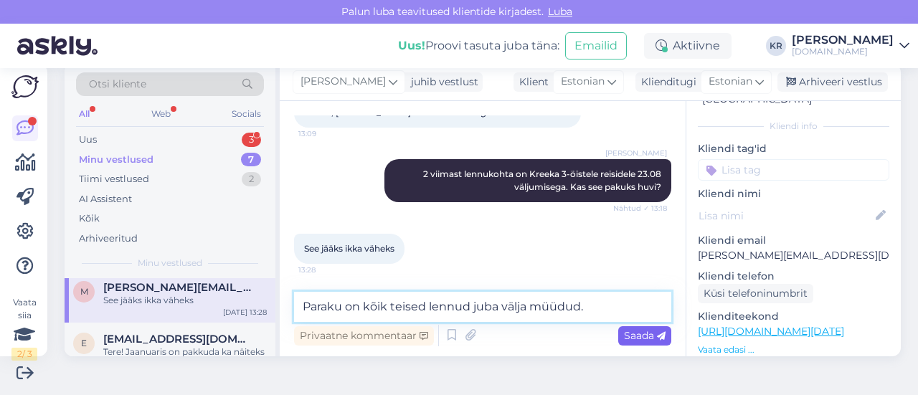
type textarea "Paraku on kõik teised lennud juba välja müüdud."
click at [628, 337] on span "Saada" at bounding box center [645, 335] width 42 height 13
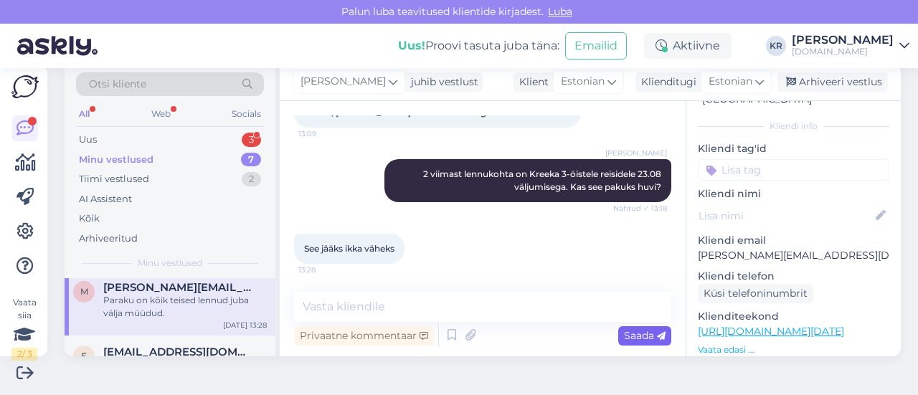
scroll to position [543, 0]
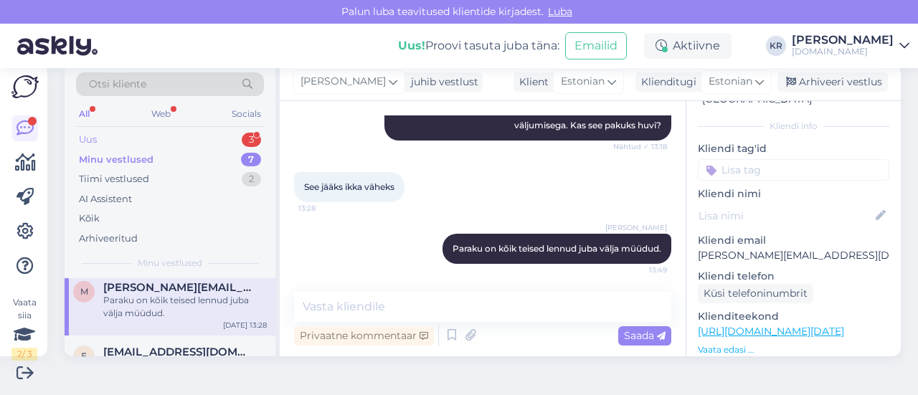
click at [152, 140] on div "Uus 3" at bounding box center [170, 140] width 188 height 20
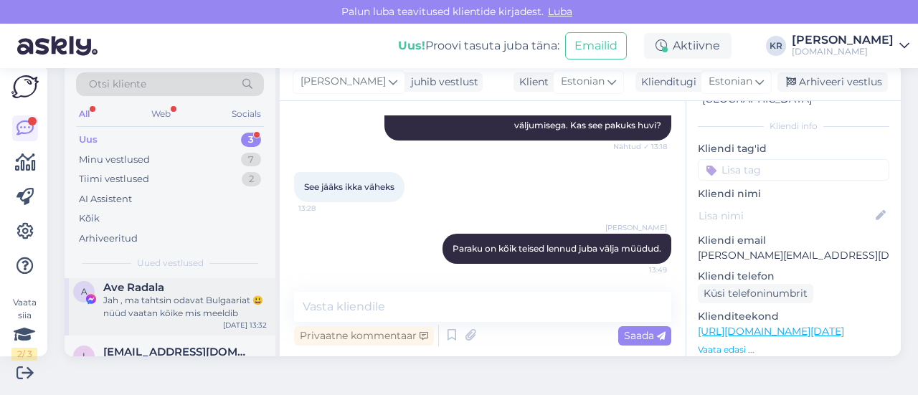
scroll to position [114, 0]
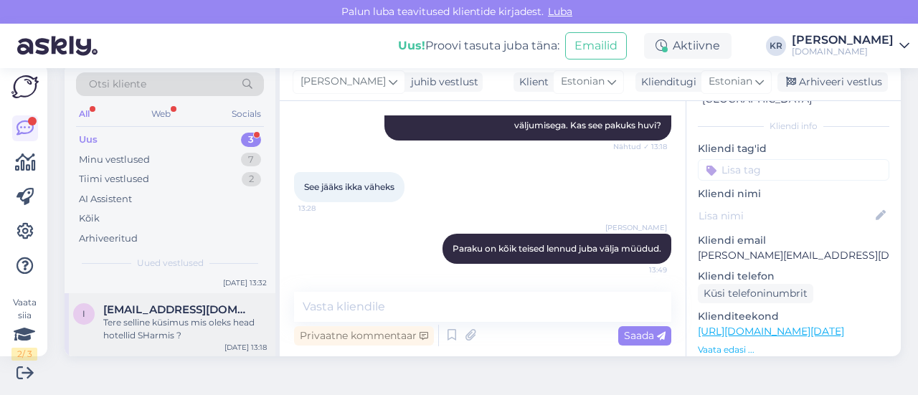
click at [181, 341] on div "i [EMAIL_ADDRESS][DOMAIN_NAME] Tere selline küsimus mis oleks head hotellid SHa…" at bounding box center [170, 325] width 211 height 65
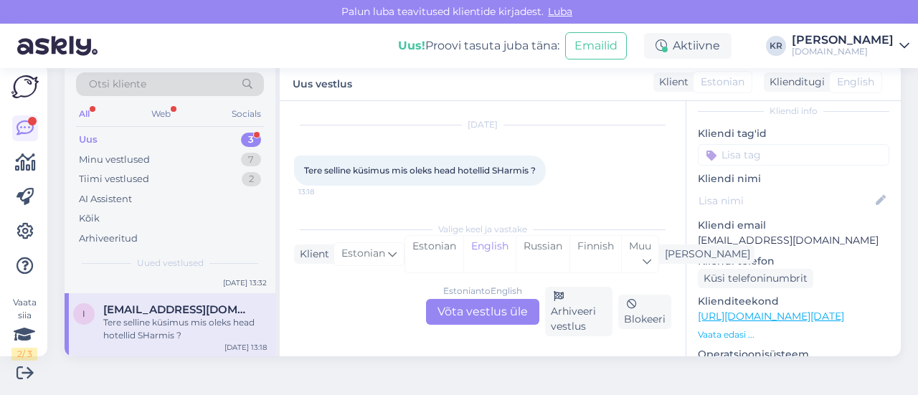
click at [473, 309] on div "Estonian to English Võta vestlus üle" at bounding box center [482, 312] width 113 height 26
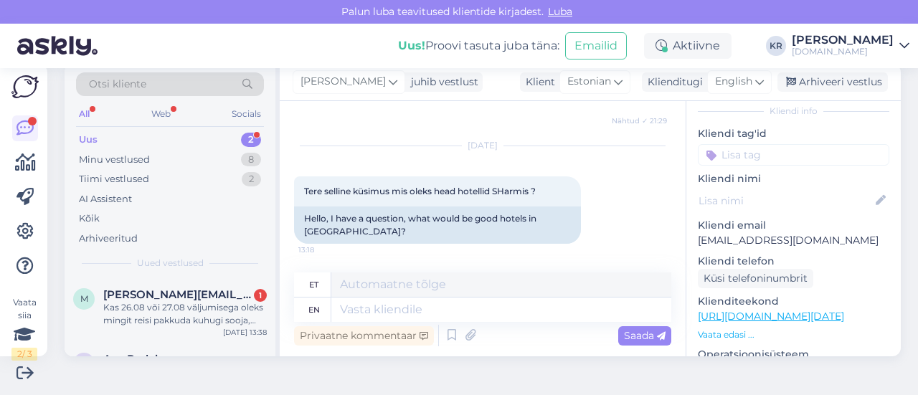
drag, startPoint x: 749, startPoint y: 82, endPoint x: 726, endPoint y: 133, distance: 55.2
click at [755, 82] on icon at bounding box center [759, 82] width 9 height 16
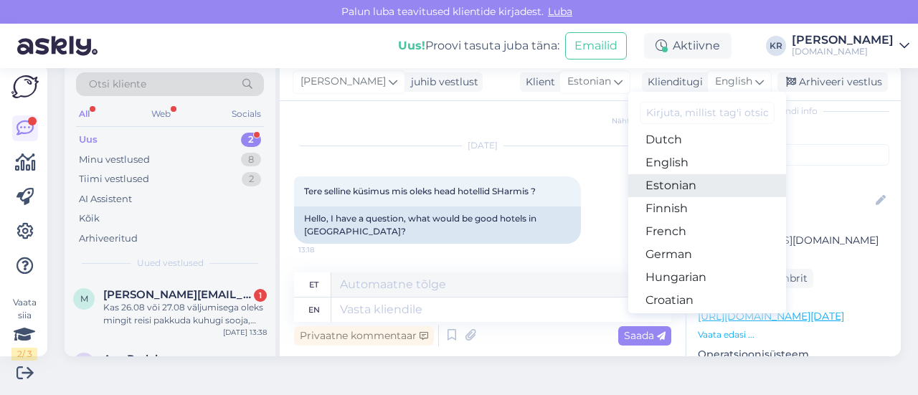
drag, startPoint x: 689, startPoint y: 183, endPoint x: 678, endPoint y: 184, distance: 10.8
click at [689, 182] on link "Estonian" at bounding box center [707, 185] width 158 height 23
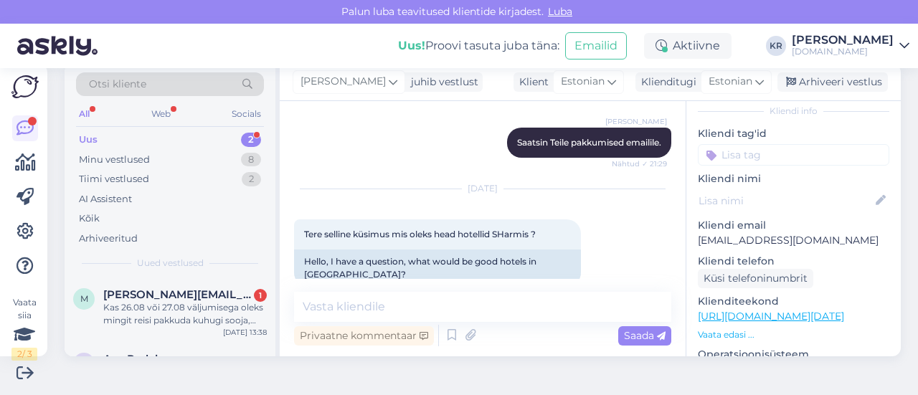
scroll to position [1399, 0]
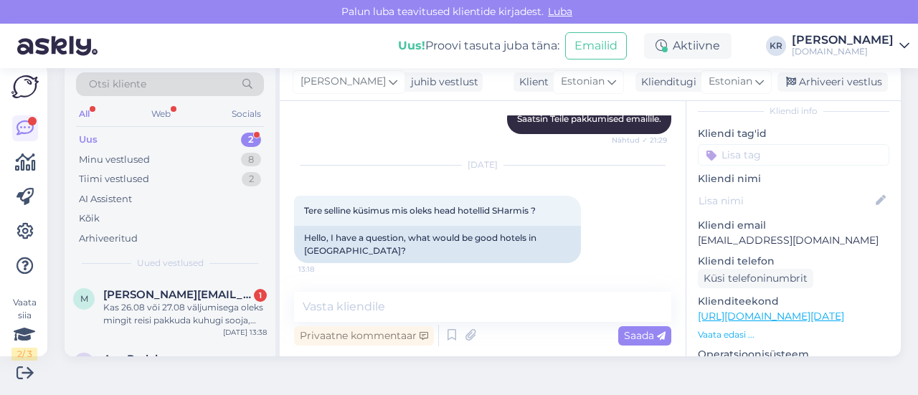
click at [836, 318] on link "[URL][DOMAIN_NAME][DATE]" at bounding box center [771, 316] width 146 height 13
click at [440, 302] on textarea at bounding box center [482, 307] width 377 height 30
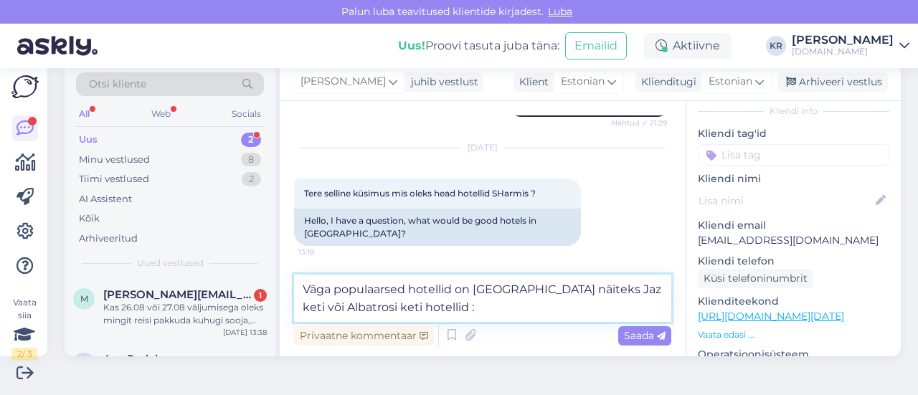
type textarea "Väga populaarsed hotellid on [GEOGRAPHIC_DATA] näiteks Jaz keti või Albatrosi k…"
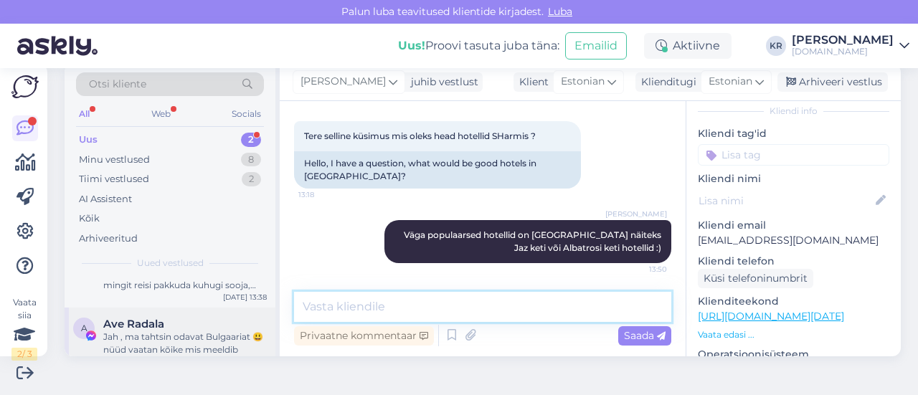
scroll to position [49, 0]
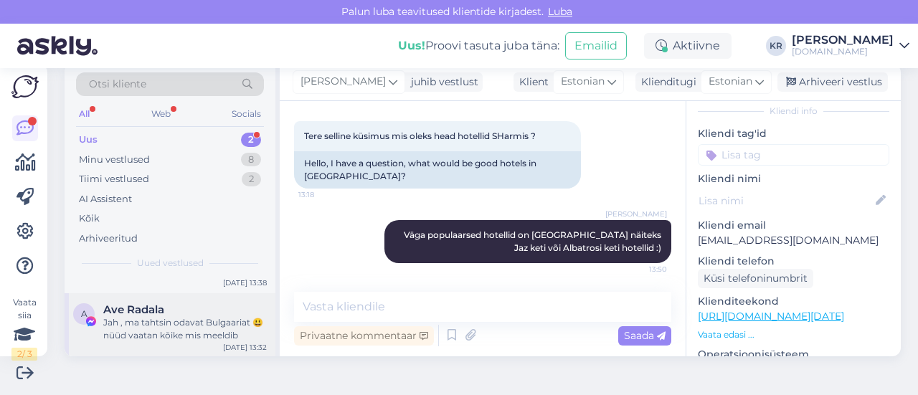
click at [175, 323] on div "Jah , ma tahtsin odavat Bulgaariat 😃nüüd vaatan kõike mis meeldib" at bounding box center [185, 329] width 164 height 26
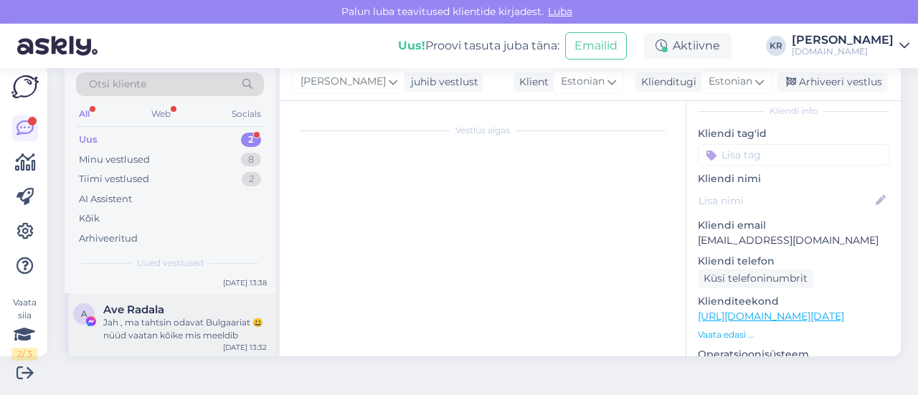
scroll to position [67, 0]
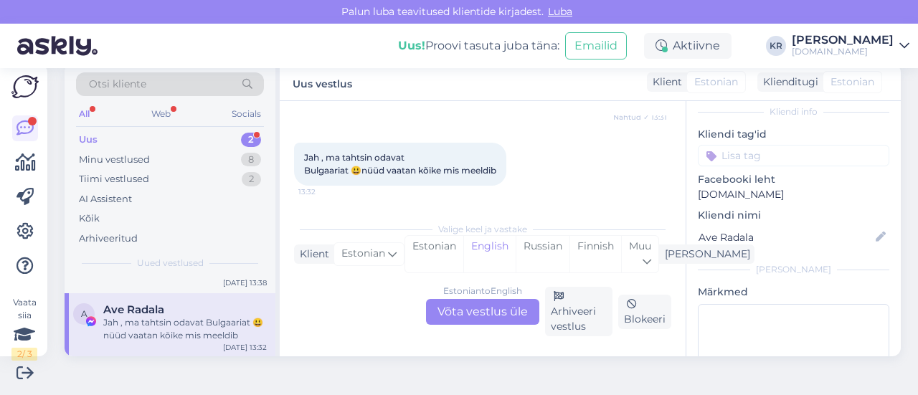
click at [483, 308] on div "Estonian to English Võta vestlus üle" at bounding box center [482, 312] width 113 height 26
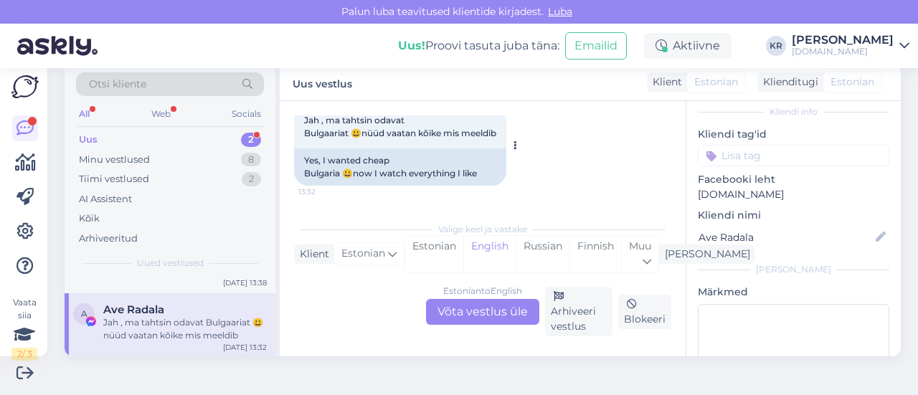
scroll to position [0, 0]
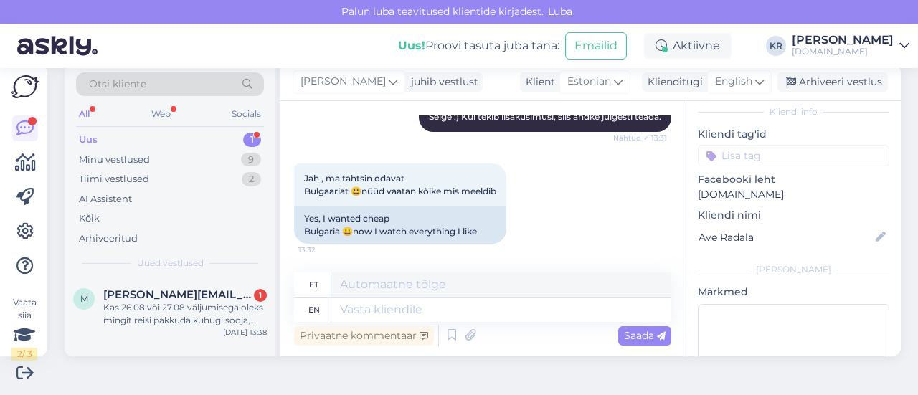
drag, startPoint x: 818, startPoint y: 86, endPoint x: 254, endPoint y: 312, distance: 608.0
click at [818, 85] on div "Arhiveeri vestlus" at bounding box center [832, 81] width 110 height 19
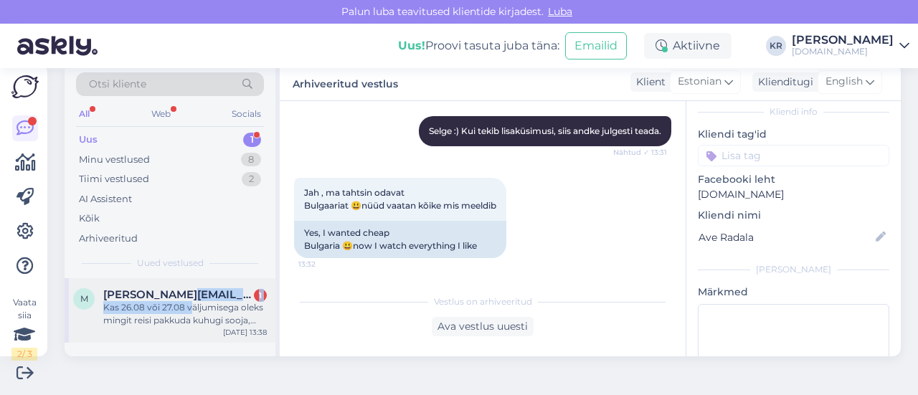
click at [189, 300] on div "[PERSON_NAME][EMAIL_ADDRESS][DOMAIN_NAME] 1 Kas 26.08 või 27.08 väljumisega ole…" at bounding box center [185, 307] width 164 height 39
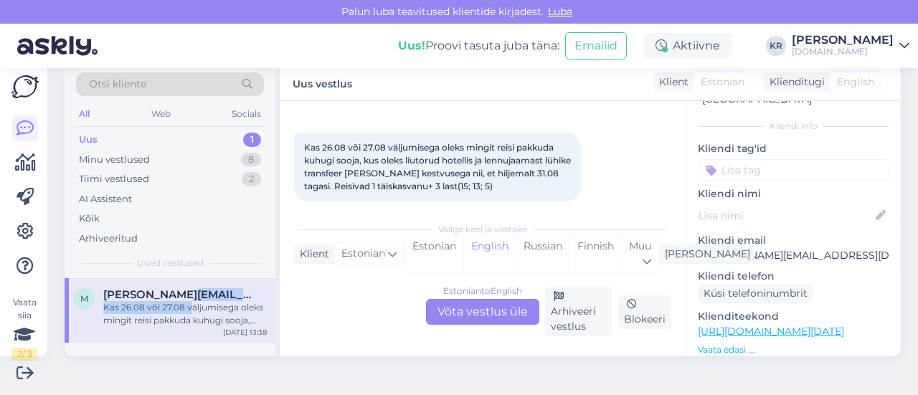
scroll to position [74, 0]
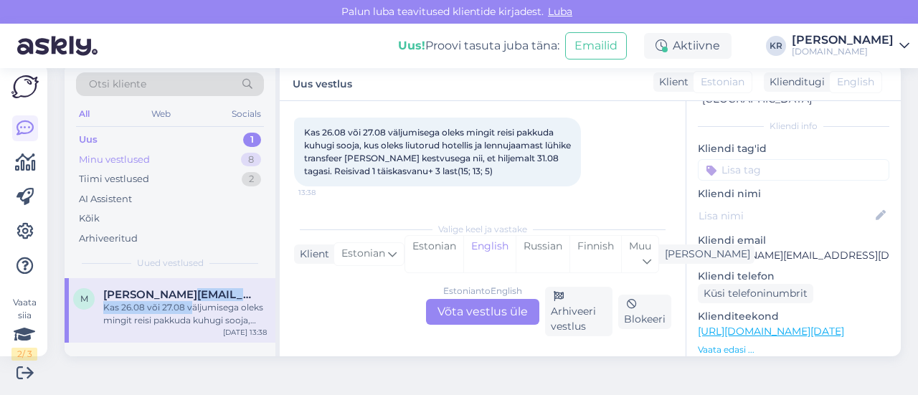
click at [175, 161] on div "Minu vestlused 8" at bounding box center [170, 160] width 188 height 20
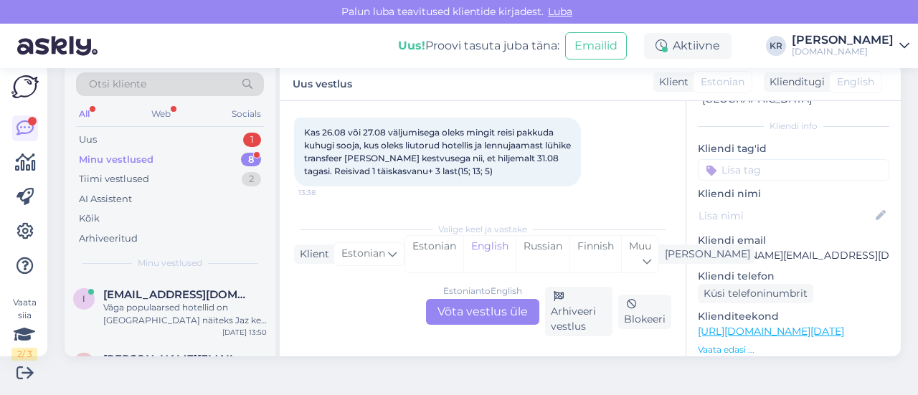
click at [137, 156] on div "Minu vestlused" at bounding box center [116, 160] width 75 height 14
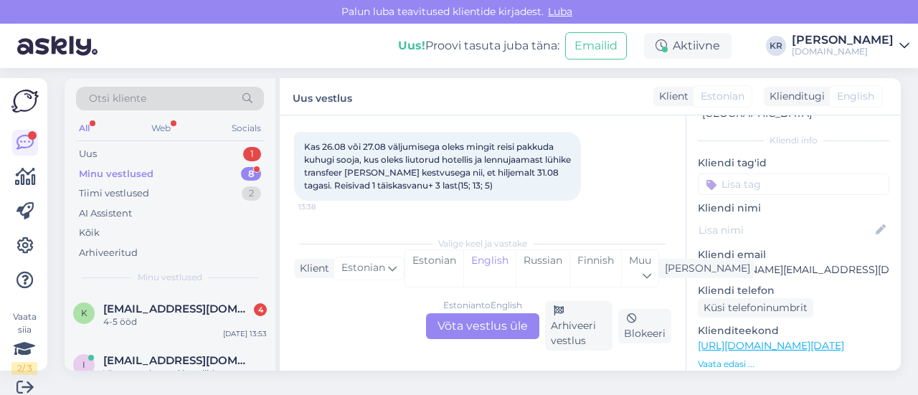
scroll to position [0, 0]
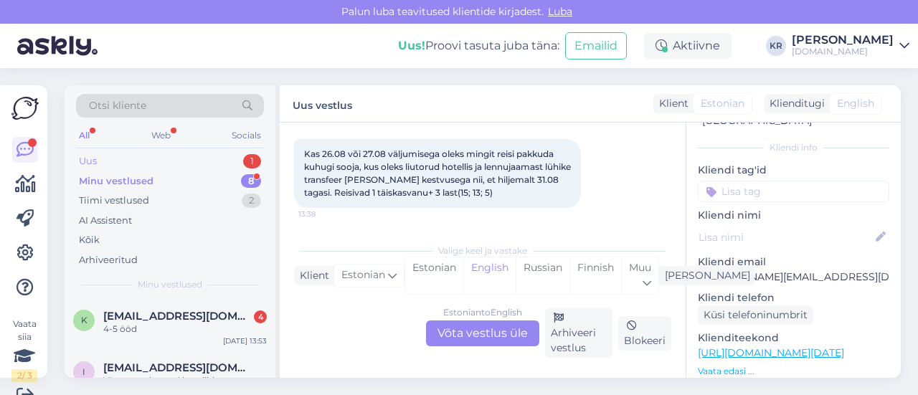
click at [164, 160] on div "Uus 1" at bounding box center [170, 161] width 188 height 20
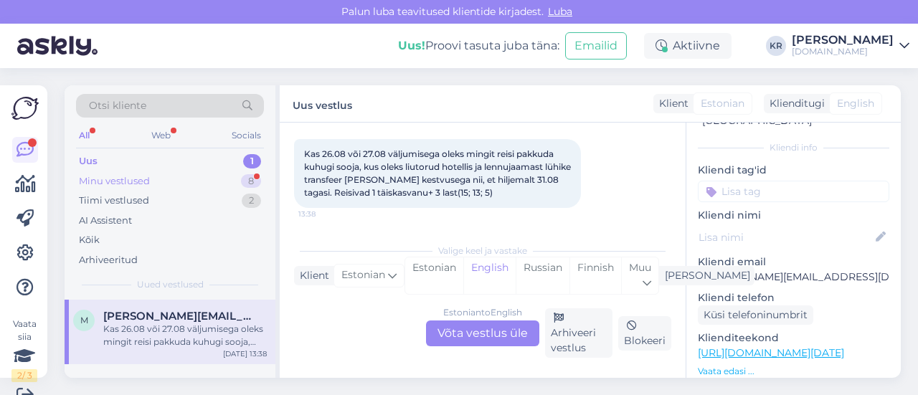
click at [154, 177] on div "Minu vestlused 8" at bounding box center [170, 181] width 188 height 20
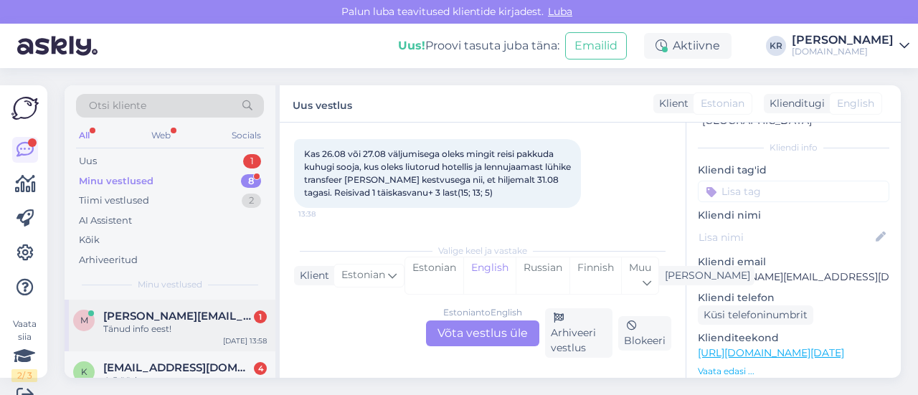
click at [198, 328] on div "Tänud info eest!" at bounding box center [185, 329] width 164 height 13
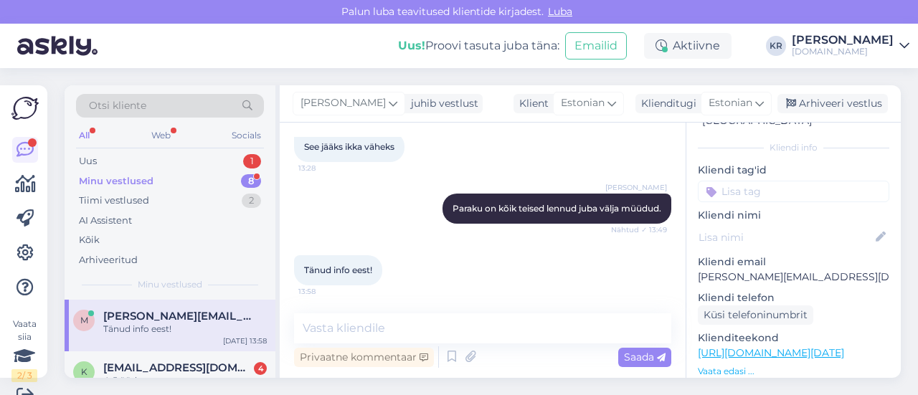
scroll to position [22, 0]
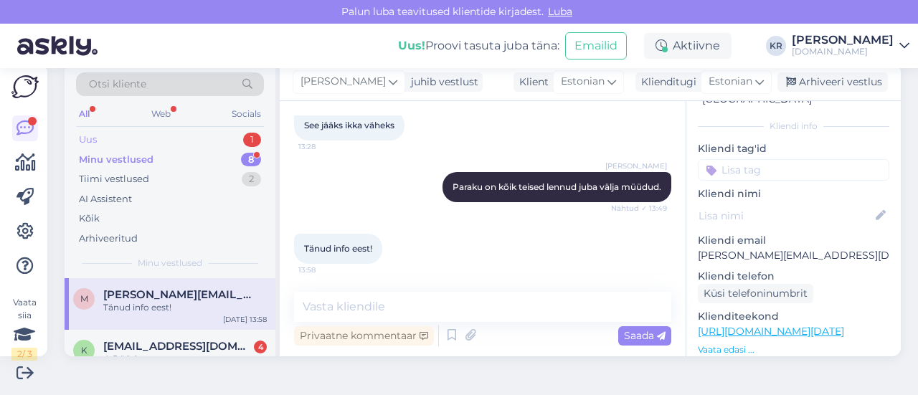
click at [181, 143] on div "Uus 1" at bounding box center [170, 140] width 188 height 20
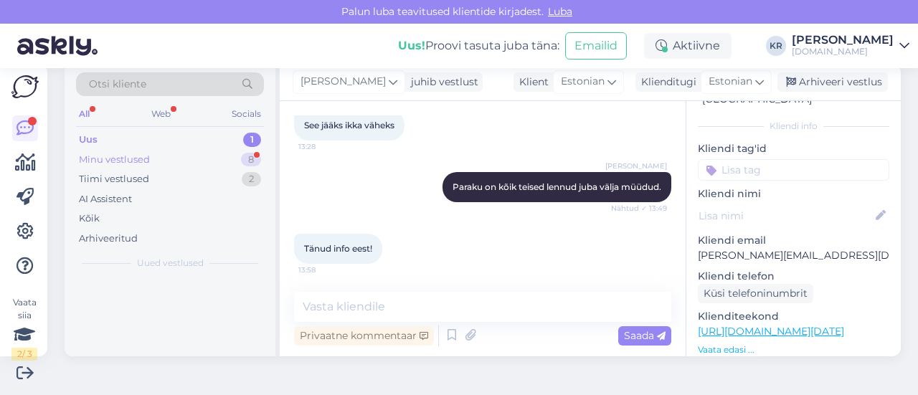
click at [168, 163] on div "Minu vestlused 8" at bounding box center [170, 160] width 188 height 20
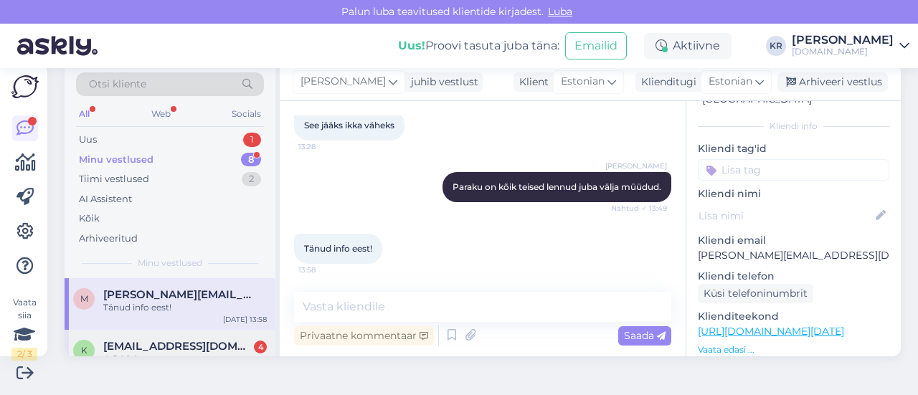
click at [198, 345] on span "[EMAIL_ADDRESS][DOMAIN_NAME]" at bounding box center [177, 346] width 149 height 13
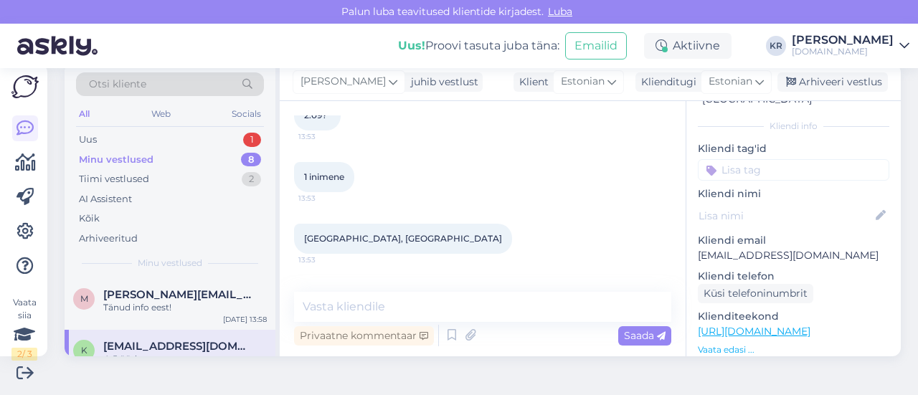
scroll to position [716, 0]
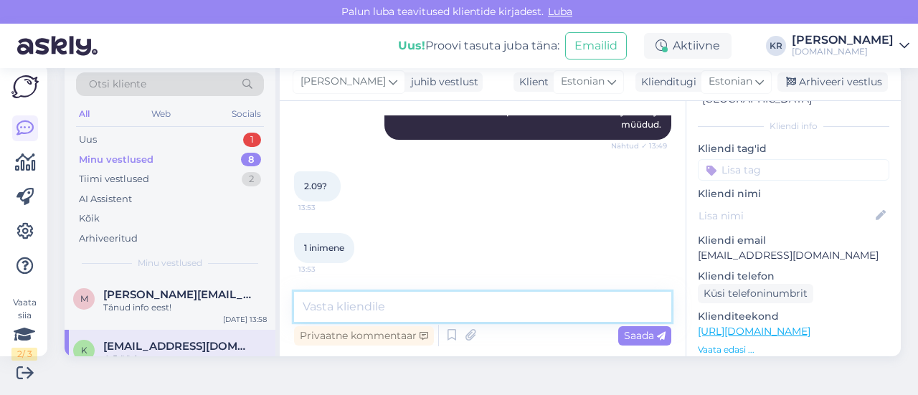
click at [422, 306] on textarea at bounding box center [482, 307] width 377 height 30
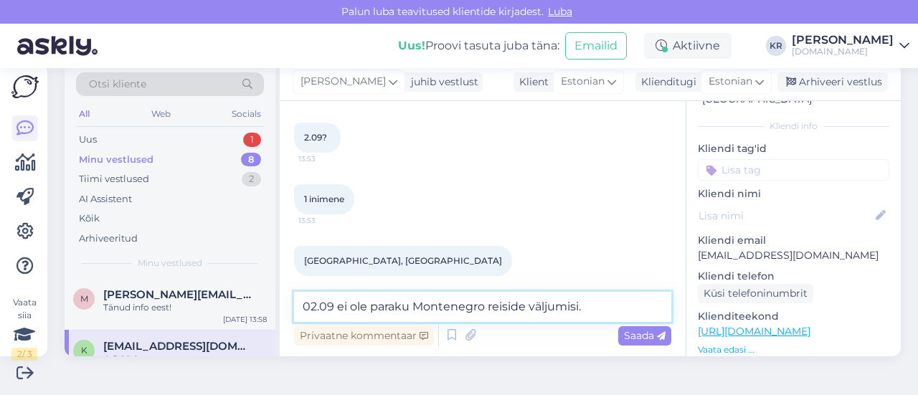
scroll to position [787, 0]
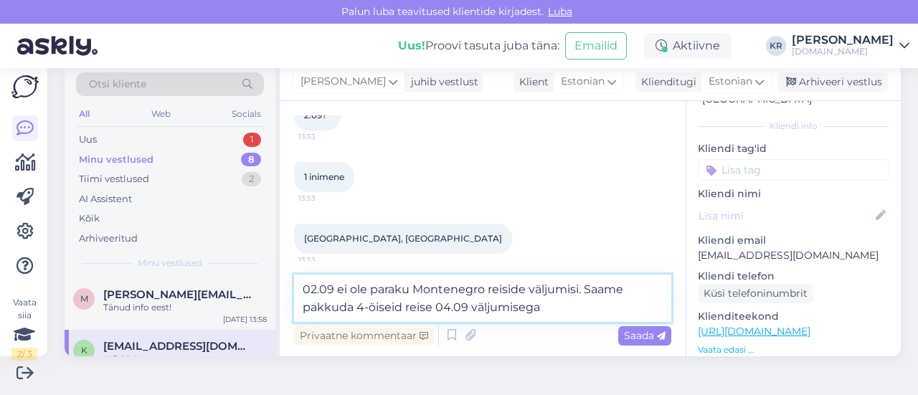
type textarea "02.09 ei ole paraku Montenegro reiside väljumisi. Saame pakkuda 4-öiseid reise …"
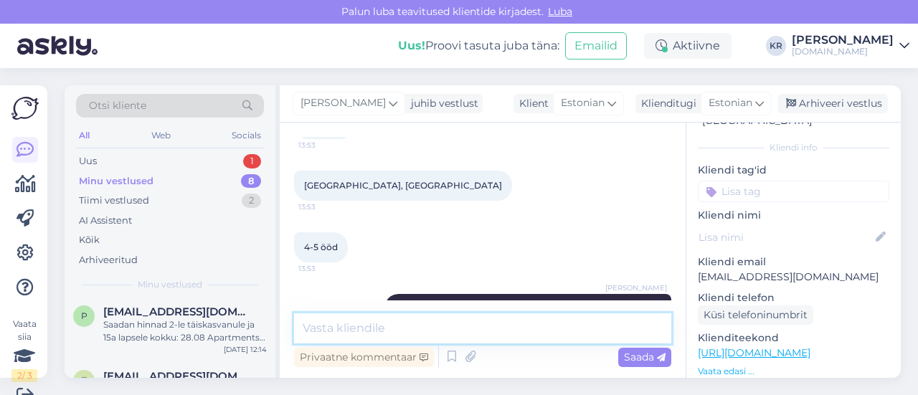
scroll to position [0, 0]
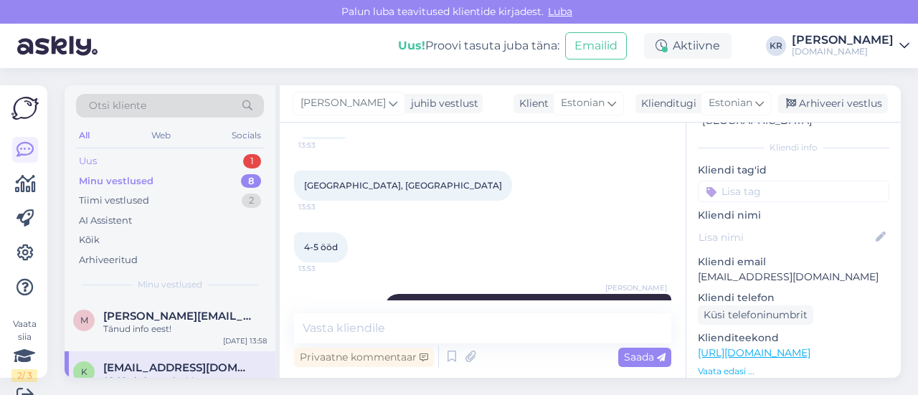
click at [197, 156] on div "Uus 1" at bounding box center [170, 161] width 188 height 20
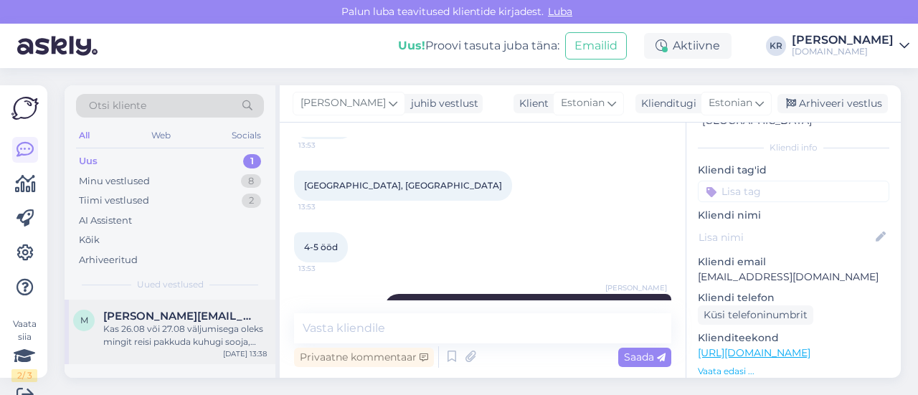
click at [194, 333] on div "Kas 26.08 või 27.08 väljumisega oleks mingit reisi pakkuda kuhugi sooja, kus ol…" at bounding box center [185, 336] width 164 height 26
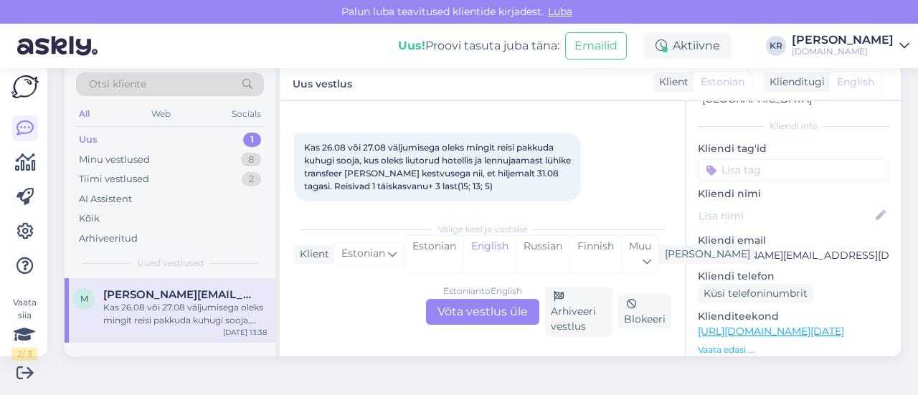
scroll to position [74, 0]
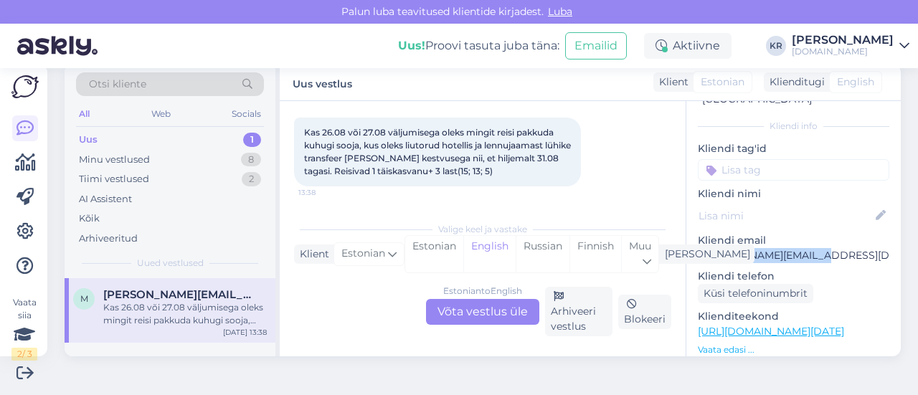
drag, startPoint x: 813, startPoint y: 241, endPoint x: 685, endPoint y: 242, distance: 128.4
click at [686, 242] on div "v # vob6y6le Offline [GEOGRAPHIC_DATA], [GEOGRAPHIC_DATA] Kliendi info Kliendi …" at bounding box center [793, 331] width 214 height 605
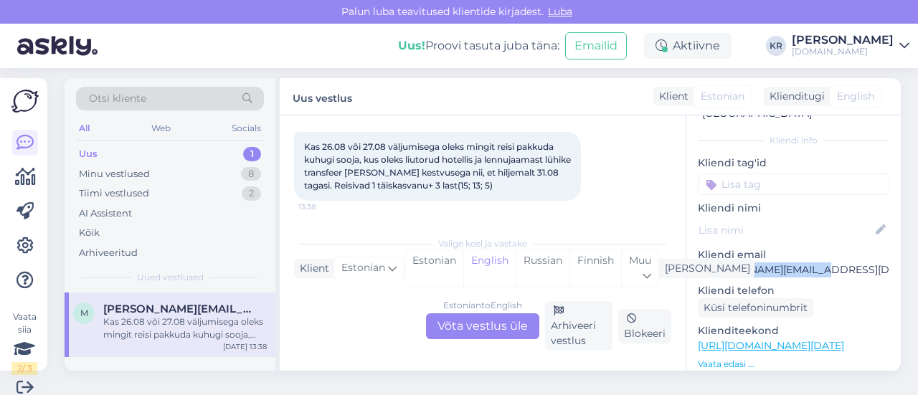
scroll to position [0, 0]
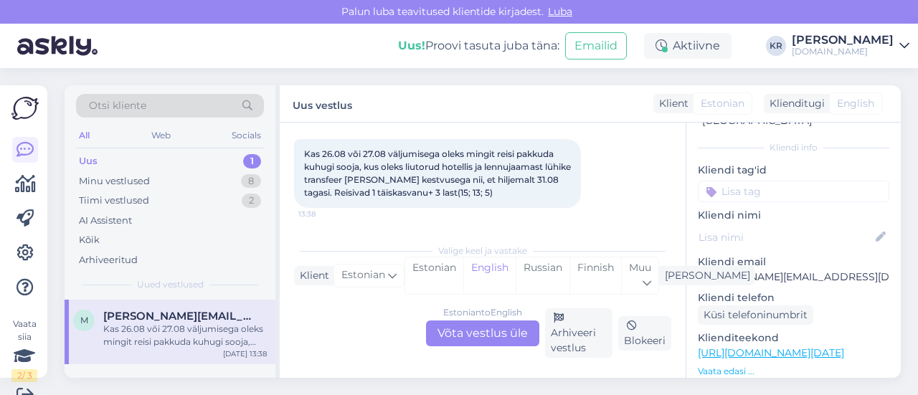
click at [488, 331] on div "Estonian to English Võta vestlus üle" at bounding box center [482, 334] width 113 height 26
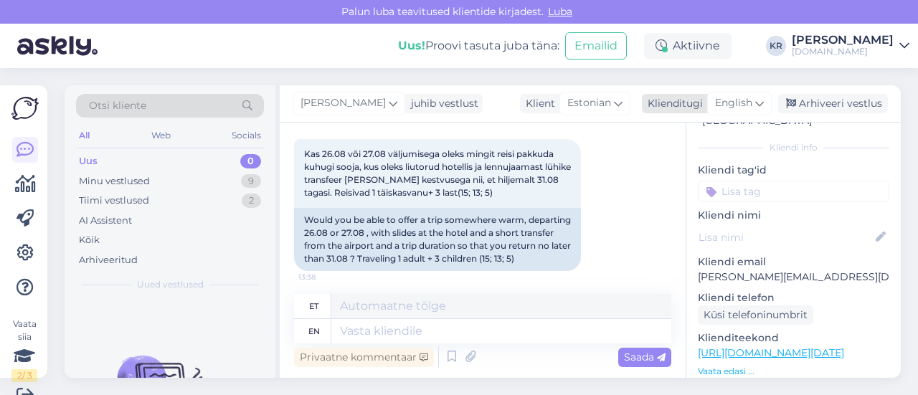
click at [742, 98] on span "English" at bounding box center [733, 103] width 37 height 16
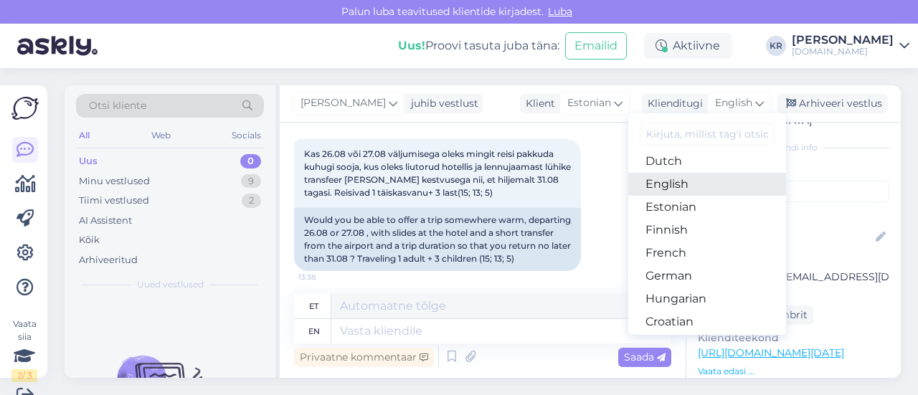
drag, startPoint x: 700, startPoint y: 187, endPoint x: 621, endPoint y: 200, distance: 79.9
click at [700, 187] on link "English" at bounding box center [707, 184] width 158 height 23
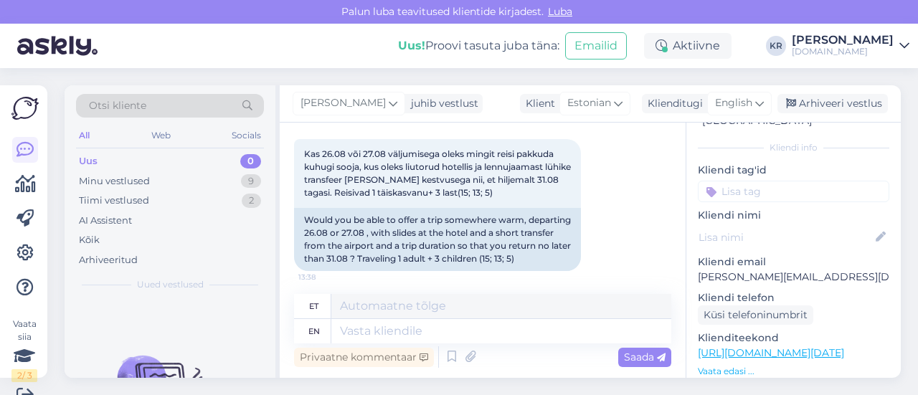
drag, startPoint x: 716, startPoint y: 101, endPoint x: 704, endPoint y: 134, distance: 35.2
click at [716, 101] on span "English" at bounding box center [733, 103] width 37 height 16
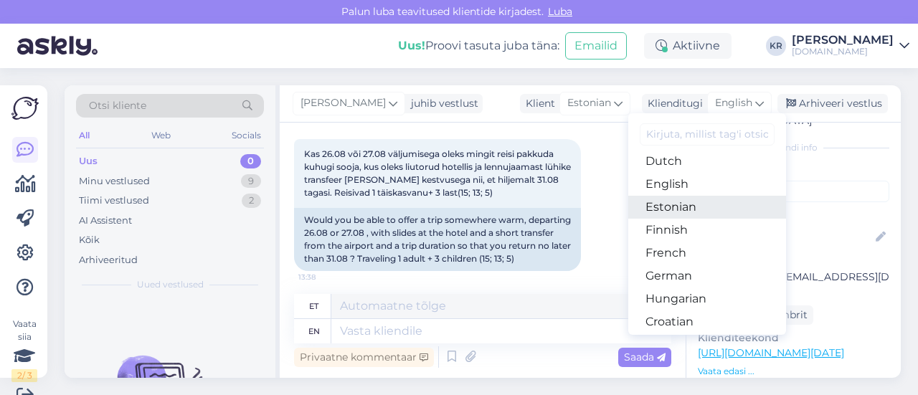
click at [683, 211] on link "Estonian" at bounding box center [707, 207] width 158 height 23
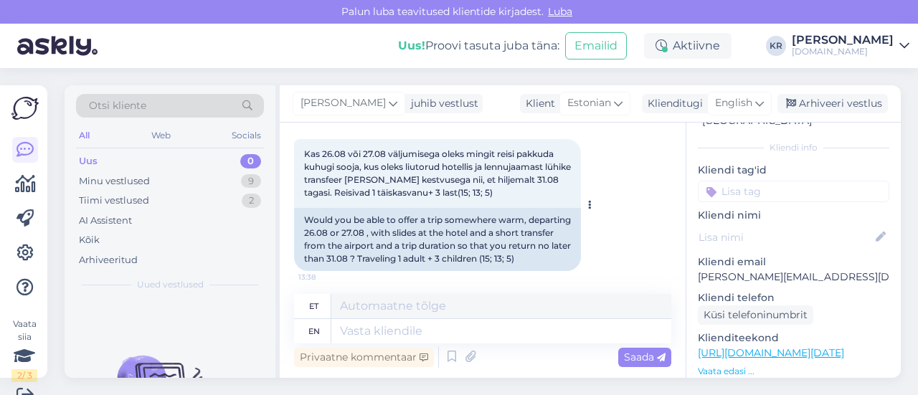
scroll to position [72, 0]
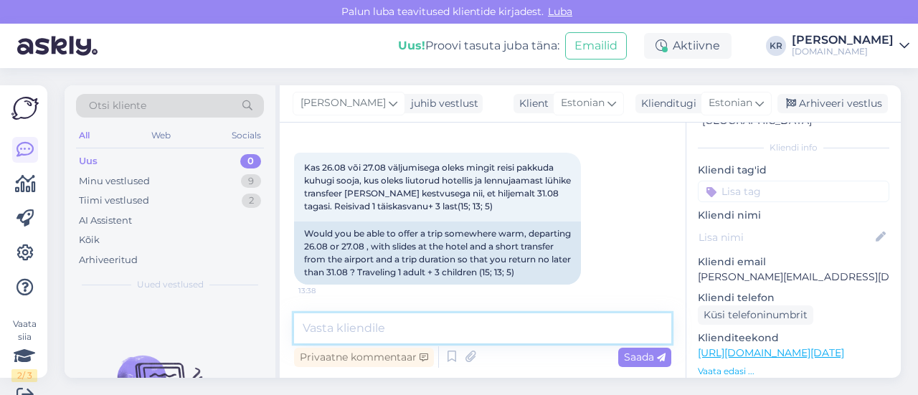
drag, startPoint x: 349, startPoint y: 326, endPoint x: 354, endPoint y: 318, distance: 9.8
click at [348, 326] on textarea at bounding box center [482, 328] width 377 height 30
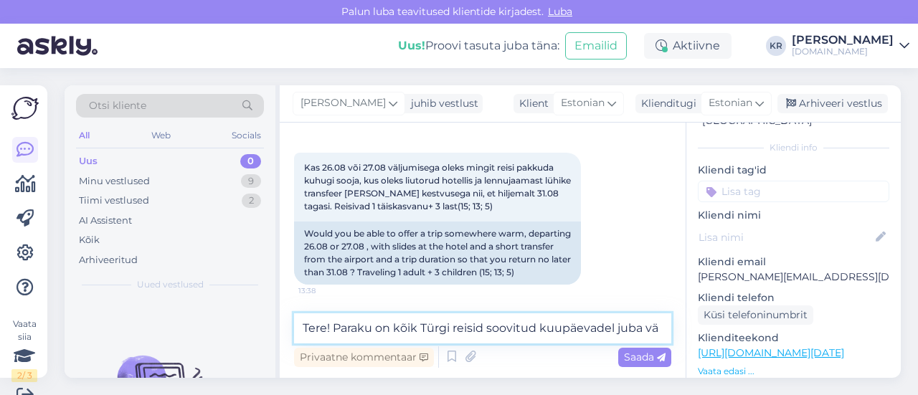
scroll to position [74, 0]
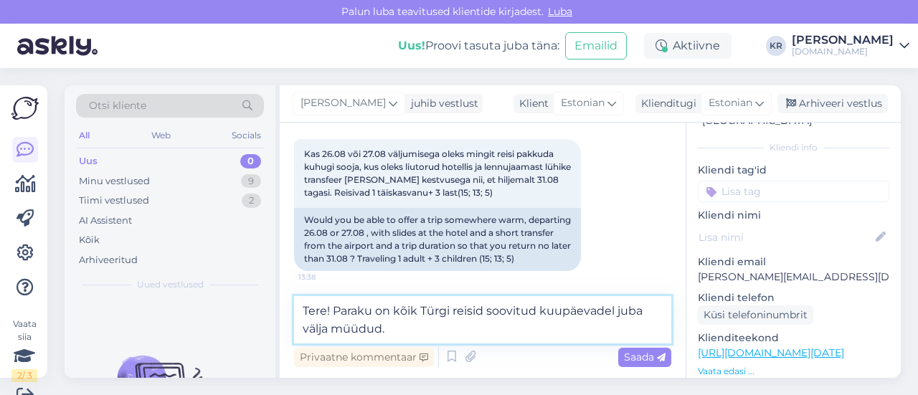
click at [449, 308] on textarea "Tere! Paraku on kõik Türgi reisid soovitud kuupäevadel juba välja müüdud." at bounding box center [482, 319] width 377 height 47
click at [549, 331] on textarea "Tere! Paraku on kõik [PERSON_NAME] samuti ka Kreeka reisid soovitud kuupäevadel…" at bounding box center [482, 319] width 377 height 47
drag, startPoint x: 555, startPoint y: 329, endPoint x: 333, endPoint y: 311, distance: 223.0
click at [333, 311] on textarea "Tere! Paraku on kõik [PERSON_NAME] samuti ka Kreeka reisid soovitud kuupäevadel…" at bounding box center [482, 319] width 377 height 47
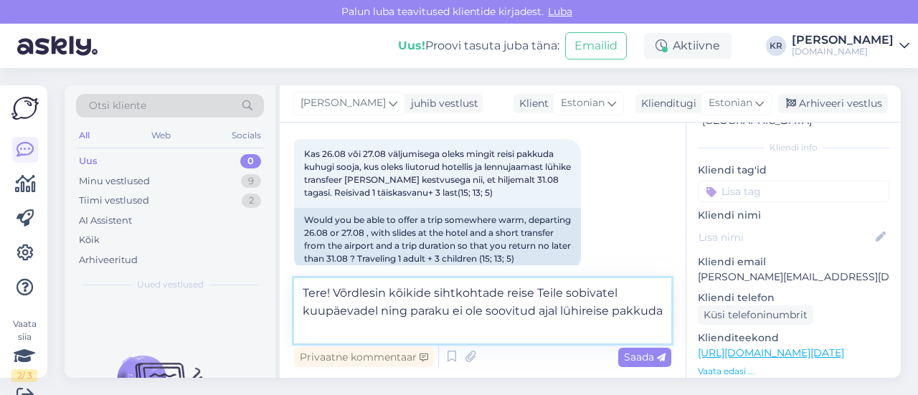
type textarea "Tere! Võrdlesin kõikide sihtkohtade reise Teile sobivatel kuupäevadel ning para…"
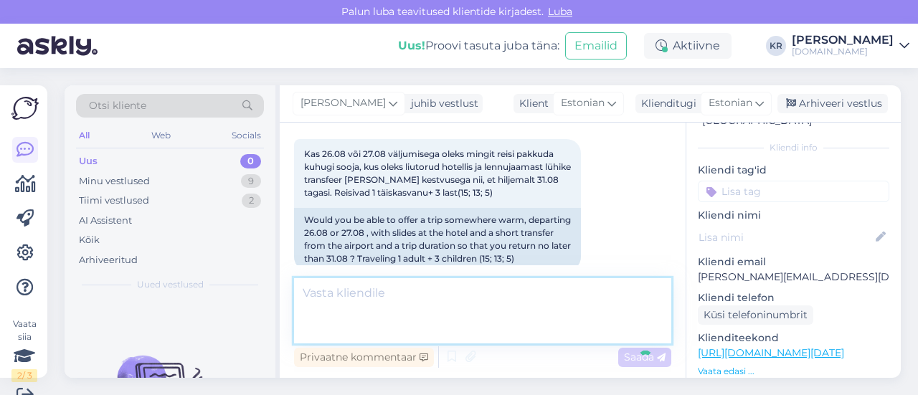
scroll to position [22, 0]
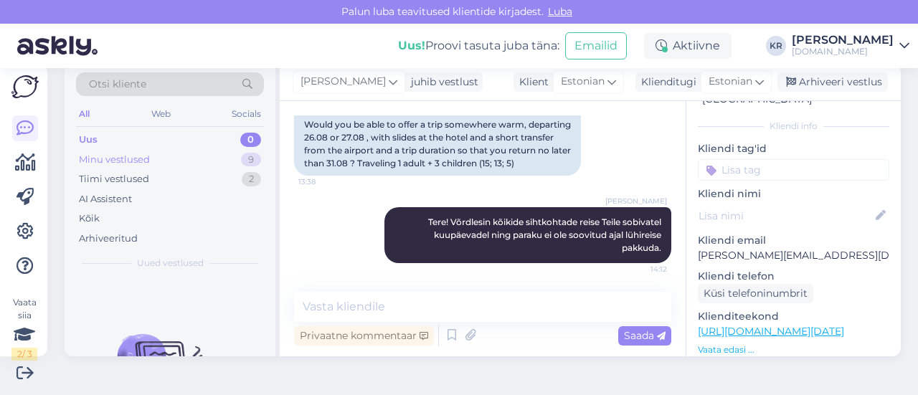
click at [176, 162] on div "Minu vestlused 9" at bounding box center [170, 160] width 188 height 20
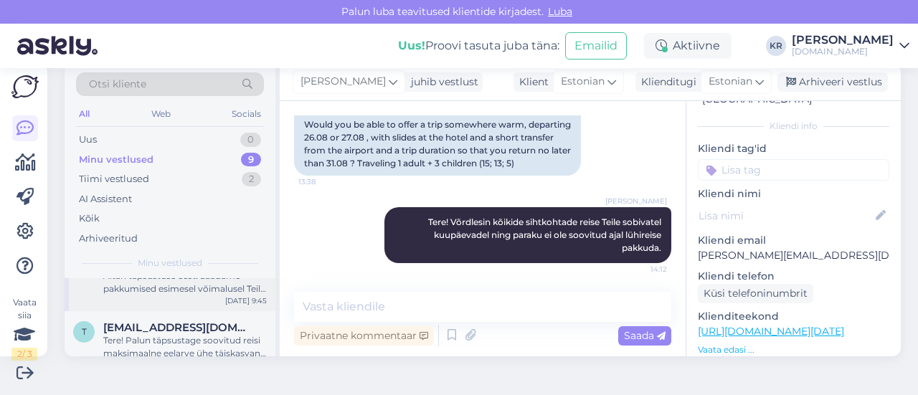
scroll to position [488, 0]
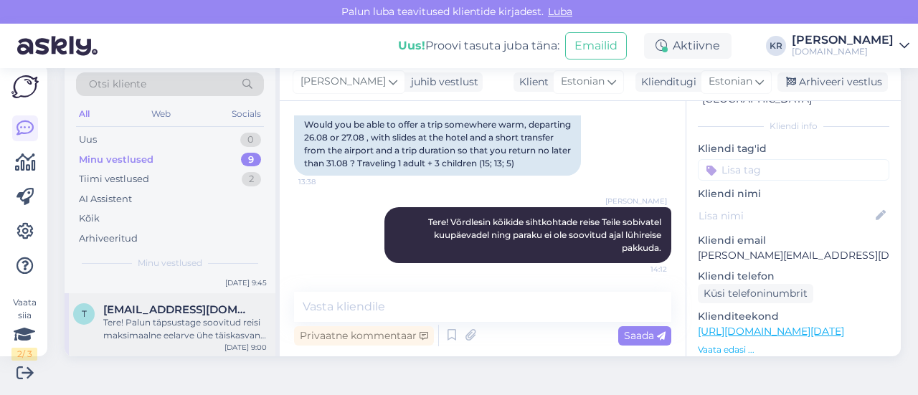
click at [225, 331] on div "Tere! Palun täpsustage soovitud reisi maksimaalne eelarve ühe täiskasvanu kohta…" at bounding box center [185, 329] width 164 height 26
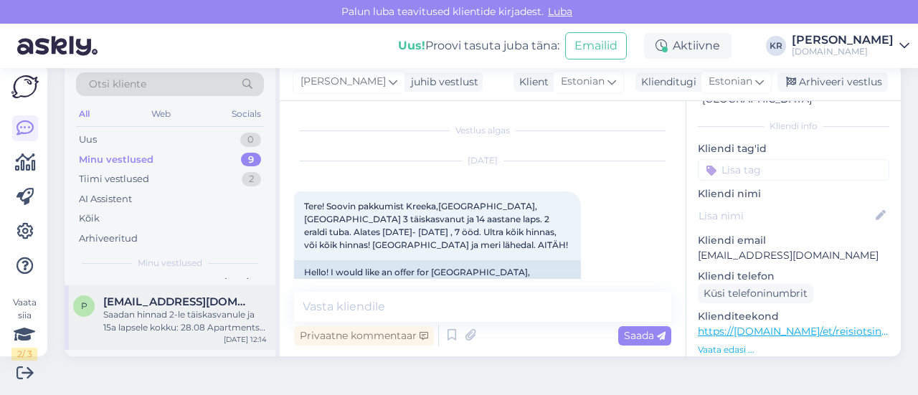
scroll to position [345, 0]
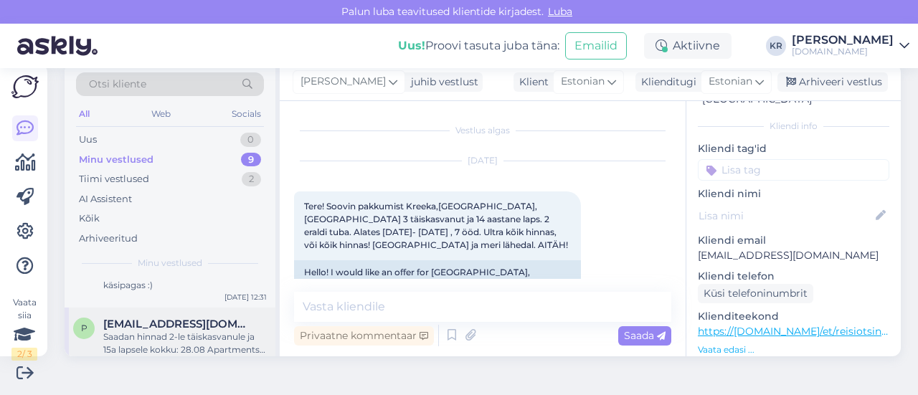
click at [204, 341] on div "Saadan hinnad 2-le täiskasvanule ja 15a lapsele kokku: 28.08 Apartments Lazovic…" at bounding box center [185, 344] width 164 height 26
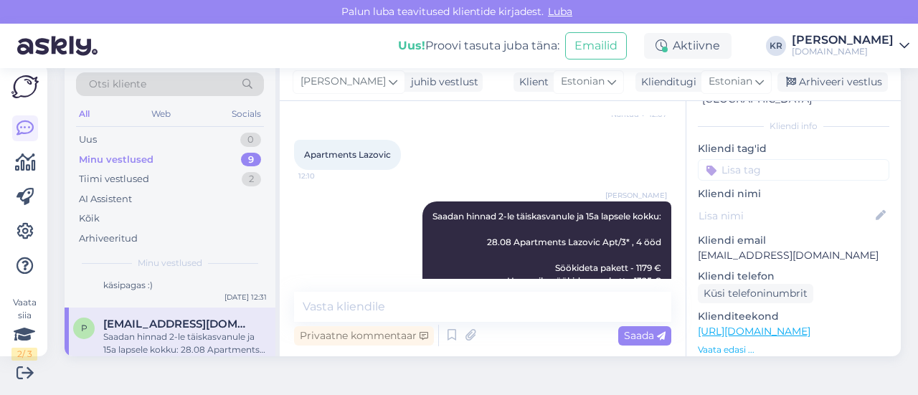
scroll to position [486, 0]
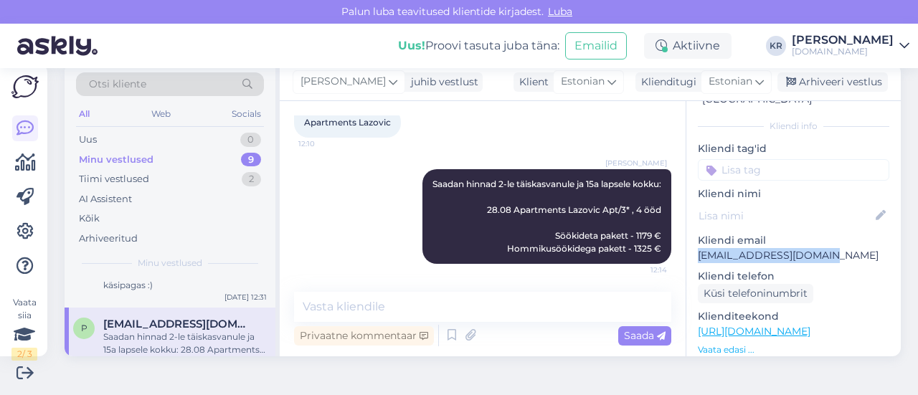
drag, startPoint x: 821, startPoint y: 245, endPoint x: 686, endPoint y: 245, distance: 135.5
click at [686, 245] on div "j # jjlb28ec Offline [GEOGRAPHIC_DATA], [GEOGRAPHIC_DATA] Kliendi info Kliendi …" at bounding box center [793, 331] width 214 height 605
copy p "[EMAIL_ADDRESS][DOMAIN_NAME]"
click at [819, 77] on div "Arhiveeri vestlus" at bounding box center [832, 81] width 110 height 19
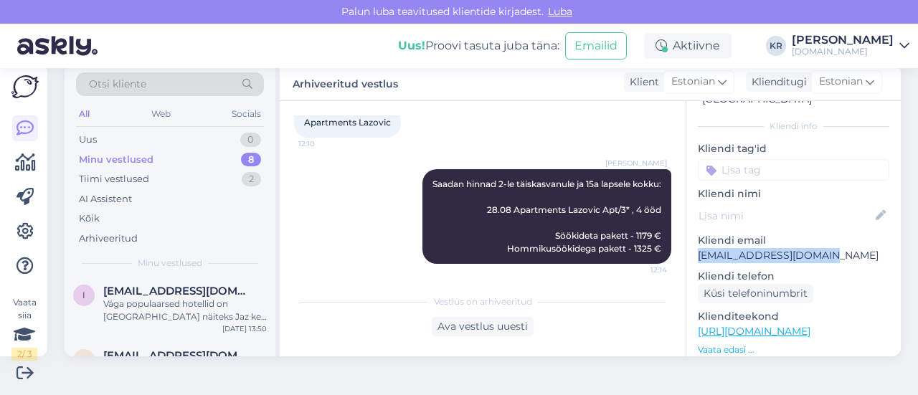
scroll to position [424, 0]
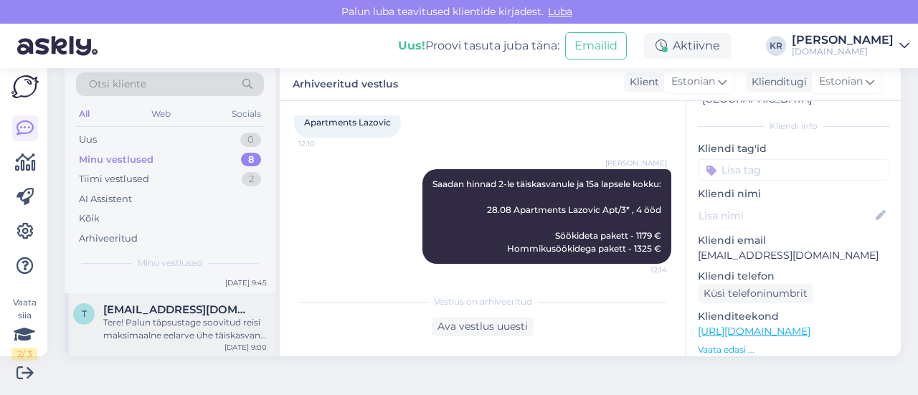
click at [209, 320] on div "Tere! Palun täpsustage soovitud reisi maksimaalne eelarve ühe täiskasvanu kohta…" at bounding box center [185, 329] width 164 height 26
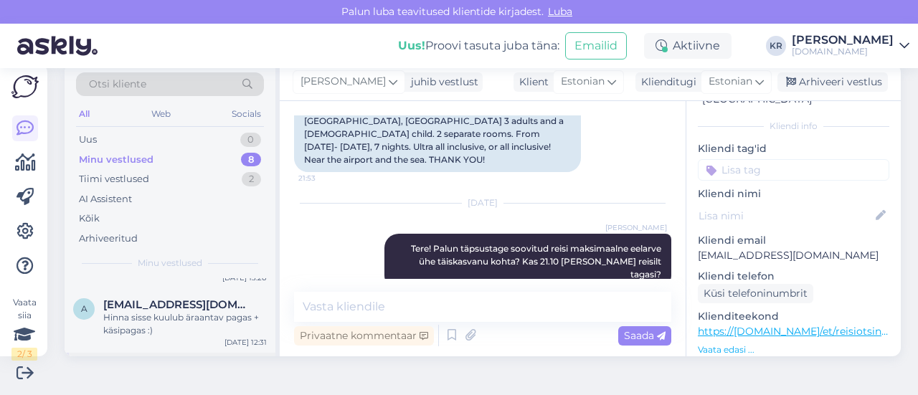
scroll to position [280, 0]
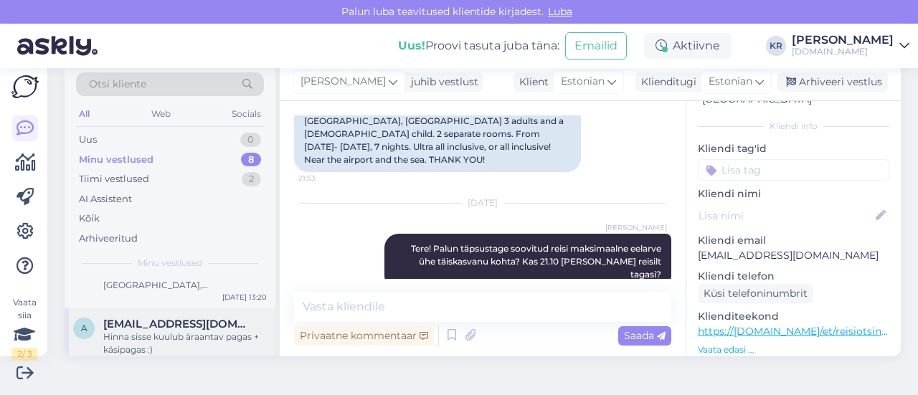
click at [177, 336] on div "Hinna sisse kuulub äraantav pagas + käsipagas :)" at bounding box center [185, 344] width 164 height 26
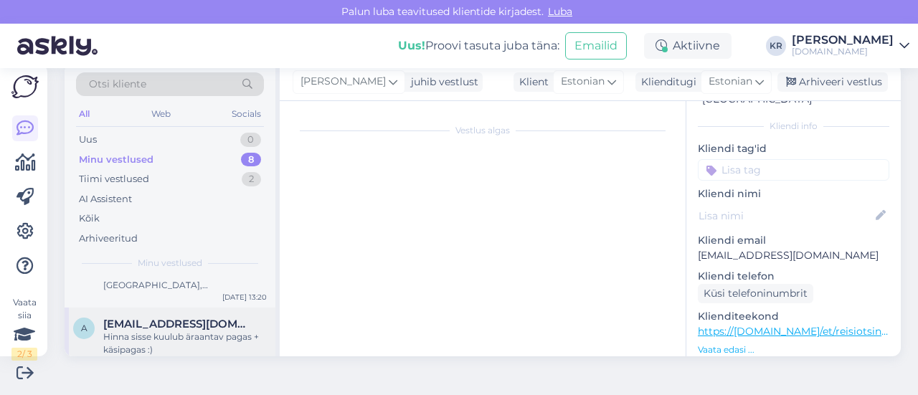
scroll to position [2131, 0]
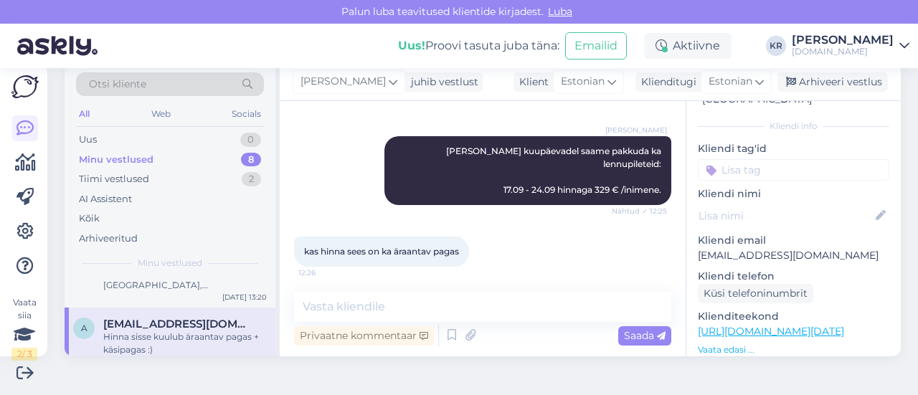
drag, startPoint x: 822, startPoint y: 80, endPoint x: 659, endPoint y: 123, distance: 168.4
click at [822, 80] on div "Arhiveeri vestlus" at bounding box center [832, 81] width 110 height 19
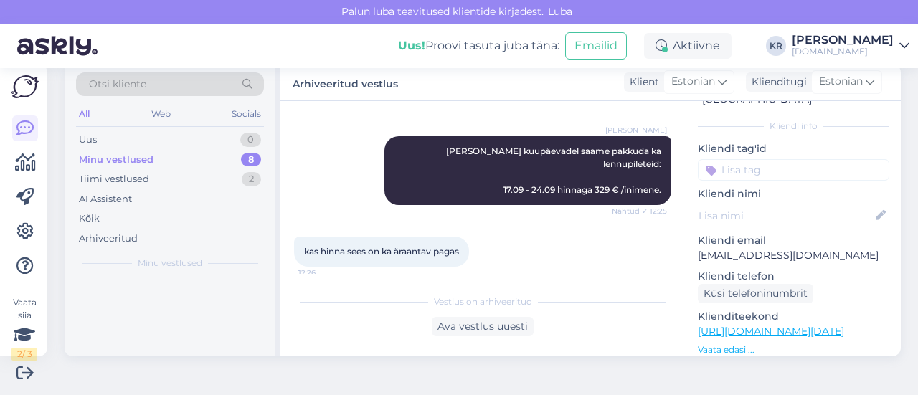
scroll to position [0, 0]
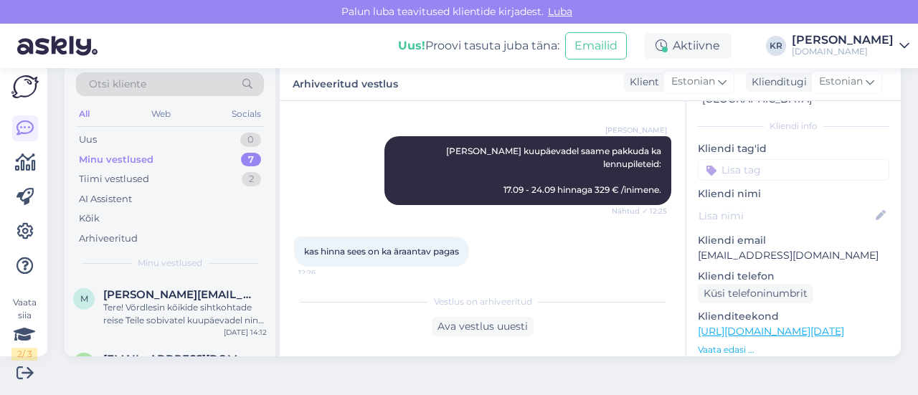
click at [179, 161] on div "Minu vestlused 7" at bounding box center [170, 160] width 188 height 20
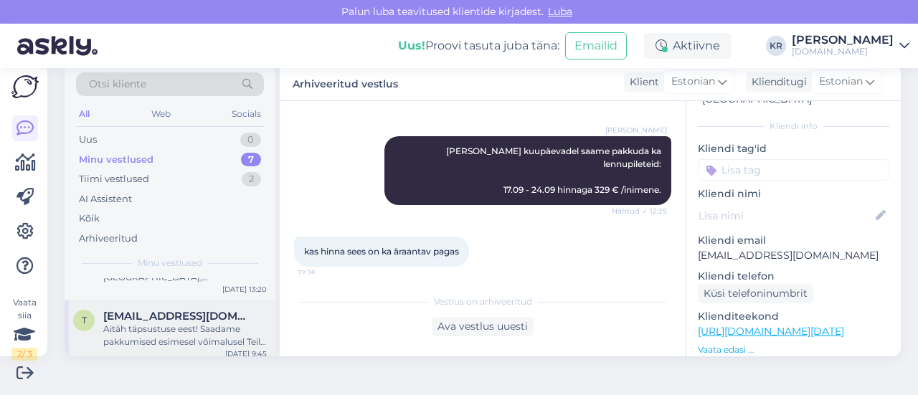
click at [169, 331] on div "Aitäh täpsustuse eest! Saadame pakkumised esimesel võimalusel Teile meilile :)" at bounding box center [185, 336] width 164 height 26
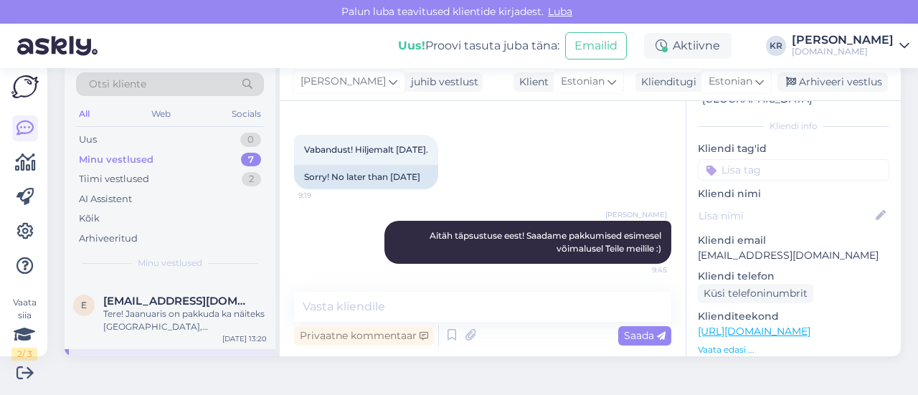
scroll to position [217, 0]
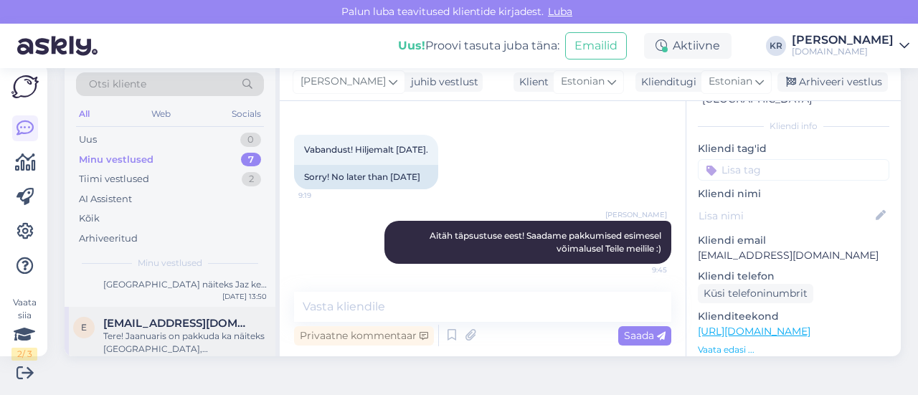
click at [172, 333] on div "Tere! Jaanuaris on pakkuda ka näiteks [GEOGRAPHIC_DATA], [GEOGRAPHIC_DATA] ja […" at bounding box center [185, 343] width 164 height 26
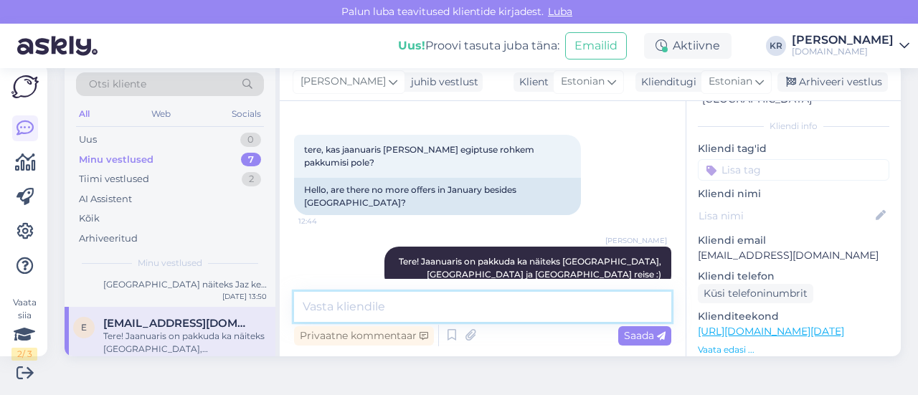
click at [450, 306] on textarea at bounding box center [482, 307] width 377 height 30
type textarea "Mis sihtkoht Teile täpsemalt huvi pakub?"
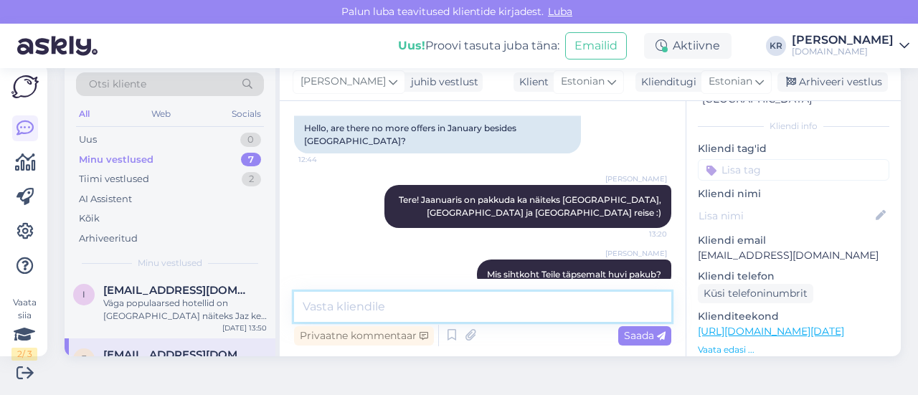
scroll to position [145, 0]
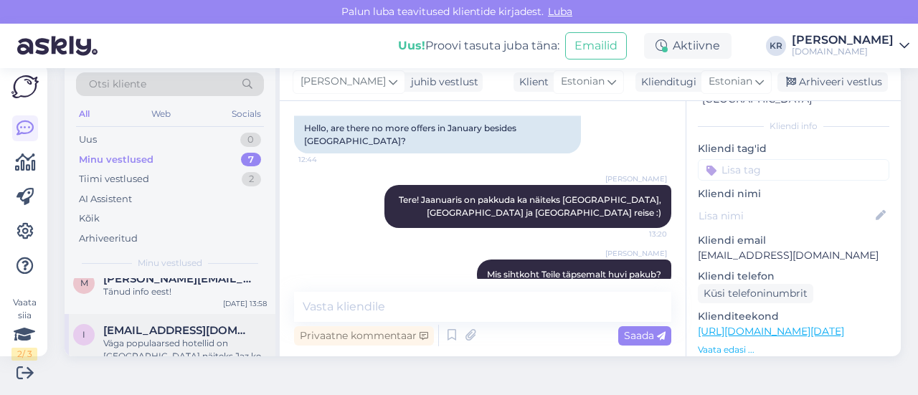
click at [181, 346] on div "Väga populaarsed hotellid on [GEOGRAPHIC_DATA] näiteks Jaz keti või Albatrosi k…" at bounding box center [185, 350] width 164 height 26
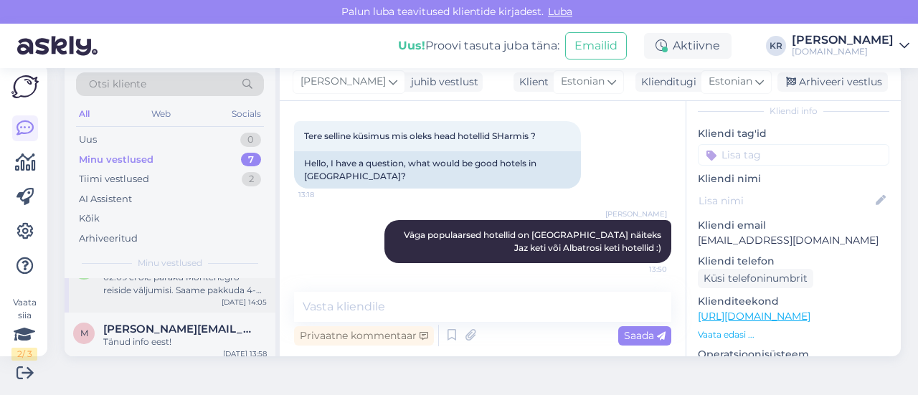
scroll to position [73, 0]
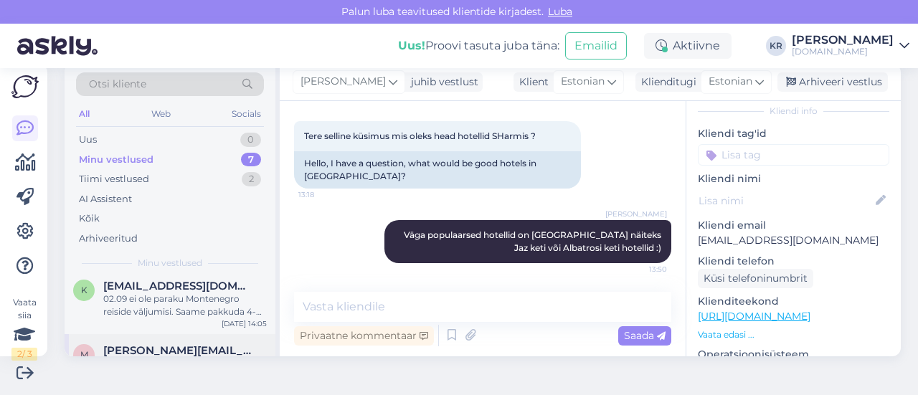
click at [184, 349] on span "[PERSON_NAME][EMAIL_ADDRESS][DOMAIN_NAME]" at bounding box center [177, 350] width 149 height 13
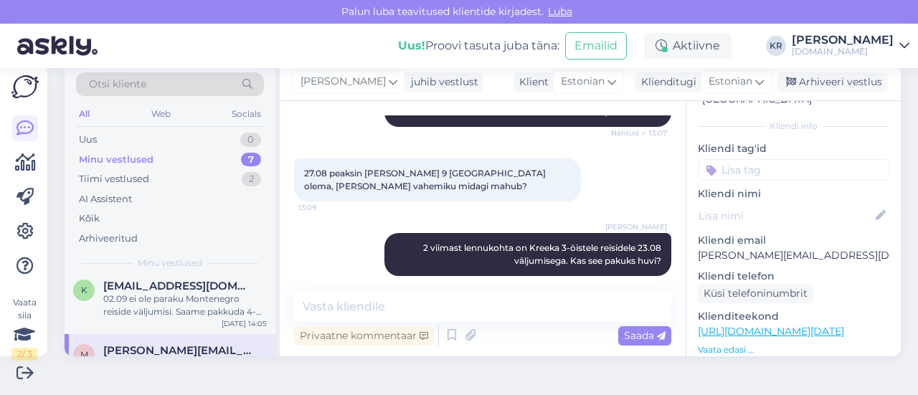
scroll to position [605, 0]
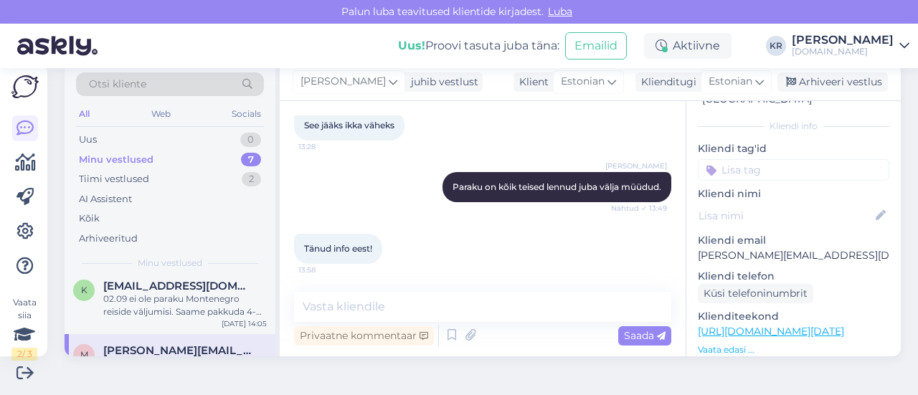
drag, startPoint x: 780, startPoint y: 82, endPoint x: 691, endPoint y: 147, distance: 110.3
click at [786, 81] on icon at bounding box center [791, 82] width 10 height 10
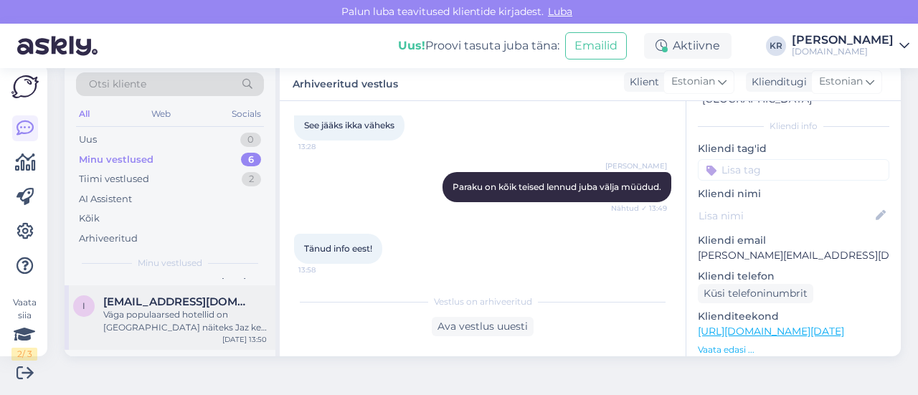
scroll to position [164, 0]
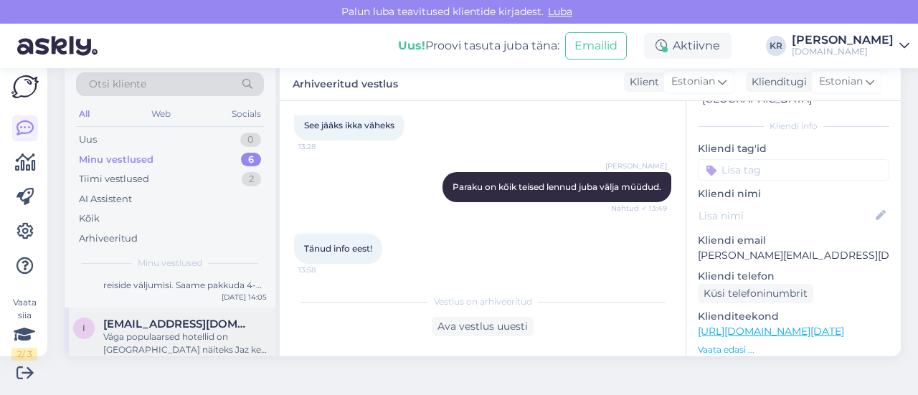
click at [189, 333] on div "Väga populaarsed hotellid on [GEOGRAPHIC_DATA] näiteks Jaz keti või Albatrosi k…" at bounding box center [185, 344] width 164 height 26
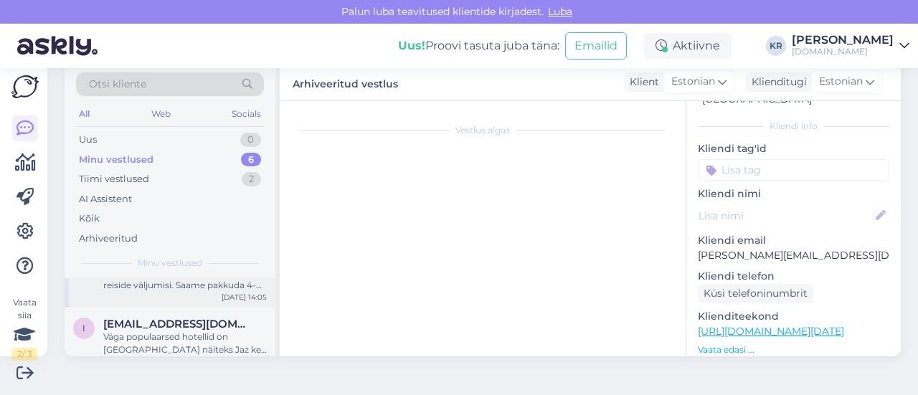
scroll to position [1474, 0]
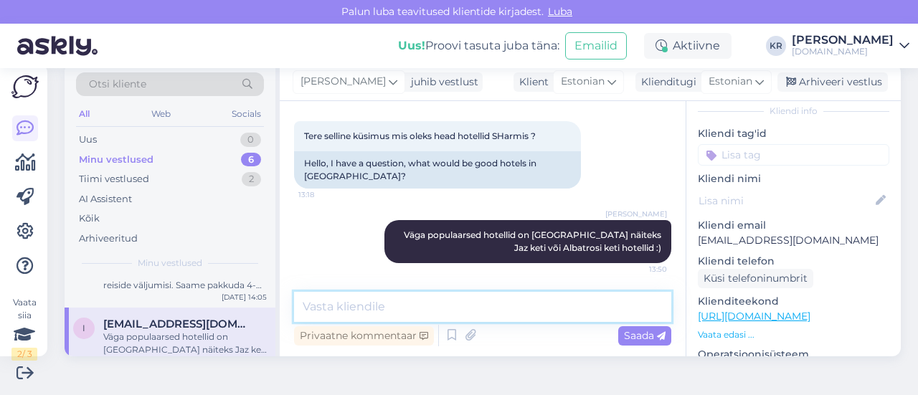
click at [444, 306] on textarea at bounding box center [482, 307] width 377 height 30
type textarea "K"
click at [366, 301] on textarea "Väga head hotellid on näiteks Rixose keti hotellid :)" at bounding box center [482, 307] width 377 height 30
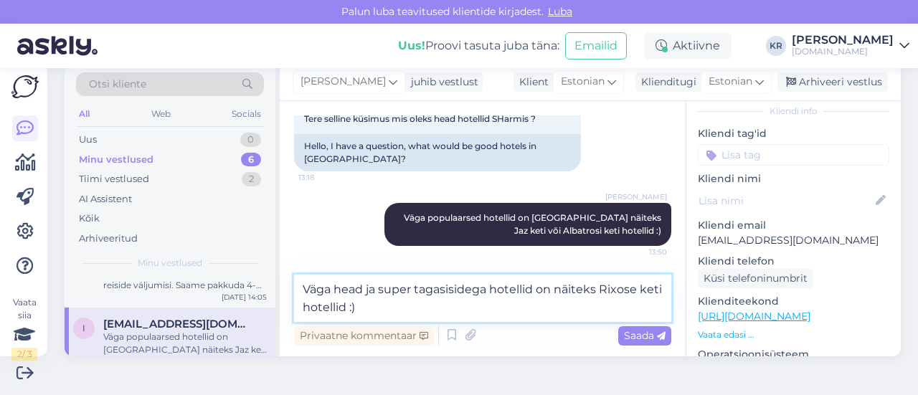
click at [401, 304] on textarea "Väga head ja super tagasisidega hotellid on näiteks Rixose keti hotellid :)" at bounding box center [482, 298] width 377 height 47
type textarea "Väga head ja super tagasisidega hotellid on näiteks Rixose keti hotellid :)"
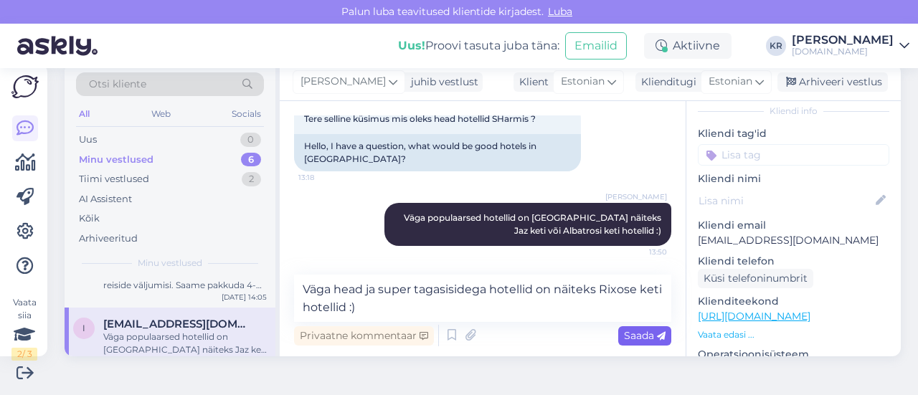
click at [631, 345] on div "Privaatne kommentaar Saada" at bounding box center [482, 335] width 377 height 27
click at [633, 336] on span "Saada" at bounding box center [645, 335] width 42 height 13
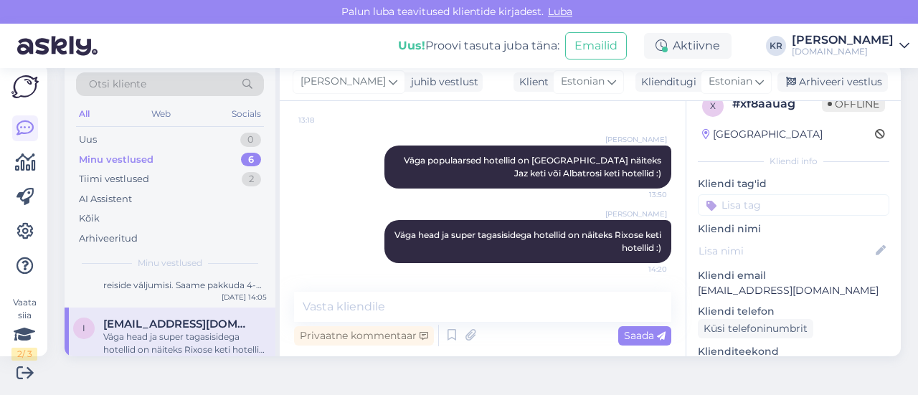
scroll to position [0, 0]
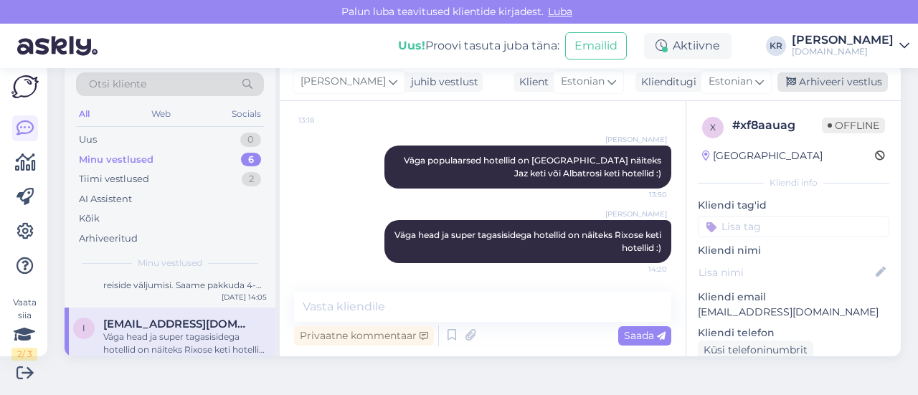
click at [798, 79] on div "Arhiveeri vestlus" at bounding box center [832, 81] width 110 height 19
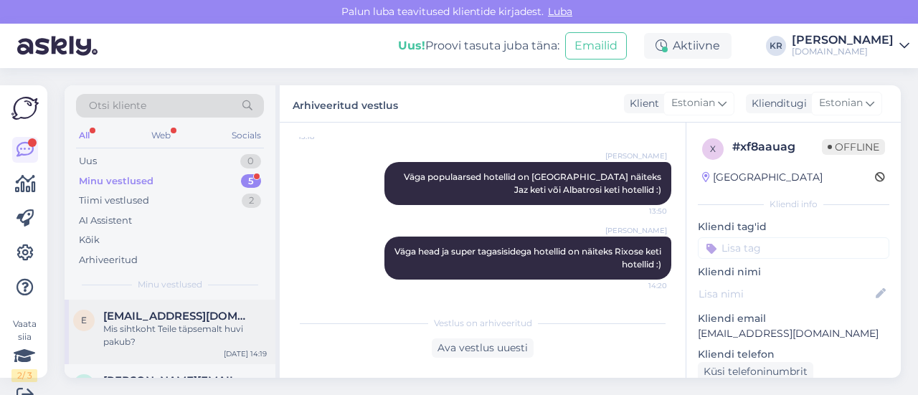
click at [225, 329] on div "Mis sihtkoht Teile täpsemalt huvi pakub?" at bounding box center [185, 336] width 164 height 26
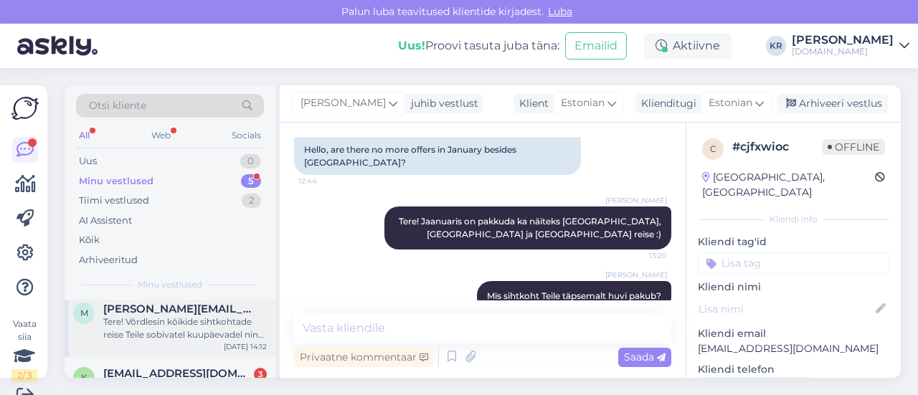
scroll to position [143, 0]
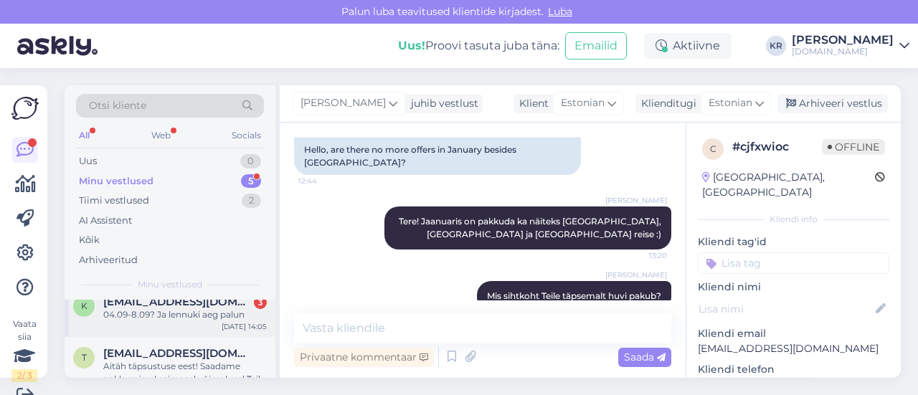
click at [204, 316] on div "04.09-8.09? Ja lennuki aeg palun" at bounding box center [185, 314] width 164 height 13
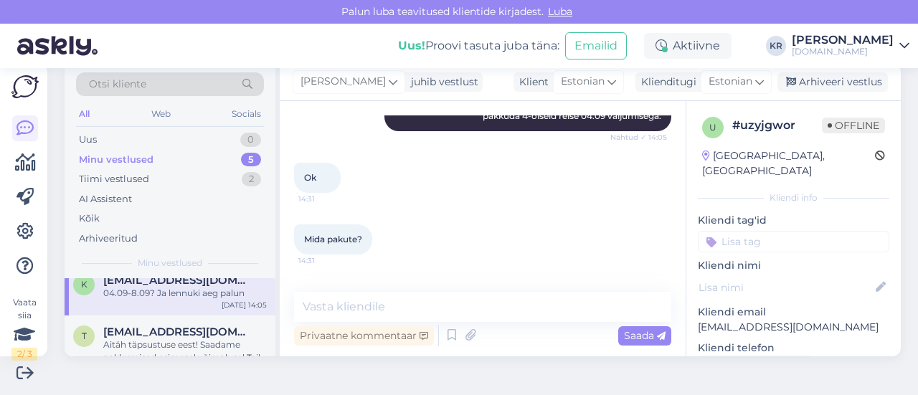
scroll to position [1046, 0]
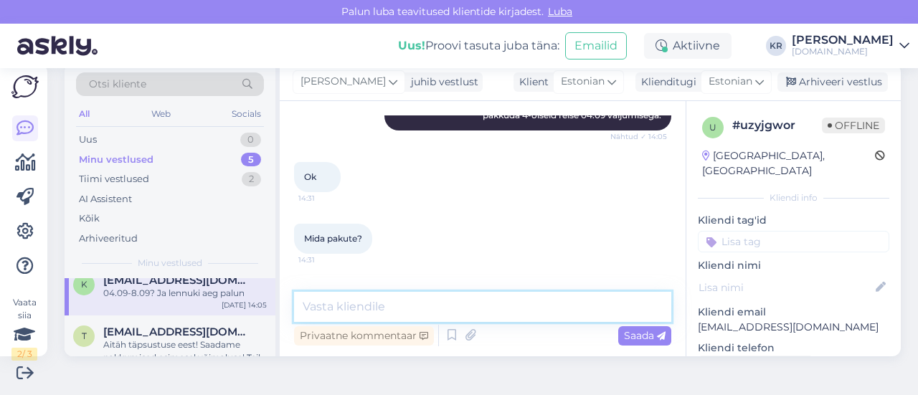
drag, startPoint x: 361, startPoint y: 298, endPoint x: 361, endPoint y: 289, distance: 8.6
click at [360, 298] on textarea at bounding box center [482, 307] width 377 height 30
paste textarea "[URL][DOMAIN_NAME][DATE]"
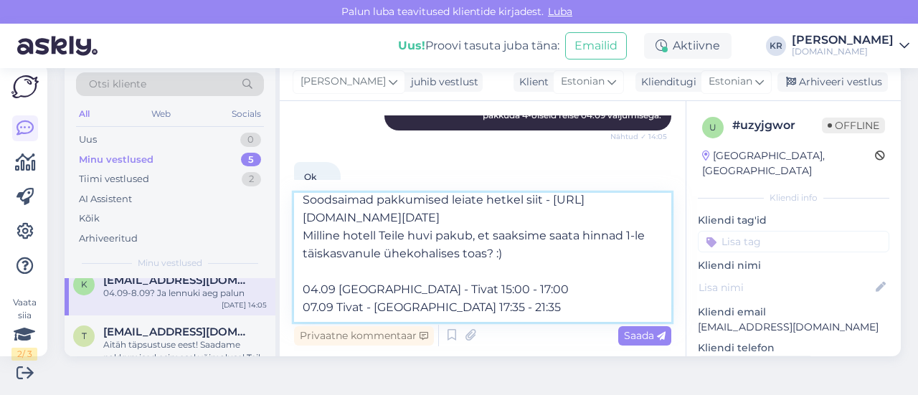
scroll to position [0, 0]
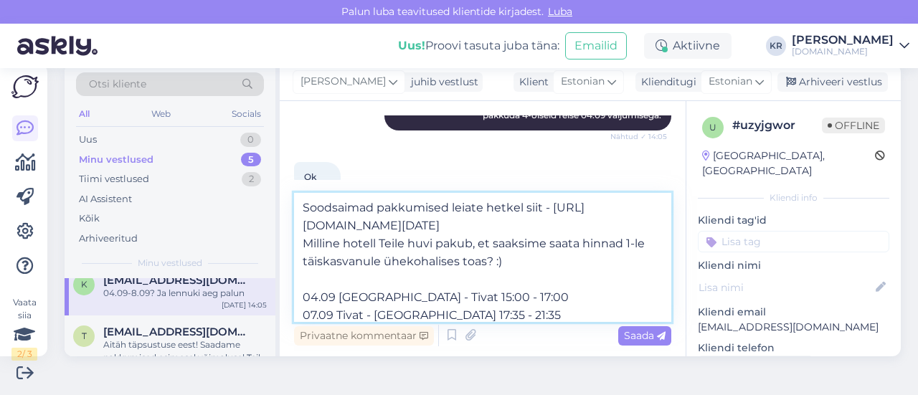
type textarea "Soodsaimad pakkumised leiate hetkel siit - [URL][DOMAIN_NAME][DATE] Milline hot…"
click at [548, 297] on textarea "Soodsaimad pakkumised leiate hetkel siit - [URL][DOMAIN_NAME][DATE] Milline hot…" at bounding box center [482, 257] width 377 height 129
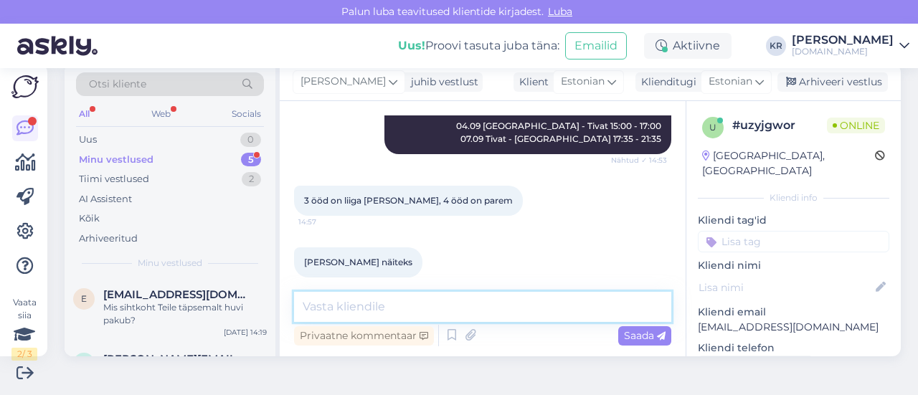
scroll to position [1335, 0]
type textarea "V"
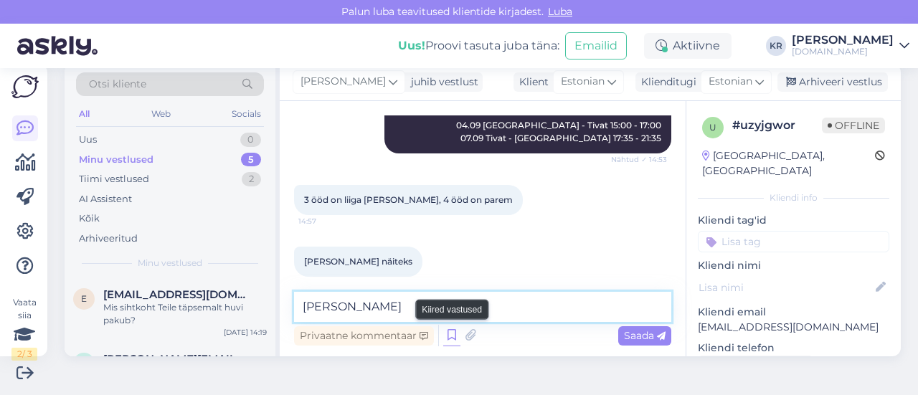
paste textarea "DVOR KORNIC BY [PERSON_NAME]"
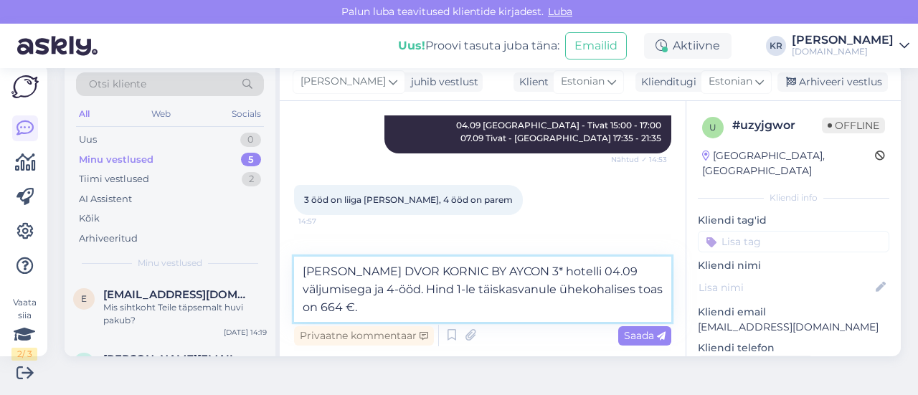
type textarea "[PERSON_NAME] DVOR KORNIC BY AYCON 3* hotelli 04.09 väljumisega ja 4-ööd. Hind …"
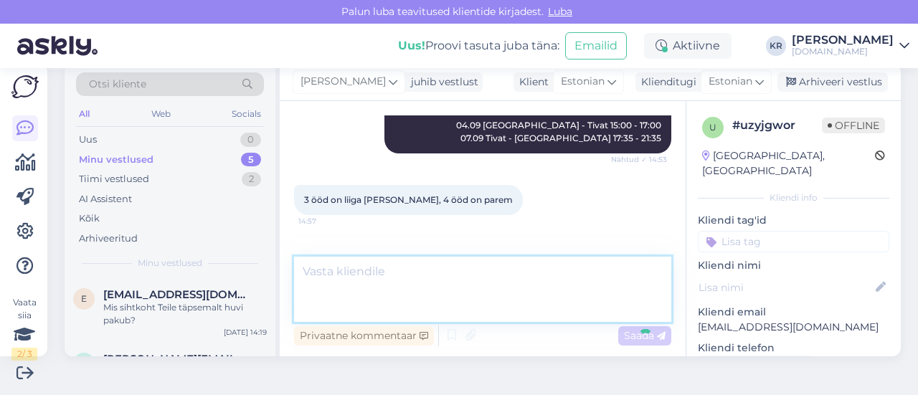
scroll to position [1422, 0]
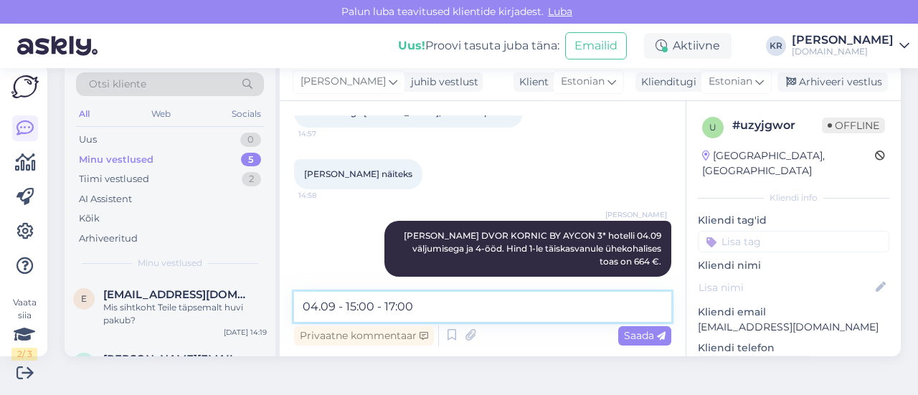
drag, startPoint x: 344, startPoint y: 311, endPoint x: 300, endPoint y: 306, distance: 44.7
click at [300, 306] on textarea "04.09 - 15:00 - 17:00" at bounding box center [482, 307] width 377 height 30
click at [300, 305] on textarea "[GEOGRAPHIC_DATA] - Tivat 15:00 - 17:00" at bounding box center [482, 307] width 377 height 30
click at [500, 299] on textarea "04.09 [GEOGRAPHIC_DATA] - Tivat 15:00 - 17:00" at bounding box center [482, 307] width 377 height 30
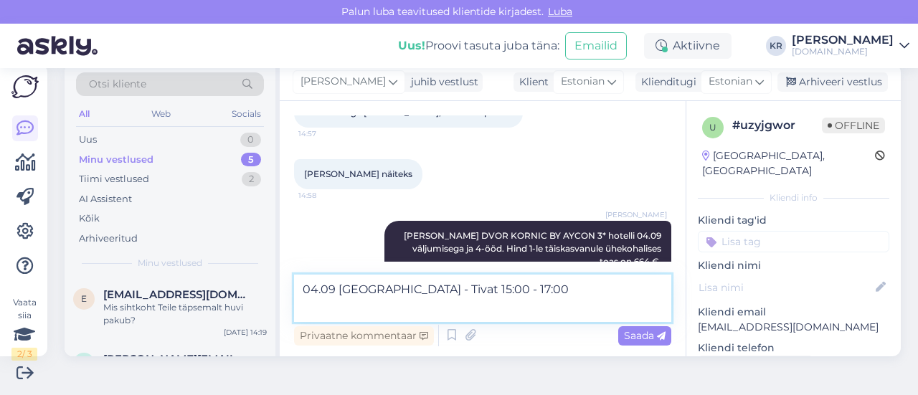
scroll to position [1439, 0]
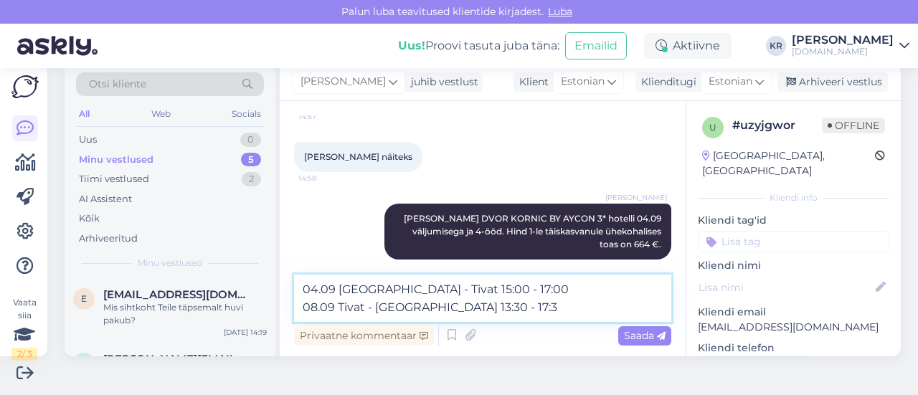
type textarea "04.09 [GEOGRAPHIC_DATA] - Tivat 15:00 - 17:00 08.09 Tivat - [GEOGRAPHIC_DATA] 1…"
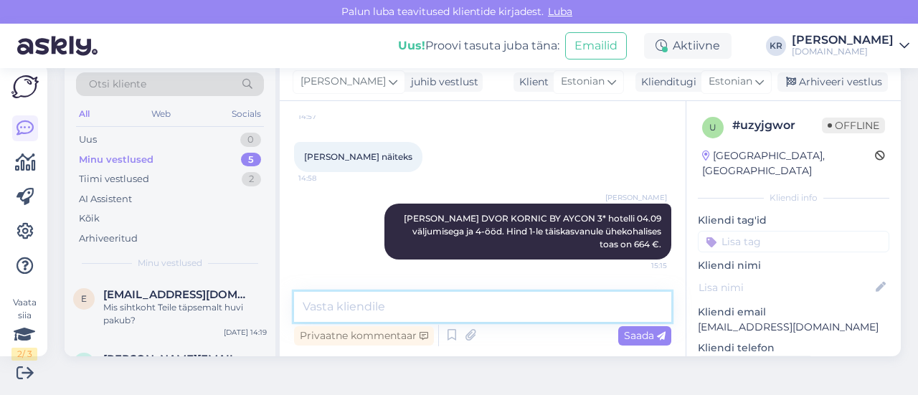
scroll to position [1497, 0]
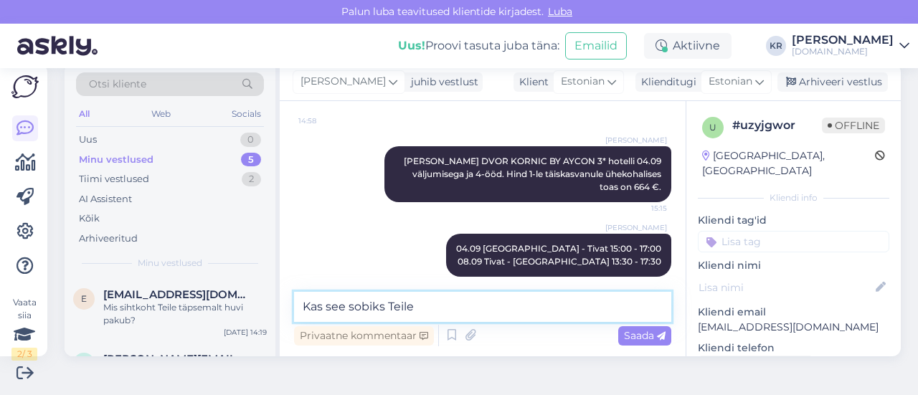
type textarea "Kas see sobiks Teile?"
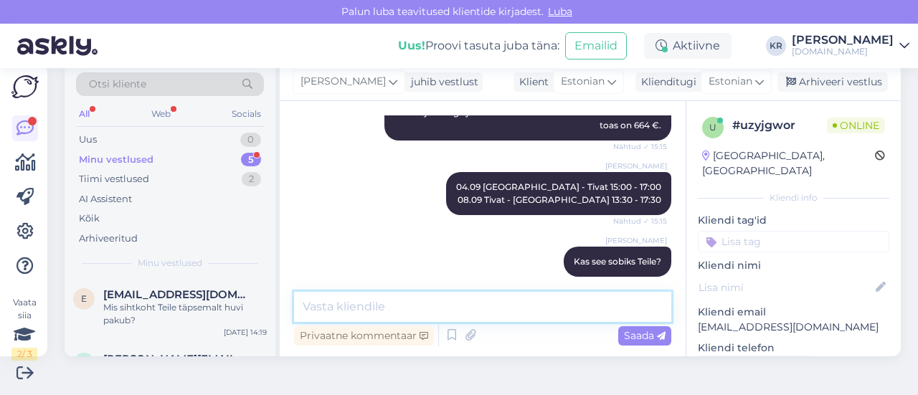
scroll to position [1620, 0]
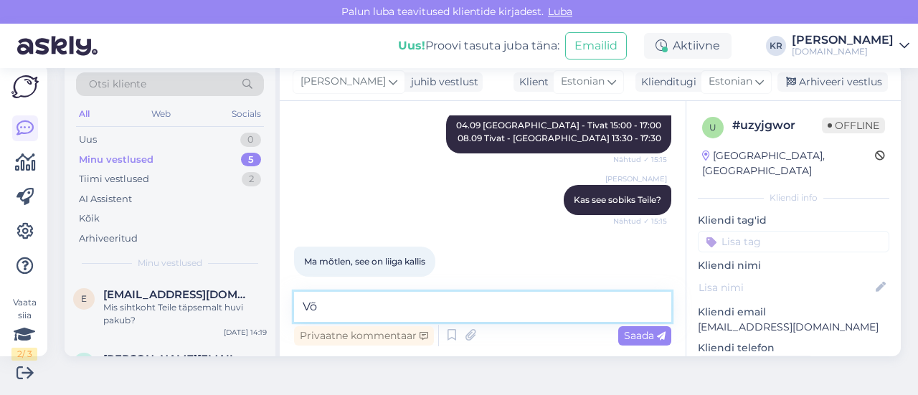
type textarea "V"
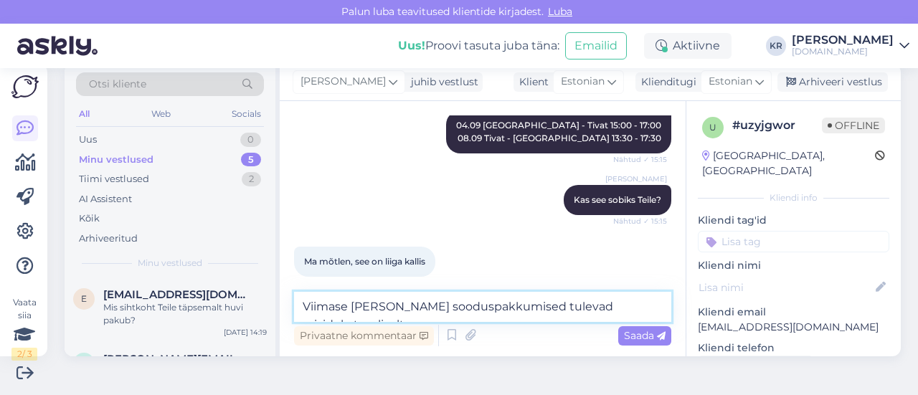
scroll to position [1635, 0]
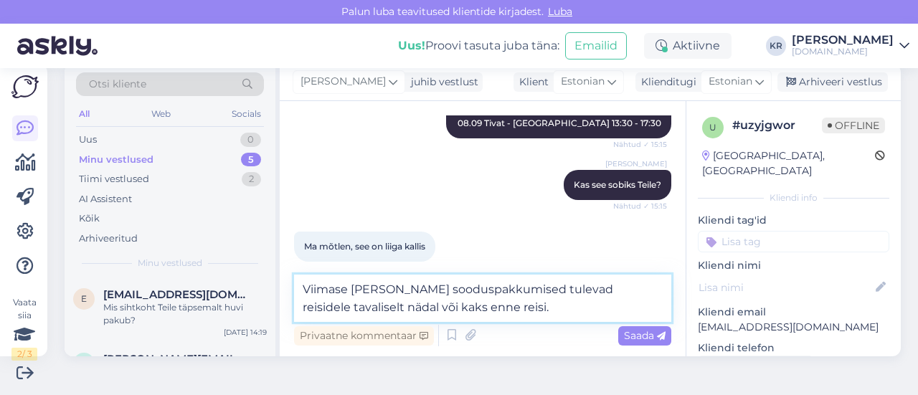
click at [303, 289] on textarea "Viimase [PERSON_NAME] sooduspakkumised tulevad reisidele tavaliselt nädal või k…" at bounding box center [482, 298] width 377 height 47
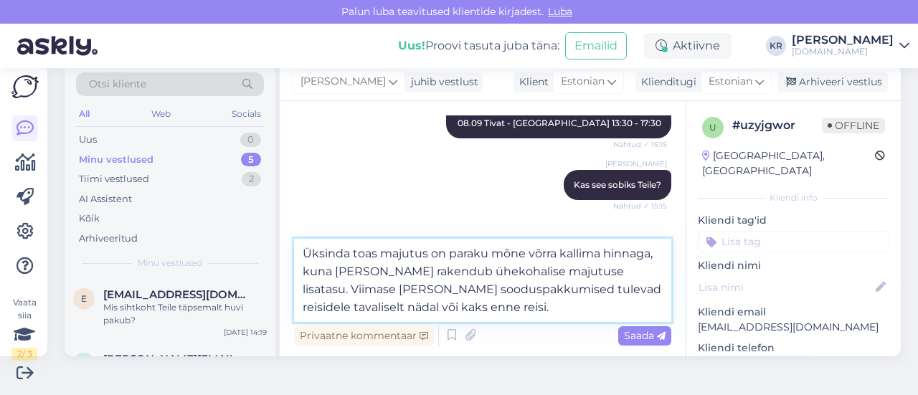
drag, startPoint x: 521, startPoint y: 315, endPoint x: 351, endPoint y: 288, distance: 171.3
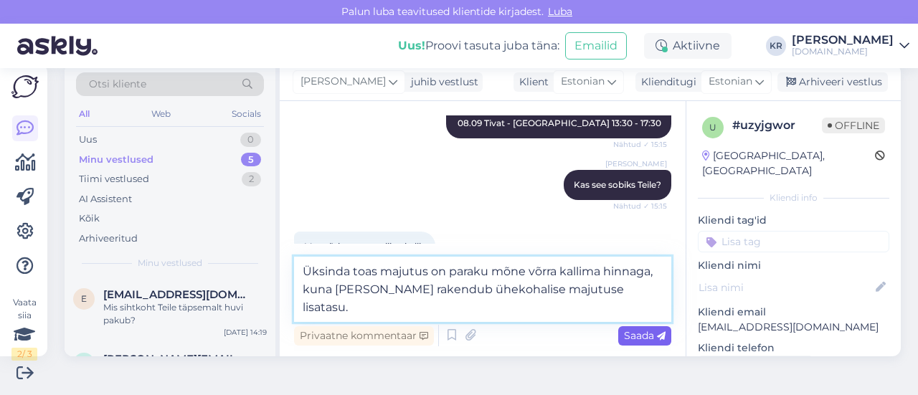
type textarea "Üksinda toas majutus on paraku mõne võrra kallima hinnaga, kuna [PERSON_NAME] r…"
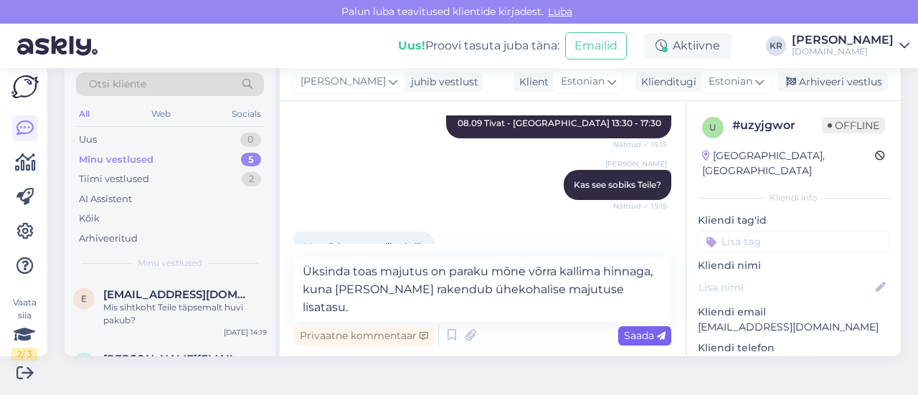
click at [624, 334] on span "Saada" at bounding box center [645, 335] width 42 height 13
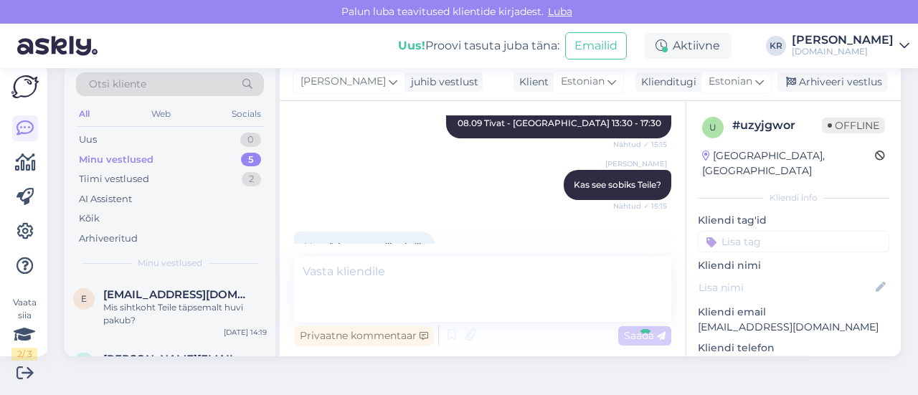
scroll to position [1708, 0]
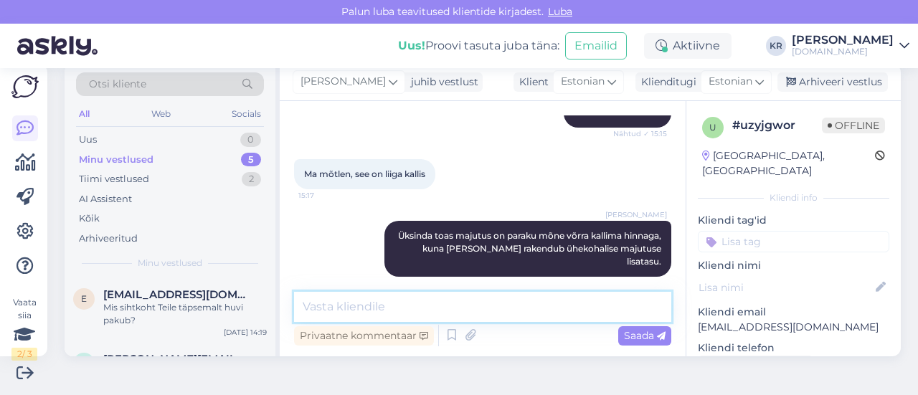
click at [365, 311] on textarea at bounding box center [482, 307] width 377 height 30
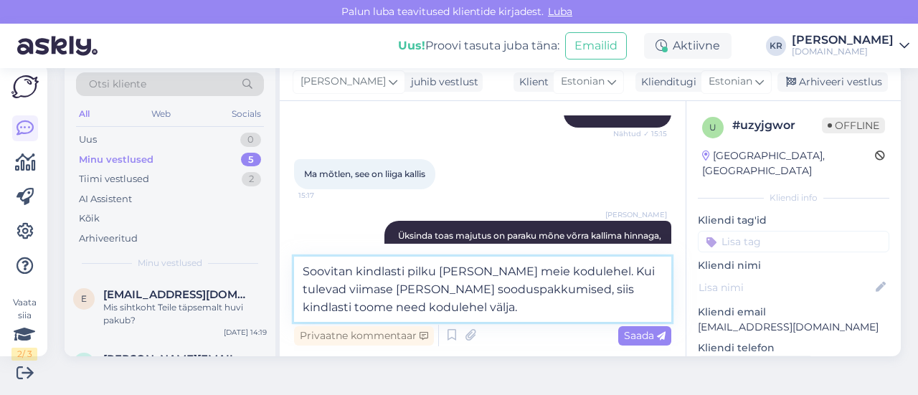
drag, startPoint x: 341, startPoint y: 306, endPoint x: 280, endPoint y: 303, distance: 61.1
click at [280, 303] on div "Vestlus algas [DATE] Tere. 28.08-31.08 mis [PERSON_NAME] lennuk [GEOGRAPHIC_DAT…" at bounding box center [483, 228] width 406 height 255
type textarea "Soovitan kindlasti pilku [PERSON_NAME] meie kodulehel. Kui tulevad viimase [PER…"
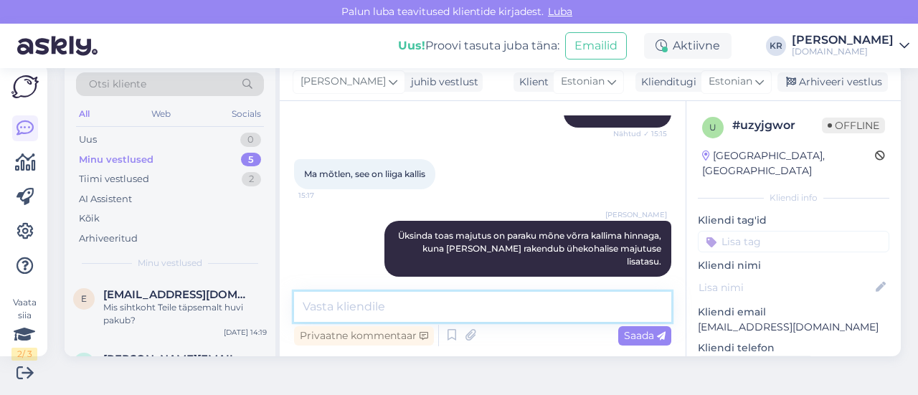
scroll to position [1795, 0]
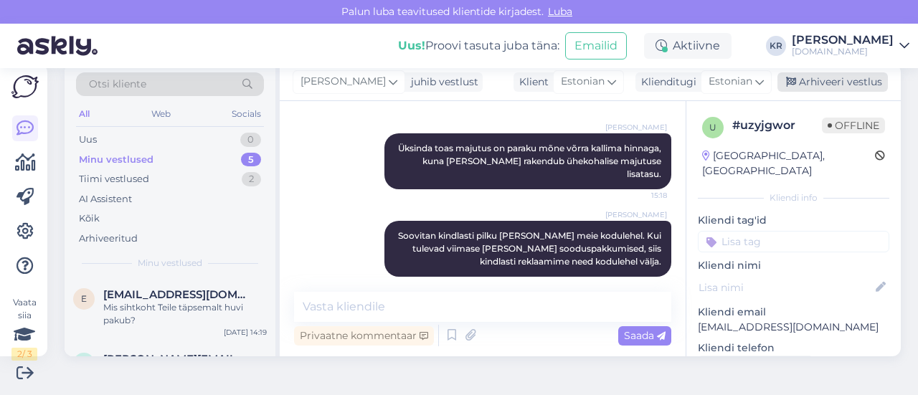
click at [821, 86] on div "Arhiveeri vestlus" at bounding box center [832, 81] width 110 height 19
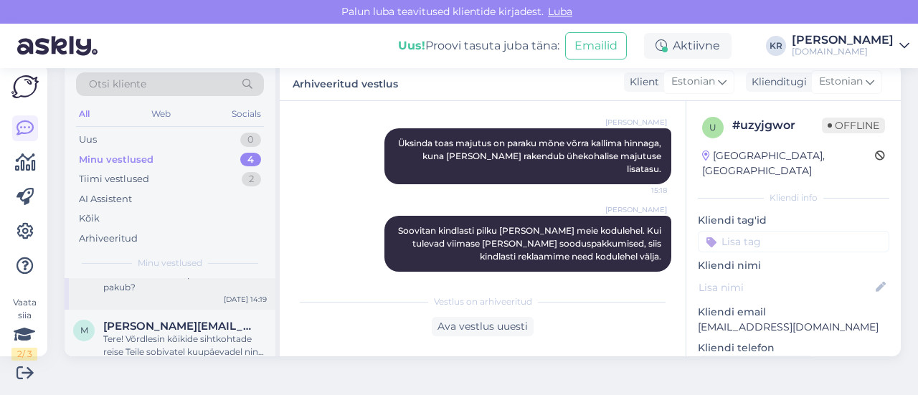
scroll to position [0, 0]
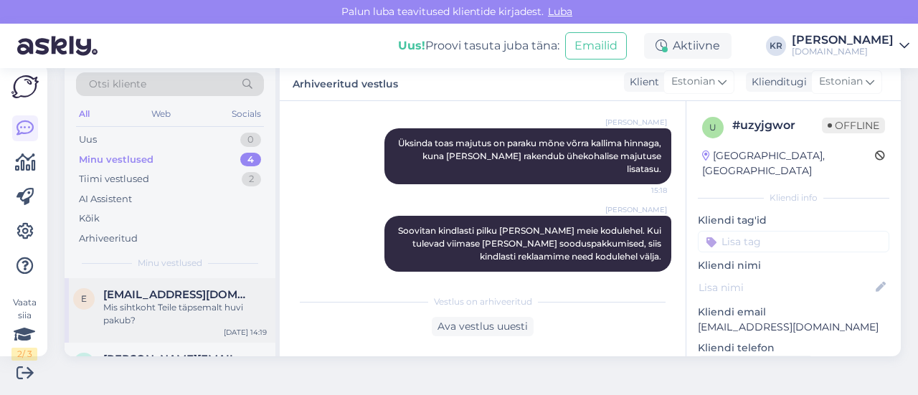
click at [188, 317] on div "Mis sihtkoht Teile täpsemalt huvi pakub?" at bounding box center [185, 314] width 164 height 26
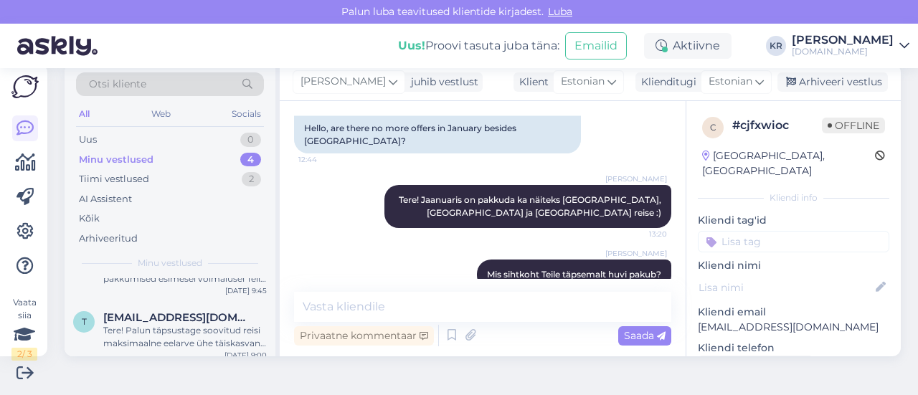
scroll to position [179, 0]
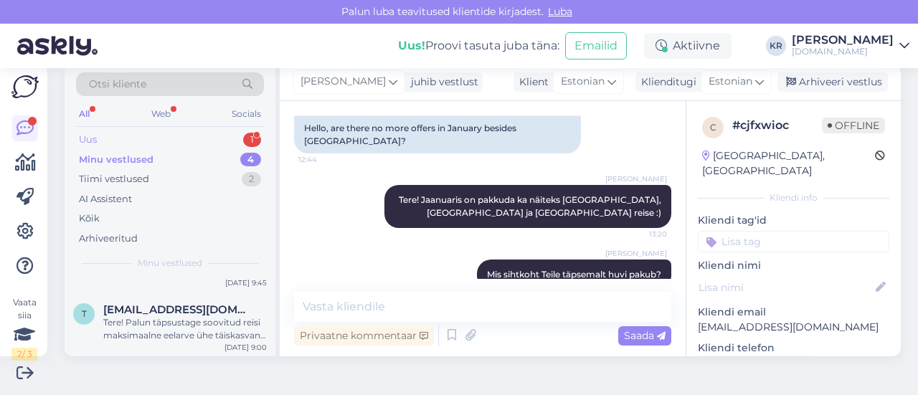
click at [139, 130] on div "Uus 1" at bounding box center [170, 140] width 188 height 20
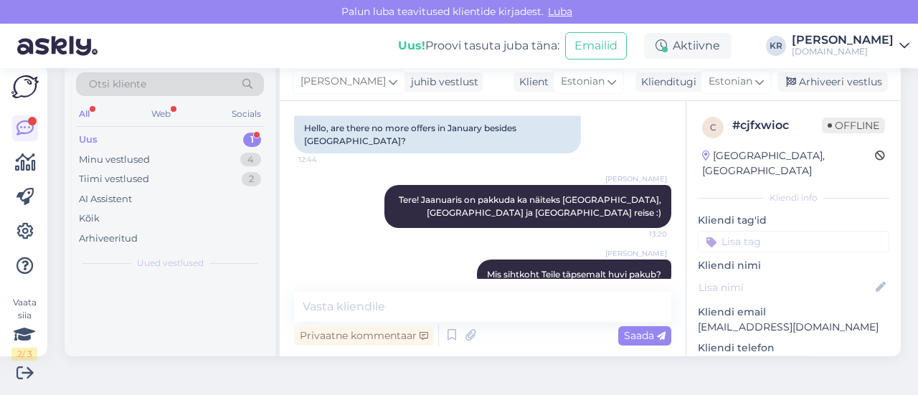
scroll to position [0, 0]
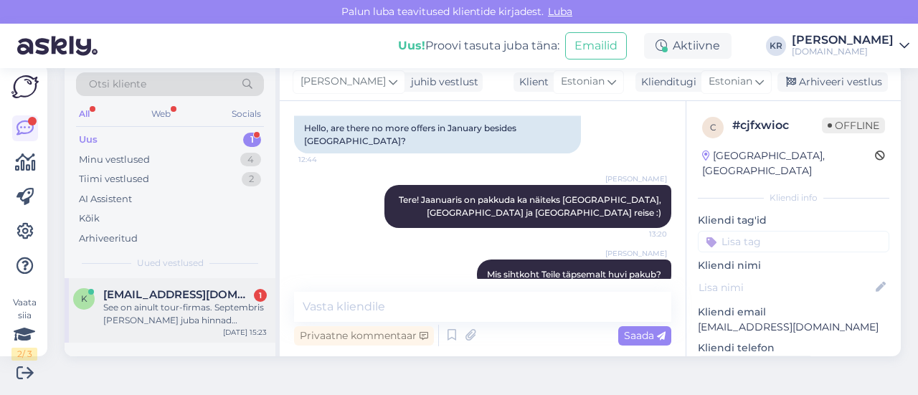
click at [221, 310] on div "See on ainult tour-firmas. Septembris [PERSON_NAME] juba hinnad kukkuvad, 2 kor…" at bounding box center [185, 314] width 164 height 26
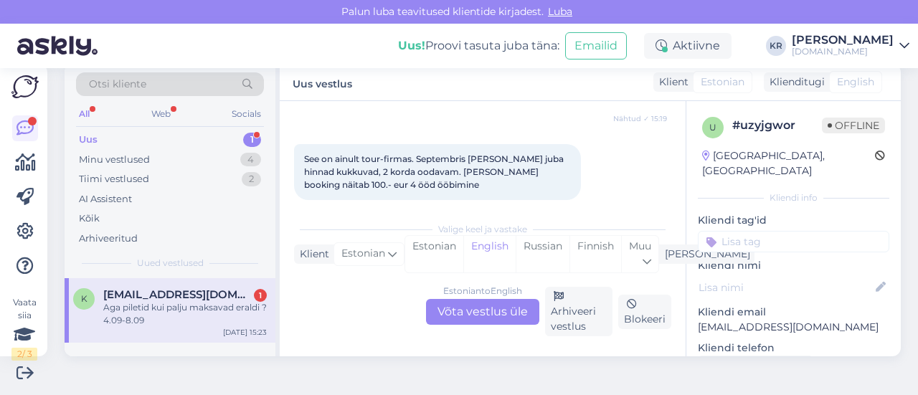
scroll to position [2022, 0]
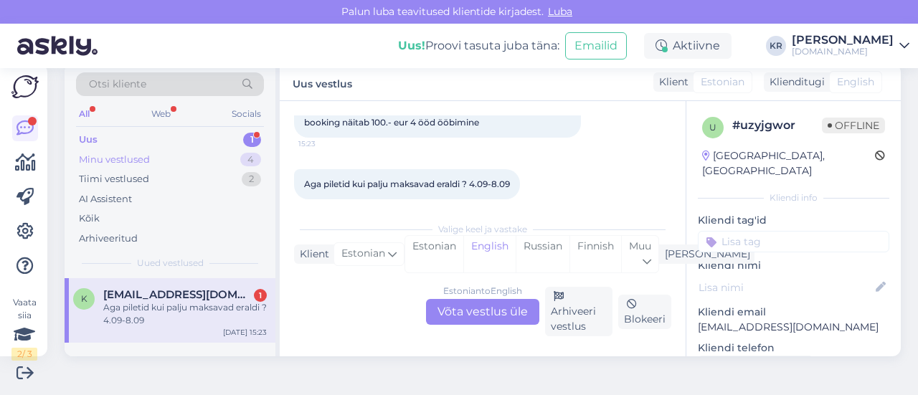
click at [146, 157] on div "Minu vestlused" at bounding box center [114, 160] width 71 height 14
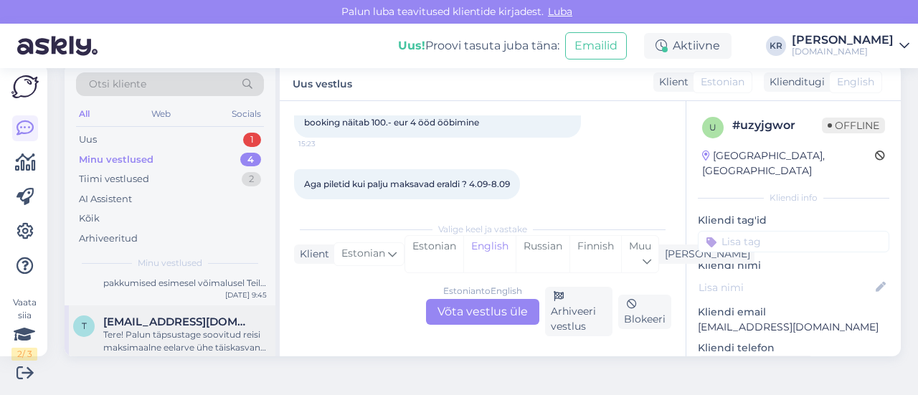
scroll to position [179, 0]
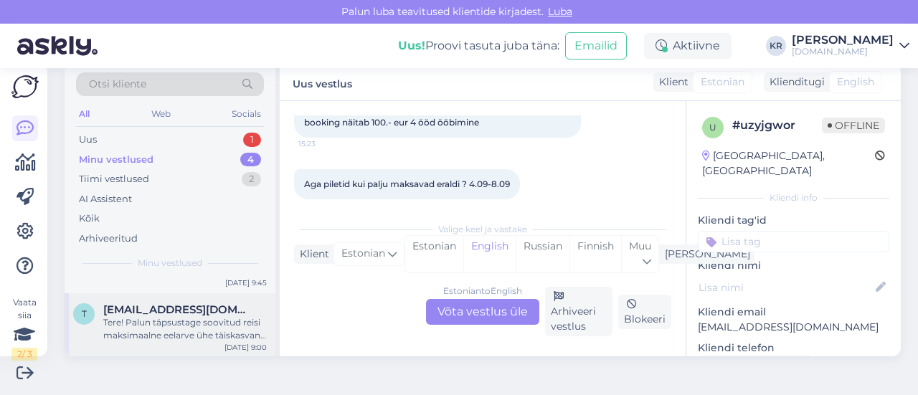
click at [175, 312] on span "[EMAIL_ADDRESS][DOMAIN_NAME]" at bounding box center [177, 309] width 149 height 13
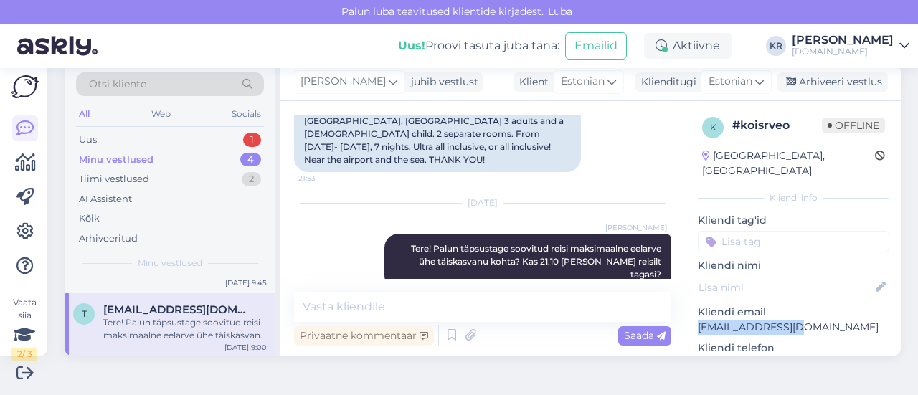
drag, startPoint x: 785, startPoint y: 315, endPoint x: 694, endPoint y: 311, distance: 91.2
click at [698, 320] on p "[EMAIL_ADDRESS][DOMAIN_NAME]" at bounding box center [793, 327] width 191 height 15
copy p "[EMAIL_ADDRESS][DOMAIN_NAME]"
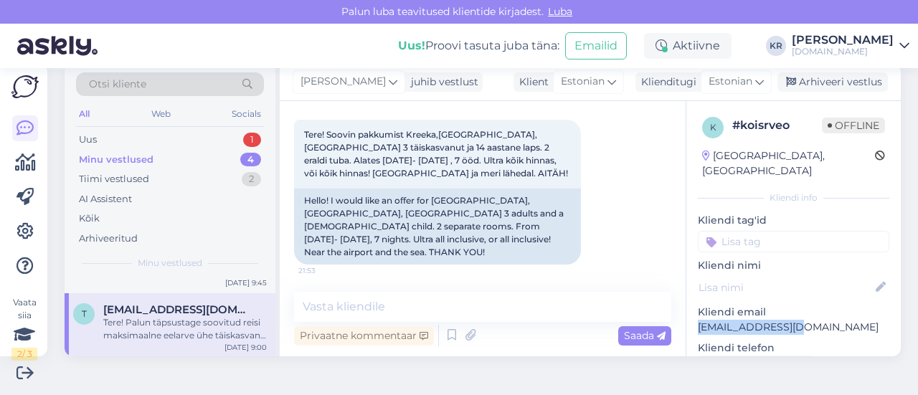
scroll to position [107, 0]
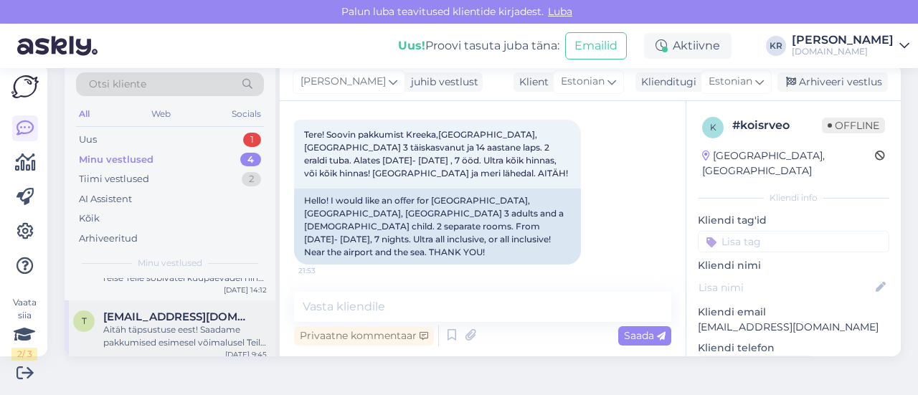
click at [194, 329] on div "Aitäh täpsustuse eest! Saadame pakkumised esimesel võimalusel Teile meilile :)" at bounding box center [185, 336] width 164 height 26
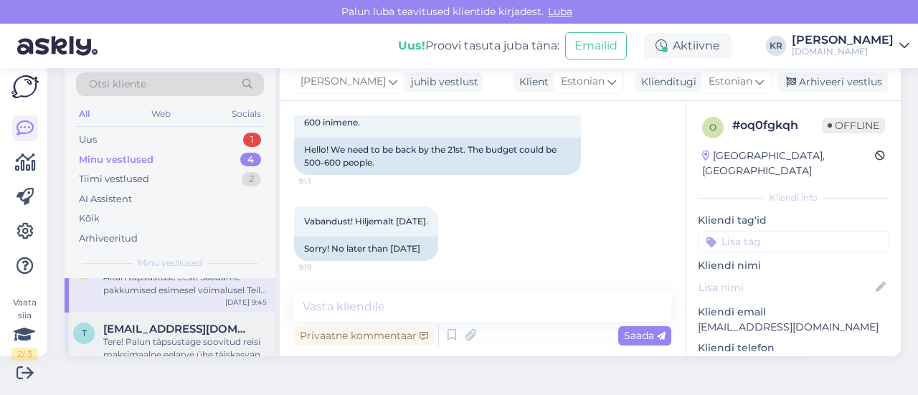
scroll to position [179, 0]
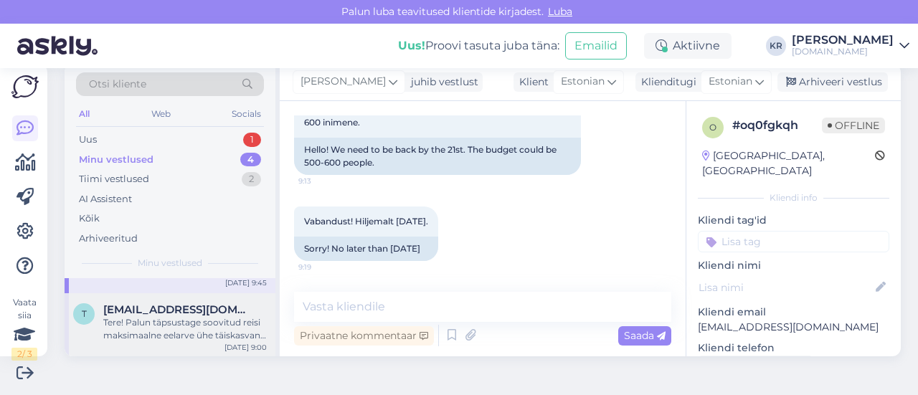
click at [199, 326] on div "Tere! Palun täpsustage soovitud reisi maksimaalne eelarve ühe täiskasvanu kohta…" at bounding box center [185, 329] width 164 height 26
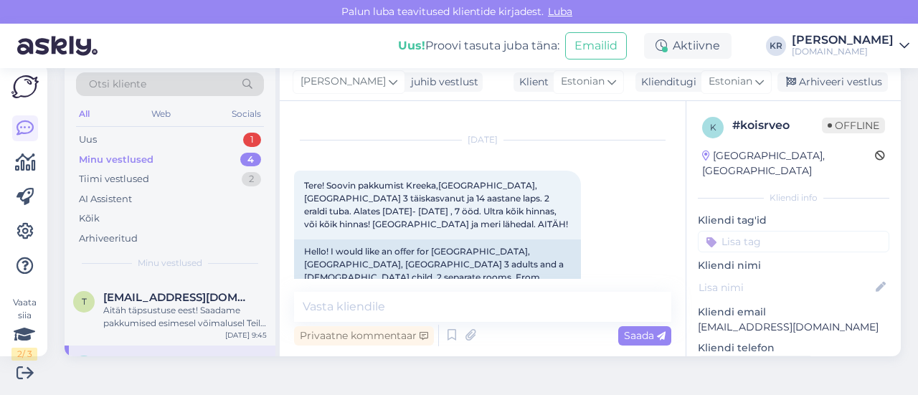
scroll to position [107, 0]
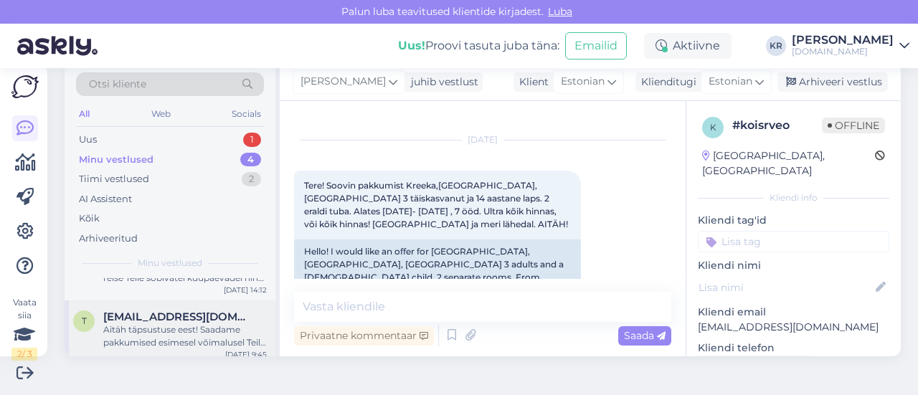
click at [179, 319] on span "[EMAIL_ADDRESS][DOMAIN_NAME]" at bounding box center [177, 317] width 149 height 13
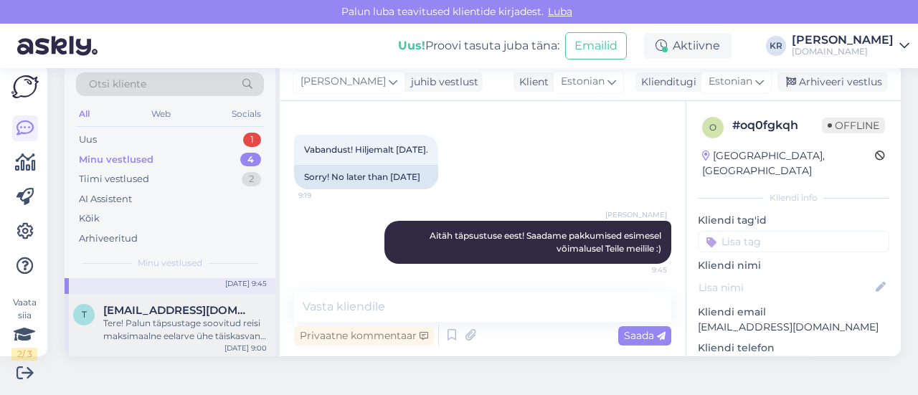
scroll to position [179, 0]
click at [197, 331] on div "Tere! Palun täpsustage soovitud reisi maksimaalne eelarve ühe täiskasvanu kohta…" at bounding box center [185, 329] width 164 height 26
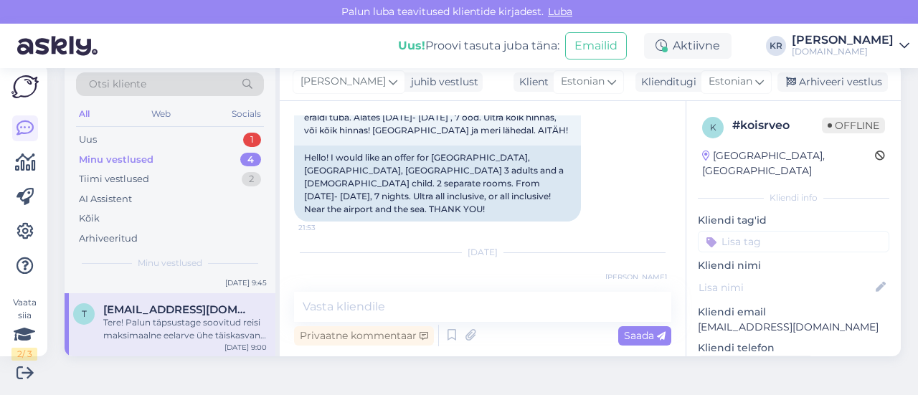
scroll to position [93, 0]
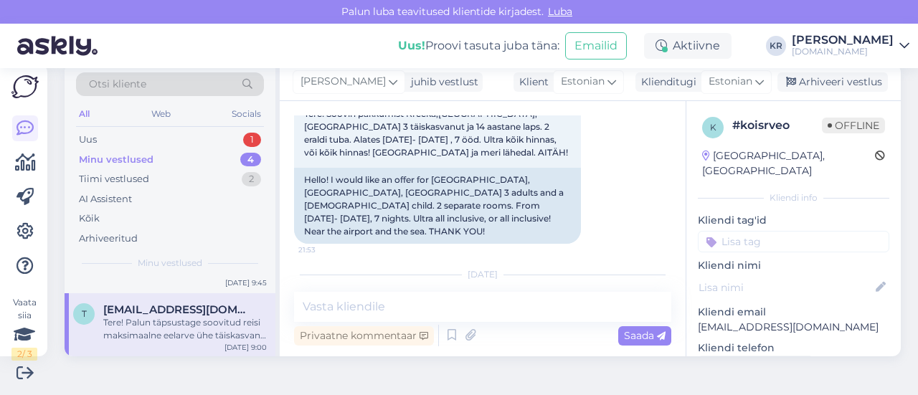
click at [238, 319] on div "Tere! Palun täpsustage soovitud reisi maksimaalne eelarve ühe täiskasvanu kohta…" at bounding box center [185, 329] width 164 height 26
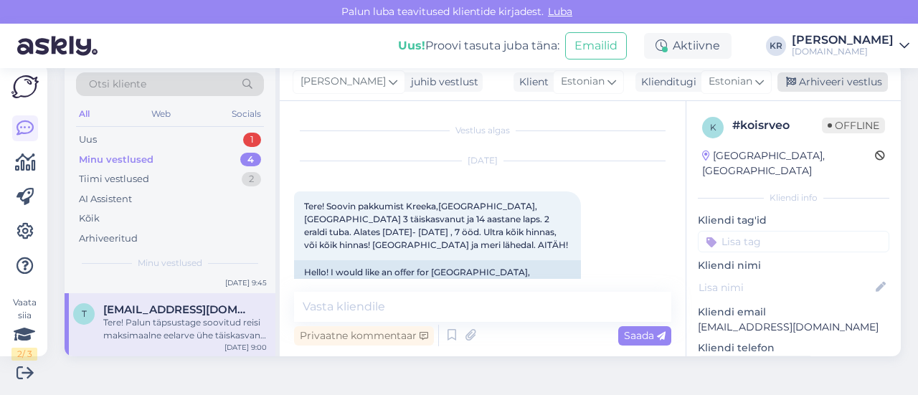
click at [806, 85] on div "Arhiveeri vestlus" at bounding box center [832, 81] width 110 height 19
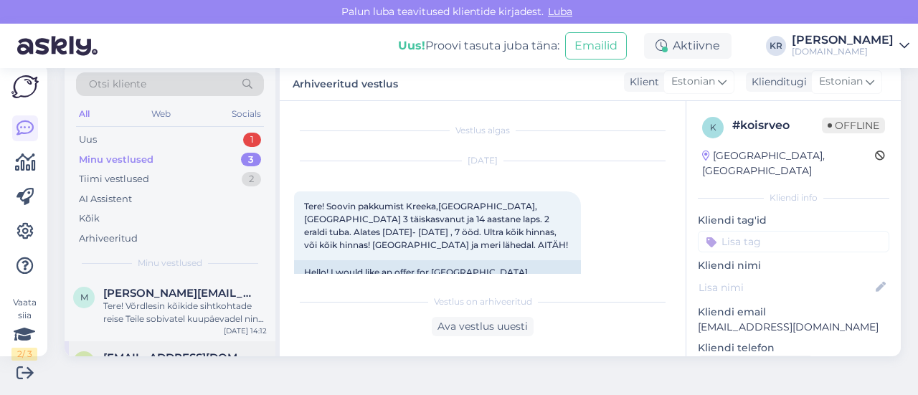
scroll to position [114, 0]
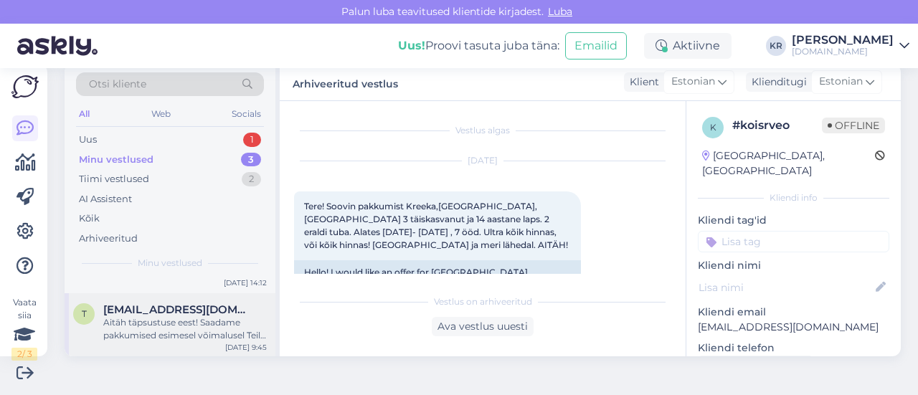
click at [178, 318] on div "Aitäh täpsustuse eest! Saadame pakkumised esimesel võimalusel Teile meilile :)" at bounding box center [185, 329] width 164 height 26
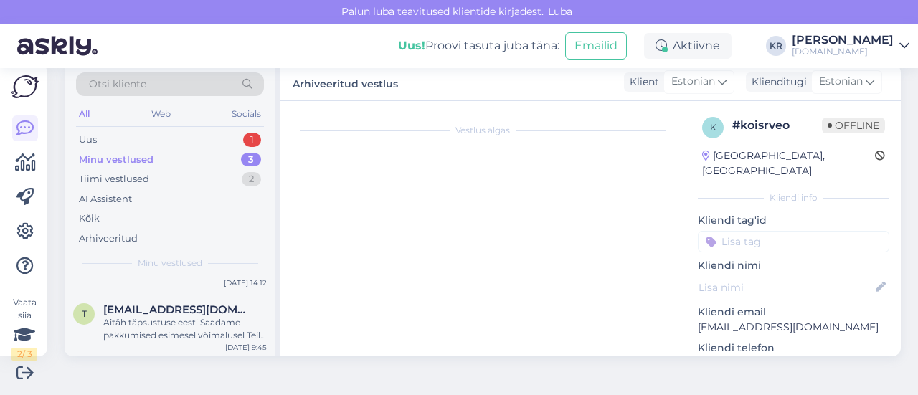
scroll to position [169, 0]
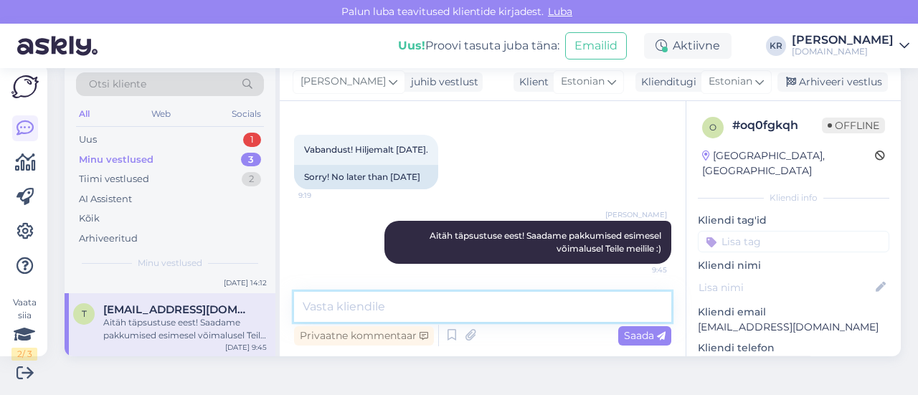
drag, startPoint x: 394, startPoint y: 300, endPoint x: 398, endPoint y: 283, distance: 17.6
click at [392, 301] on textarea at bounding box center [482, 307] width 377 height 30
type textarea "Pakkumised on saadetud meilile :)"
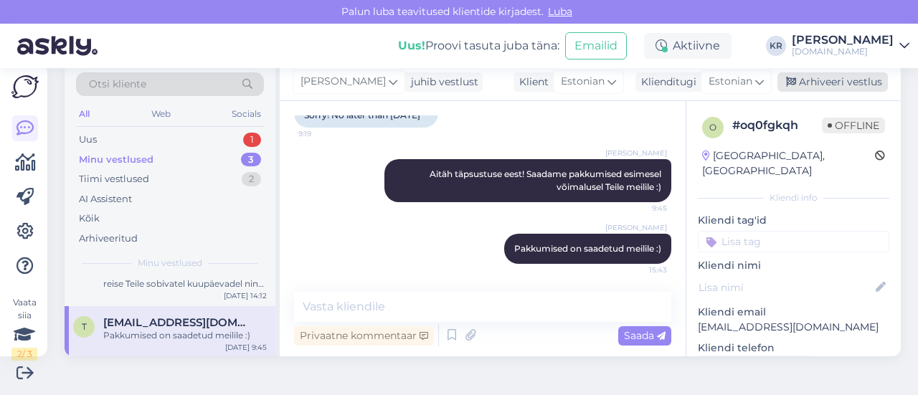
click at [800, 79] on div "Arhiveeri vestlus" at bounding box center [832, 81] width 110 height 19
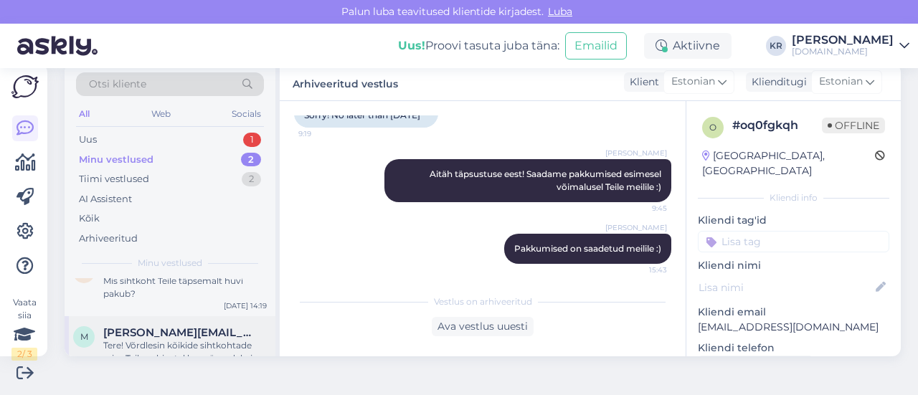
scroll to position [49, 0]
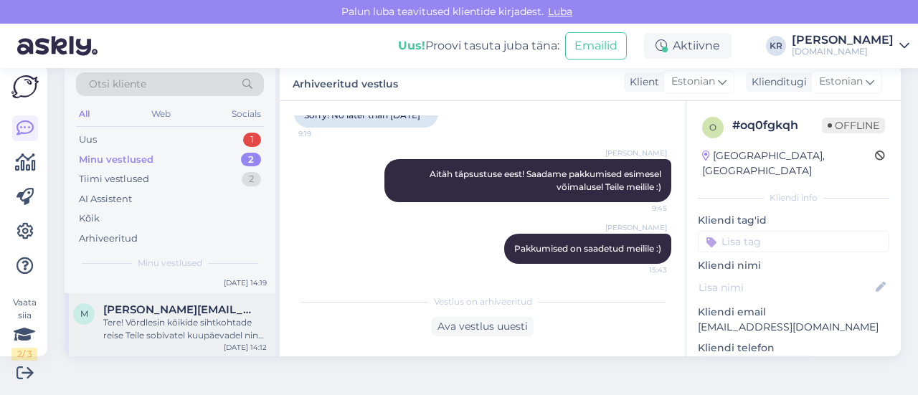
click at [176, 329] on div "Tere! Võrdlesin kõikide sihtkohtade reise Teile sobivatel kuupäevadel ning para…" at bounding box center [185, 329] width 164 height 26
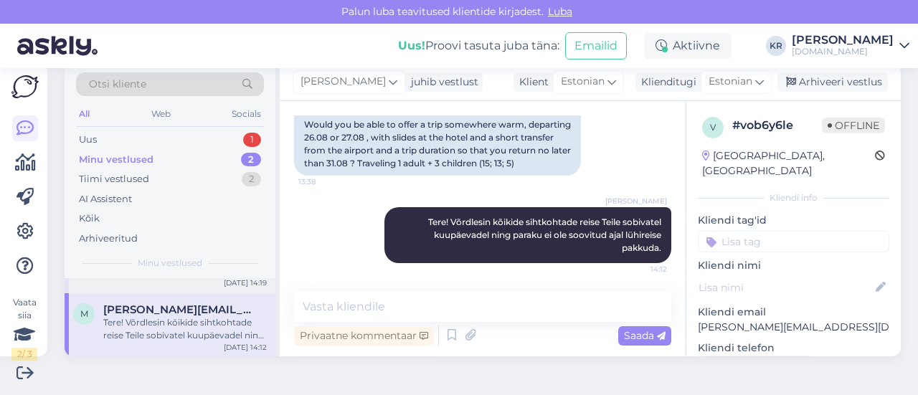
scroll to position [160, 0]
click at [791, 86] on div "Arhiveeri vestlus" at bounding box center [832, 81] width 110 height 19
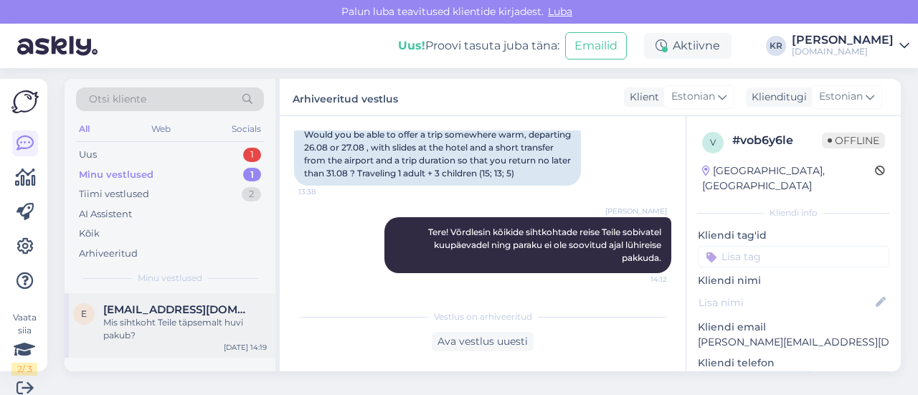
scroll to position [0, 0]
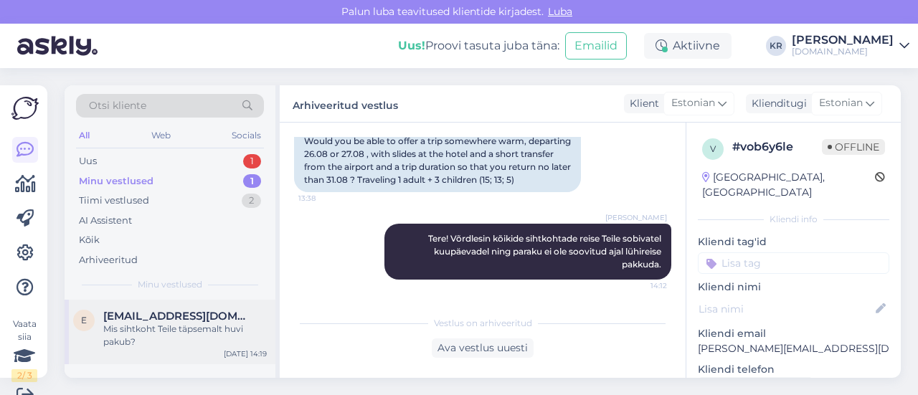
click at [185, 335] on div "Mis sihtkoht Teile täpsemalt huvi pakub?" at bounding box center [185, 336] width 164 height 26
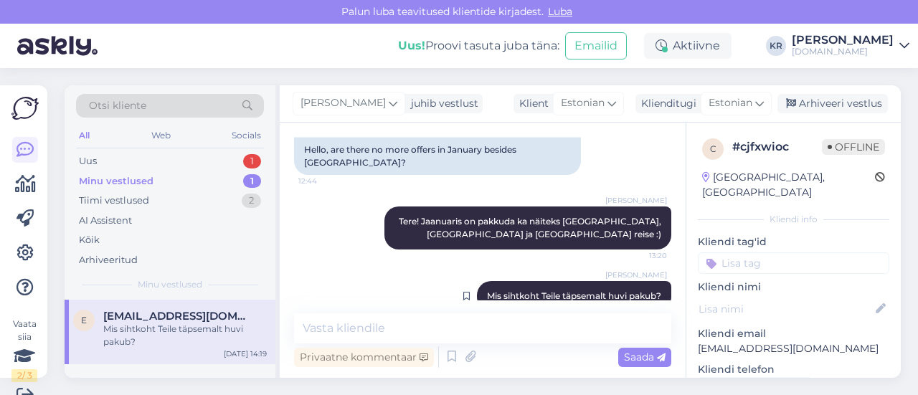
scroll to position [22, 0]
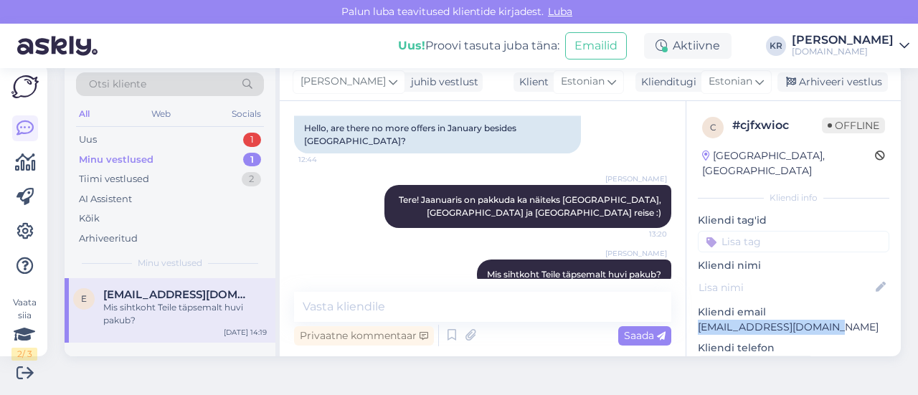
drag, startPoint x: 767, startPoint y: 317, endPoint x: 686, endPoint y: 316, distance: 81.8
copy p "[EMAIL_ADDRESS][DOMAIN_NAME]"
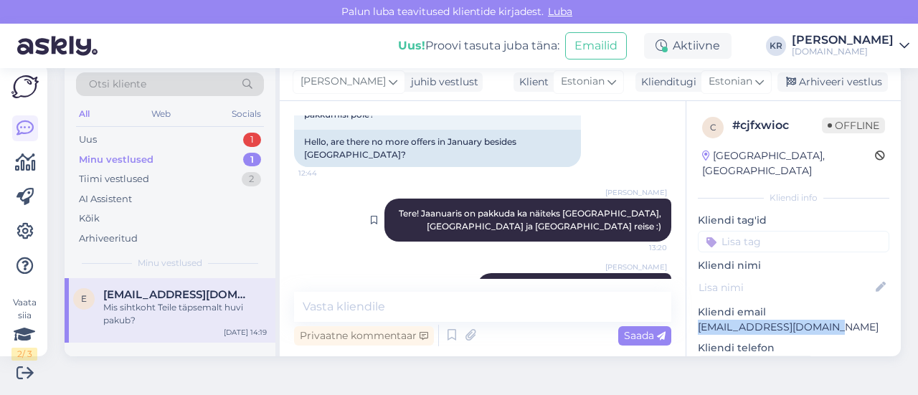
scroll to position [118, 0]
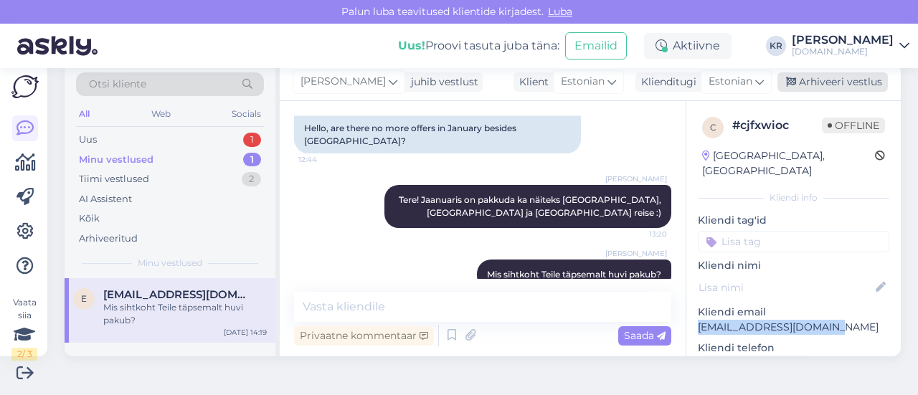
click at [827, 78] on div "Arhiveeri vestlus" at bounding box center [832, 81] width 110 height 19
